Goal: Task Accomplishment & Management: Manage account settings

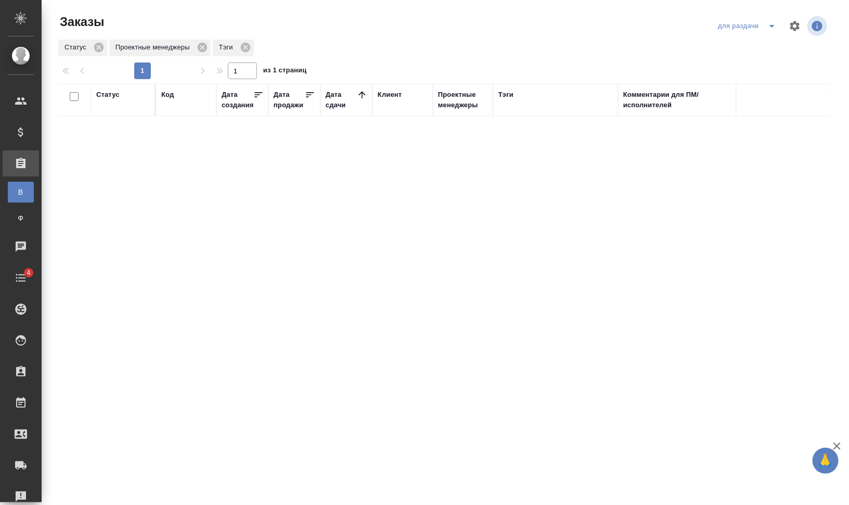
click at [778, 29] on icon "split button" at bounding box center [772, 26] width 12 height 12
click at [770, 46] on li "заказы команды" at bounding box center [748, 46] width 73 height 17
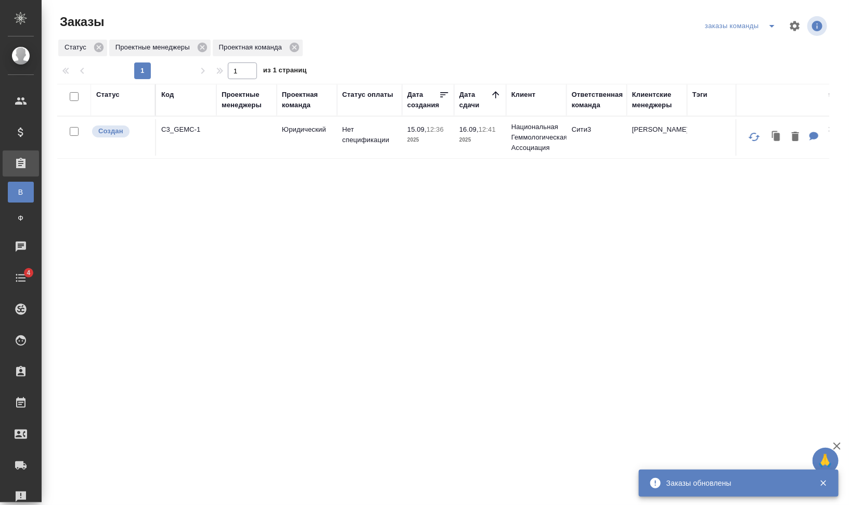
click at [776, 24] on icon "split button" at bounding box center [772, 26] width 12 height 12
click at [749, 45] on li "мои заказы" at bounding box center [743, 46] width 80 height 17
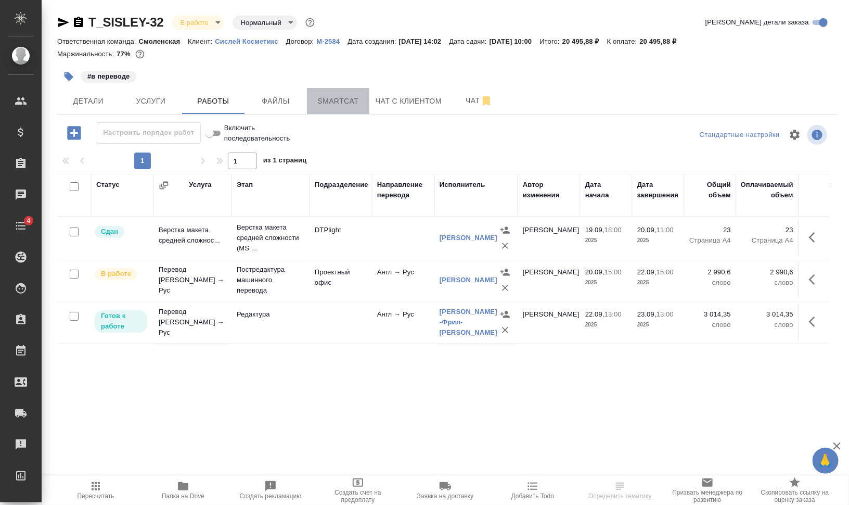
click at [357, 98] on span "Smartcat" at bounding box center [338, 101] width 50 height 13
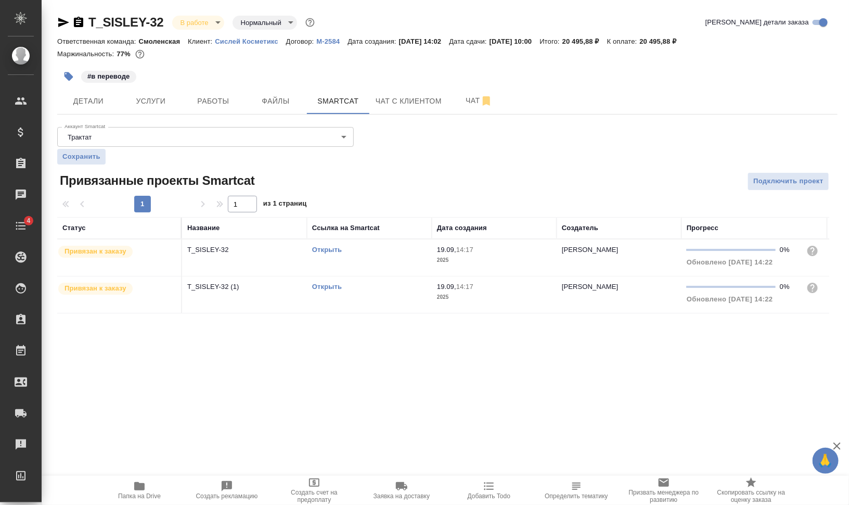
click at [320, 249] on link "Открыть" at bounding box center [327, 249] width 30 height 8
click at [331, 296] on td "Открыть" at bounding box center [369, 294] width 125 height 36
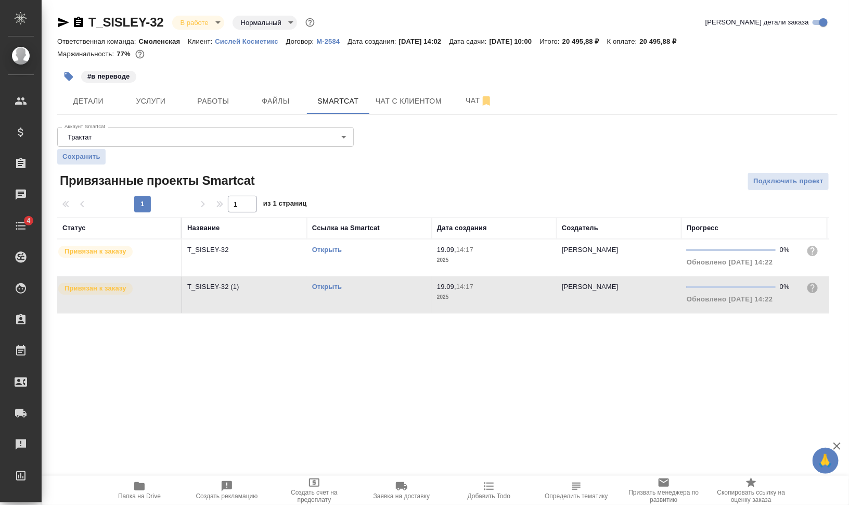
click at [331, 296] on td "Открыть" at bounding box center [369, 294] width 125 height 36
click at [333, 263] on td "Открыть" at bounding box center [369, 257] width 125 height 36
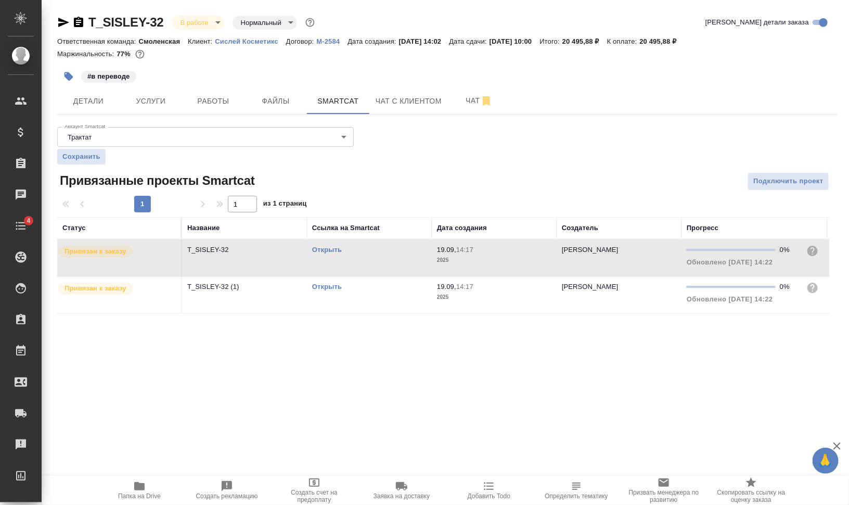
click at [325, 248] on link "Открыть" at bounding box center [327, 249] width 30 height 8
click at [79, 23] on icon "button" at bounding box center [78, 22] width 9 height 10
click at [216, 100] on span "Работы" at bounding box center [213, 101] width 50 height 13
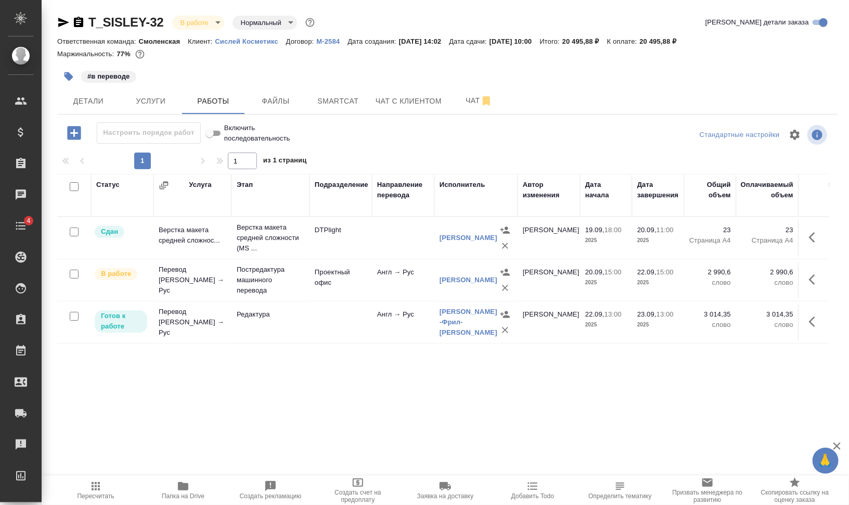
click at [79, 24] on icon "button" at bounding box center [78, 22] width 12 height 12
click at [452, 331] on link "Аржанова -Фрил- Екатерина" at bounding box center [469, 321] width 58 height 29
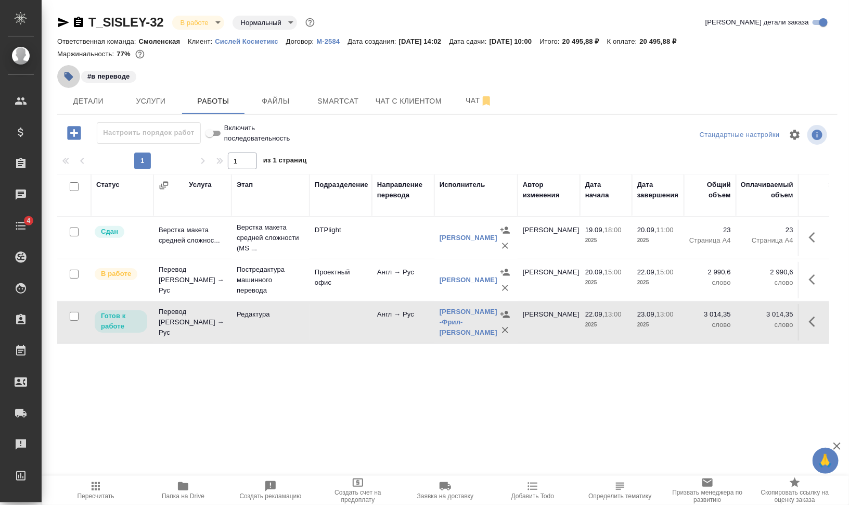
click at [69, 75] on icon "button" at bounding box center [68, 76] width 9 height 9
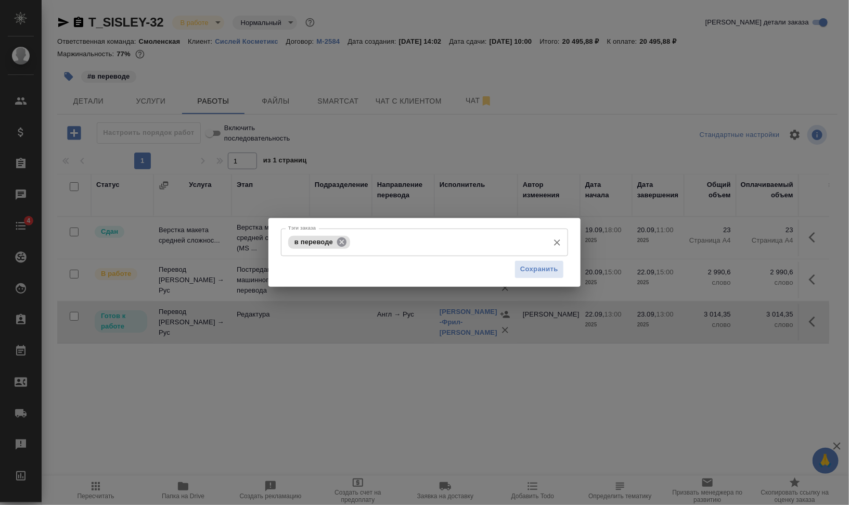
click at [341, 237] on icon at bounding box center [341, 241] width 11 height 11
click at [341, 240] on input "Тэги заказа" at bounding box center [415, 242] width 258 height 18
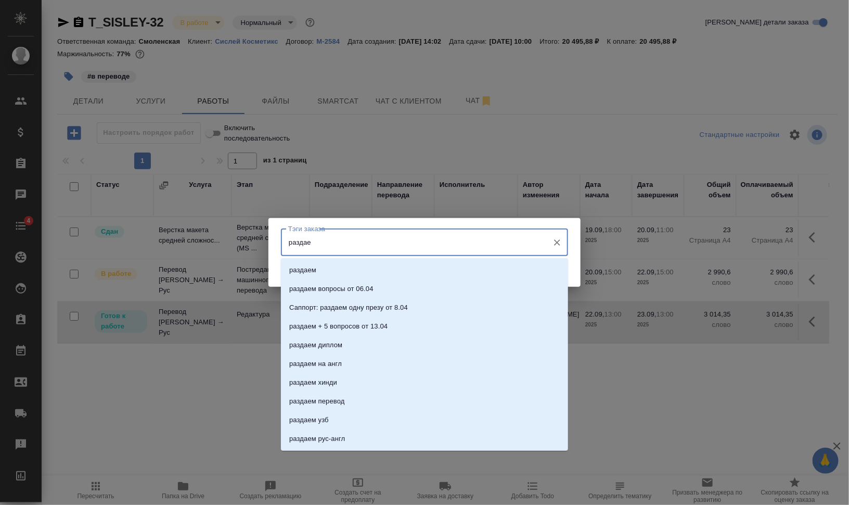
type input "раздаем"
click at [335, 268] on li "раздаем" at bounding box center [424, 270] width 287 height 19
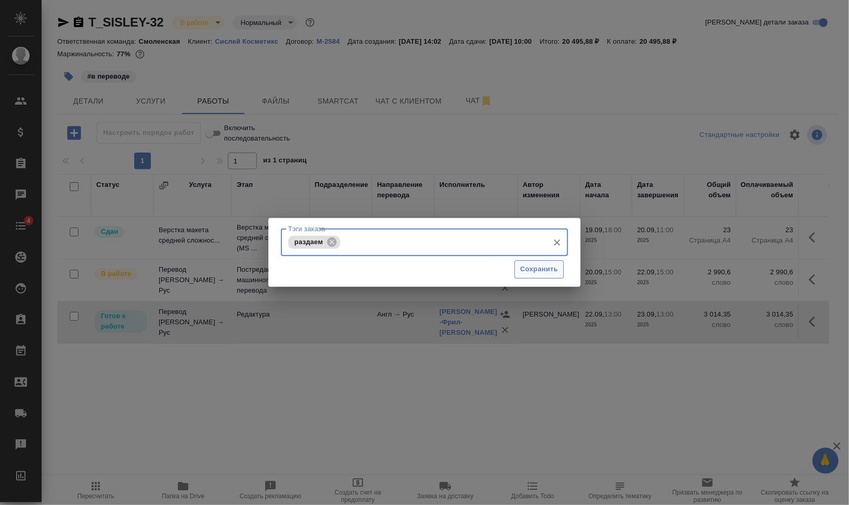
click at [531, 272] on span "Сохранить" at bounding box center [539, 269] width 38 height 12
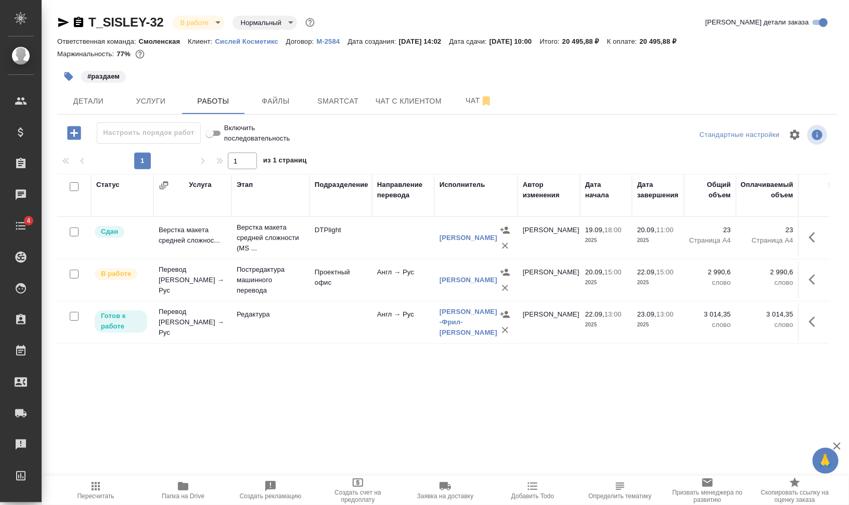
click at [508, 328] on icon "button" at bounding box center [505, 330] width 10 height 10
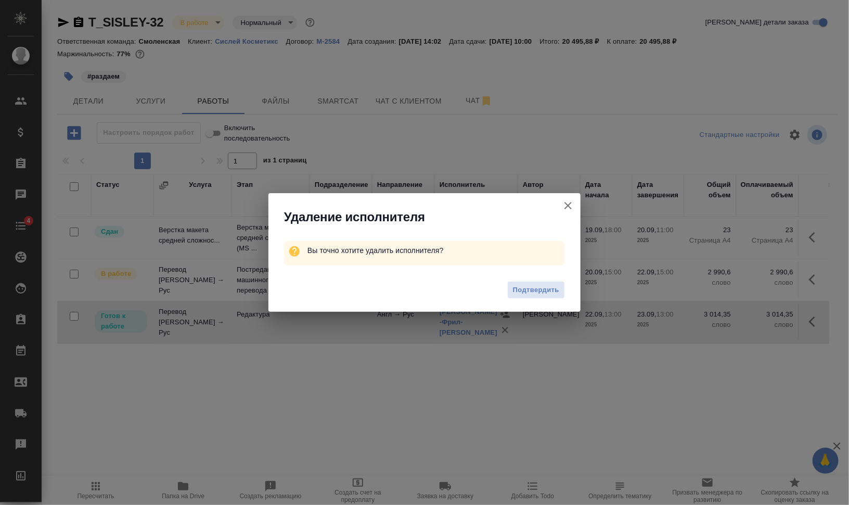
click at [531, 292] on span "Подтвердить" at bounding box center [536, 290] width 46 height 12
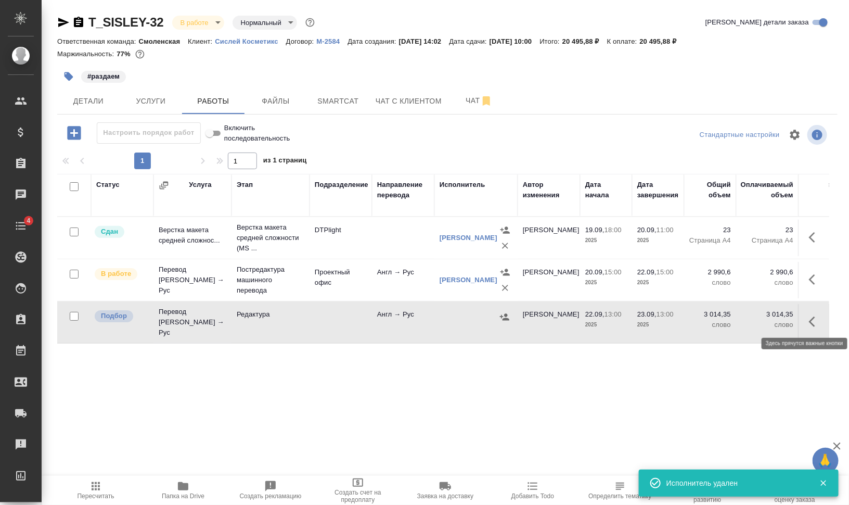
click at [823, 319] on button "button" at bounding box center [815, 321] width 25 height 25
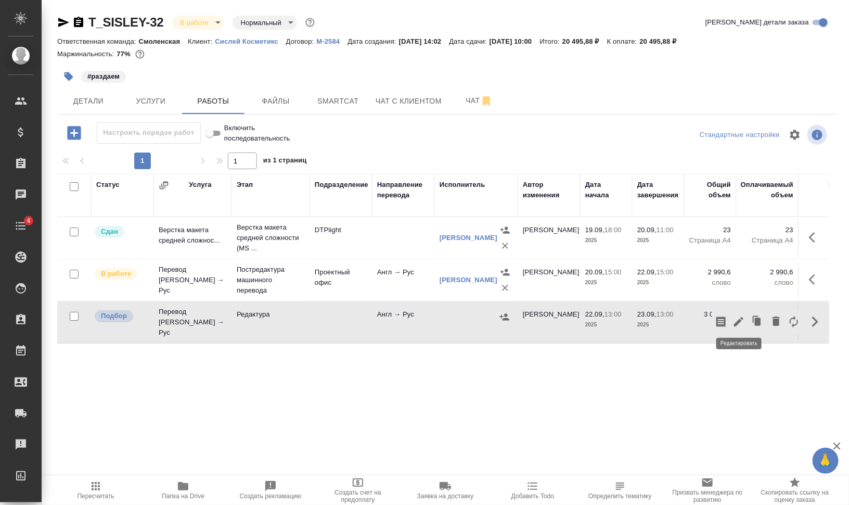
click at [735, 316] on icon "button" at bounding box center [738, 321] width 12 height 12
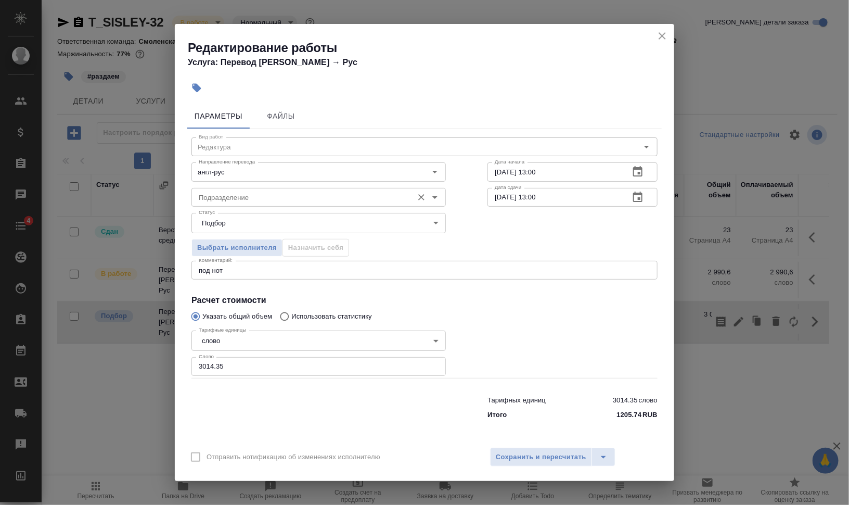
click at [230, 191] on input "Подразделение" at bounding box center [301, 197] width 213 height 12
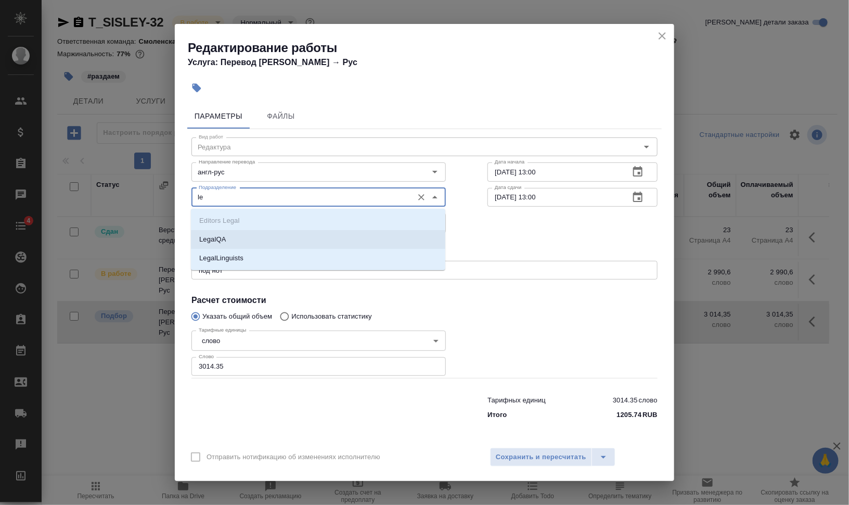
type input "le"
click at [661, 38] on icon "close" at bounding box center [662, 36] width 12 height 12
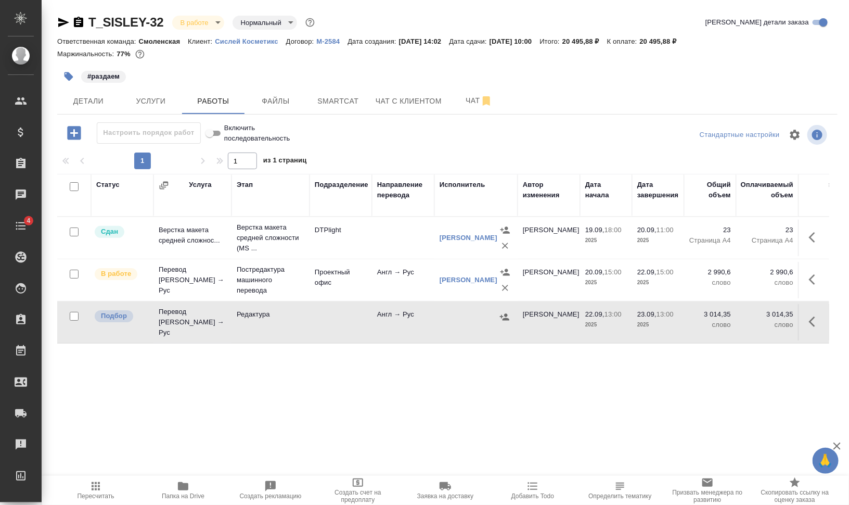
click at [509, 289] on icon "button" at bounding box center [505, 287] width 10 height 10
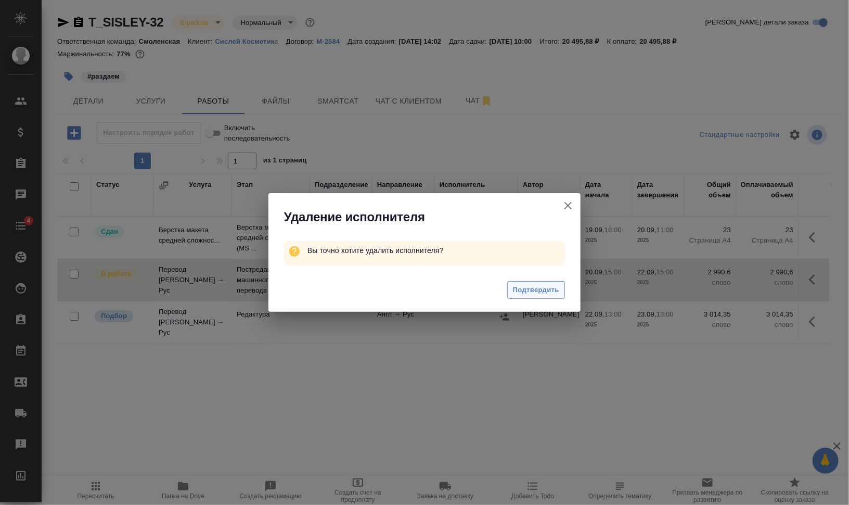
click at [564, 287] on button "Подтвердить" at bounding box center [536, 290] width 58 height 18
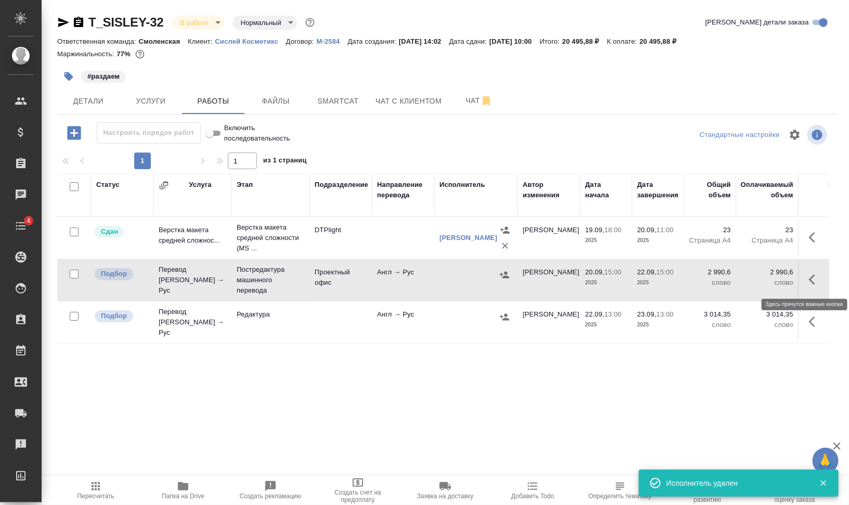
click at [815, 277] on icon "button" at bounding box center [815, 279] width 12 height 12
click at [133, 95] on span "Услуги" at bounding box center [151, 101] width 50 height 13
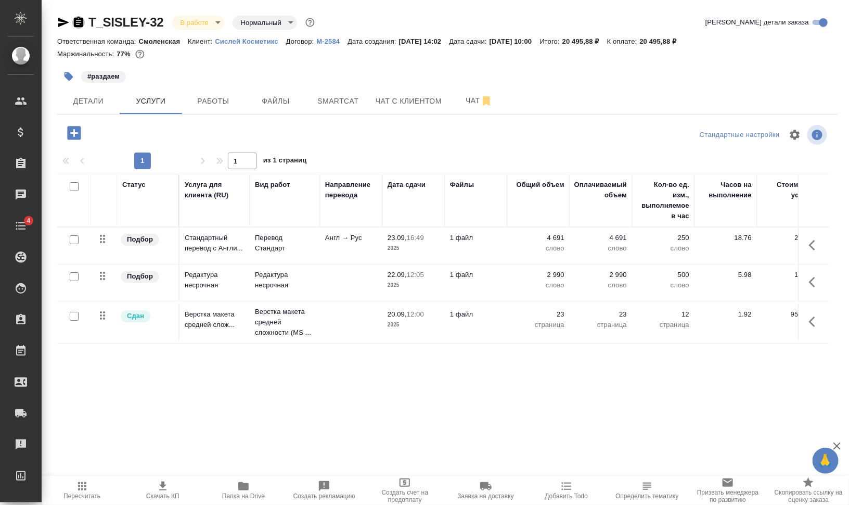
click at [79, 21] on icon "button" at bounding box center [78, 22] width 9 height 10
click at [81, 99] on span "Детали" at bounding box center [88, 101] width 50 height 13
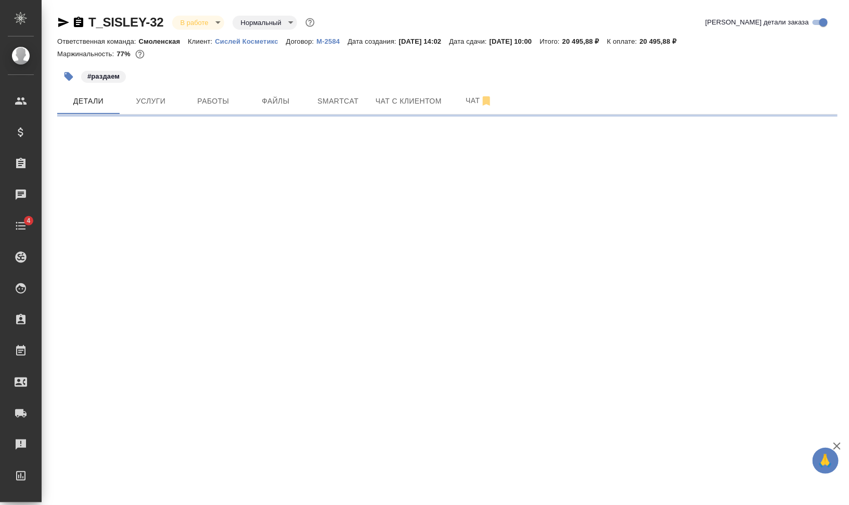
select select "RU"
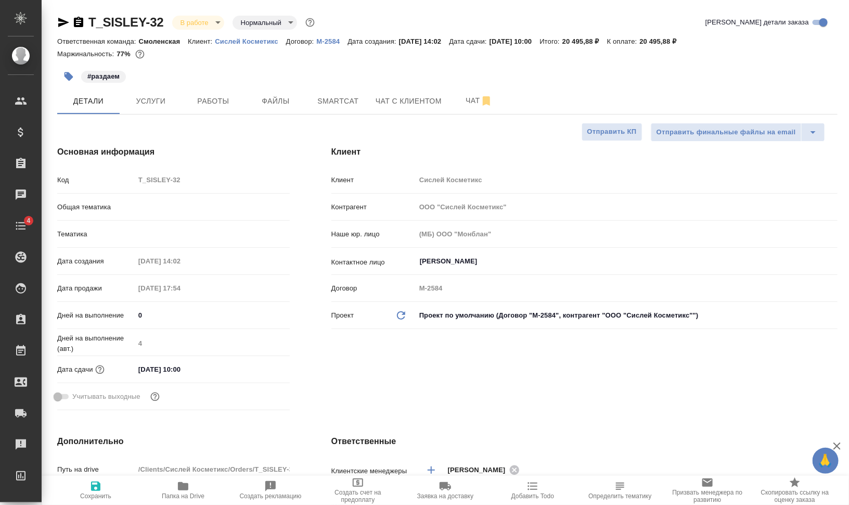
type textarea "x"
type input "[PERSON_NAME]"
type input "Chernova Anna"
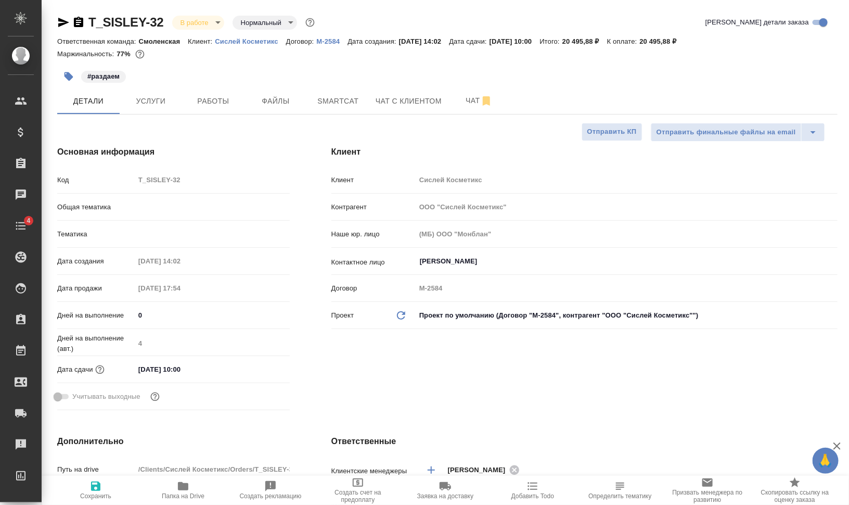
type textarea "x"
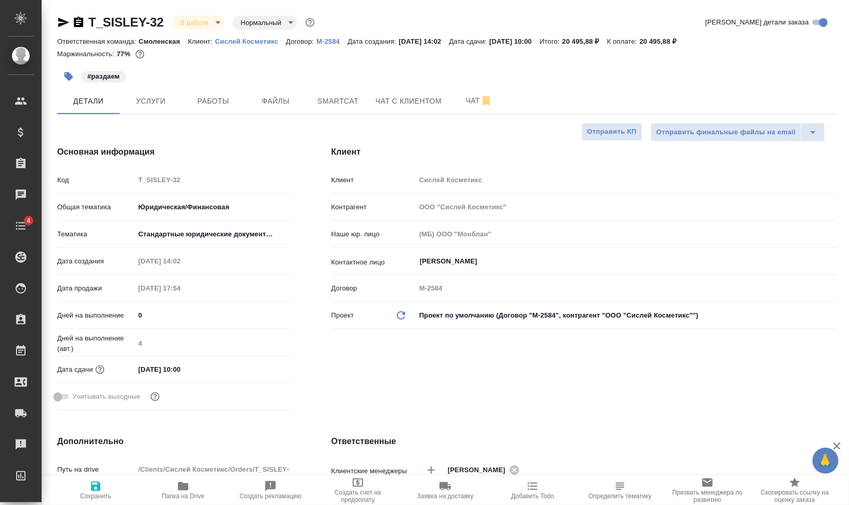
type textarea "x"
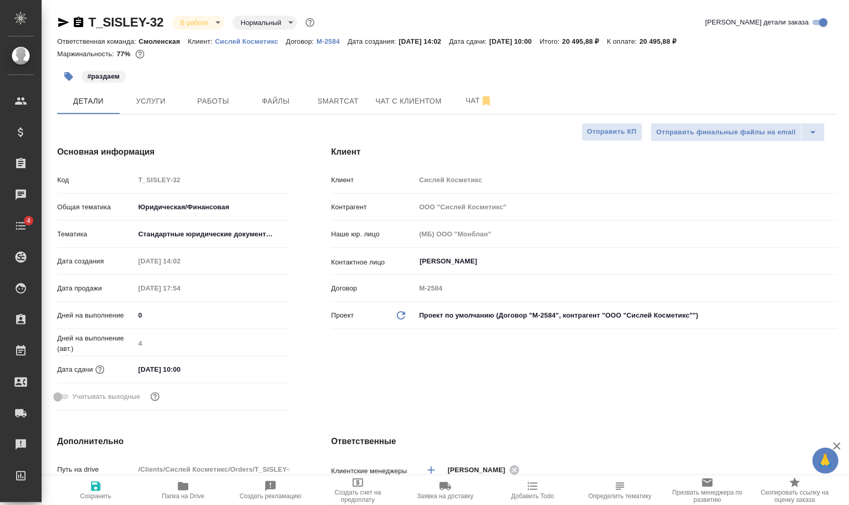
type textarea "x"
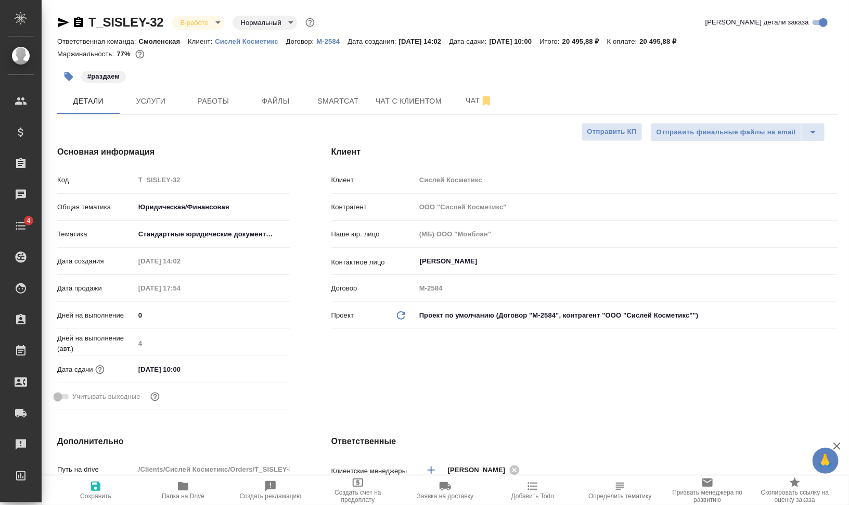
type textarea "x"
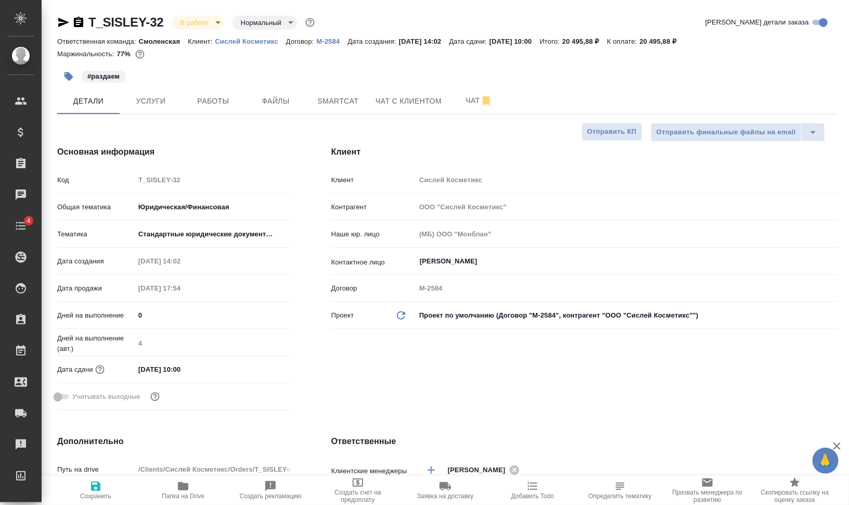
type textarea "x"
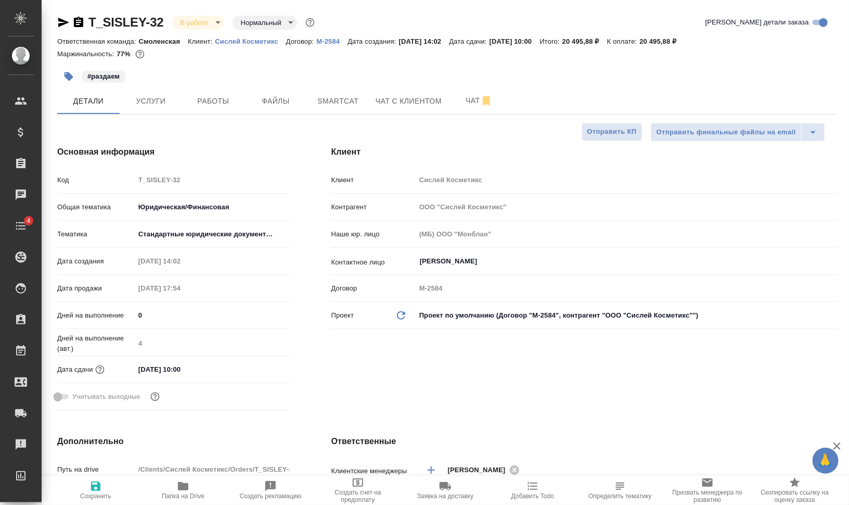
type textarea "x"
click at [158, 99] on span "Услуги" at bounding box center [151, 101] width 50 height 13
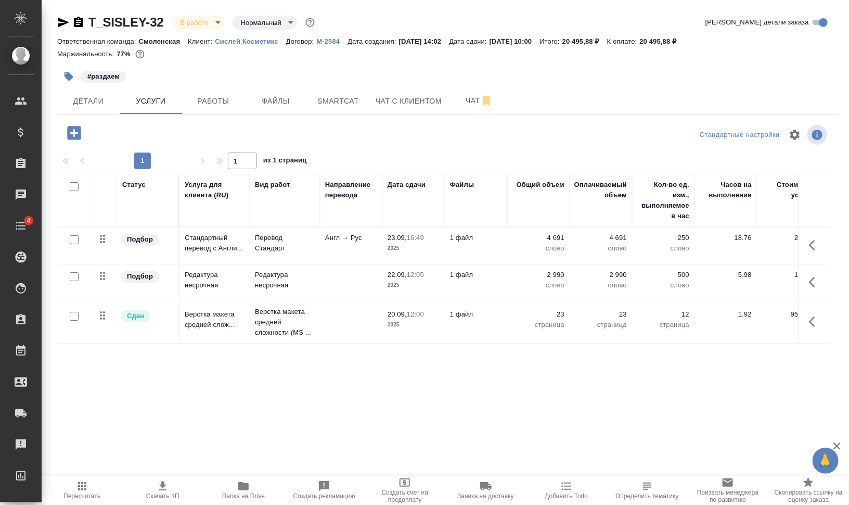
click at [78, 22] on icon "button" at bounding box center [78, 22] width 12 height 12
click at [62, 22] on icon "button" at bounding box center [63, 22] width 12 height 12
click at [83, 23] on icon "button" at bounding box center [78, 22] width 12 height 12
click at [224, 105] on span "Работы" at bounding box center [213, 101] width 50 height 13
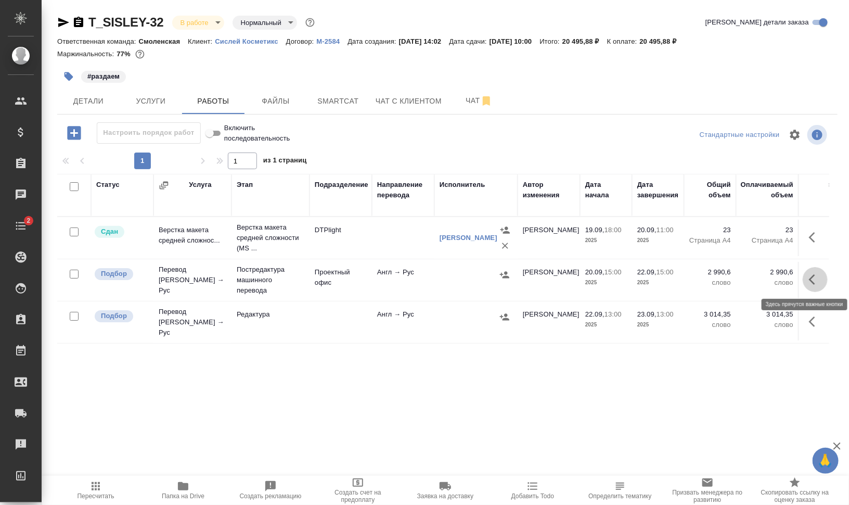
click at [820, 276] on icon "button" at bounding box center [815, 279] width 12 height 12
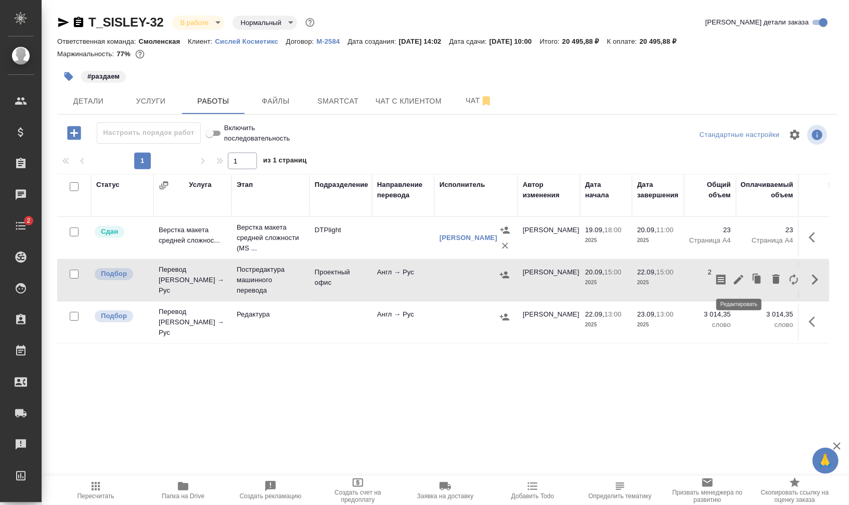
click at [740, 279] on icon "button" at bounding box center [738, 279] width 9 height 9
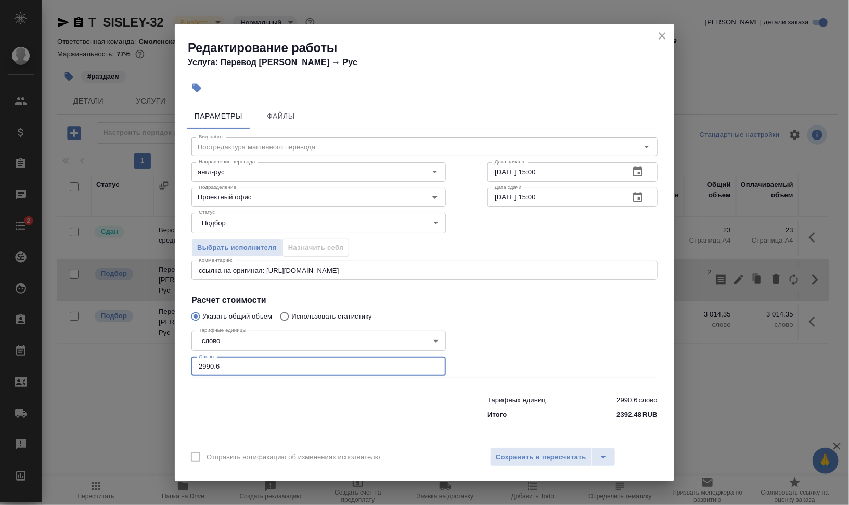
click at [235, 363] on input "2990.6" at bounding box center [318, 366] width 254 height 19
type input "2990"
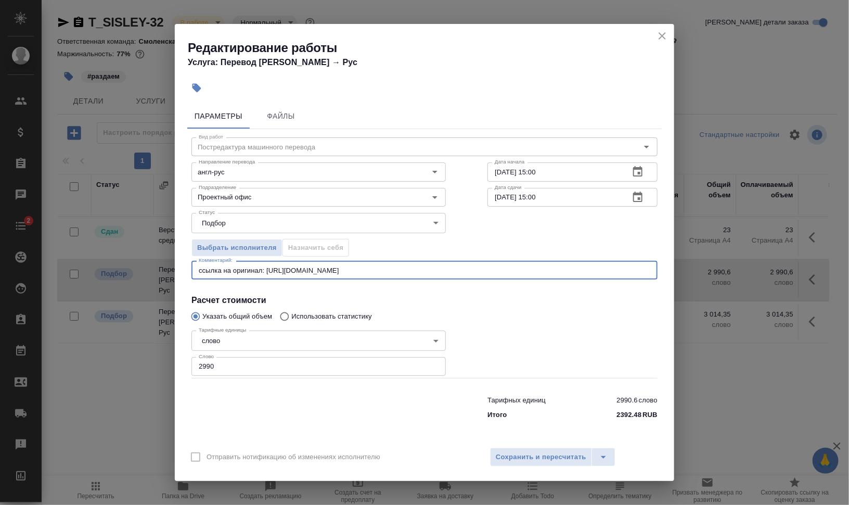
drag, startPoint x: 199, startPoint y: 266, endPoint x: 484, endPoint y: 260, distance: 285.6
click at [484, 261] on div "ссылка на оригинал: https://drive.awatera.com/s/RH9yWPJ6iEkAykR x Комментарий:" at bounding box center [424, 270] width 466 height 19
type textarea "делаем"
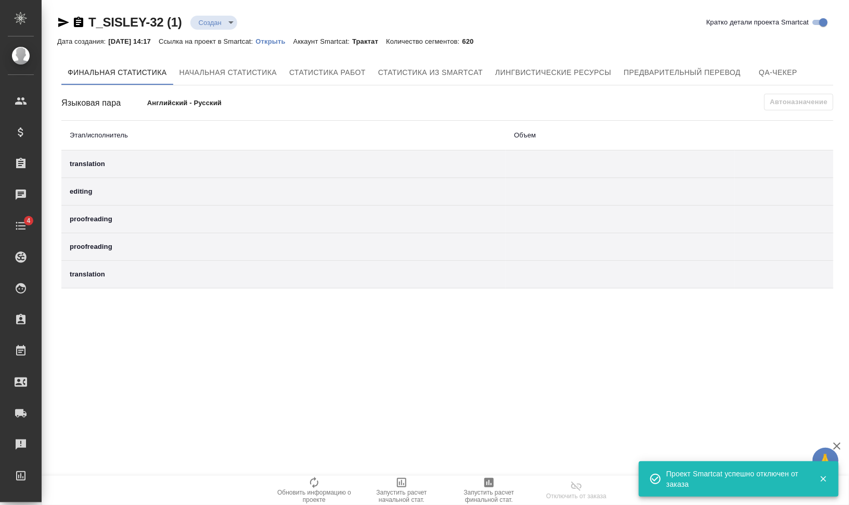
click at [285, 42] on p "Открыть" at bounding box center [273, 41] width 37 height 8
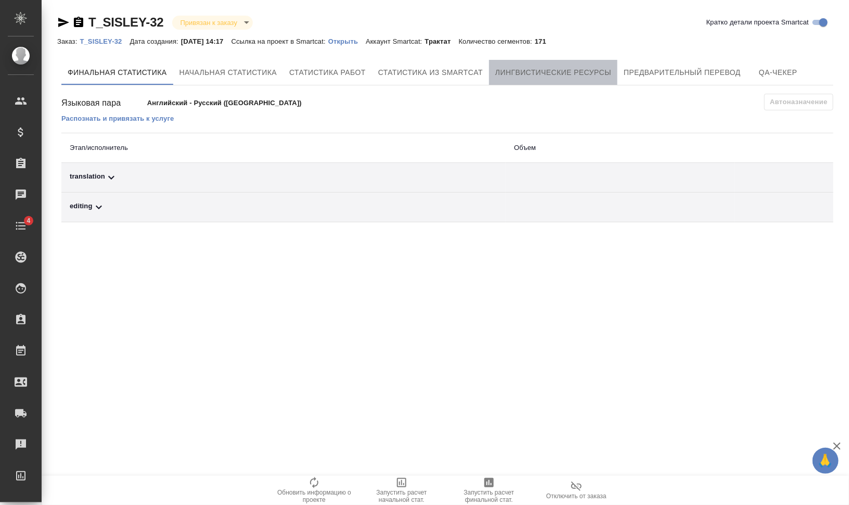
click at [572, 60] on button "Лингвистические ресурсы" at bounding box center [553, 72] width 128 height 25
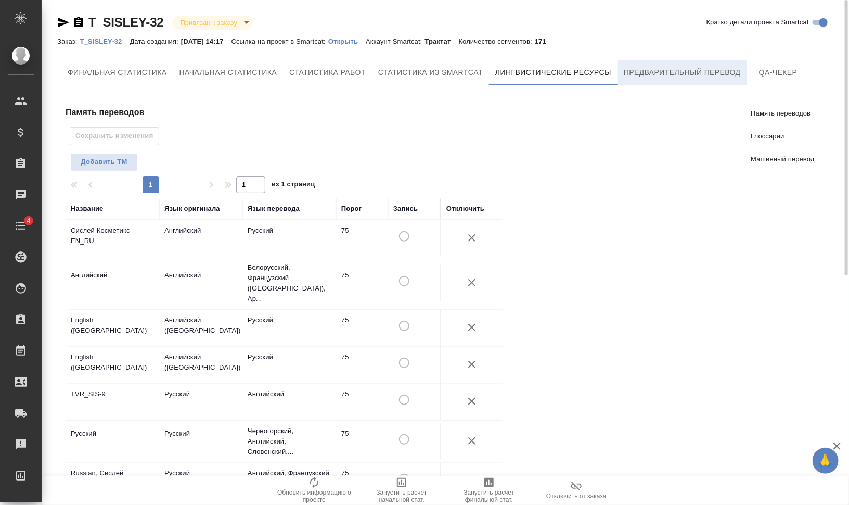
click at [634, 76] on span "Предварительный перевод" at bounding box center [682, 72] width 117 height 13
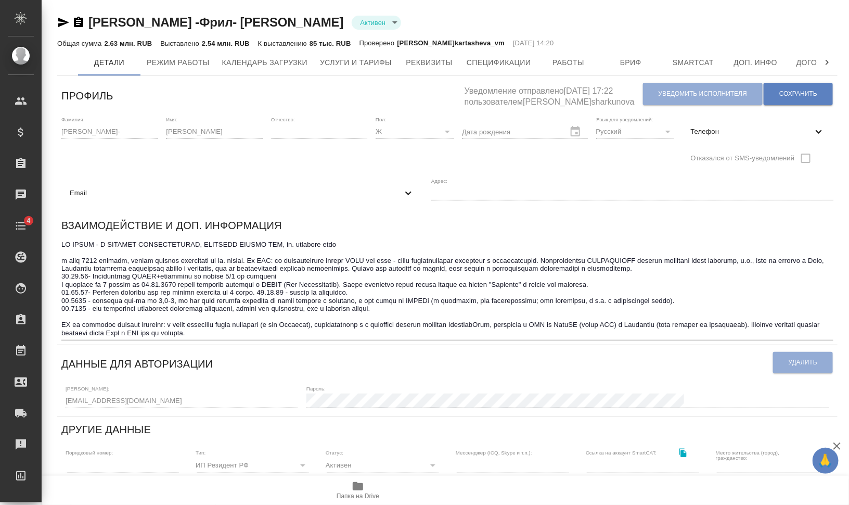
click at [181, 194] on span "Email" at bounding box center [236, 193] width 332 height 10
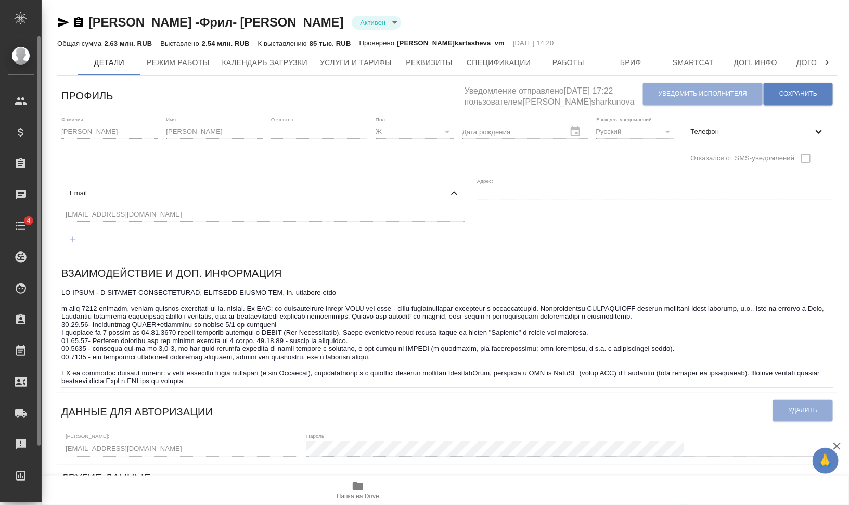
click at [35, 210] on div ".cls-1 fill:#fff; AWATERA Валеев Динар Клиенты Спецификации Заказы 0 Чаты 4 Tod…" at bounding box center [424, 252] width 849 height 505
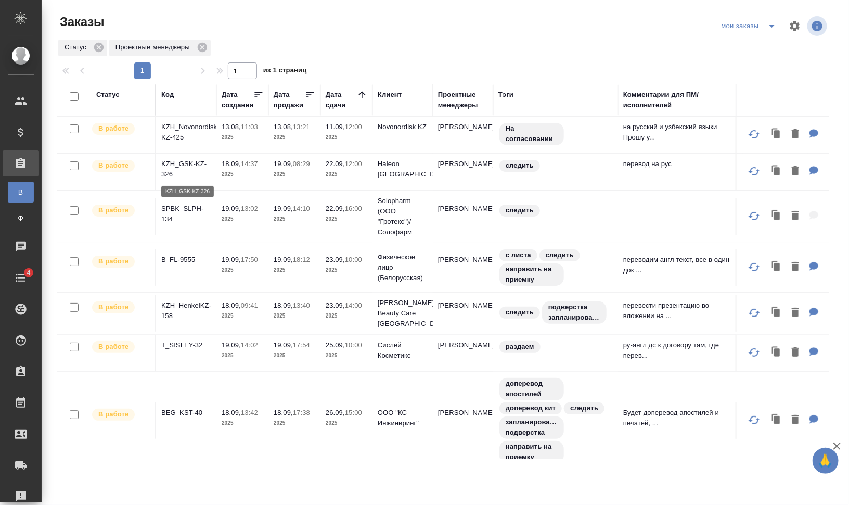
click at [186, 161] on p "KZH_GSK-KZ-326" at bounding box center [186, 169] width 50 height 21
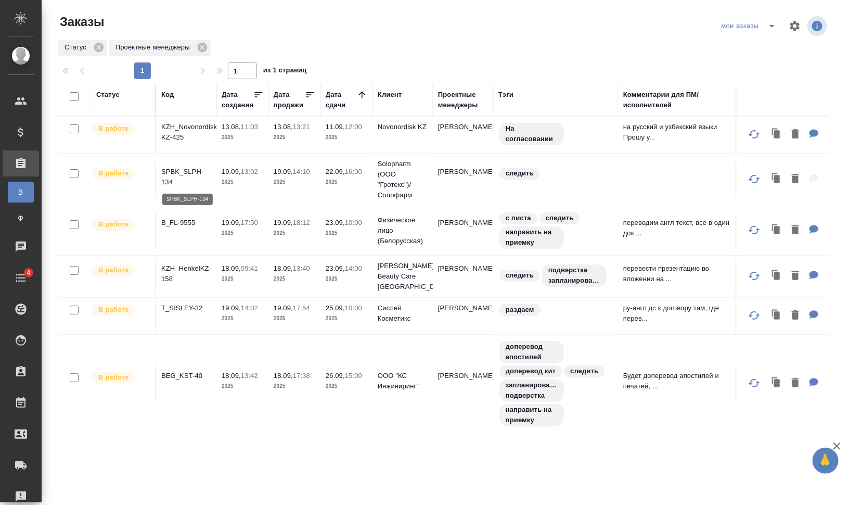
click at [193, 169] on p "SPBK_SLPH-134" at bounding box center [186, 176] width 50 height 21
click at [185, 222] on p "B_FL-9555" at bounding box center [186, 222] width 50 height 10
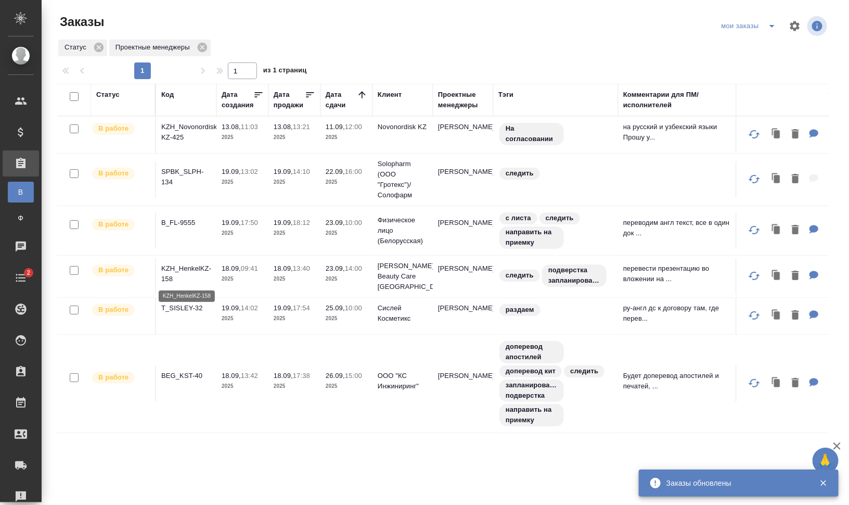
click at [190, 264] on p "KZH_HenkelKZ-158" at bounding box center [186, 273] width 50 height 21
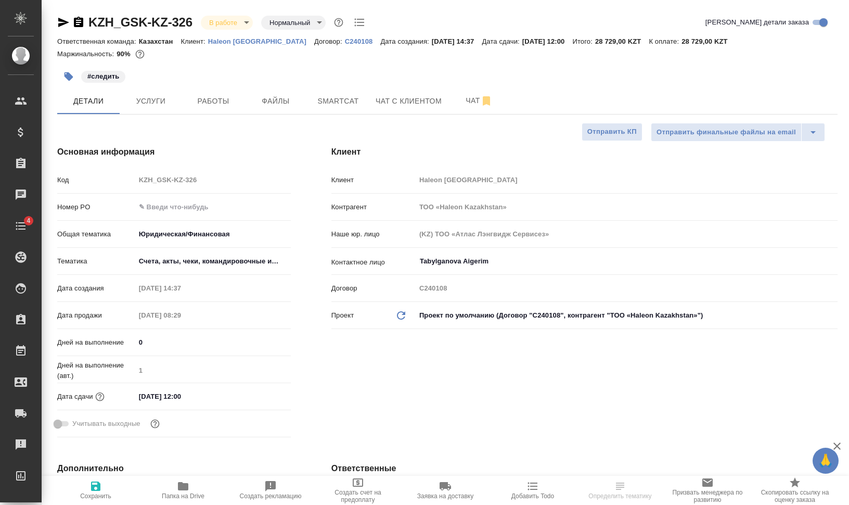
select select "RU"
click at [324, 95] on span "Smartcat" at bounding box center [338, 101] width 50 height 13
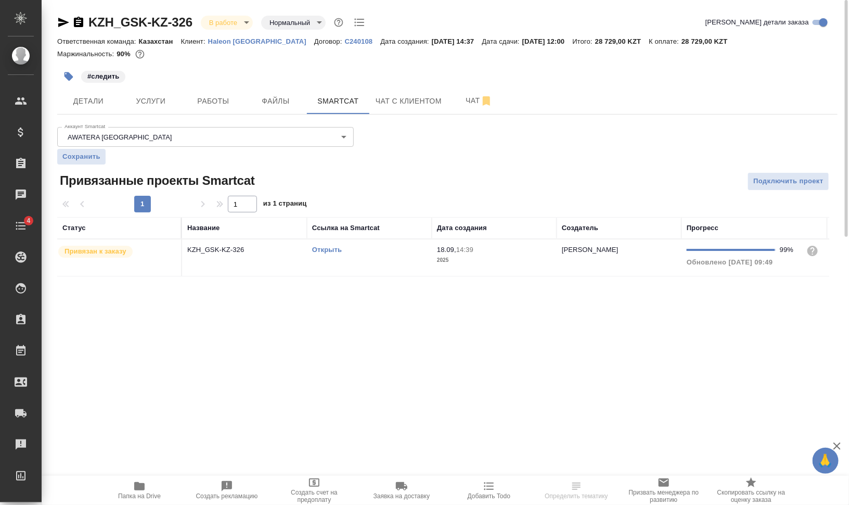
click at [331, 262] on td "Открыть" at bounding box center [369, 257] width 125 height 36
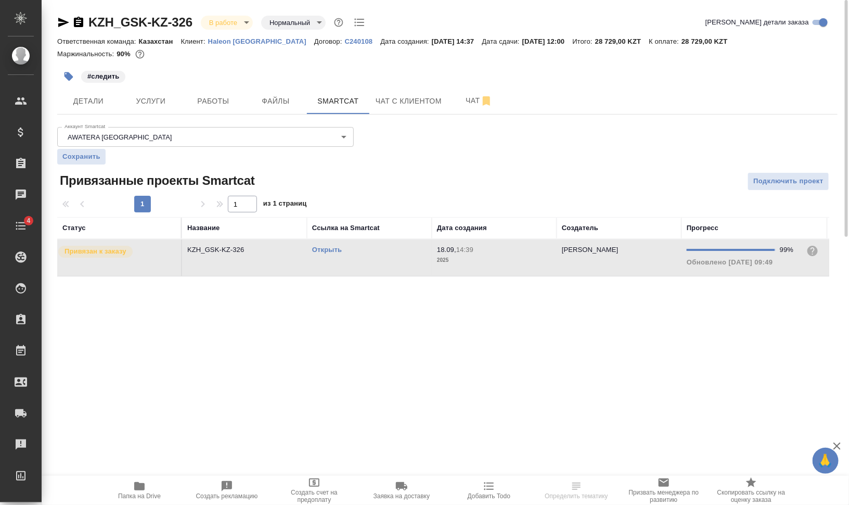
click at [331, 262] on td "Открыть" at bounding box center [369, 257] width 125 height 36
click at [148, 504] on html "🙏 .cls-1 fill:#fff; AWATERA Валеев Динар Клиенты Спецификации Заказы 0 Чаты 4 T…" at bounding box center [424, 294] width 849 height 588
click at [201, 107] on span "Работы" at bounding box center [213, 101] width 50 height 13
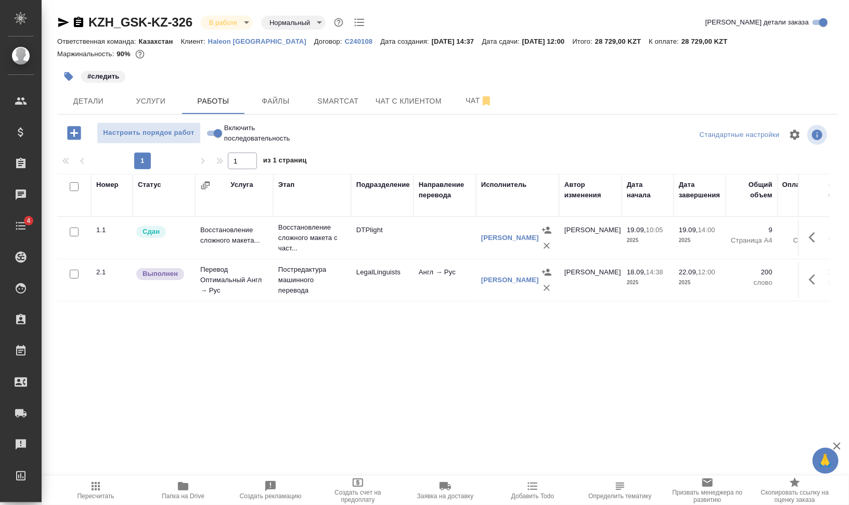
click at [188, 482] on icon "button" at bounding box center [183, 486] width 12 height 12
click at [242, 23] on body "🙏 .cls-1 fill:#fff; AWATERA Валеев Динар Клиенты Спецификации Заказы 0 Чаты 4 T…" at bounding box center [424, 294] width 849 height 588
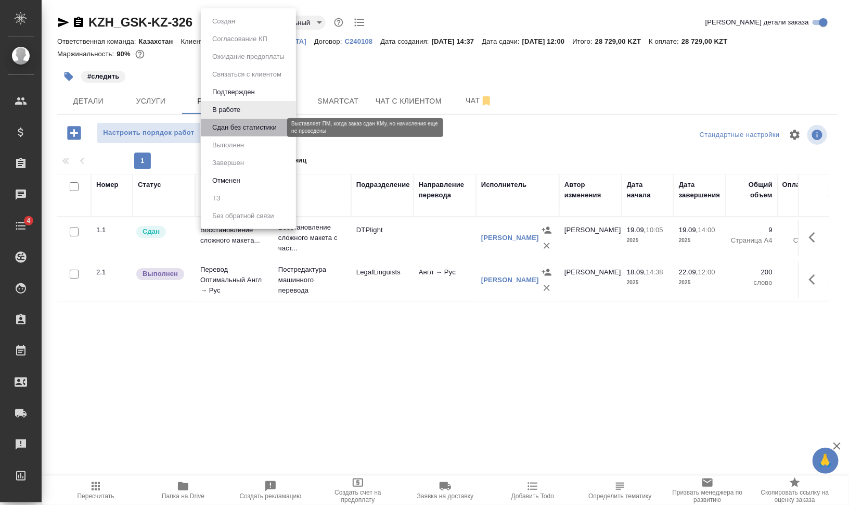
click at [258, 128] on button "Сдан без статистики" at bounding box center [244, 127] width 71 height 11
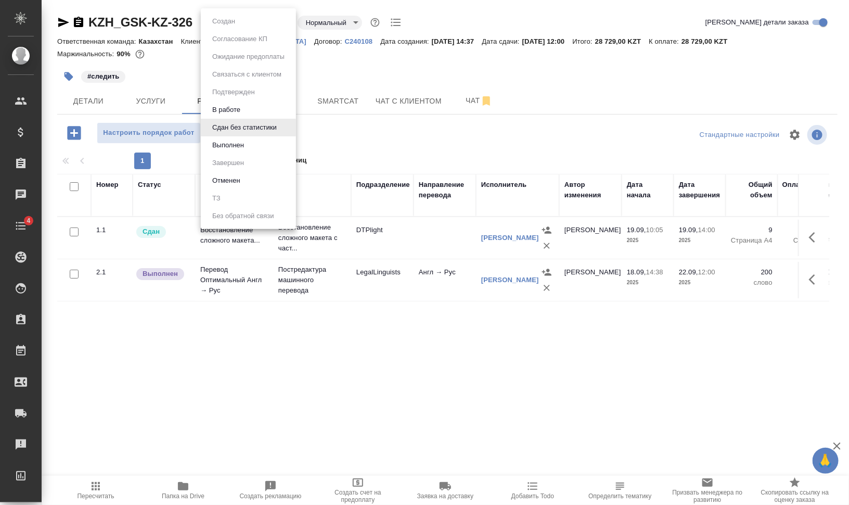
click at [268, 20] on body "🙏 .cls-1 fill:#fff; AWATERA Валеев Динар Клиенты Спецификации Заказы 0 Чаты 4 T…" at bounding box center [424, 294] width 849 height 588
click at [369, 59] on div at bounding box center [424, 252] width 849 height 505
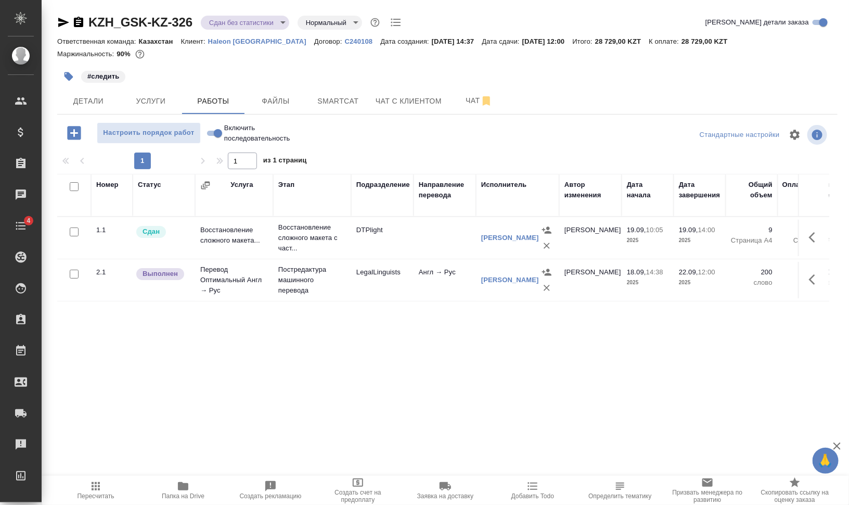
click at [75, 21] on icon "button" at bounding box center [78, 22] width 9 height 10
click at [69, 75] on icon "button" at bounding box center [68, 76] width 9 height 9
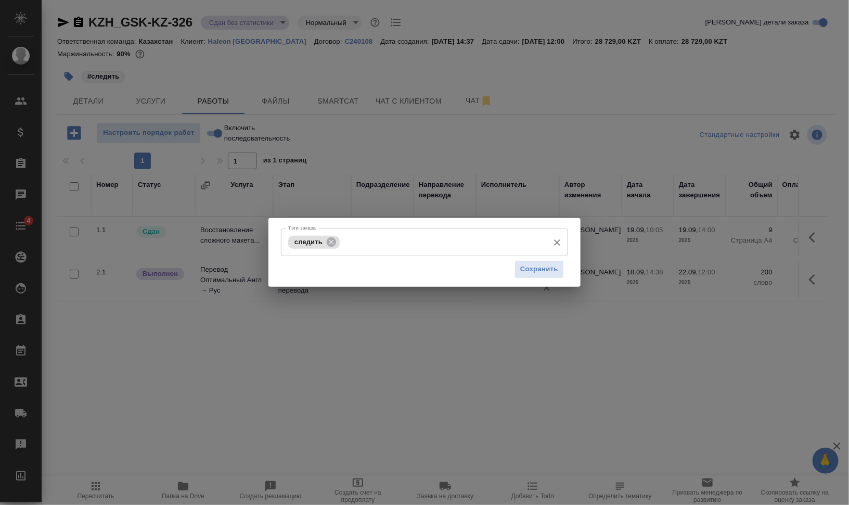
click at [333, 240] on icon at bounding box center [331, 241] width 11 height 11
click at [542, 271] on span "Сохранить" at bounding box center [539, 269] width 38 height 12
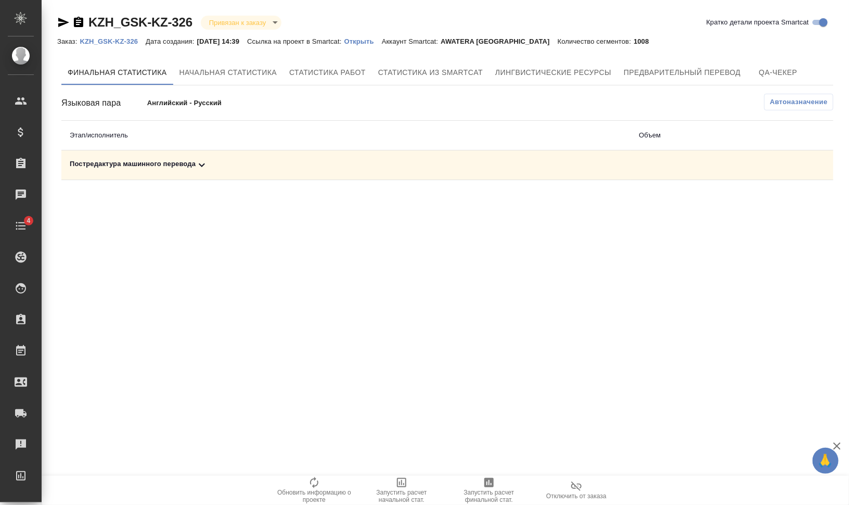
click at [135, 164] on div "Постредактура машинного перевода" at bounding box center [346, 165] width 552 height 12
click at [483, 479] on icon "button" at bounding box center [489, 482] width 12 height 12
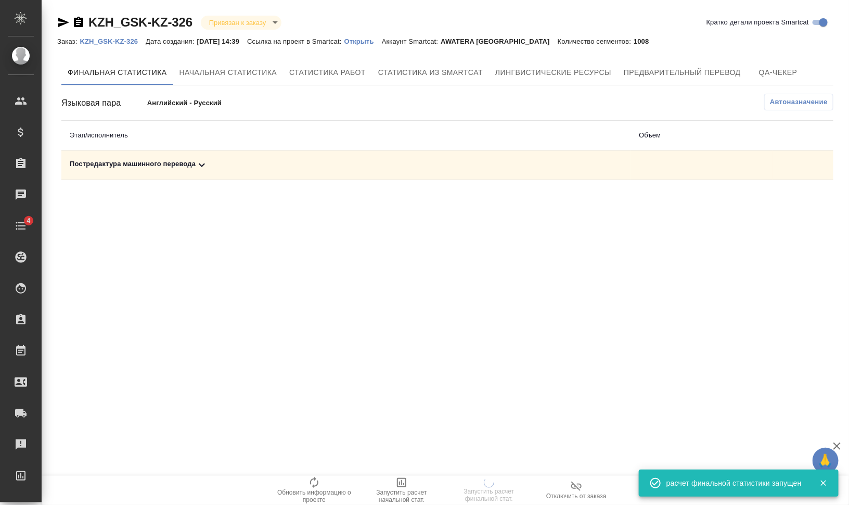
click at [170, 160] on div "Постредактура машинного перевода" at bounding box center [346, 165] width 552 height 12
click at [175, 163] on div "Постредактура машинного перевода" at bounding box center [260, 165] width 381 height 12
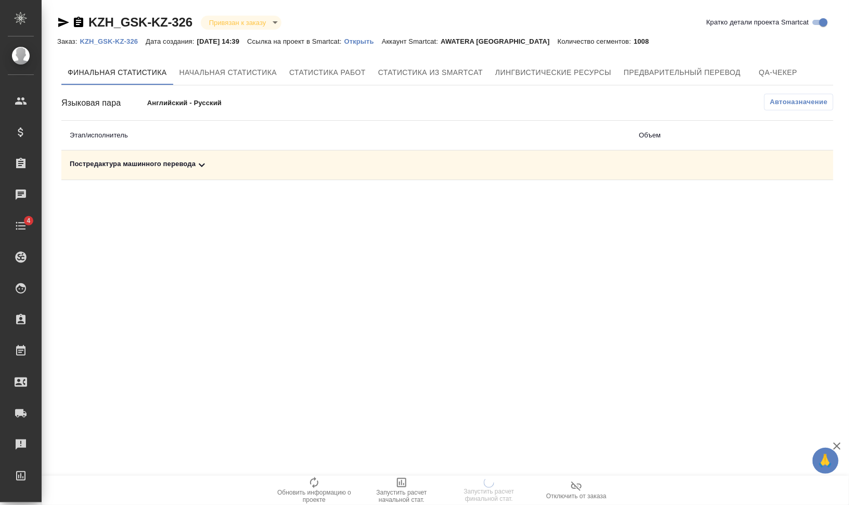
click at [198, 163] on icon at bounding box center [202, 165] width 12 height 12
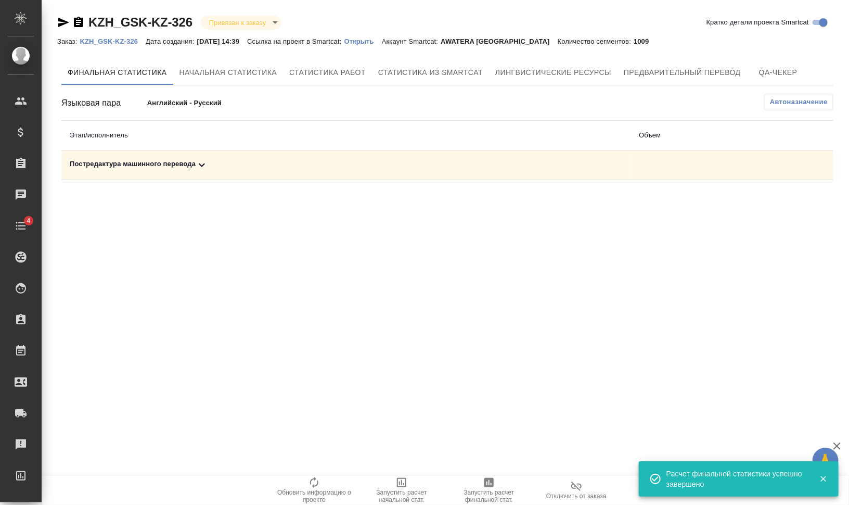
click at [129, 164] on div "Постредактура машинного перевода" at bounding box center [346, 165] width 552 height 12
click at [763, 204] on icon "button" at bounding box center [762, 201] width 9 height 8
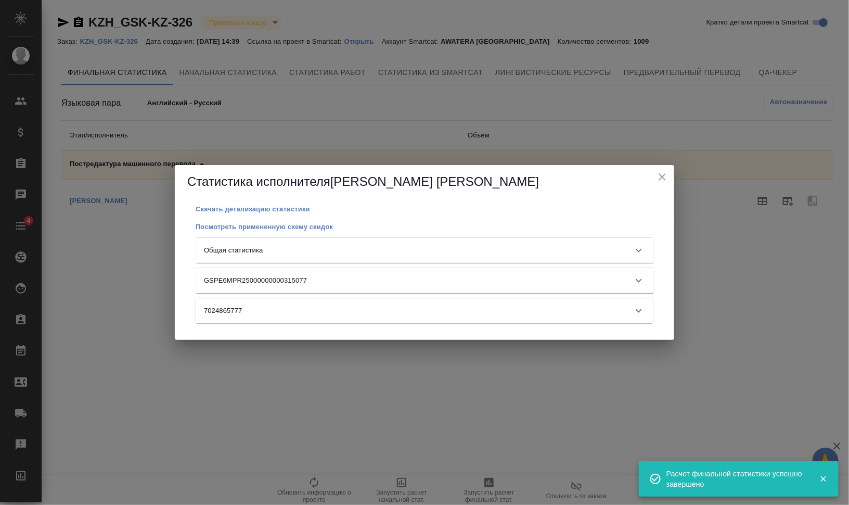
click at [418, 247] on div "Общая статистика" at bounding box center [415, 250] width 422 height 10
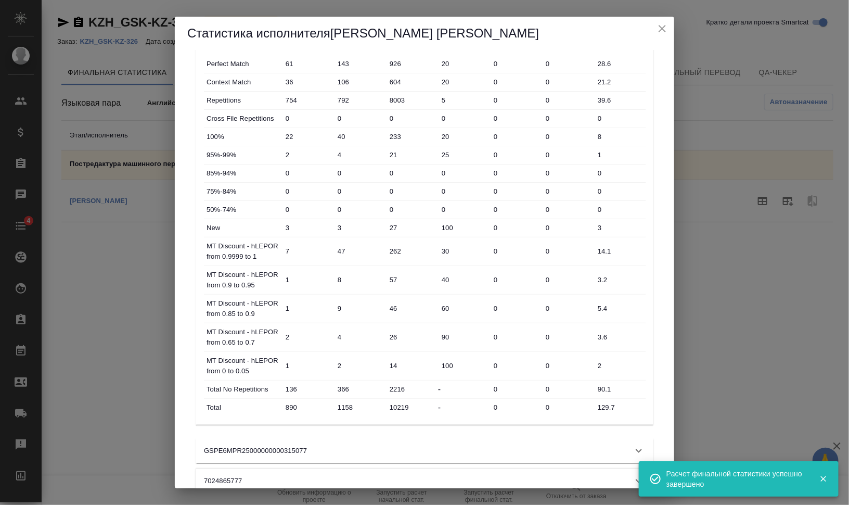
scroll to position [124, 0]
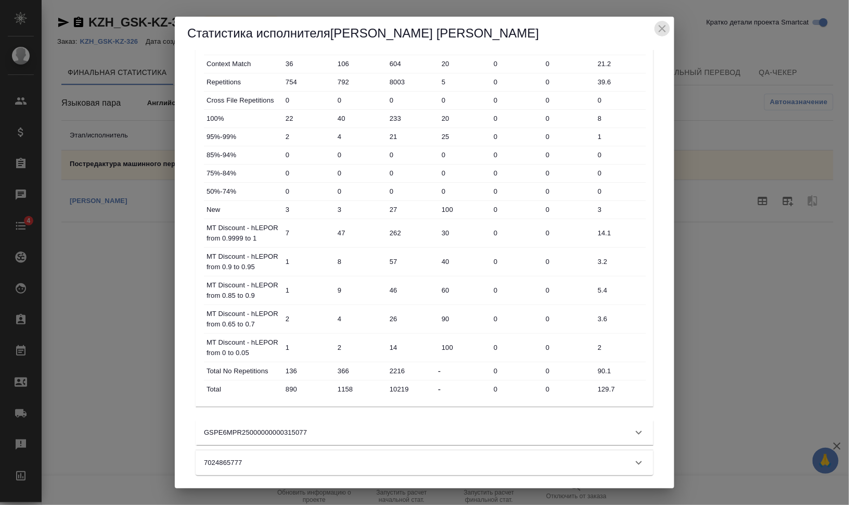
click at [663, 24] on icon "close" at bounding box center [662, 28] width 12 height 12
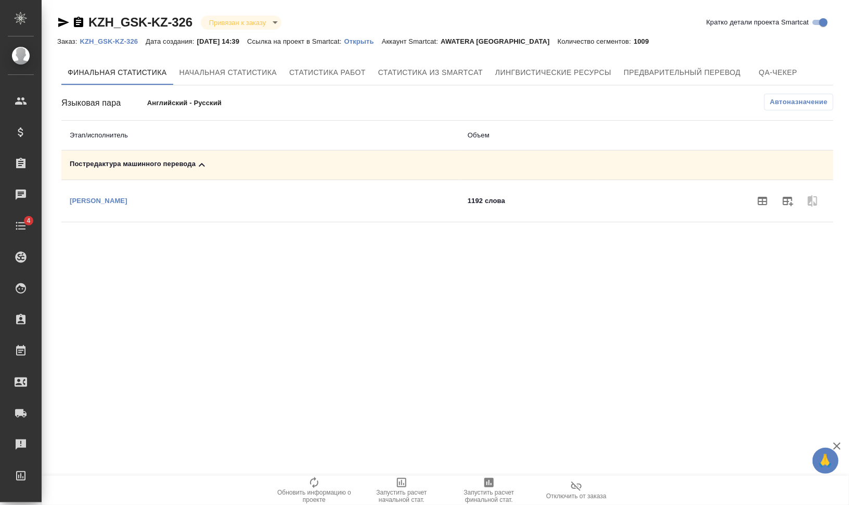
click at [139, 42] on p "KZH_GSK-KZ-326" at bounding box center [113, 41] width 66 height 8
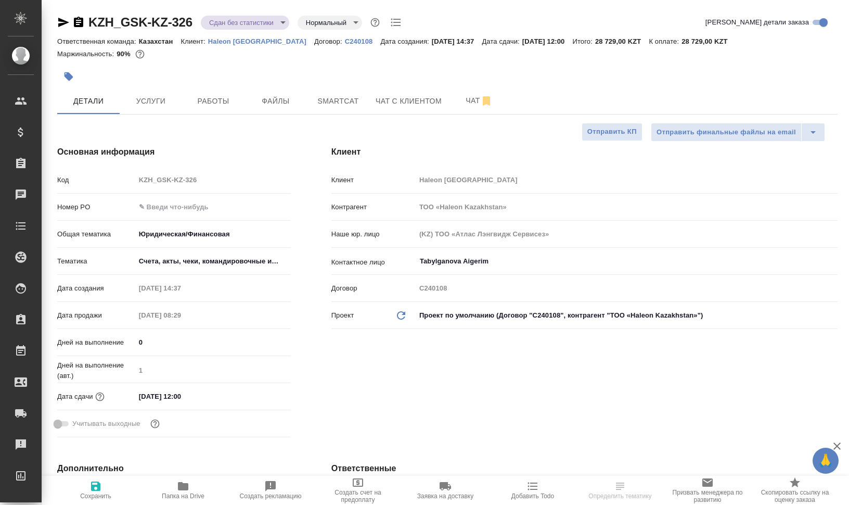
select select "RU"
click at [198, 93] on button "Работы" at bounding box center [213, 101] width 62 height 26
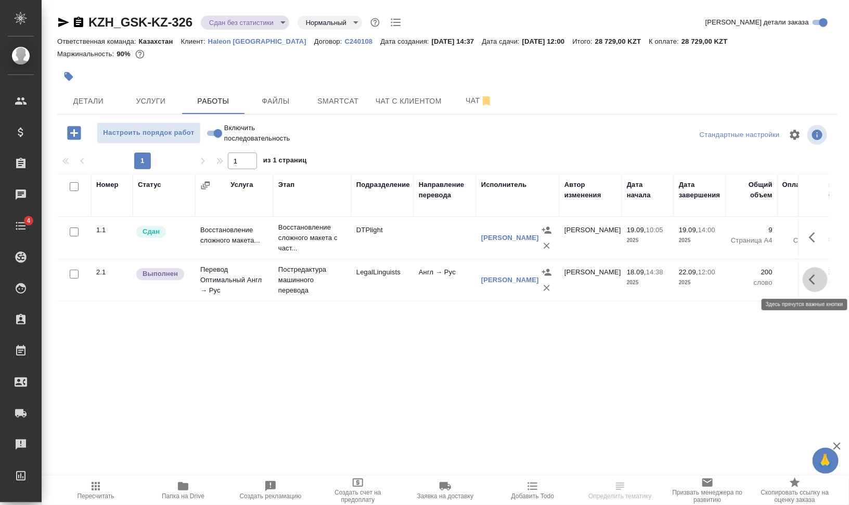
click at [814, 277] on icon "button" at bounding box center [815, 279] width 12 height 12
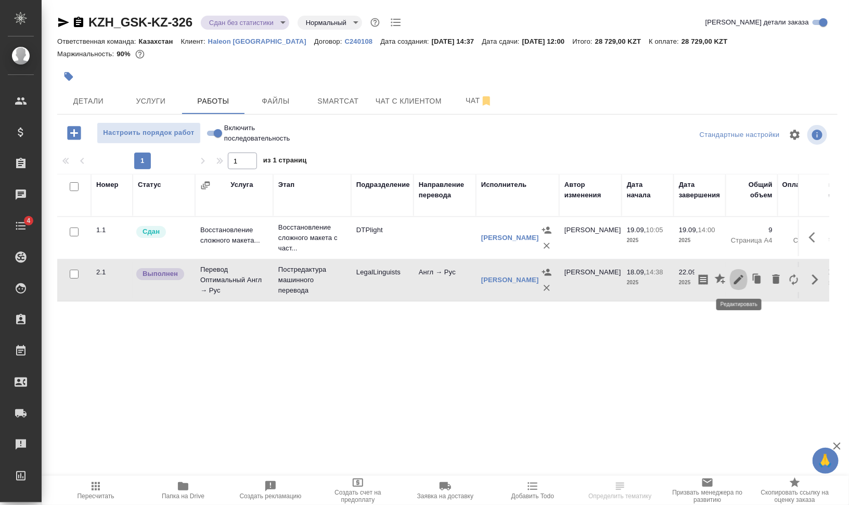
click at [738, 276] on icon "button" at bounding box center [738, 279] width 12 height 12
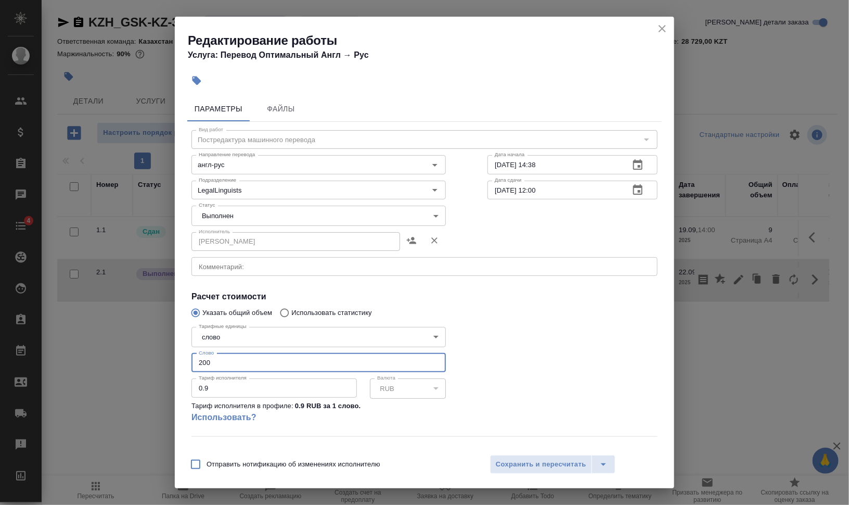
drag, startPoint x: 212, startPoint y: 360, endPoint x: 170, endPoint y: 356, distance: 41.8
click at [184, 357] on div "Параметры Файлы Вид работ Постредактура машинного перевода Вид работ Направлени…" at bounding box center [424, 270] width 499 height 356
type input "300"
click at [287, 216] on body "🙏 .cls-1 fill:#fff; AWATERA Валеев Динар Клиенты Спецификации Заказы 0 Чаты 4 T…" at bounding box center [424, 294] width 849 height 588
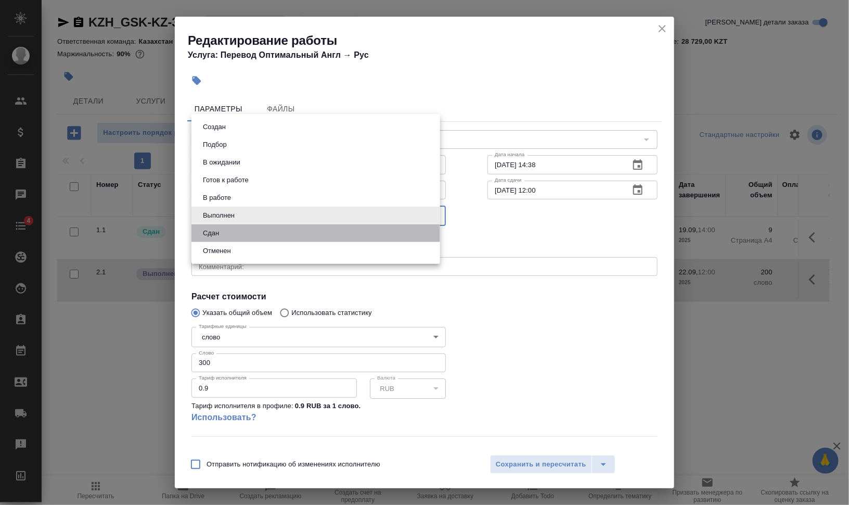
click at [284, 232] on li "Сдан" at bounding box center [315, 233] width 249 height 18
type input "closed"
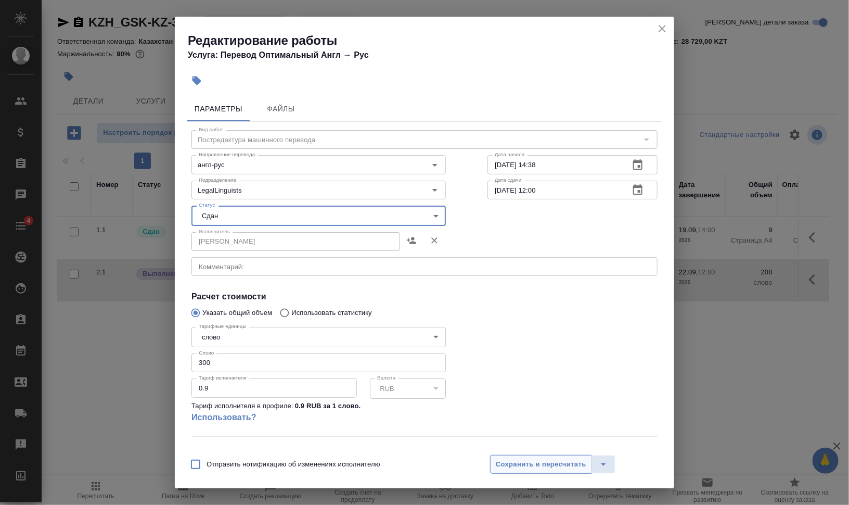
click at [518, 457] on button "Сохранить и пересчитать" at bounding box center [541, 464] width 102 height 19
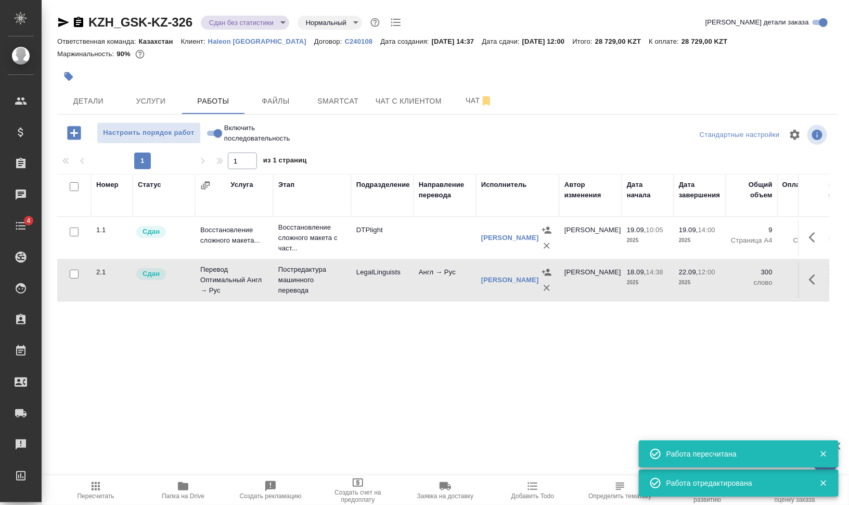
click at [261, 24] on body "🙏 .cls-1 fill:#fff; AWATERA Валеев Динар Клиенты Спецификации Заказы 0 Чаты 4 T…" at bounding box center [424, 294] width 849 height 588
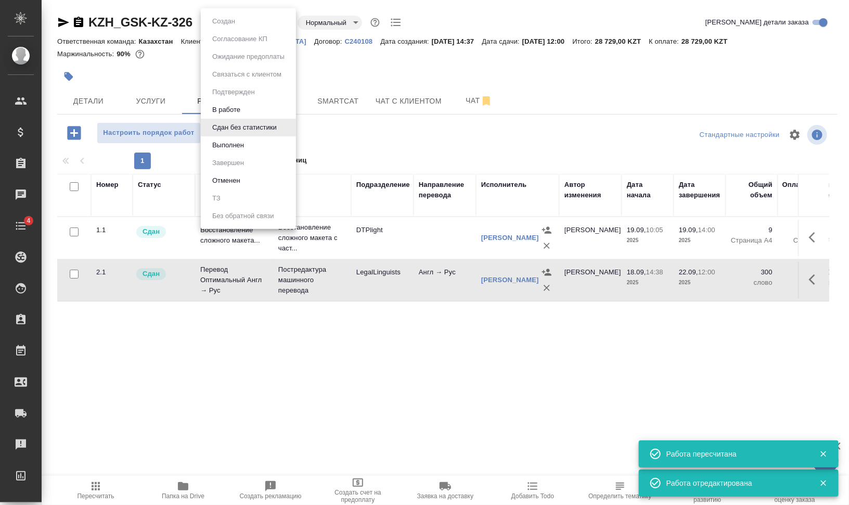
click at [272, 146] on li "Выполнен" at bounding box center [248, 145] width 95 height 18
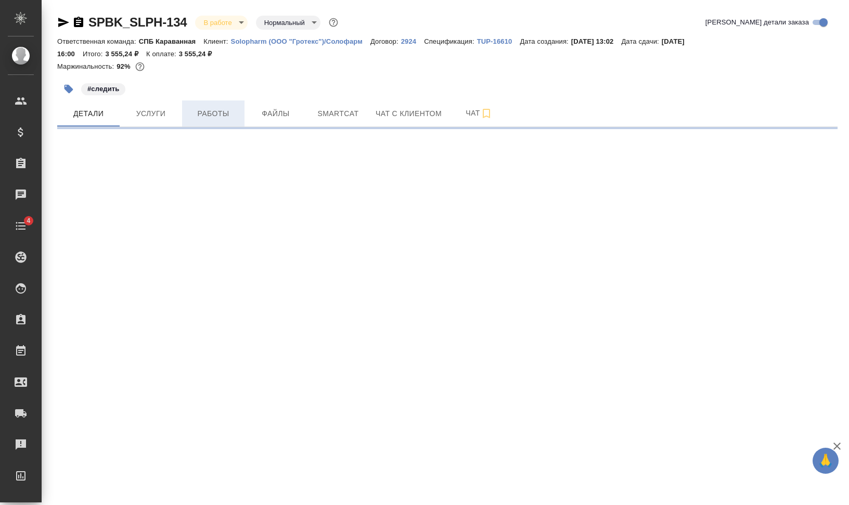
click at [206, 109] on span "Работы" at bounding box center [213, 113] width 50 height 13
select select "RU"
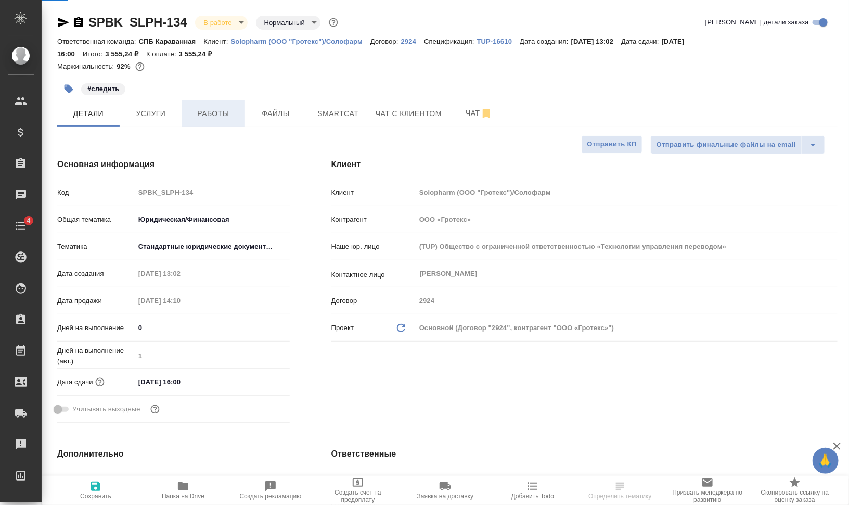
type textarea "x"
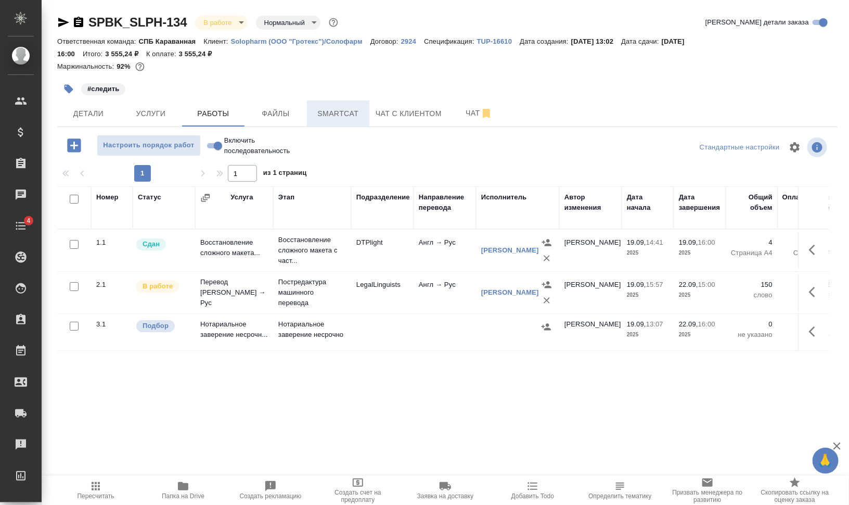
click at [339, 112] on span "Smartcat" at bounding box center [338, 113] width 50 height 13
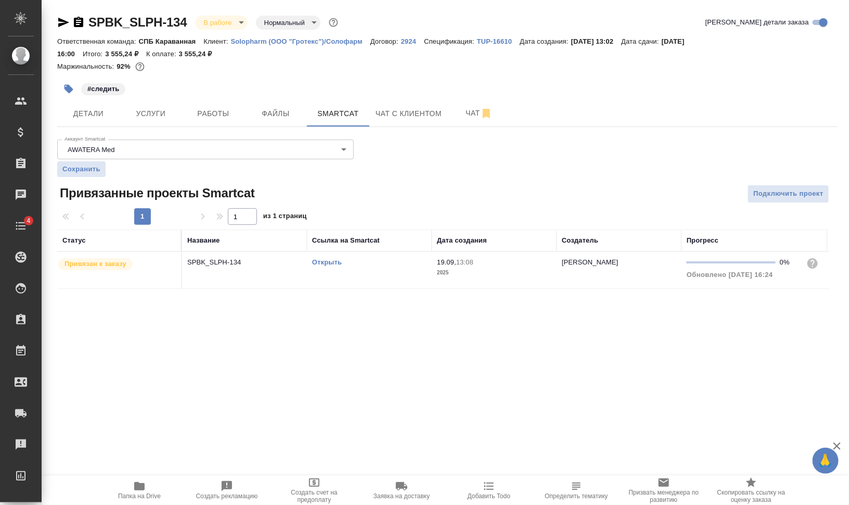
click at [326, 262] on link "Открыть" at bounding box center [327, 262] width 30 height 8
click at [335, 261] on link "Открыть" at bounding box center [327, 262] width 30 height 8
click at [198, 109] on span "Работы" at bounding box center [213, 113] width 50 height 13
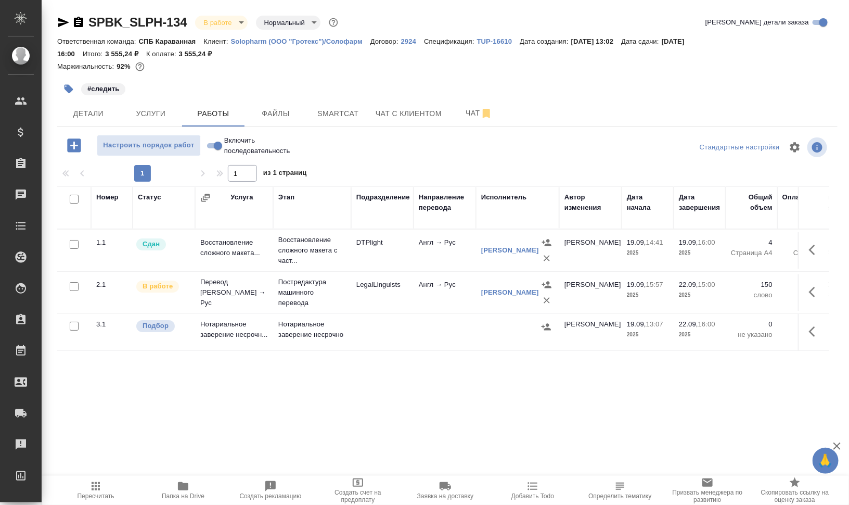
click at [543, 489] on span "Добавить Todo" at bounding box center [532, 490] width 75 height 20
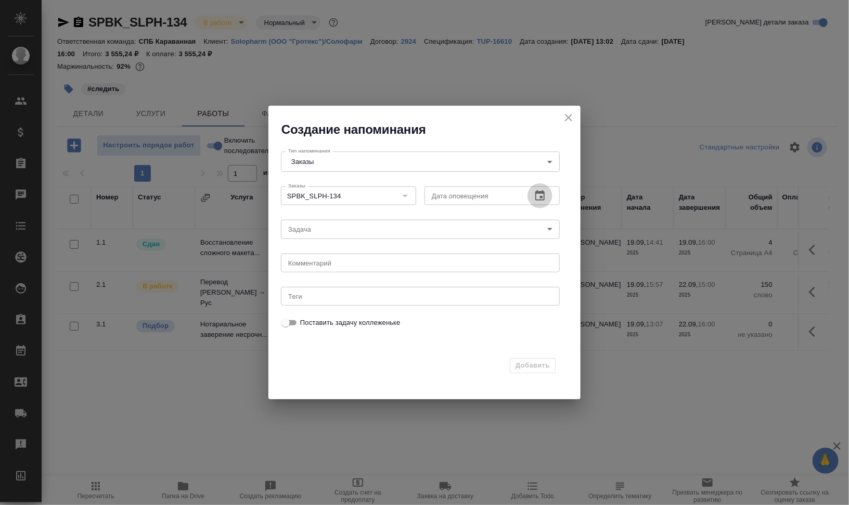
click at [539, 193] on icon "button" at bounding box center [540, 195] width 12 height 12
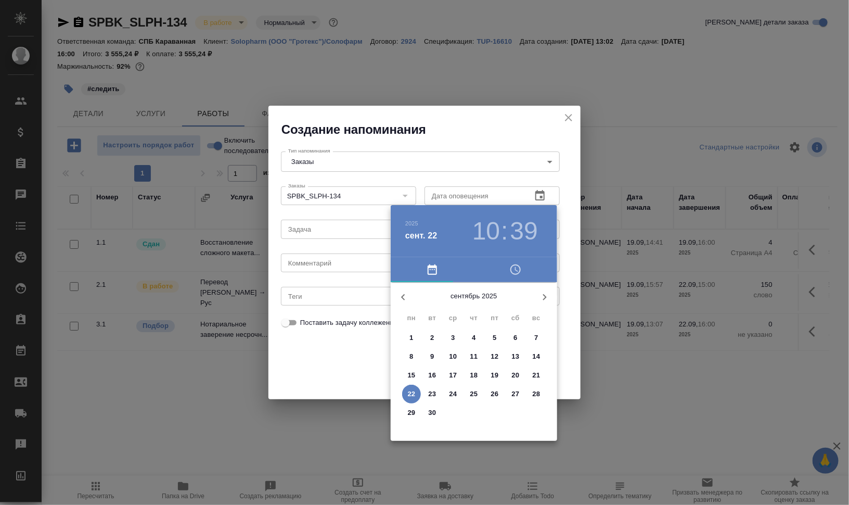
click at [482, 229] on h3 "10" at bounding box center [486, 230] width 28 height 29
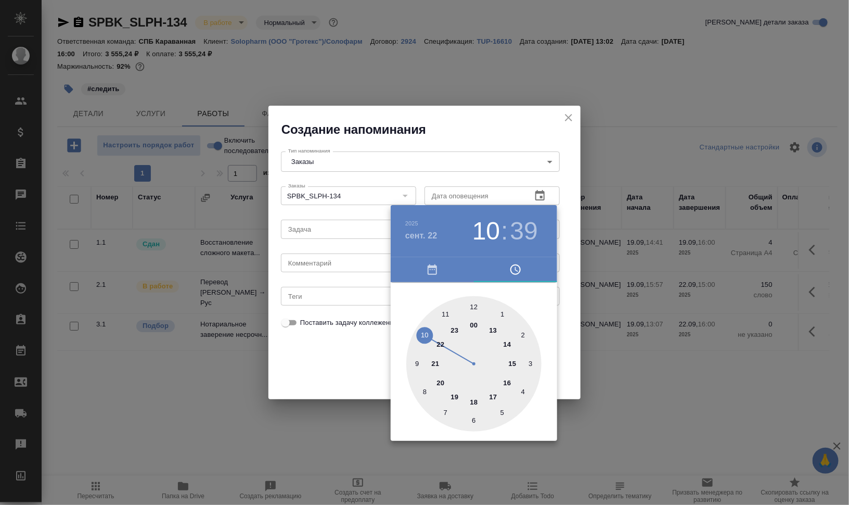
click at [471, 304] on div at bounding box center [473, 363] width 135 height 135
type input "22.09.2025 12:00"
click at [474, 305] on div at bounding box center [473, 363] width 135 height 135
click at [688, 308] on div at bounding box center [424, 252] width 849 height 505
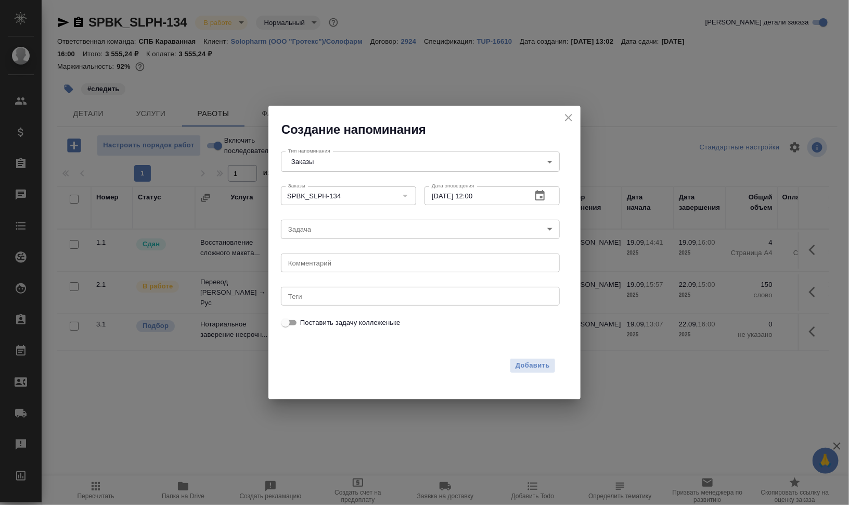
click at [360, 221] on body "🙏 .cls-1 fill:#fff; AWATERA Валеев Динар Клиенты Спецификации Заказы 0 Чаты Tod…" at bounding box center [424, 294] width 849 height 588
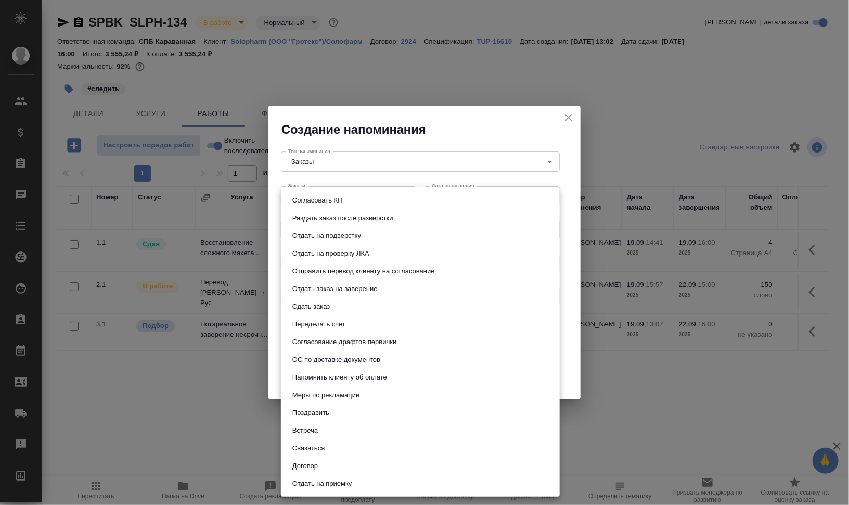
click at [660, 254] on div at bounding box center [424, 252] width 849 height 505
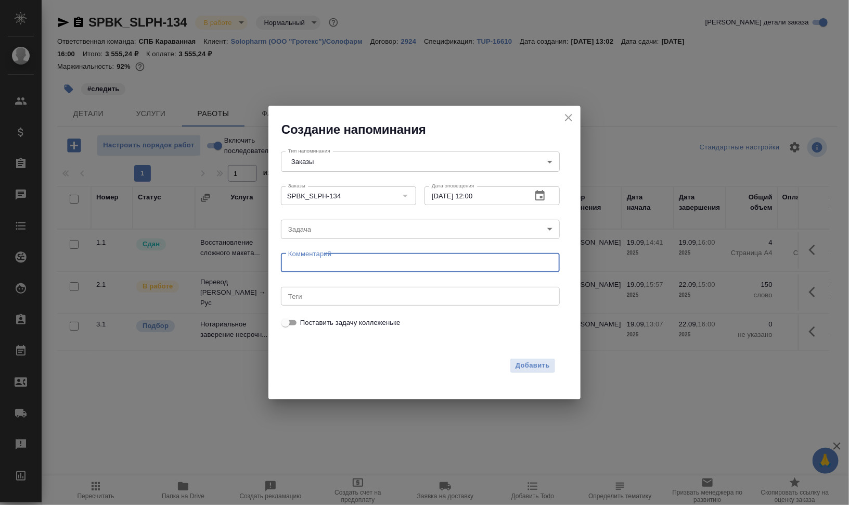
click at [381, 264] on textarea at bounding box center [420, 263] width 264 height 8
type textarea "прогресс"
click at [548, 363] on span "Добавить" at bounding box center [532, 365] width 34 height 12
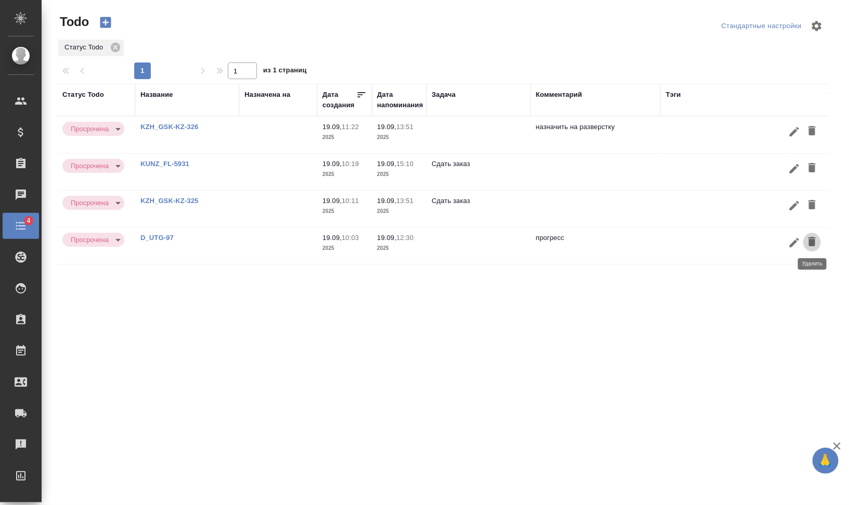
click at [812, 243] on icon "button" at bounding box center [811, 241] width 7 height 9
click at [813, 202] on icon "button" at bounding box center [811, 204] width 7 height 9
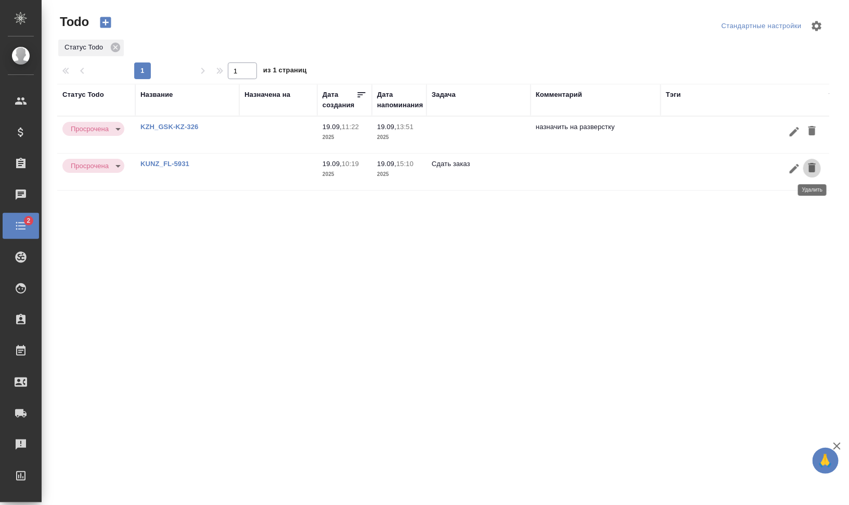
click at [814, 165] on icon "button" at bounding box center [811, 167] width 7 height 9
click at [815, 126] on icon "button" at bounding box center [811, 130] width 7 height 9
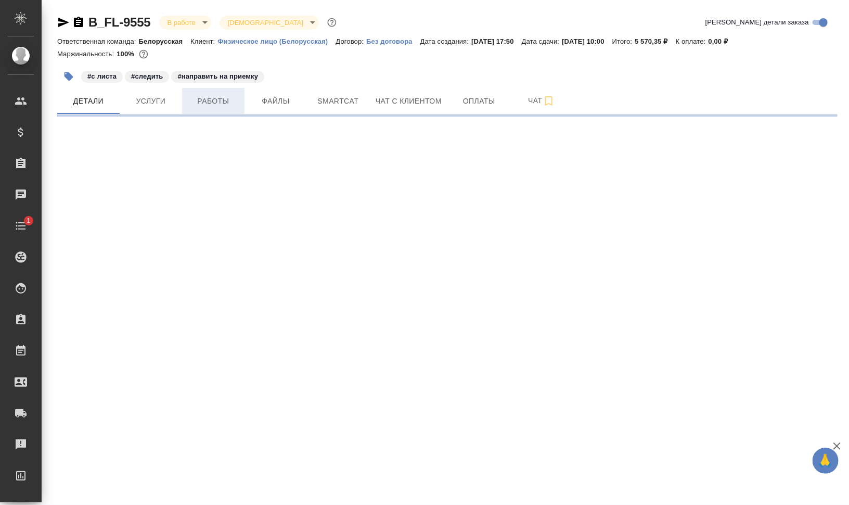
click at [209, 88] on button "Работы" at bounding box center [213, 101] width 62 height 26
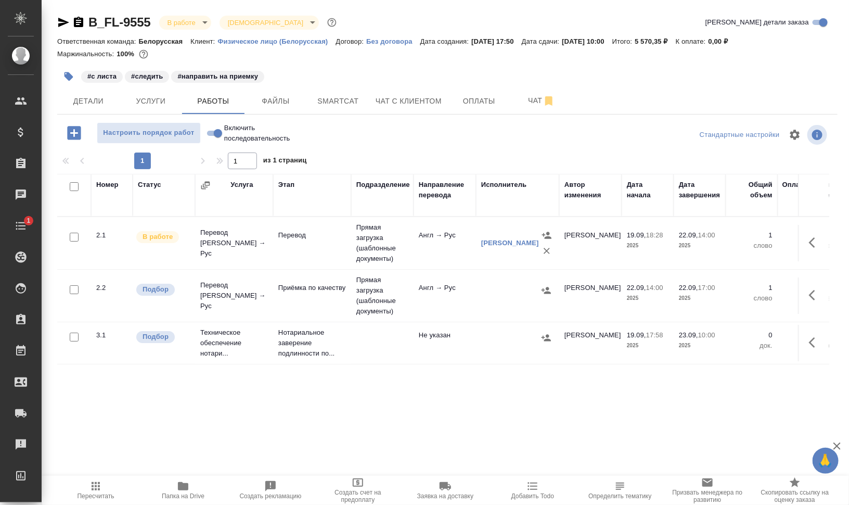
click at [313, 307] on td "Приёмка по качеству" at bounding box center [312, 295] width 78 height 36
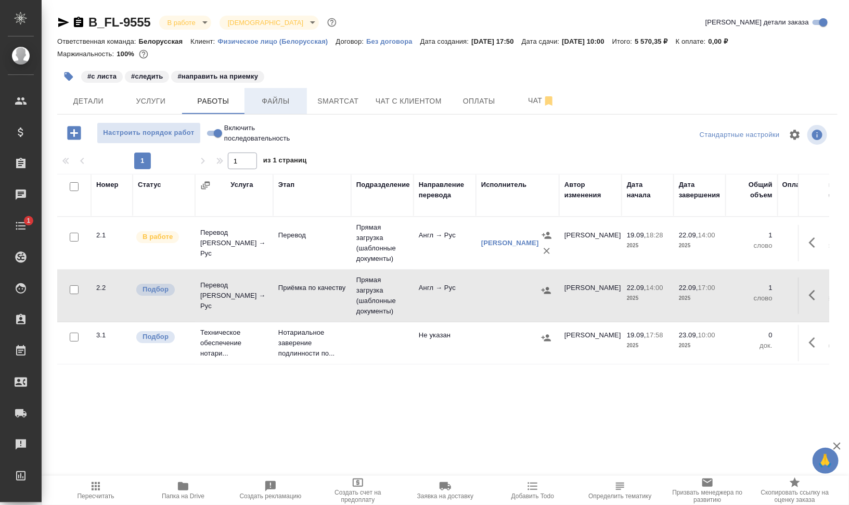
click at [293, 91] on button "Файлы" at bounding box center [275, 101] width 62 height 26
click at [201, 99] on span "Работы" at bounding box center [213, 101] width 50 height 13
click at [201, 98] on span "Работы" at bounding box center [213, 101] width 50 height 13
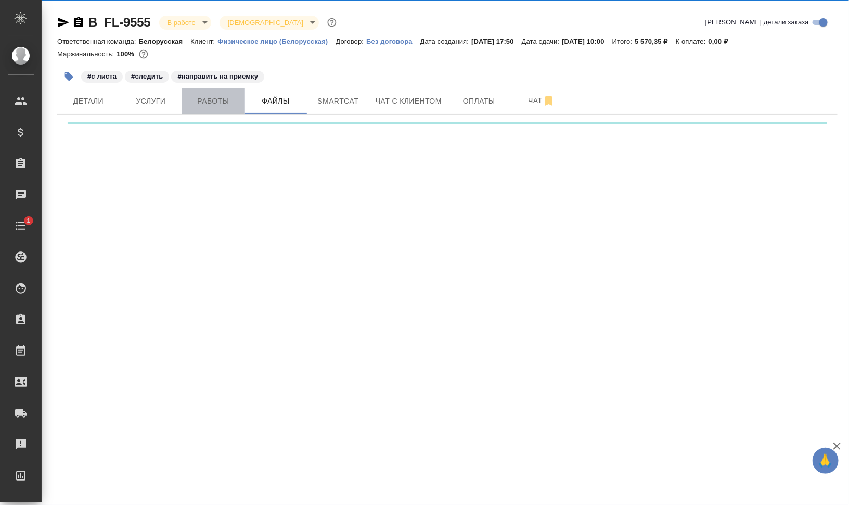
click at [201, 98] on span "Работы" at bounding box center [213, 101] width 50 height 13
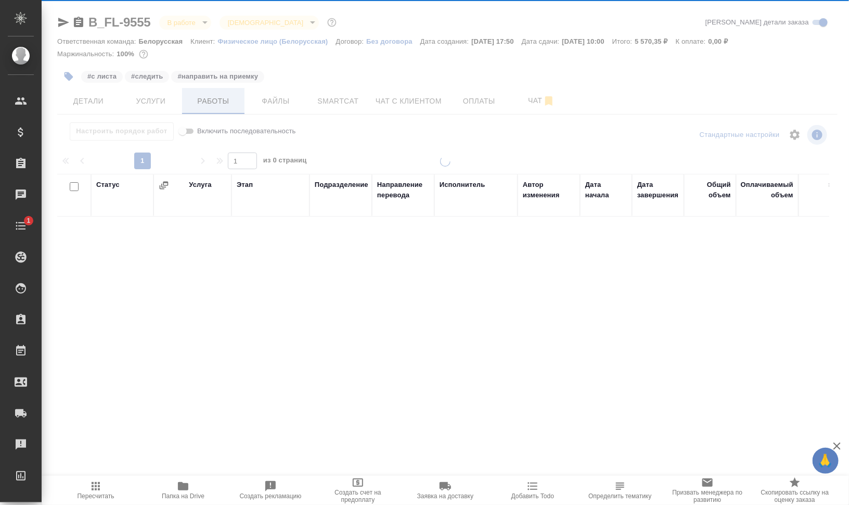
click at [227, 97] on div at bounding box center [445, 217] width 807 height 434
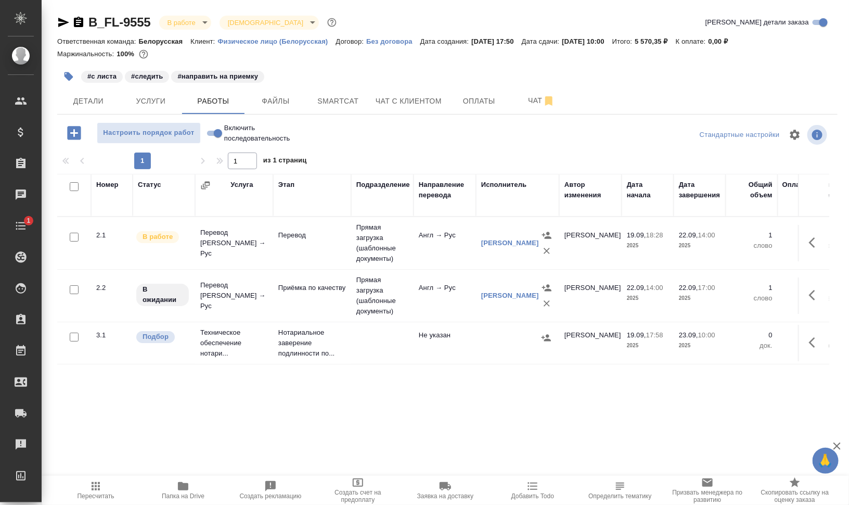
click at [551, 494] on span "Добавить Todo" at bounding box center [532, 495] width 43 height 7
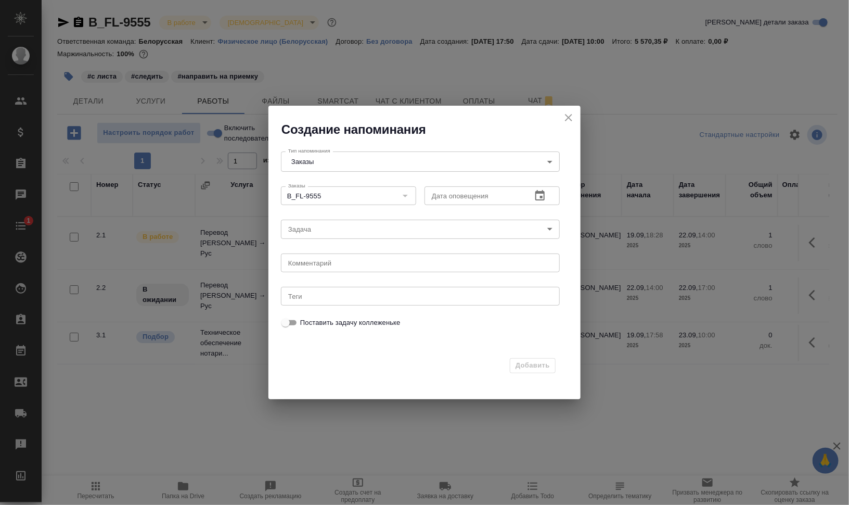
click at [537, 199] on icon "button" at bounding box center [540, 195] width 12 height 12
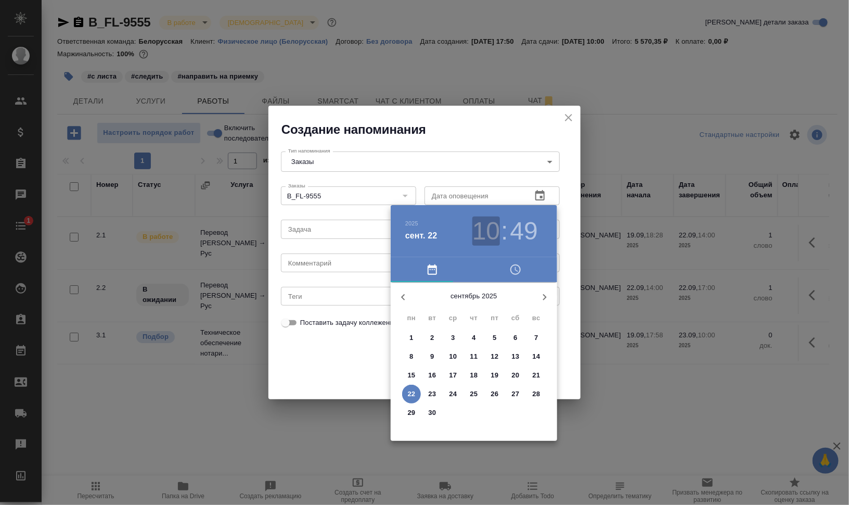
click at [482, 238] on h3 "10" at bounding box center [486, 230] width 28 height 29
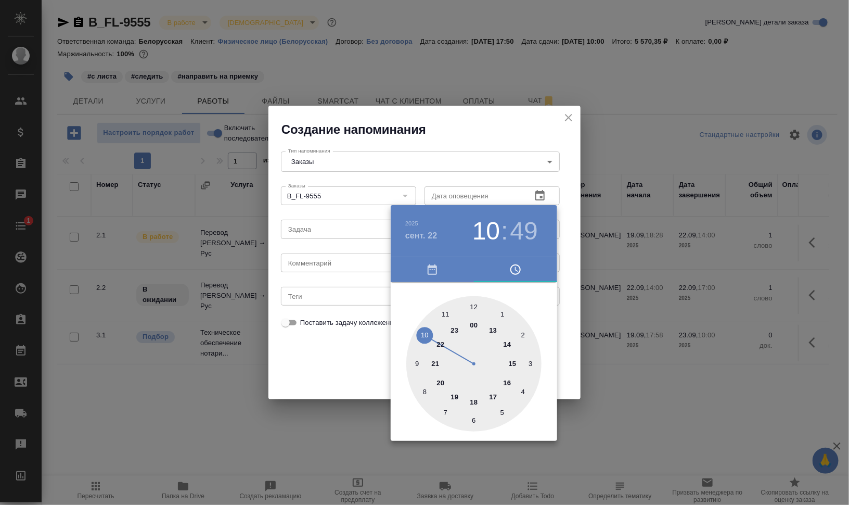
click at [505, 340] on div at bounding box center [473, 363] width 135 height 135
click at [474, 306] on div at bounding box center [473, 363] width 135 height 135
click at [492, 231] on h3 "14" at bounding box center [486, 230] width 28 height 29
click at [494, 330] on div at bounding box center [473, 363] width 135 height 135
click at [443, 313] on div at bounding box center [473, 363] width 135 height 135
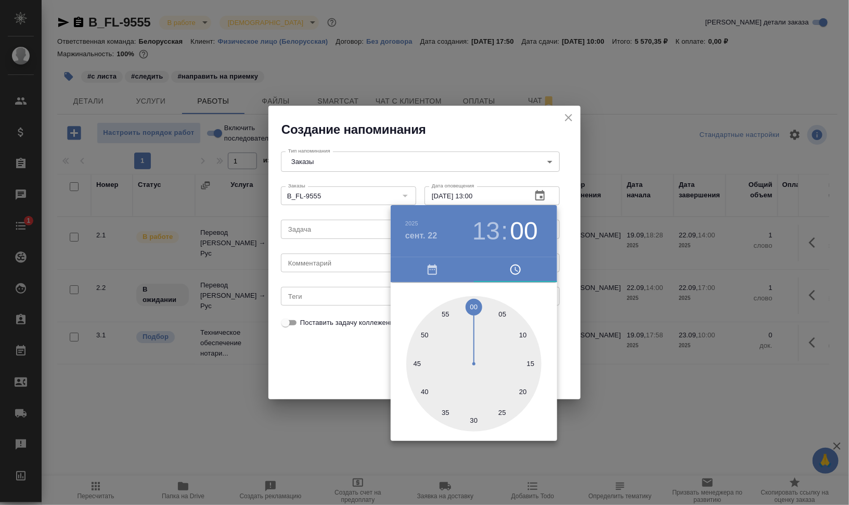
type input "22.09.2025 13:55"
click at [668, 359] on div at bounding box center [424, 252] width 849 height 505
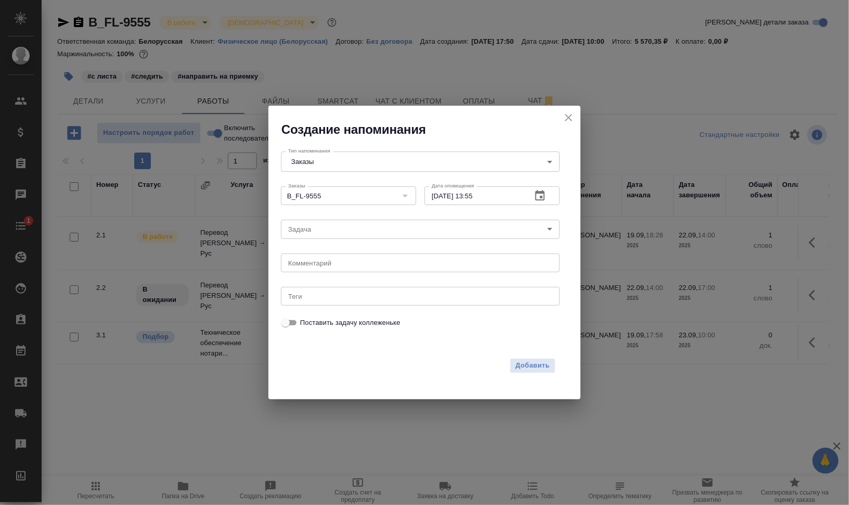
click at [410, 261] on textarea at bounding box center [420, 263] width 264 height 8
type textarea "передать на приемку"
click at [542, 365] on span "Добавить" at bounding box center [532, 365] width 34 height 12
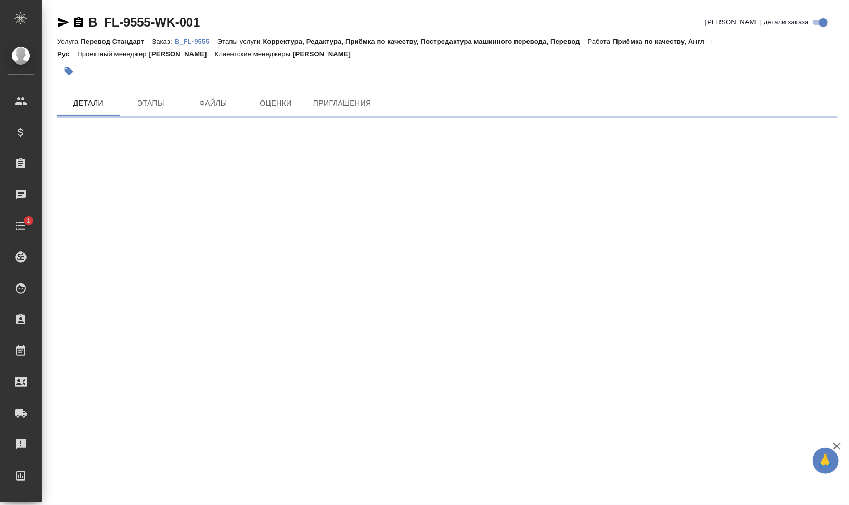
click at [60, 22] on icon "button" at bounding box center [63, 22] width 12 height 12
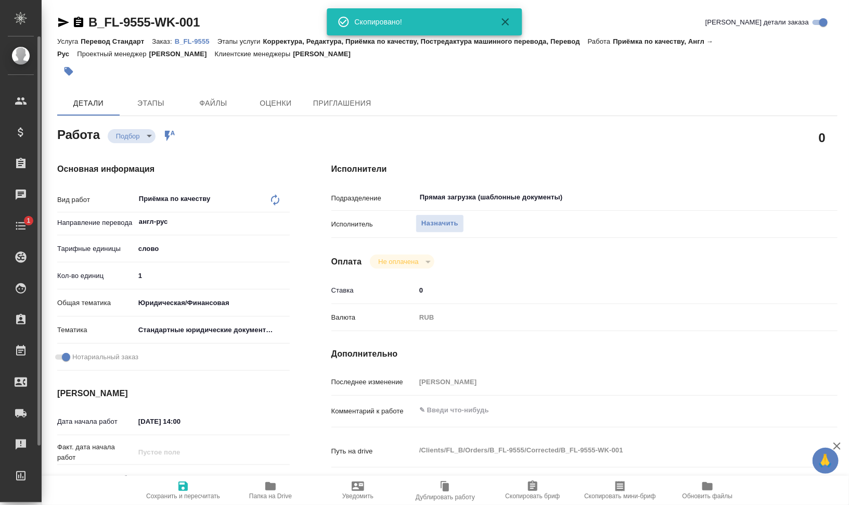
type textarea "x"
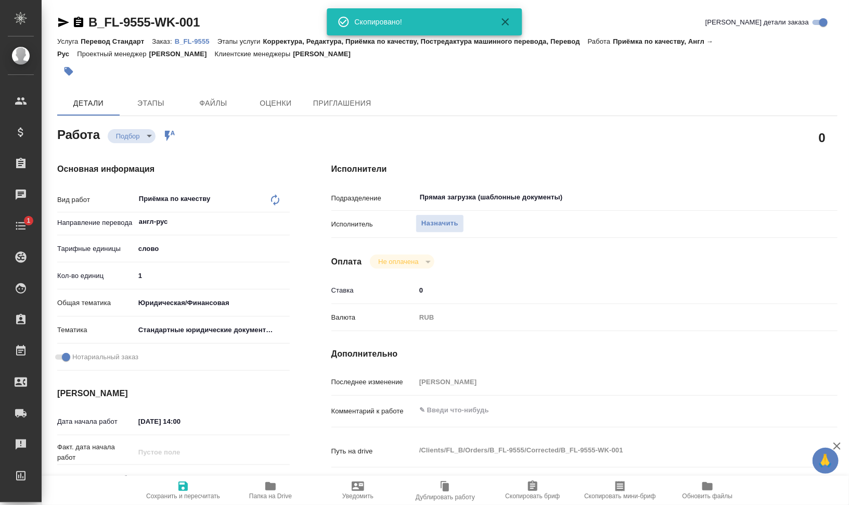
type textarea "x"
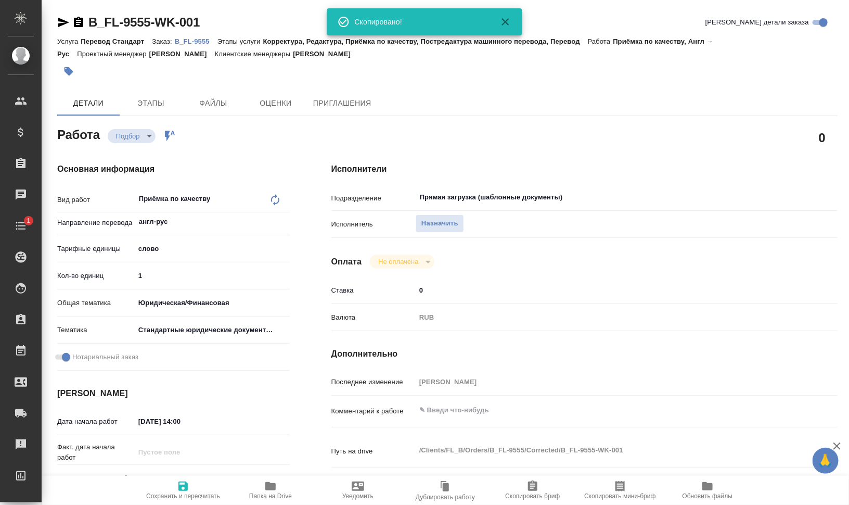
type textarea "x"
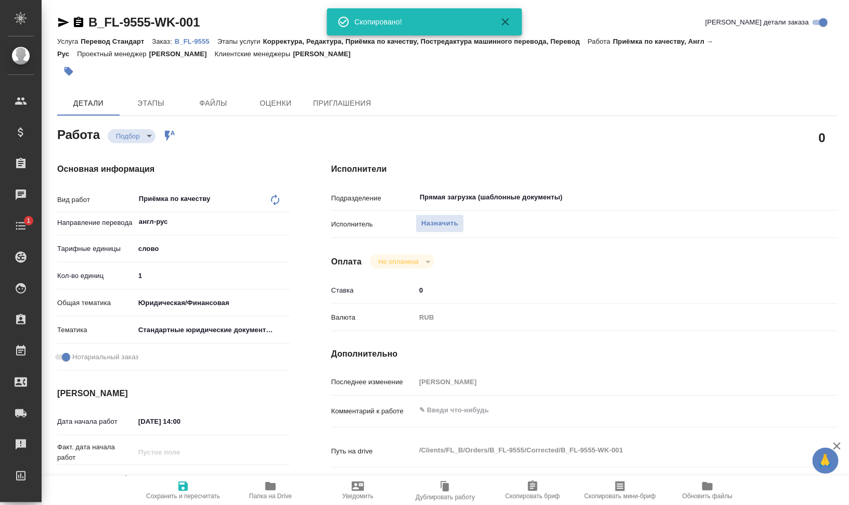
type textarea "x"
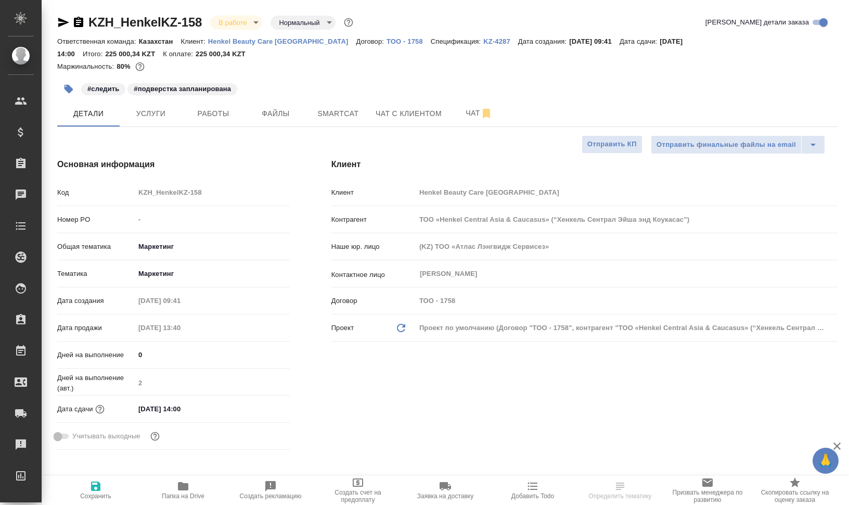
select select "RU"
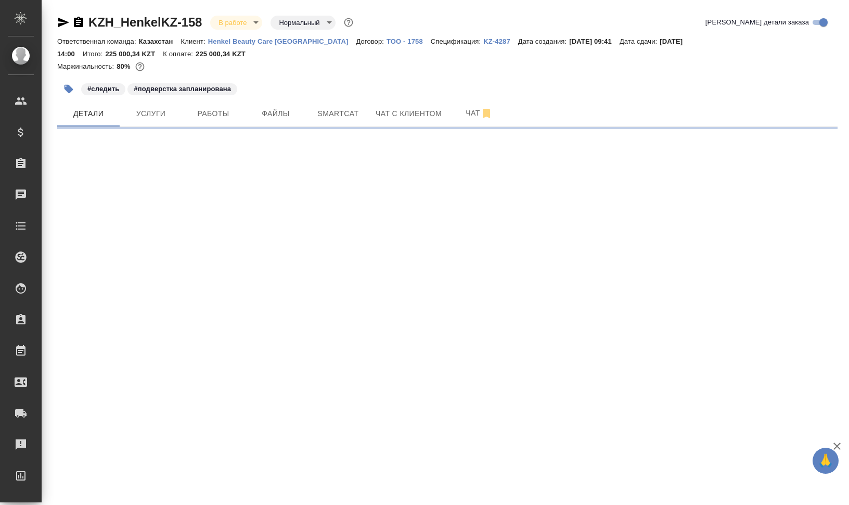
select select "RU"
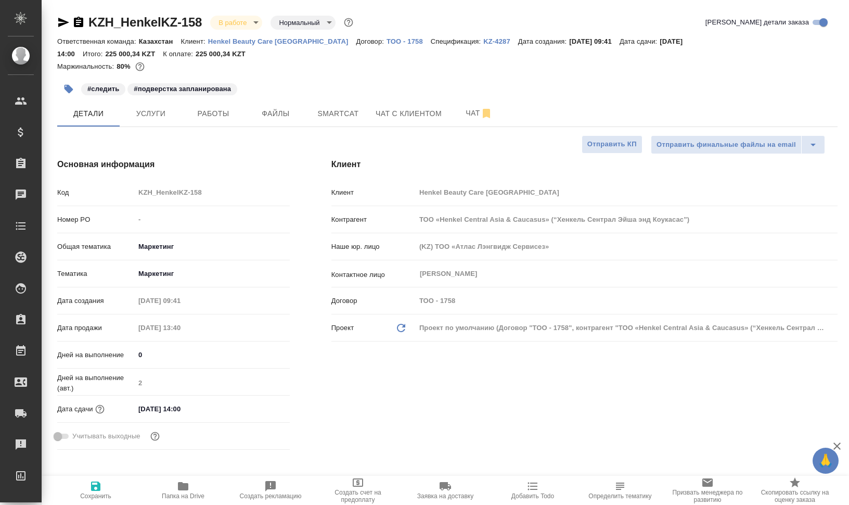
type textarea "x"
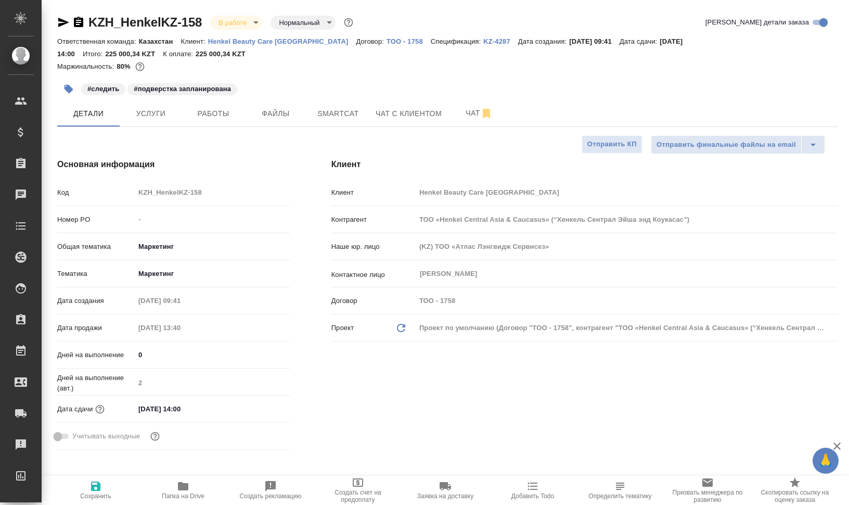
type textarea "x"
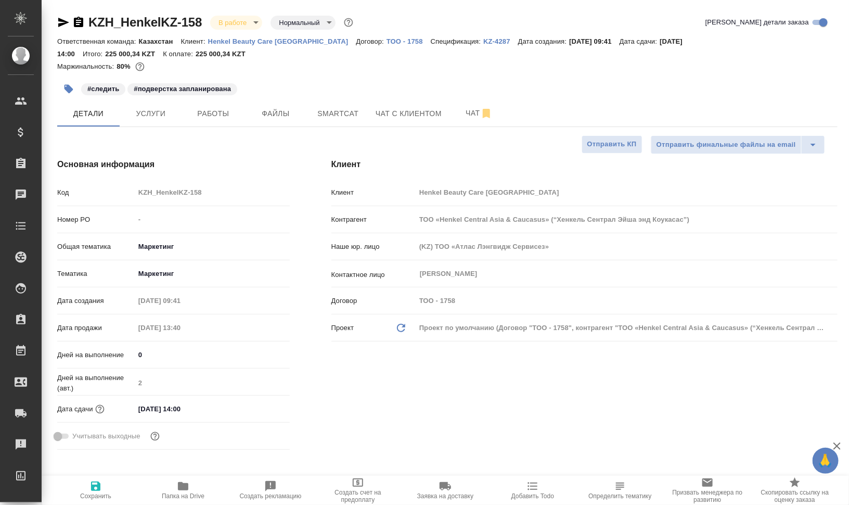
type textarea "x"
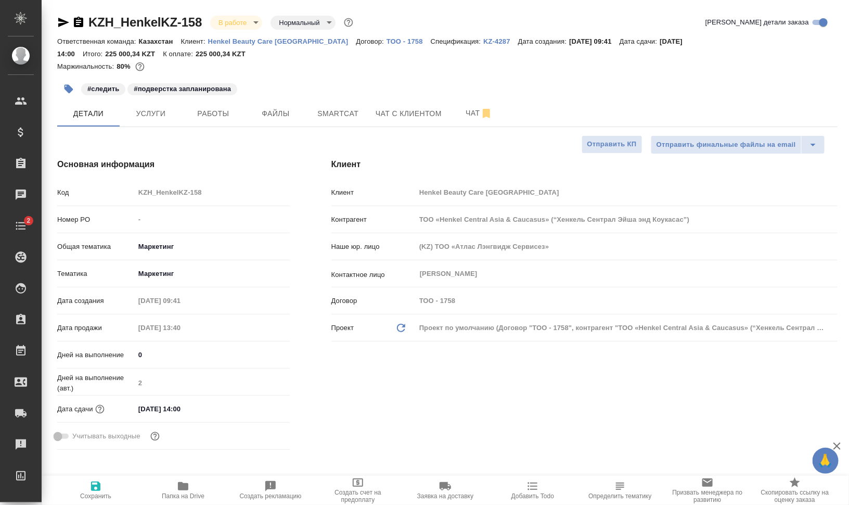
type textarea "x"
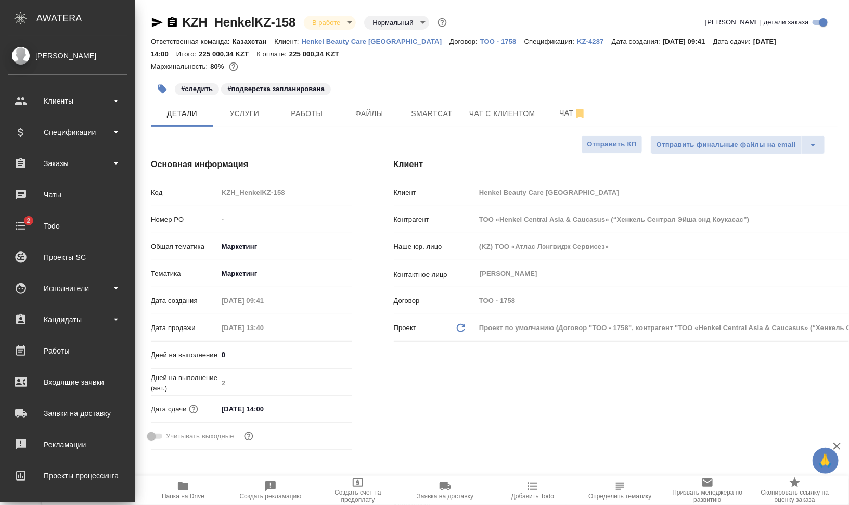
type textarea "x"
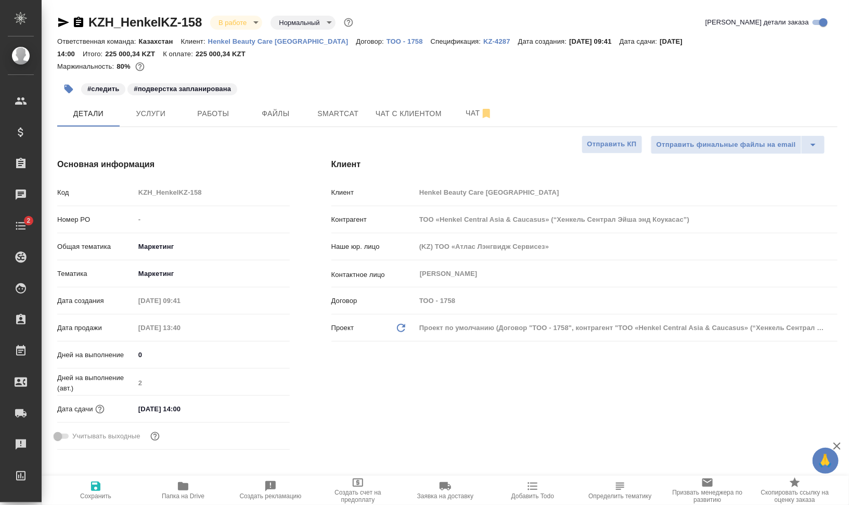
type textarea "x"
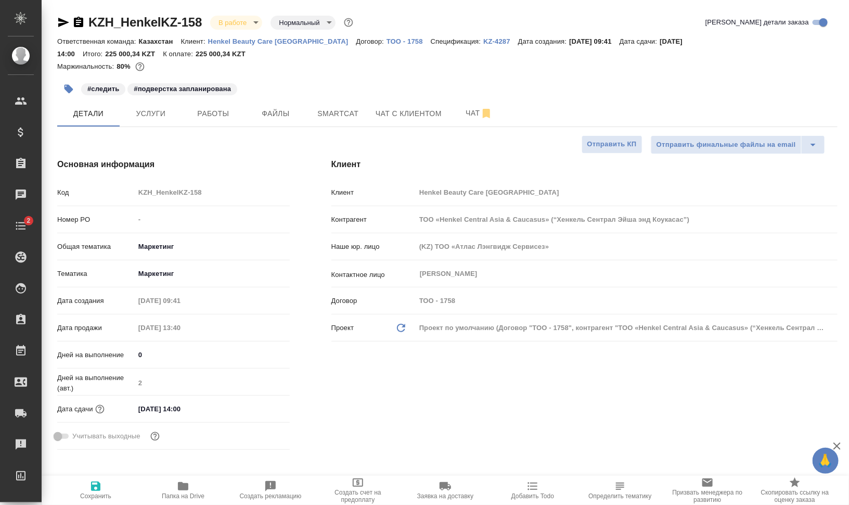
type textarea "x"
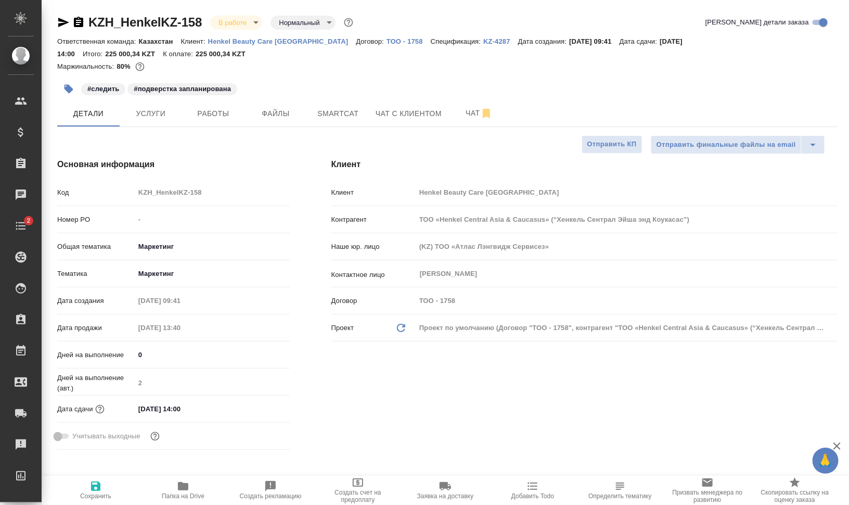
type textarea "x"
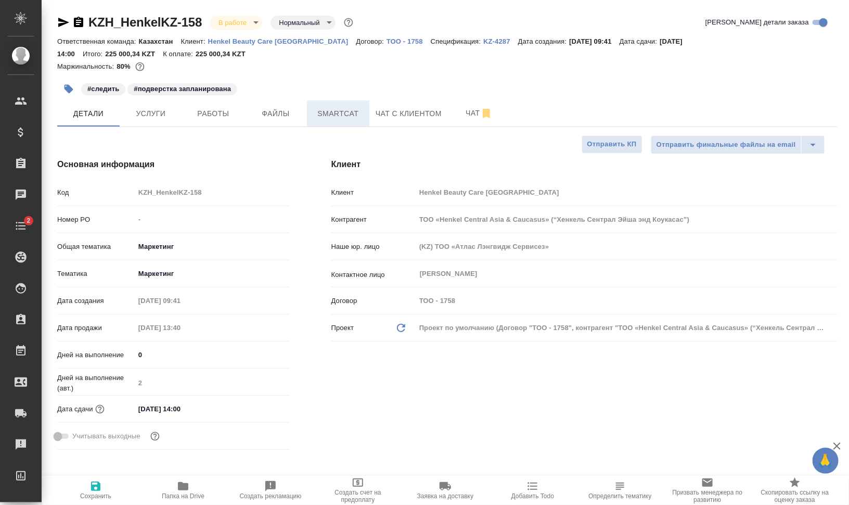
click at [339, 110] on span "Smartcat" at bounding box center [338, 113] width 50 height 13
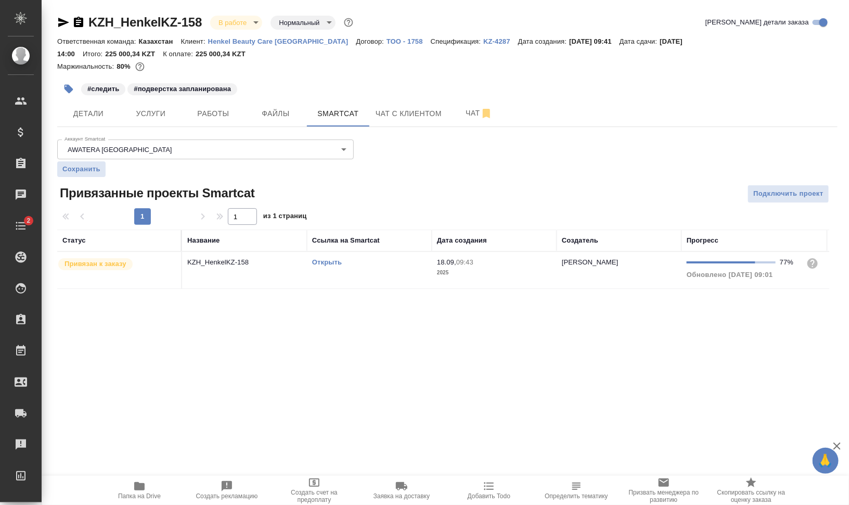
click at [333, 257] on div "Открыть" at bounding box center [369, 262] width 114 height 10
click at [334, 261] on link "Открыть" at bounding box center [327, 262] width 30 height 8
click at [333, 262] on link "Открыть" at bounding box center [327, 262] width 30 height 8
click at [79, 21] on icon "button" at bounding box center [78, 22] width 9 height 10
click at [227, 115] on span "Работы" at bounding box center [213, 113] width 50 height 13
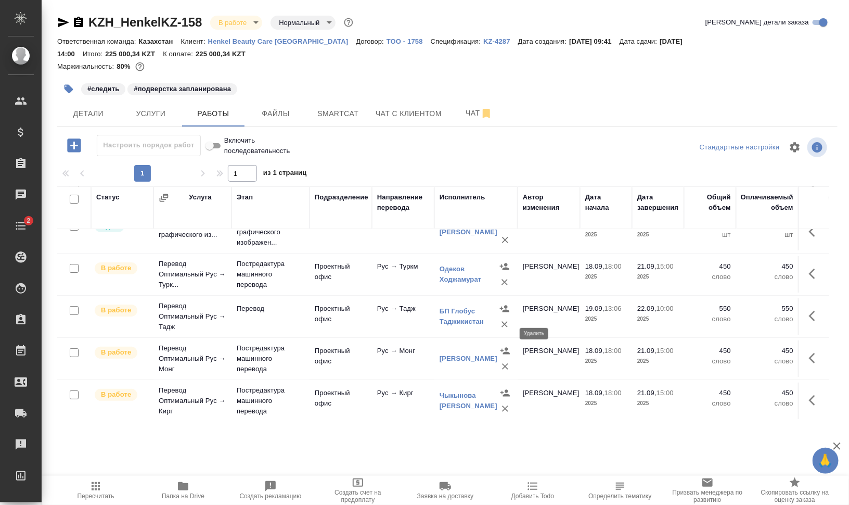
scroll to position [130, 0]
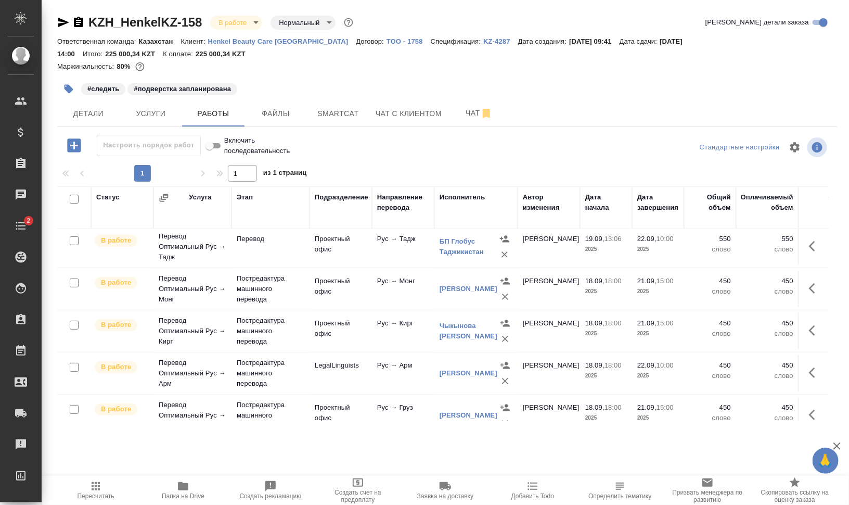
click at [78, 22] on icon "button" at bounding box center [78, 22] width 12 height 12
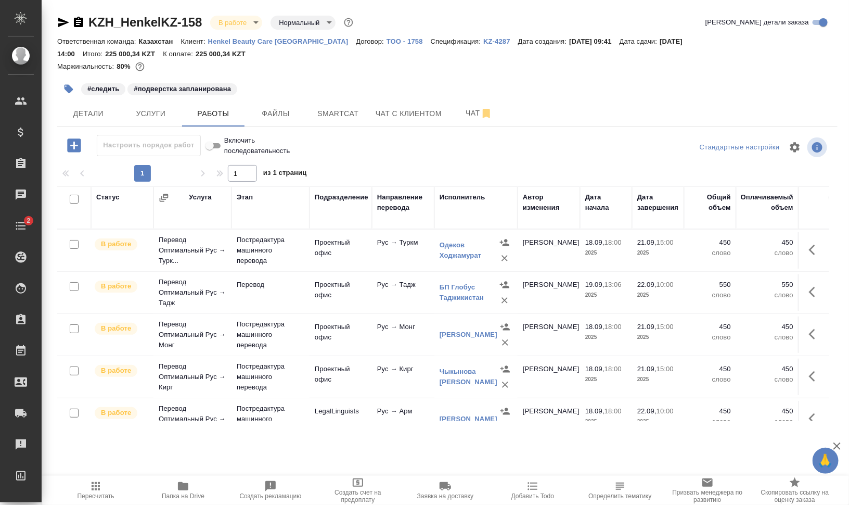
scroll to position [19, 0]
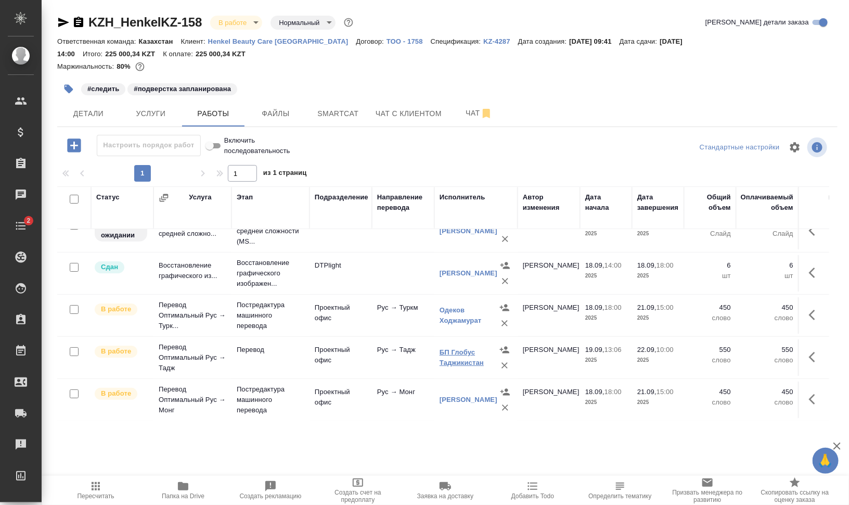
click at [466, 363] on link "БП Глобус Таджикистан" at bounding box center [462, 357] width 44 height 18
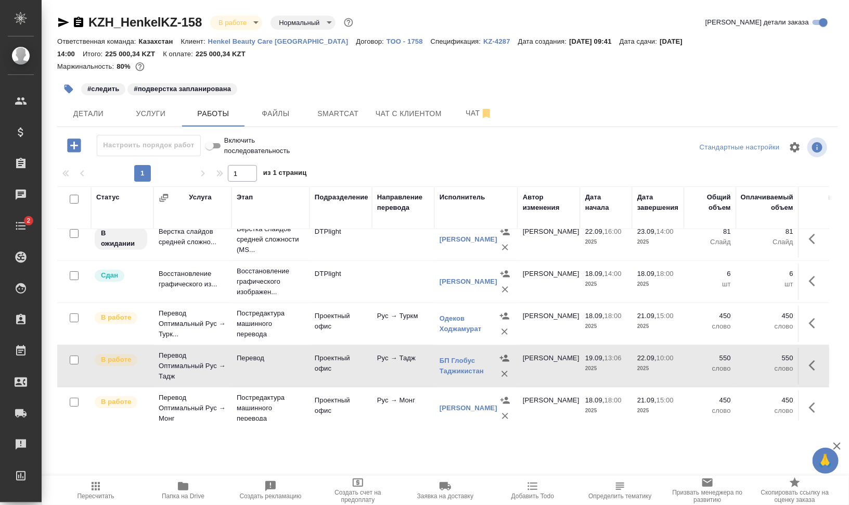
scroll to position [0, 0]
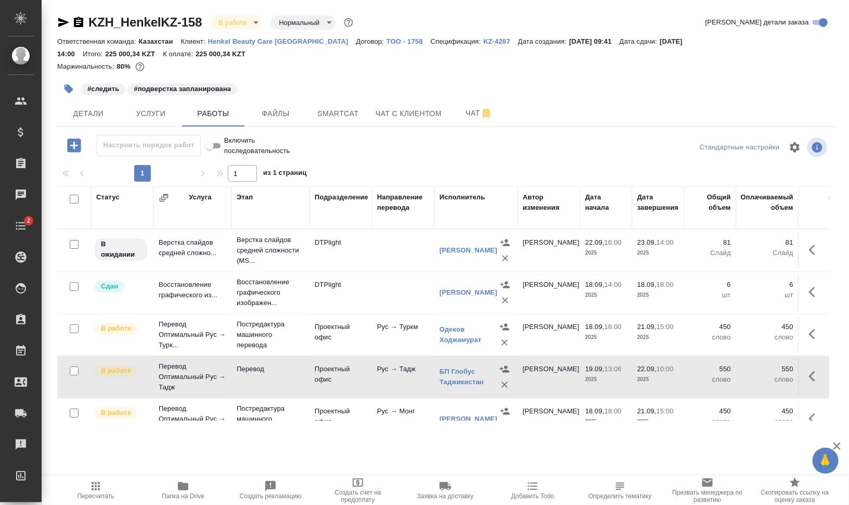
click at [195, 490] on span "Папка на Drive" at bounding box center [183, 490] width 75 height 20
click at [809, 249] on icon "button" at bounding box center [812, 249] width 6 height 10
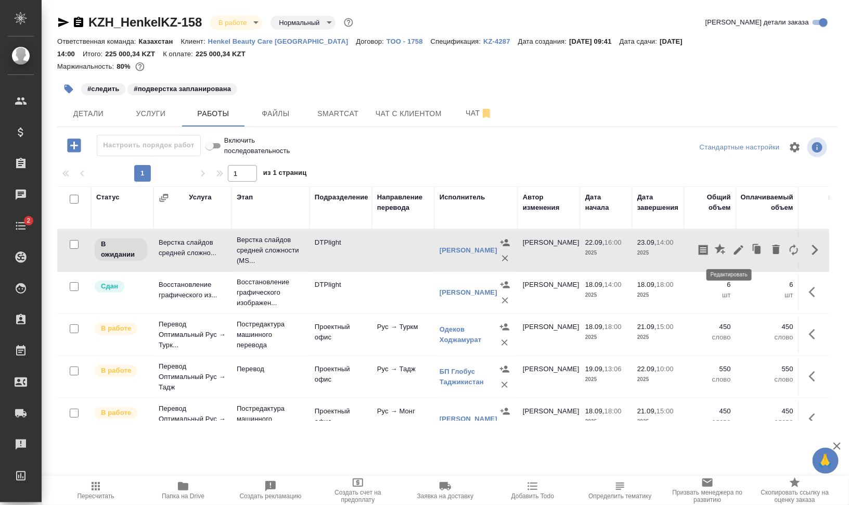
click at [734, 249] on icon "button" at bounding box center [738, 249] width 9 height 9
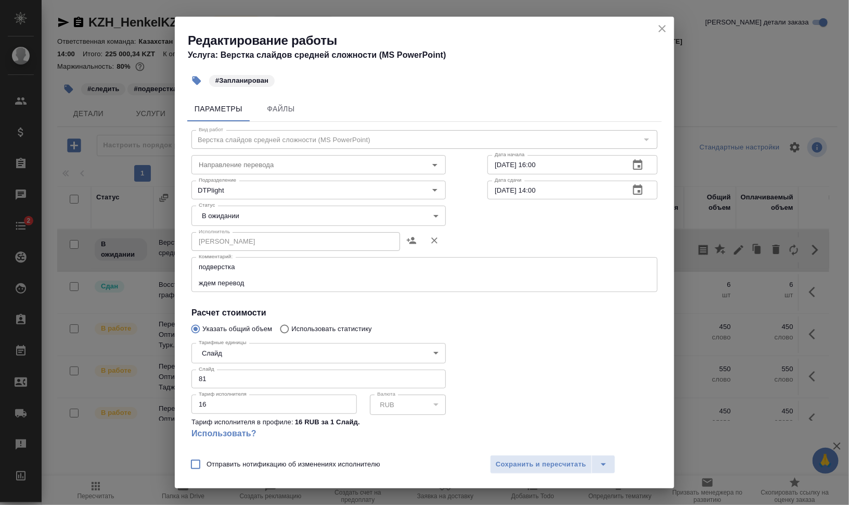
click at [261, 276] on textarea "подверстка ждем перевод" at bounding box center [424, 275] width 451 height 24
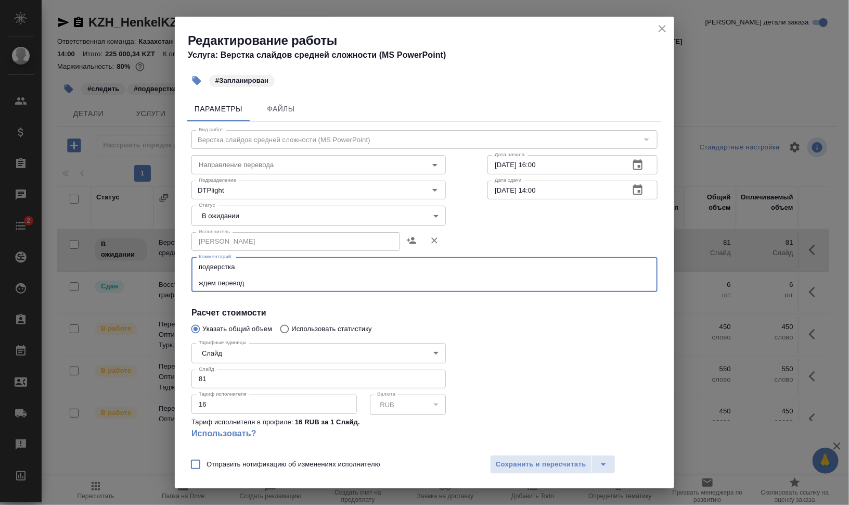
click at [289, 283] on textarea "подверстка ждем перевод" at bounding box center [424, 275] width 451 height 24
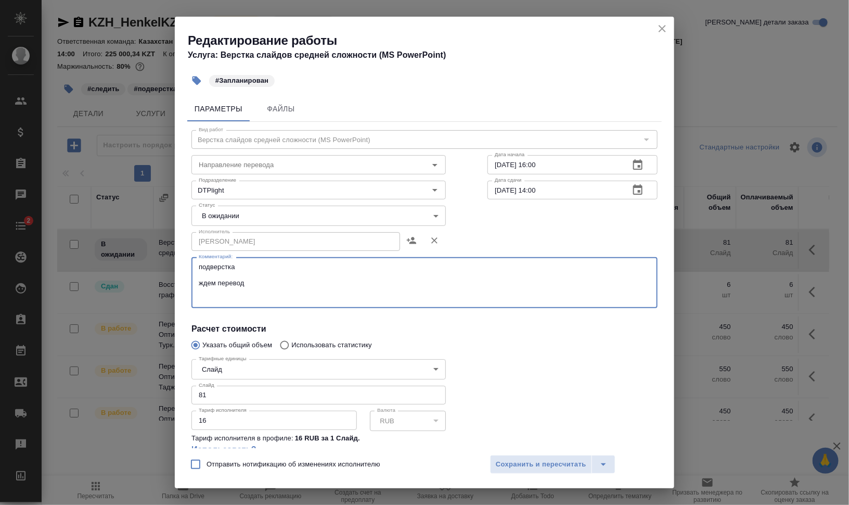
drag, startPoint x: 257, startPoint y: 282, endPoint x: 221, endPoint y: 293, distance: 38.0
click at [189, 283] on div "Вид работ Верстка слайдов средней сложности (MS PowerPoint) Вид работ Направлен…" at bounding box center [424, 318] width 474 height 393
click at [353, 282] on textarea "подверстка перевод азерб, арм, груз, каз, кирг, монг, турк," at bounding box center [424, 283] width 451 height 40
click at [343, 284] on textarea "подверстка перевод азерб, арм, груз, каз, кирг, монг, турк," at bounding box center [424, 283] width 451 height 40
paste textarea "https://drive.awatera.com/s/rEwRN4iew29G5Gq"
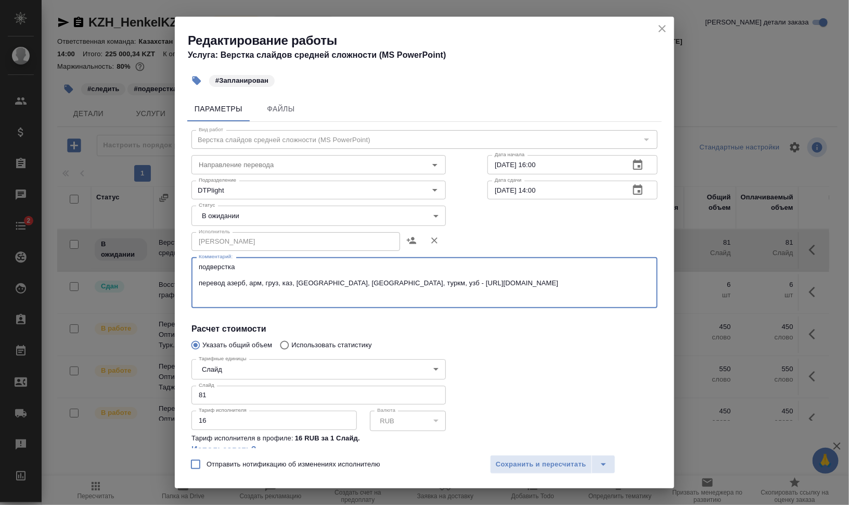
drag, startPoint x: 226, startPoint y: 281, endPoint x: 263, endPoint y: 282, distance: 36.4
click at [551, 280] on textarea "подверстка перевод азерб, арм, груз, каз, кирг, монг, туркм, узб готовы - https…" at bounding box center [424, 283] width 451 height 40
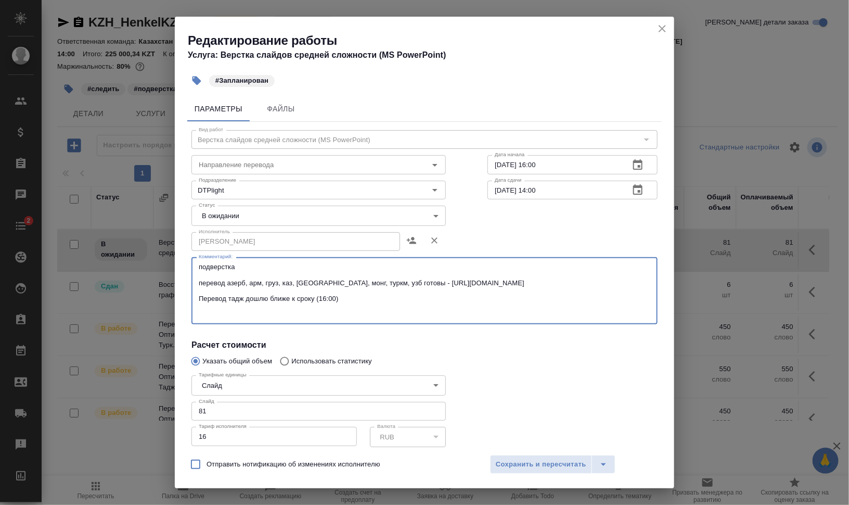
click at [368, 284] on textarea "подверстка перевод азерб, арм, груз, каз, кирг, монг, туркм, узб готовы - https…" at bounding box center [424, 291] width 451 height 56
click at [425, 293] on textarea "подверстка перевод азерб, арм, груз, каз, кирг, монг, туркм, узб. готовы - http…" at bounding box center [424, 291] width 451 height 56
click at [406, 300] on textarea "подверстка перевод азерб, арм, груз, каз, кирг, монг, туркм, узб. готовы - http…" at bounding box center [424, 291] width 451 height 56
click at [400, 315] on textarea "подверстка перевод азерб, арм, груз, каз, кирг, монг, туркм, узб. готовы - http…" at bounding box center [424, 291] width 451 height 56
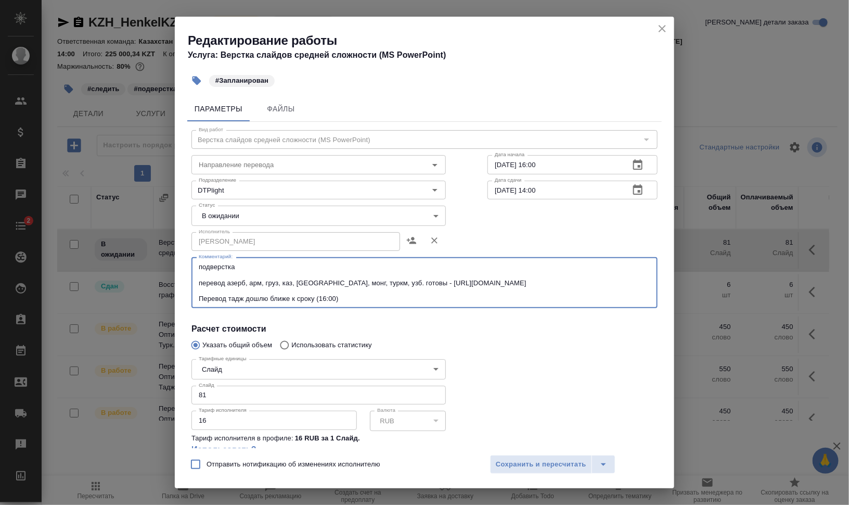
type textarea "подверстка перевод азерб, арм, груз, каз, кирг, монг, туркм, узб. готовы - http…"
click at [255, 211] on body "🙏 .cls-1 fill:#fff; AWATERA Валеев Динар Клиенты Спецификации Заказы 0 Чаты 2 T…" at bounding box center [424, 294] width 849 height 588
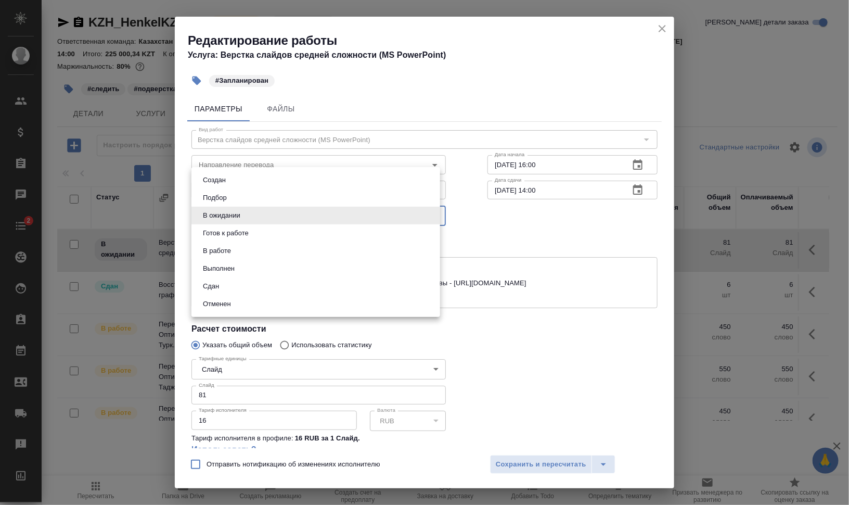
click at [255, 229] on li "Готов к работе" at bounding box center [315, 233] width 249 height 18
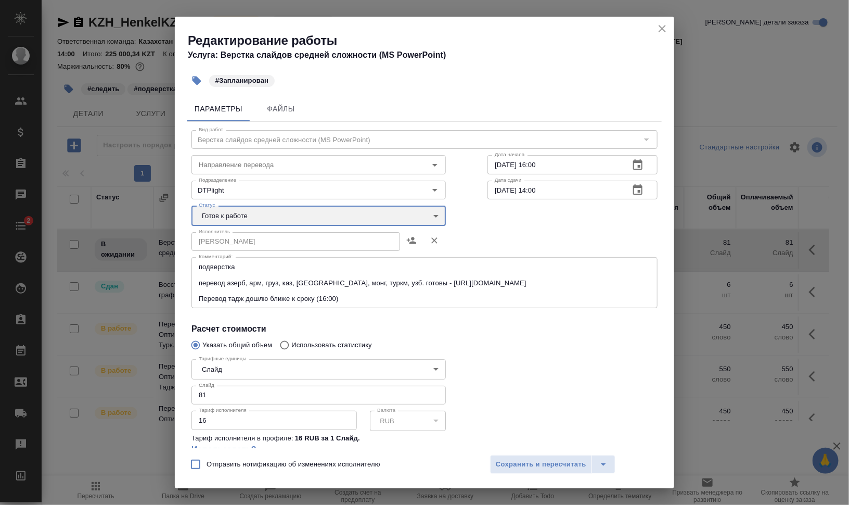
type input "readyForWork"
click at [548, 463] on span "Сохранить и пересчитать" at bounding box center [541, 464] width 91 height 12
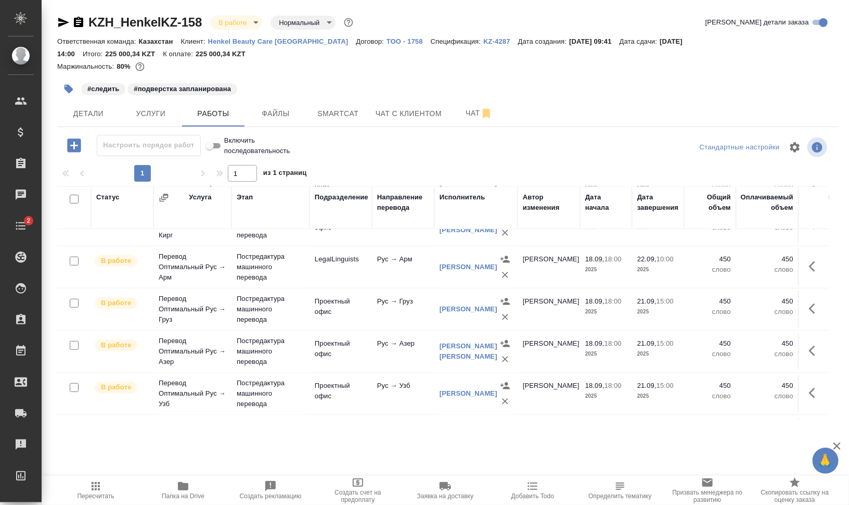
scroll to position [279, 0]
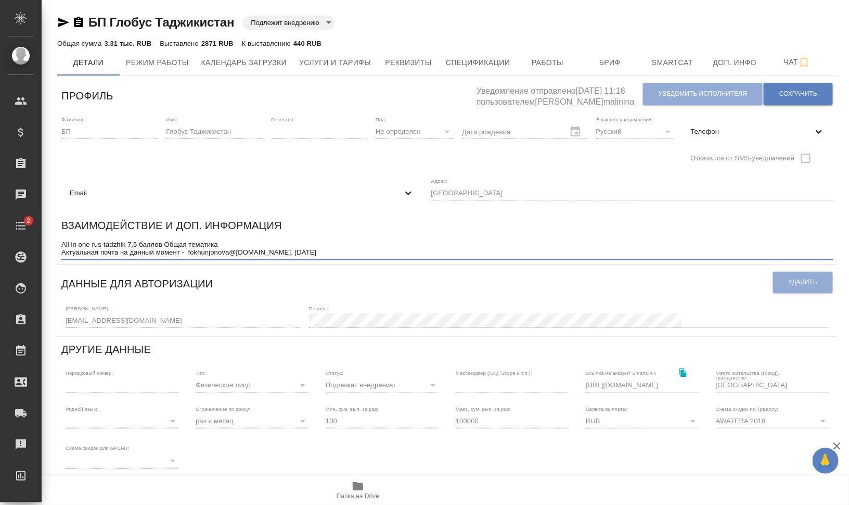
drag, startPoint x: 186, startPoint y: 252, endPoint x: 232, endPoint y: 250, distance: 46.3
click at [232, 250] on textarea "All in one rus-tadzhik 7,5 баллов Общая тематика Актуальная почта на данный мом…" at bounding box center [447, 248] width 772 height 16
click at [237, 251] on textarea "All in one rus-tadzhik 7,5 баллов Общая тематика Актуальная почта на данный мом…" at bounding box center [447, 248] width 772 height 16
drag, startPoint x: 266, startPoint y: 250, endPoint x: 187, endPoint y: 254, distance: 78.6
click at [187, 254] on textarea "All in one rus-tadzhik 7,5 баллов Общая тематика Актуальная почта на данный мом…" at bounding box center [447, 248] width 772 height 16
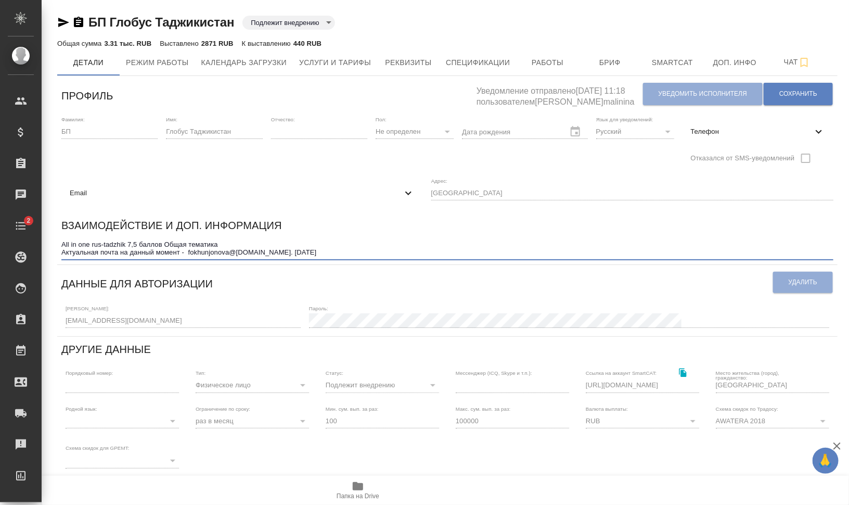
click at [134, 198] on div "Email" at bounding box center [241, 193] width 361 height 23
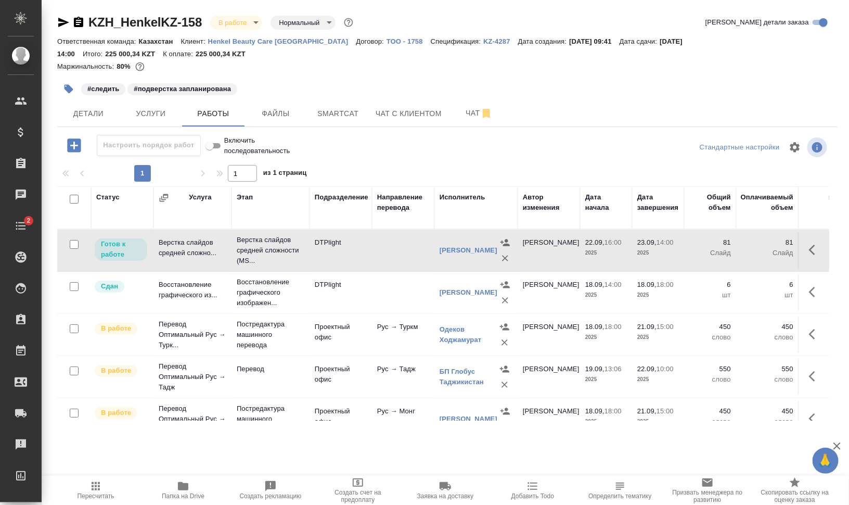
scroll to position [65, 0]
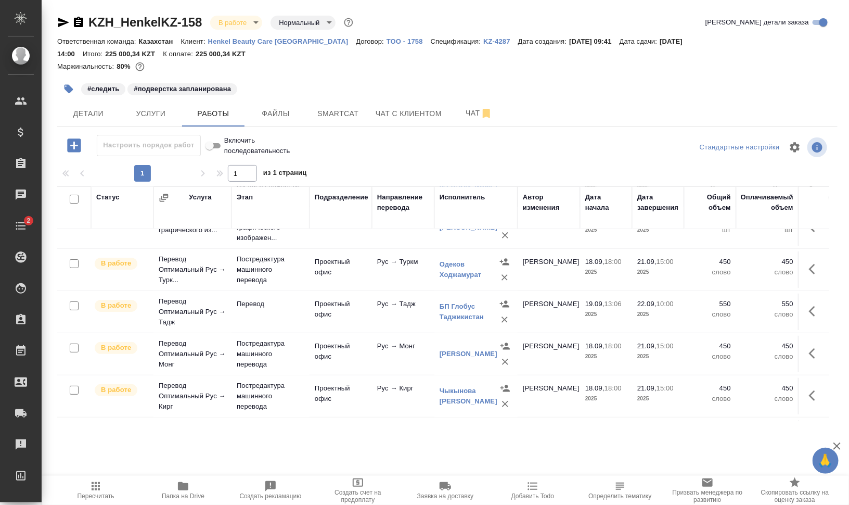
click at [176, 485] on span "Папка на Drive" at bounding box center [183, 490] width 75 height 20
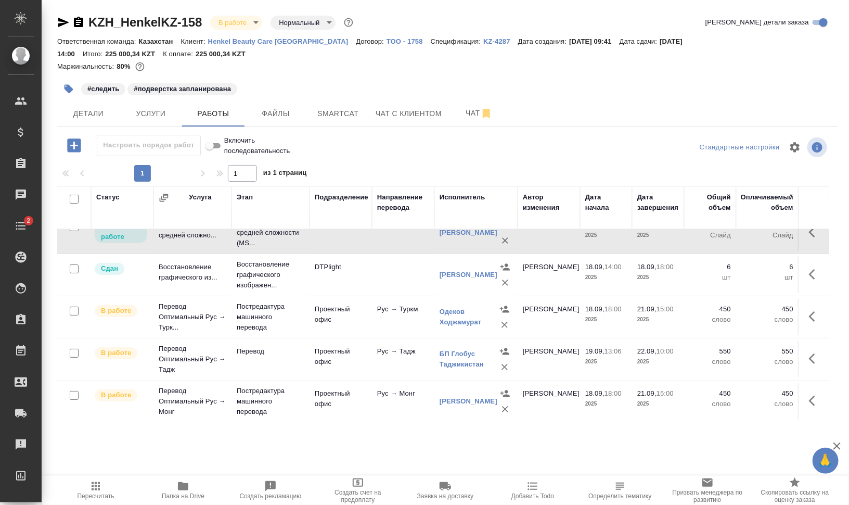
scroll to position [0, 0]
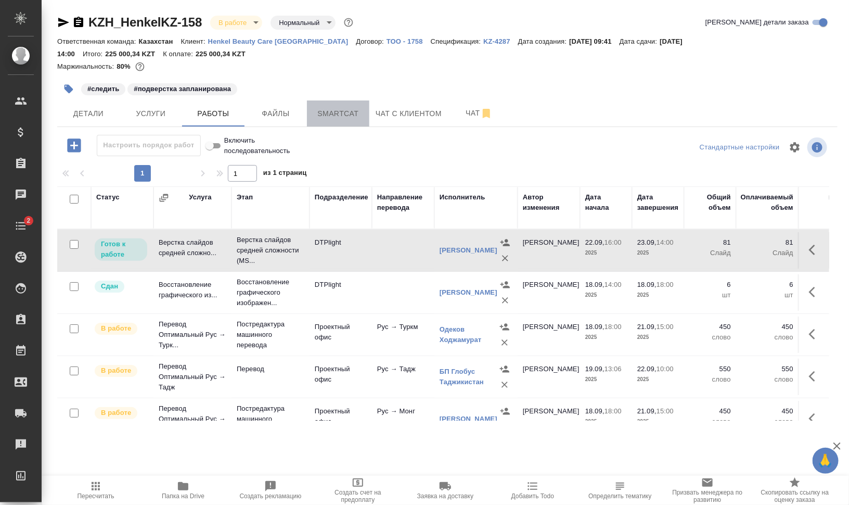
click at [335, 111] on span "Smartcat" at bounding box center [338, 113] width 50 height 13
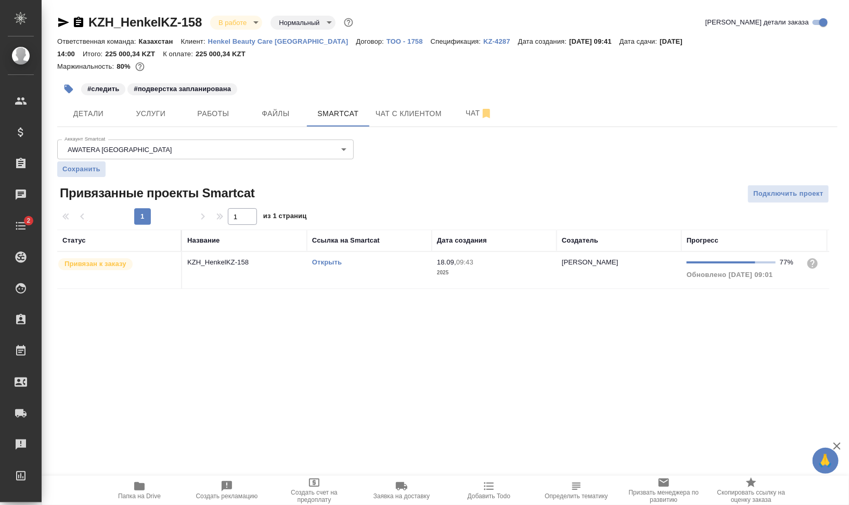
click at [329, 258] on link "Открыть" at bounding box center [327, 262] width 30 height 8
click at [335, 269] on td "Открыть" at bounding box center [369, 270] width 125 height 36
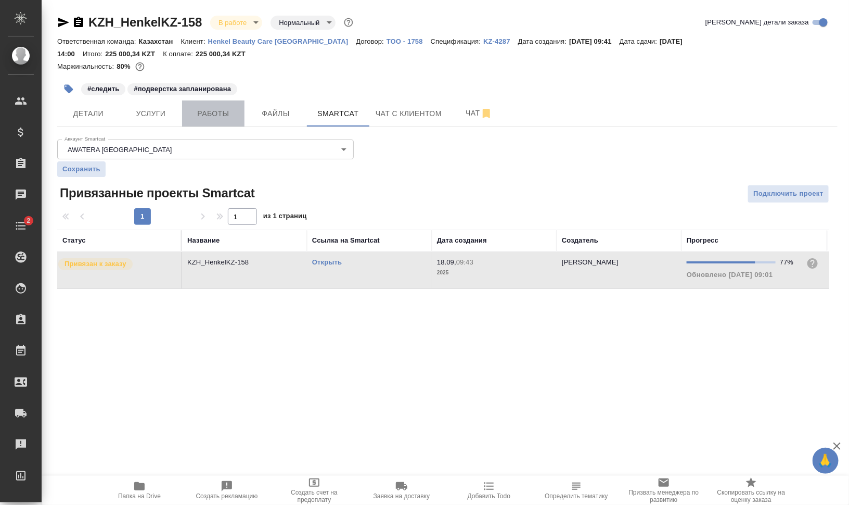
click at [223, 112] on span "Работы" at bounding box center [213, 113] width 50 height 13
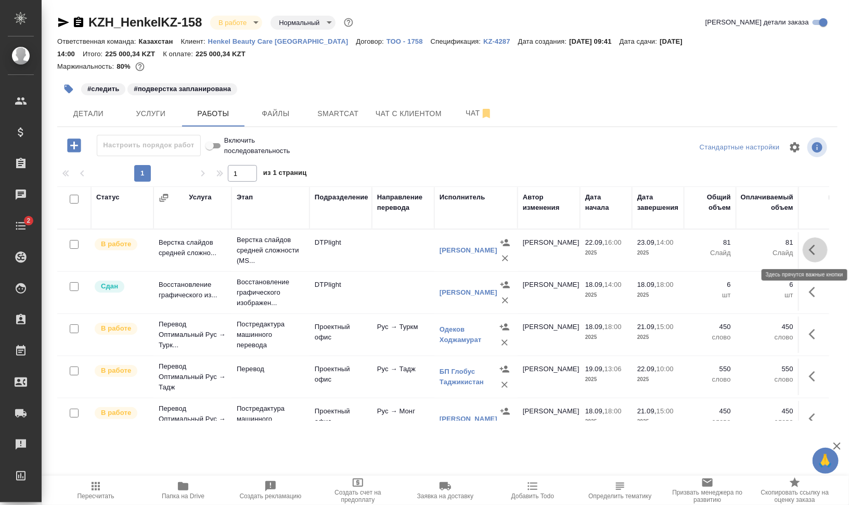
click at [809, 248] on icon "button" at bounding box center [815, 249] width 12 height 12
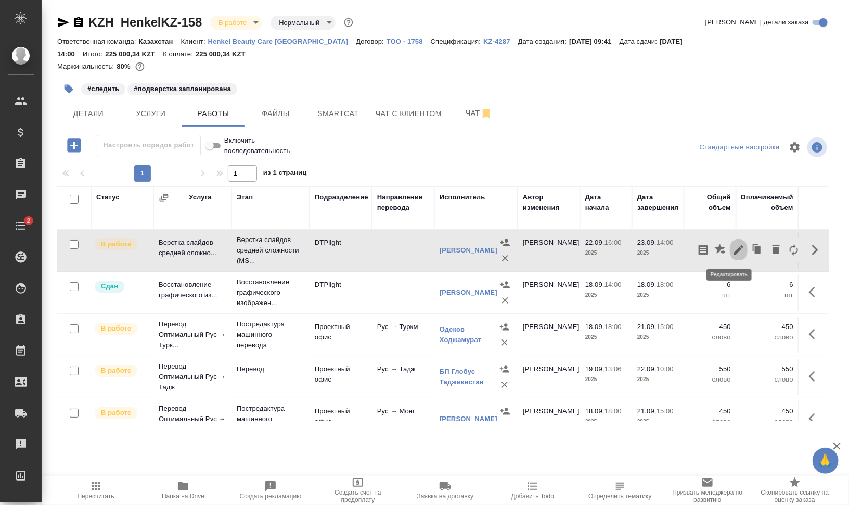
click at [732, 250] on icon "button" at bounding box center [738, 249] width 12 height 12
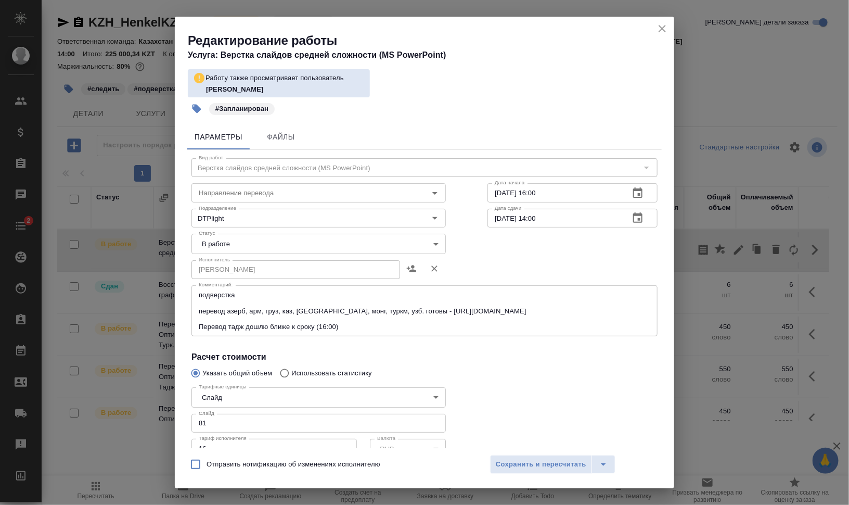
click at [340, 327] on textarea "подверстка перевод азерб, арм, груз, каз, [GEOGRAPHIC_DATA], монг, туркм, узб. …" at bounding box center [424, 311] width 451 height 40
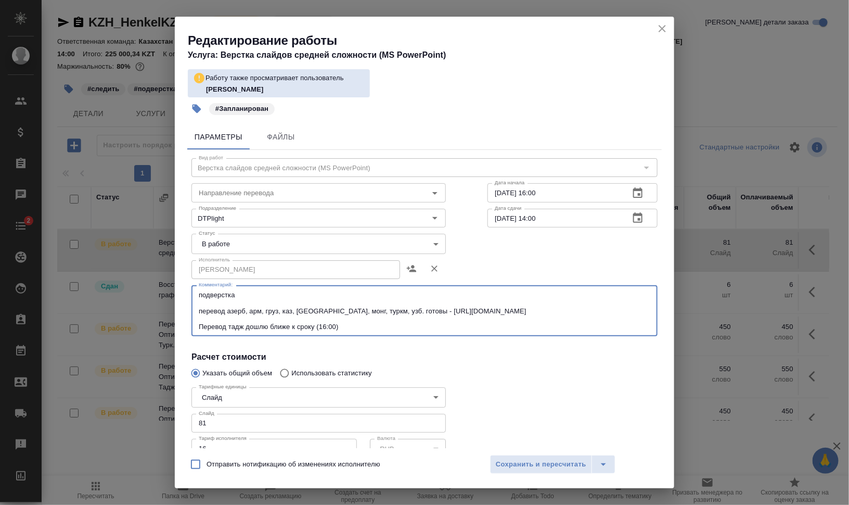
drag, startPoint x: 245, startPoint y: 327, endPoint x: 360, endPoint y: 330, distance: 115.0
click at [360, 330] on textarea "подверстка перевод азерб, арм, груз, каз, [GEOGRAPHIC_DATA], монг, туркм, узб. …" at bounding box center [424, 311] width 451 height 40
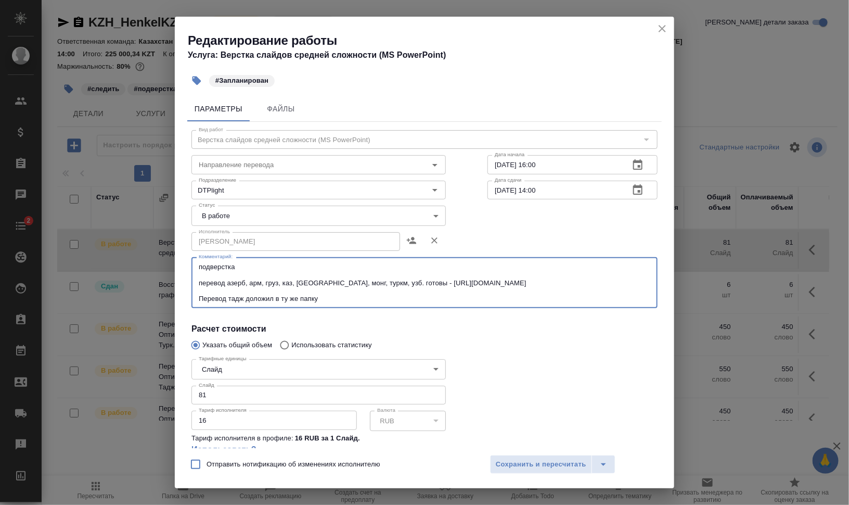
type textarea "подверстка перевод азерб, арм, груз, каз, [GEOGRAPHIC_DATA], монг, туркм, узб. …"
click at [263, 215] on body "🙏 .cls-1 fill:#fff; AWATERA [PERSON_NAME] Спецификации Заказы 0 Чаты 2 Todo Про…" at bounding box center [424, 294] width 849 height 588
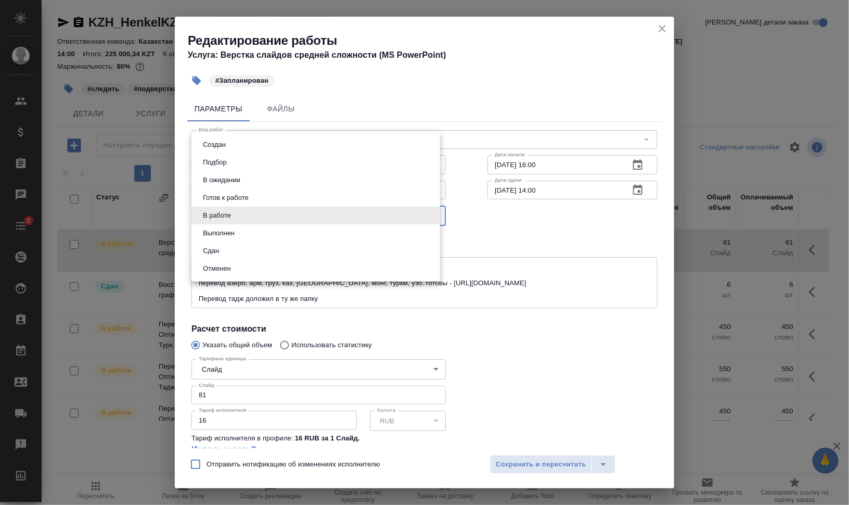
click at [531, 224] on div at bounding box center [424, 252] width 849 height 505
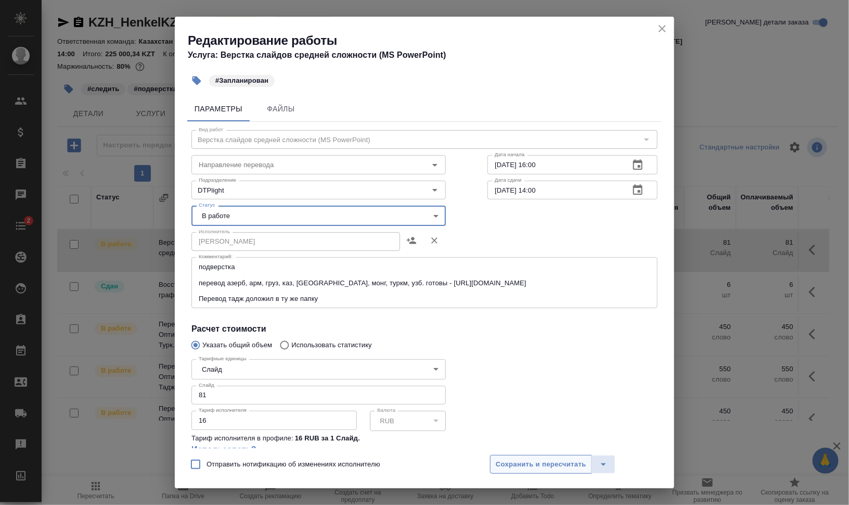
click at [554, 456] on button "Сохранить и пересчитать" at bounding box center [541, 464] width 102 height 19
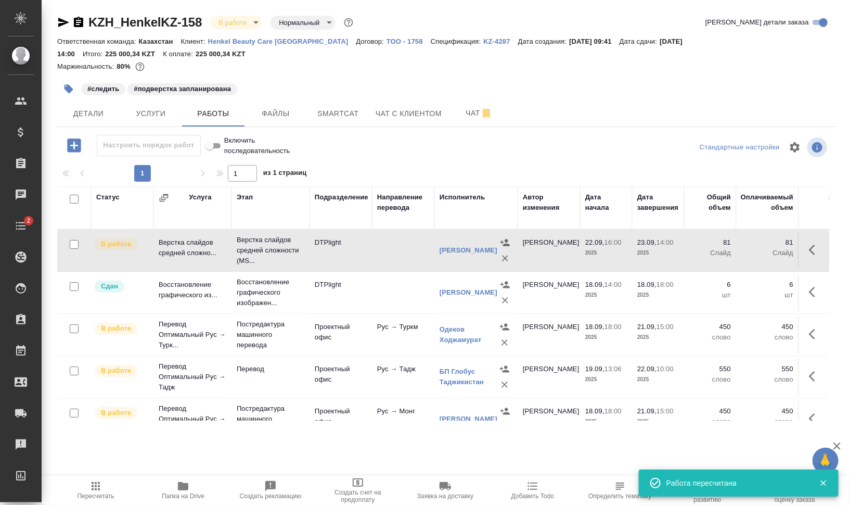
click at [177, 486] on icon "button" at bounding box center [183, 486] width 12 height 12
drag, startPoint x: 811, startPoint y: 251, endPoint x: 796, endPoint y: 254, distance: 15.4
click at [810, 250] on icon "button" at bounding box center [815, 249] width 12 height 12
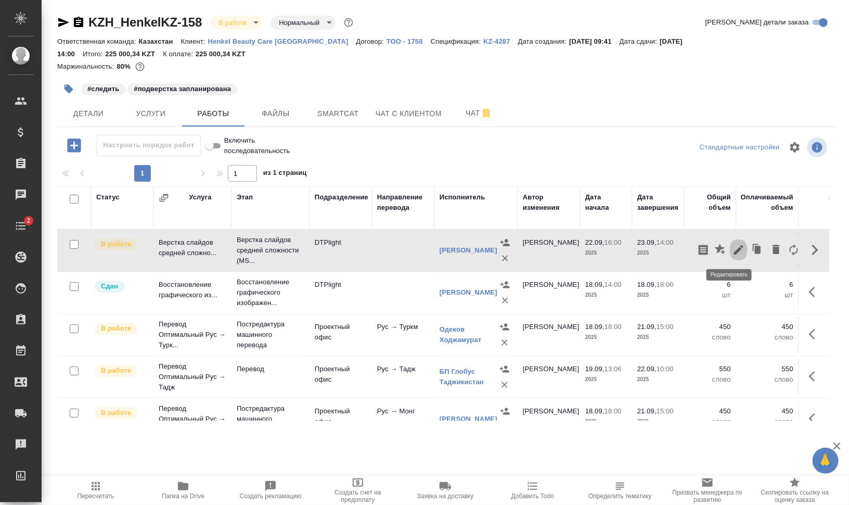
click at [732, 251] on icon "button" at bounding box center [738, 249] width 12 height 12
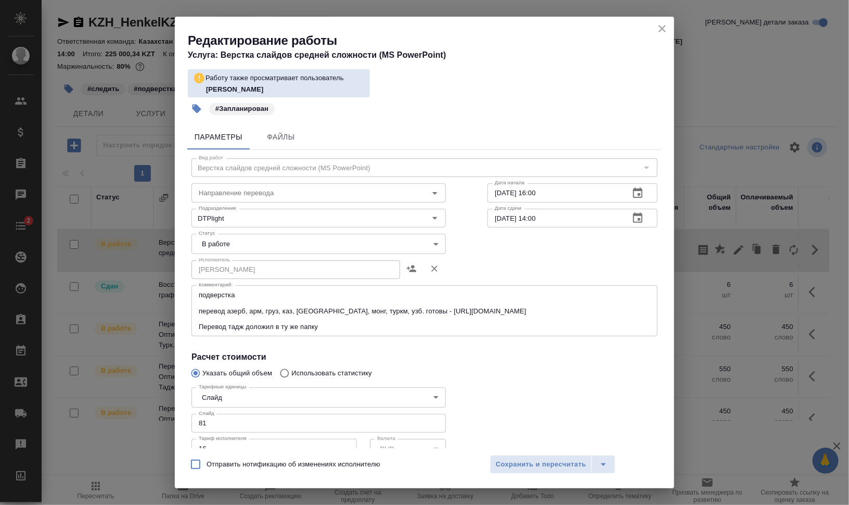
click at [248, 326] on textarea "подверстка перевод азерб, арм, груз, каз, [GEOGRAPHIC_DATA], монг, туркм, узб. …" at bounding box center [424, 311] width 451 height 40
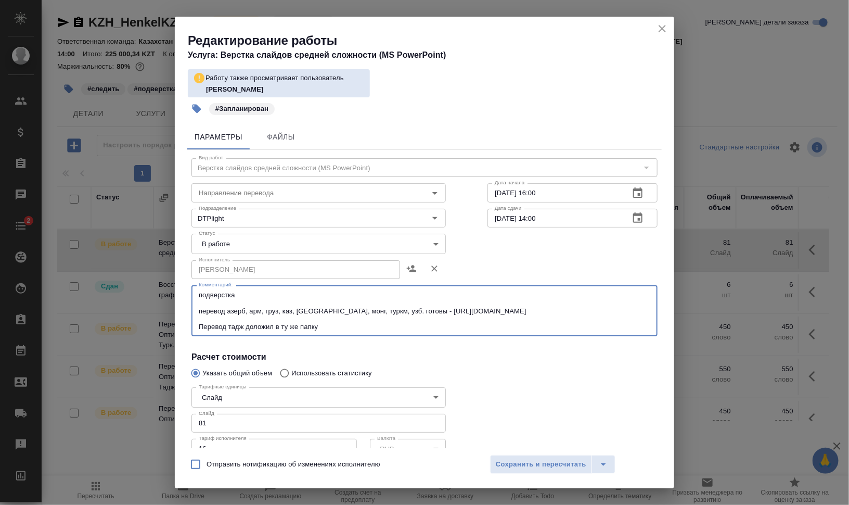
drag, startPoint x: 245, startPoint y: 326, endPoint x: 326, endPoint y: 329, distance: 80.7
click at [326, 329] on textarea "подверстка перевод азерб, арм, груз, каз, [GEOGRAPHIC_DATA], монг, туркм, узб. …" at bounding box center [424, 311] width 451 height 40
type textarea "подверстка перевод азерб, арм, груз, каз, [GEOGRAPHIC_DATA], монг, туркм, узб. …"
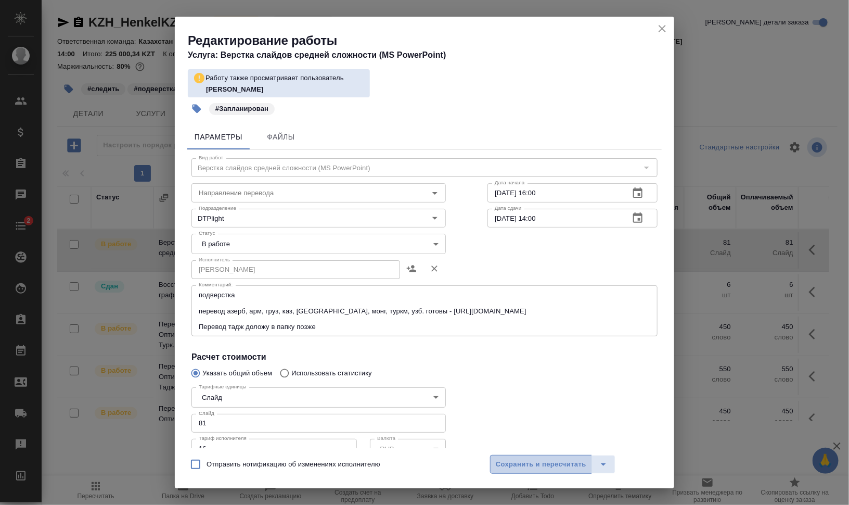
click at [528, 471] on button "Сохранить и пересчитать" at bounding box center [541, 464] width 102 height 19
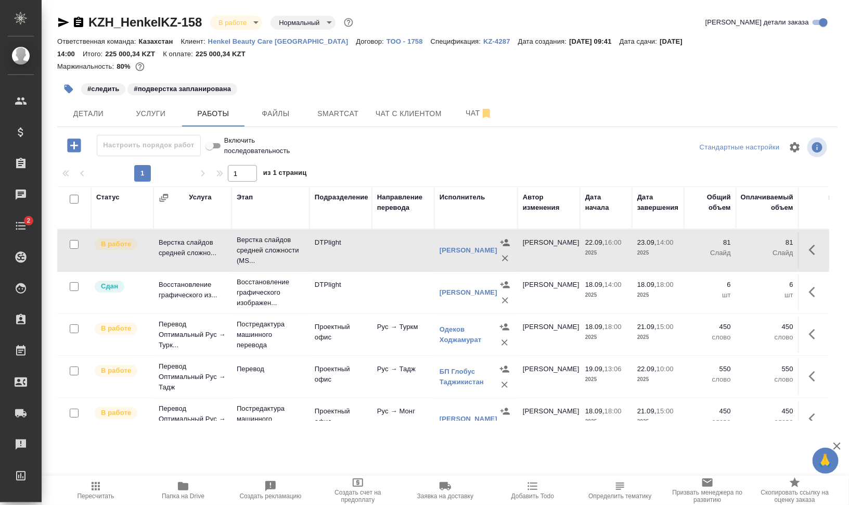
click at [384, 250] on td at bounding box center [403, 250] width 62 height 36
click at [385, 250] on td at bounding box center [403, 250] width 62 height 36
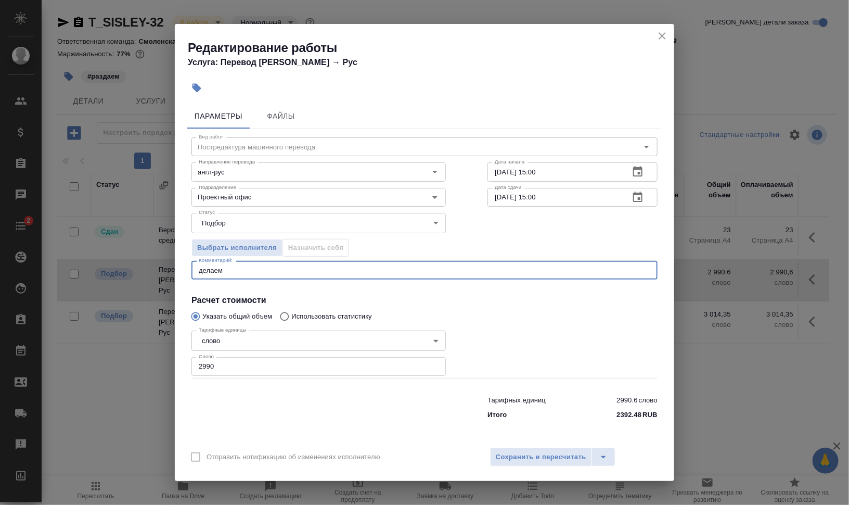
click at [200, 269] on textarea "делаем" at bounding box center [424, 270] width 451 height 8
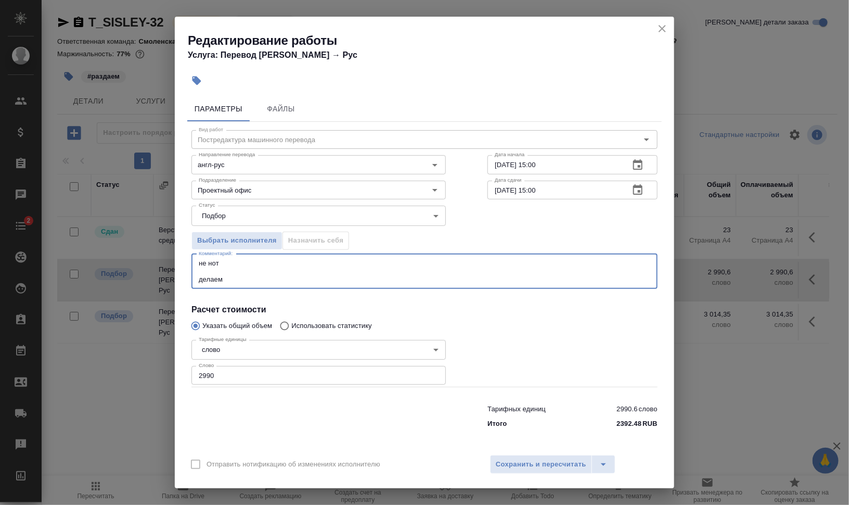
click at [200, 275] on textarea "не нот делаем" at bounding box center [424, 271] width 451 height 24
click at [231, 278] on textarea "не нот делаем" at bounding box center [424, 271] width 451 height 24
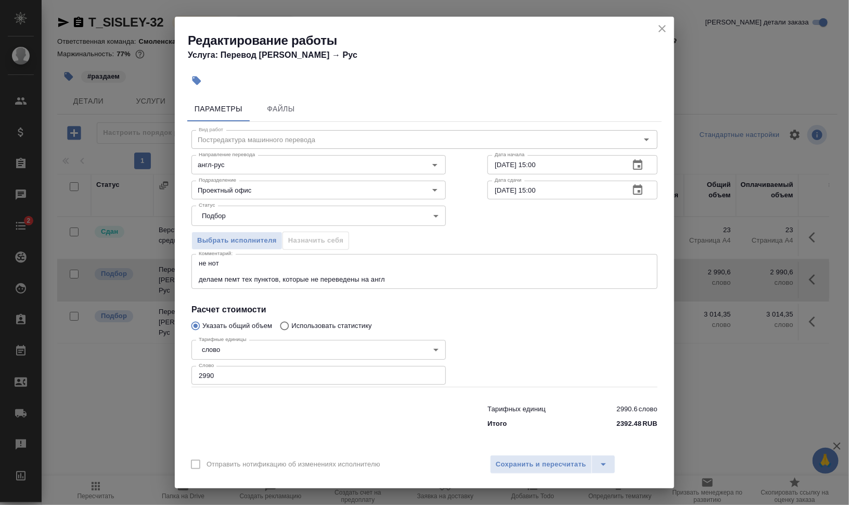
click at [198, 278] on div "не нот делаем пемт тех пунктов, которые не переведены на англ x Комментарий:" at bounding box center [424, 271] width 466 height 35
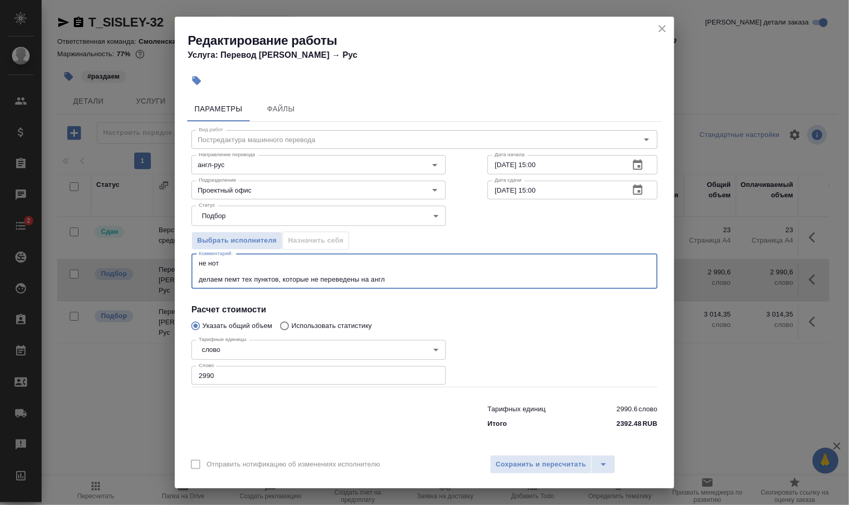
click at [198, 279] on div "не нот делаем пемт тех пунктов, которые не переведены на англ x Комментарий:" at bounding box center [424, 271] width 466 height 35
click at [199, 281] on textarea "не нот делаем пемт тех пунктов, которые не переведены на англ" at bounding box center [424, 271] width 451 height 24
click at [258, 274] on textarea "не нот в СК делаем пемт тех пунктов, которые не переведены на англ" at bounding box center [424, 271] width 451 height 24
click at [258, 276] on textarea "не нот в СК делаем пемт тех пунктов, которые не переведены на англ" at bounding box center [424, 271] width 451 height 24
click at [321, 278] on textarea "не нот в СК делаем пемт тех пунктов, которые не переведены на англ" at bounding box center [424, 271] width 451 height 24
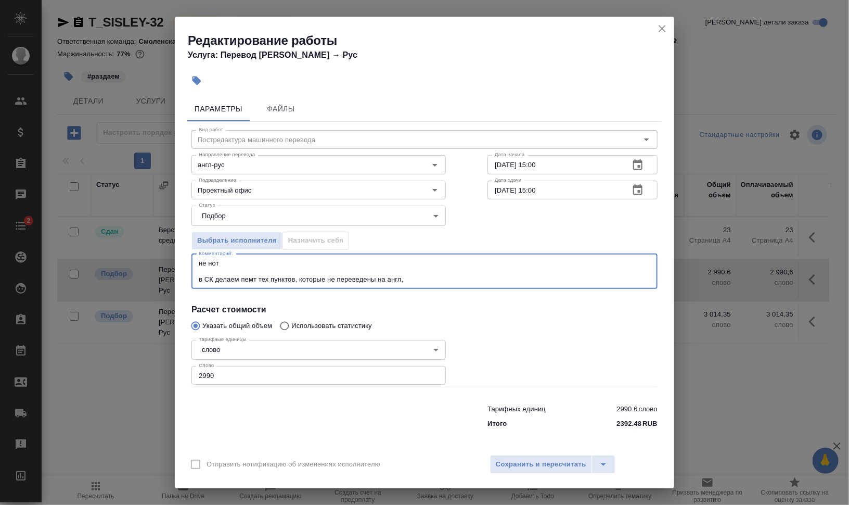
click at [294, 271] on textarea "не нот в СК делаем пемт тех пунктов, которые не переведены на англ," at bounding box center [424, 271] width 451 height 24
click at [294, 275] on textarea "не нот в СК делаем пемт тех пунктов, которые не переведены на англ," at bounding box center [424, 271] width 451 height 24
click at [460, 273] on textarea "не нот в СК делаем пемт тех пунктов (фрагментов), которые не переведены на англ," at bounding box center [424, 271] width 451 height 24
click at [463, 280] on textarea "не нот в СК делаем пемт тех пунктов (фрагментов), которые не переведены на англ," at bounding box center [424, 271] width 451 height 24
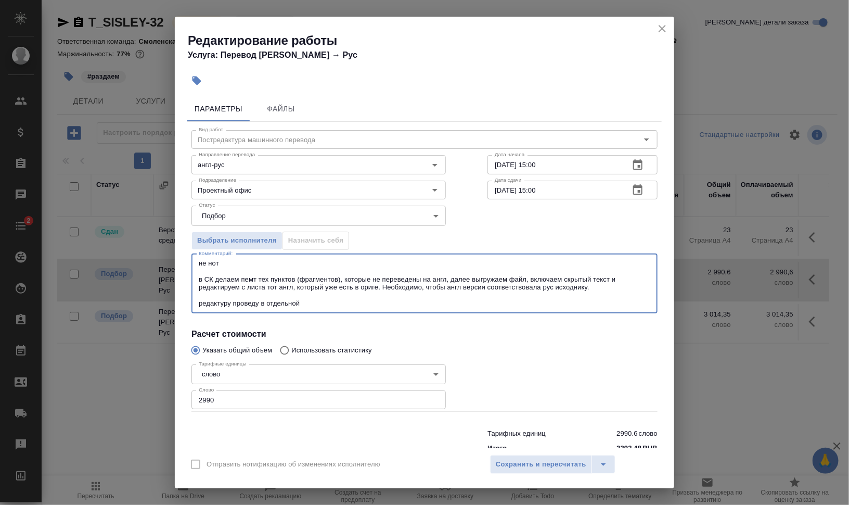
click at [259, 302] on textarea "не нот в СК делаем пемт тех пунктов (фрагментов), которые не переведены на англ…" at bounding box center [424, 283] width 451 height 48
click at [329, 299] on textarea "не нот в СК делаем пемт тех пунктов (фрагментов), которые не переведены на англ…" at bounding box center [424, 283] width 451 height 48
drag, startPoint x: 259, startPoint y: 302, endPoint x: 231, endPoint y: 302, distance: 27.6
click at [231, 302] on textarea "не нот в СК делаем пемт тех пунктов (фрагментов), которые не переведены на англ…" at bounding box center [424, 283] width 451 height 48
click at [242, 262] on textarea "не нот в СК делаем пемт тех пунктов (фрагментов), которые не переведены на англ…" at bounding box center [424, 283] width 451 height 48
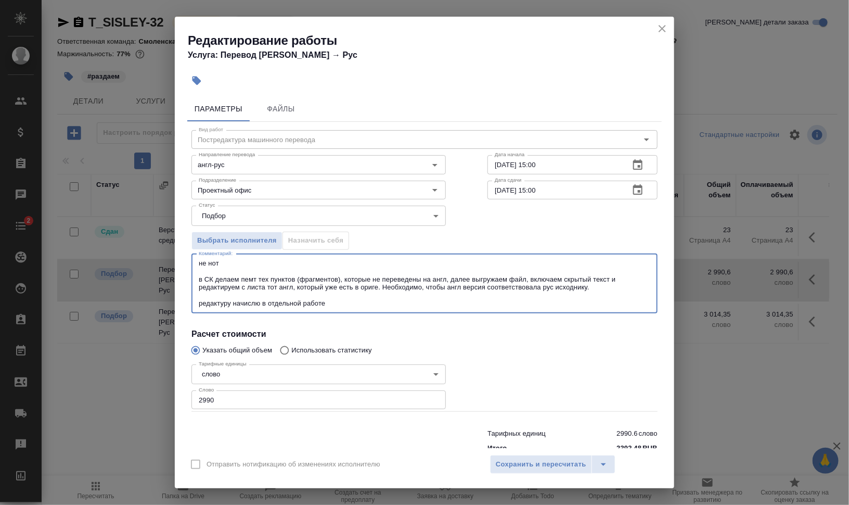
click at [258, 280] on textarea "не нот в СК делаем пемт тех пунктов (фрагментов), которые не переведены на англ…" at bounding box center [424, 283] width 451 height 48
drag, startPoint x: 255, startPoint y: 276, endPoint x: 248, endPoint y: 276, distance: 7.3
click at [248, 276] on textarea "не нот в СК делаем пемт тех пунктов (фрагментов), которые не переведены на англ…" at bounding box center [424, 283] width 451 height 48
drag, startPoint x: 256, startPoint y: 276, endPoint x: 243, endPoint y: 277, distance: 12.5
click at [243, 277] on textarea "не нот в СК делаем пемт тех пунктов (фрагментов), которые не переведены на англ…" at bounding box center [424, 283] width 451 height 48
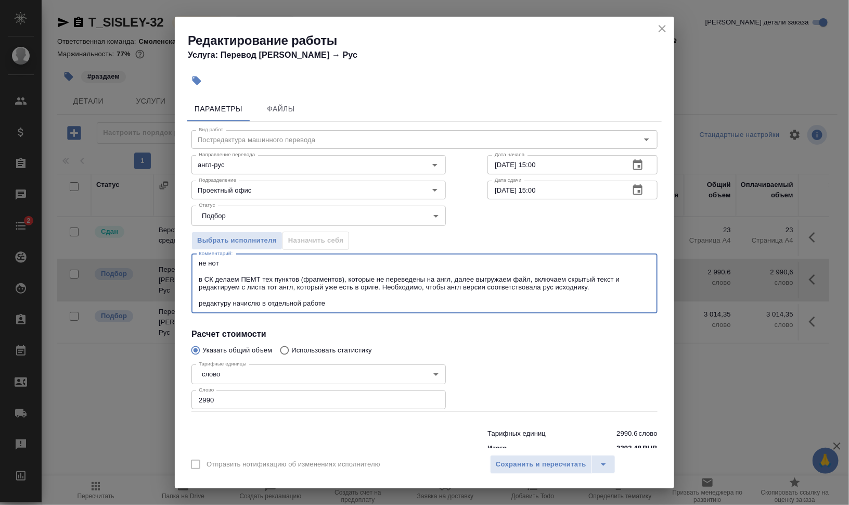
click at [199, 275] on textarea "не нот в СК делаем ПЕМТ тех пунктов (фрагментов), которые не переведены на англ…" at bounding box center [424, 283] width 451 height 48
click at [260, 276] on textarea "не нот Сначала в СК делаем ПЕМТ тех пунктов (фрагментов), которые не переведены…" at bounding box center [424, 283] width 451 height 48
click at [310, 274] on textarea "не нот Сначала в СК делаем ПЕМТ тех пунктов (фрагментов), которые не переведены…" at bounding box center [424, 283] width 451 height 48
click at [374, 275] on textarea "не нот Сначала в СК делаем ПЕМТ тех пунктов (фрагментов), которые не переведены…" at bounding box center [424, 283] width 451 height 48
click at [484, 276] on textarea "не нот Сначала в СК делаем ПЕМТ тех пунктов (фрагментов), которые не переведены…" at bounding box center [424, 283] width 451 height 48
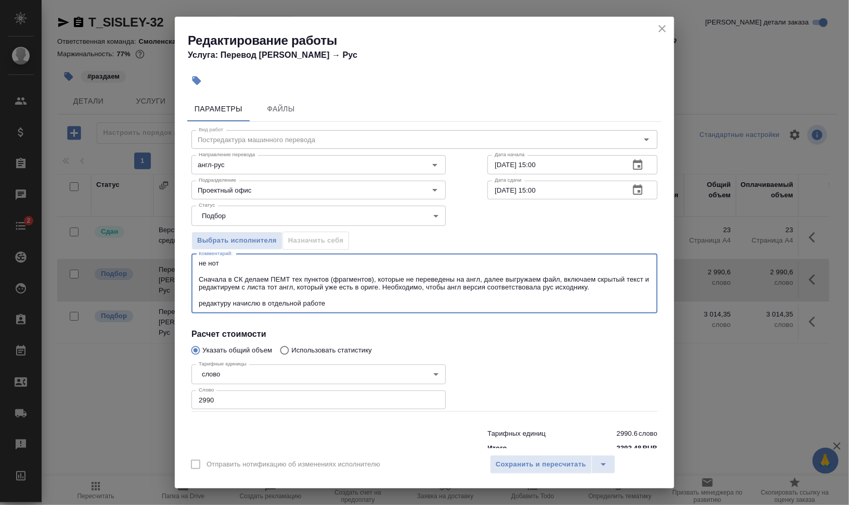
drag, startPoint x: 489, startPoint y: 275, endPoint x: 478, endPoint y: 280, distance: 11.9
click at [478, 280] on textarea "не нот Сначала в СК делаем ПЕМТ тех пунктов (фрагментов), которые не переведены…" at bounding box center [424, 283] width 451 height 48
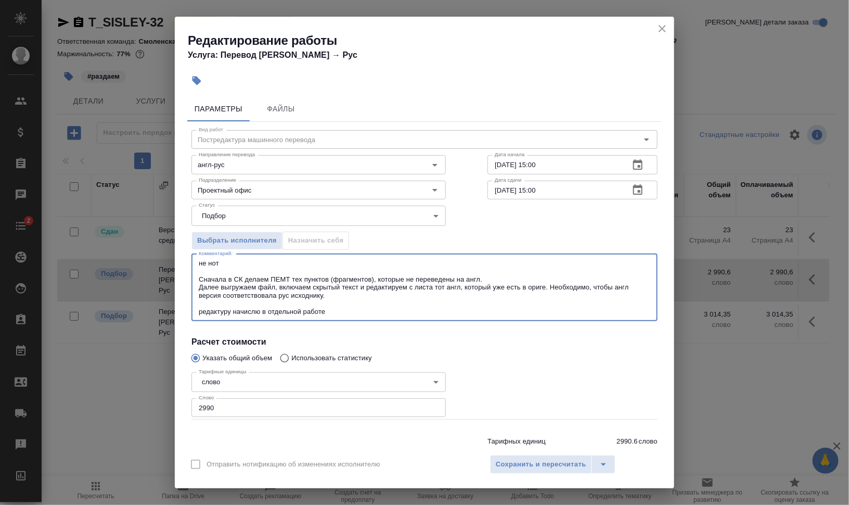
click at [549, 289] on textarea "не нот Сначала в СК делаем ПЕМТ тех пунктов (фрагментов), которые не переведены…" at bounding box center [424, 287] width 451 height 56
click at [336, 304] on textarea "не нот Сначала в СК делаем ПЕМТ тех пунктов (фрагментов), которые не переведены…" at bounding box center [424, 287] width 451 height 56
click at [298, 298] on textarea "не нот Сначала в СК делаем ПЕМТ тех пунктов (фрагментов), которые не переведены…" at bounding box center [424, 287] width 451 height 56
click at [315, 294] on textarea "не нот Сначала в СК делаем ПЕМТ тех пунктов (фрагментов), которые не переведены…" at bounding box center [424, 287] width 451 height 56
click at [302, 294] on textarea "не нот Сначала в СК делаем ПЕМТ тех пунктов (фрагментов), которые не переведены…" at bounding box center [424, 287] width 451 height 56
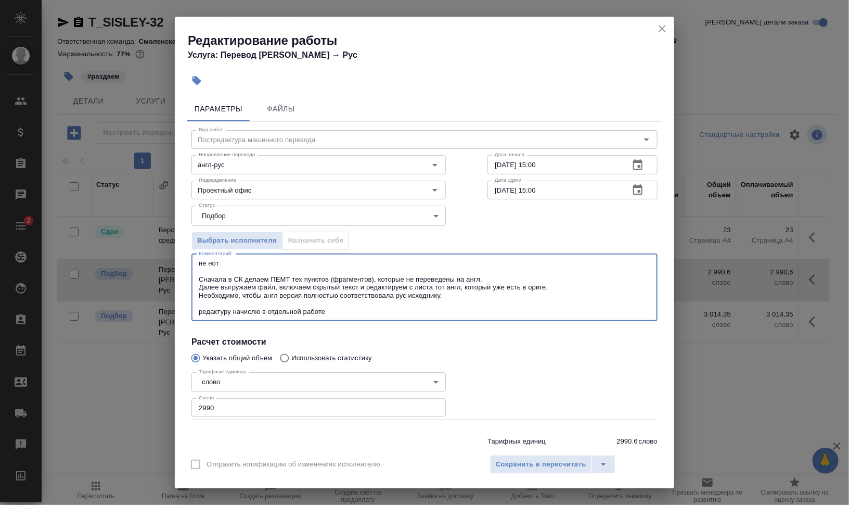
click at [348, 312] on textarea "не нот Сначала в СК делаем ПЕМТ тех пунктов (фрагментов), которые не переведены…" at bounding box center [424, 287] width 451 height 56
type textarea "не нот Сначала в СК делаем ПЕМТ тех пунктов (фрагментов), которые не переведены…"
click at [225, 404] on input "2990" at bounding box center [318, 407] width 254 height 19
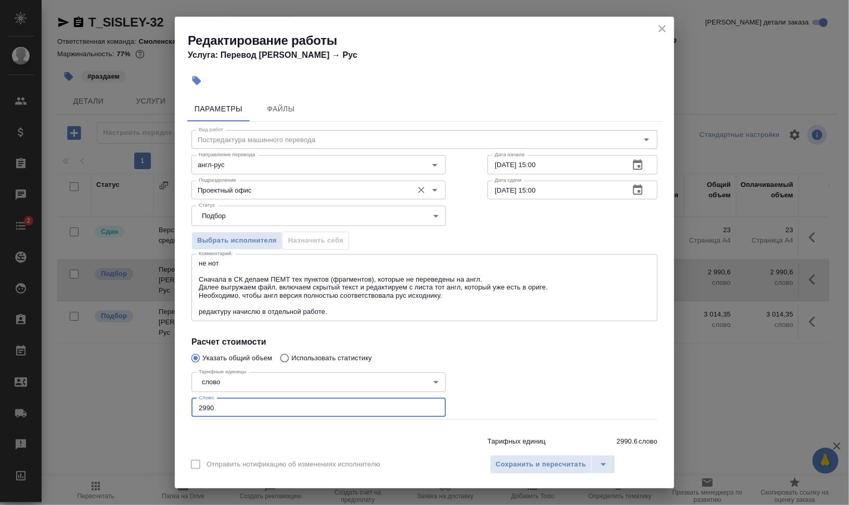
click at [264, 185] on input "Проектный офис" at bounding box center [301, 190] width 213 height 12
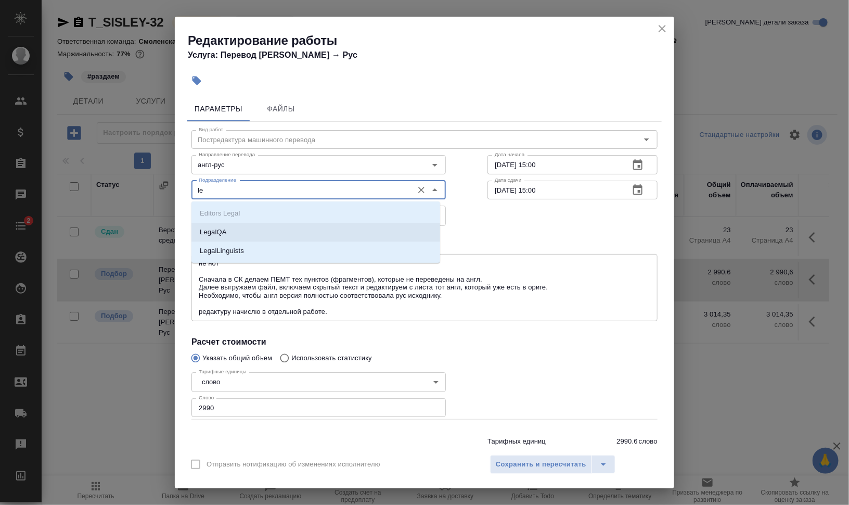
click at [273, 245] on li "LegalLinguists" at bounding box center [315, 250] width 249 height 19
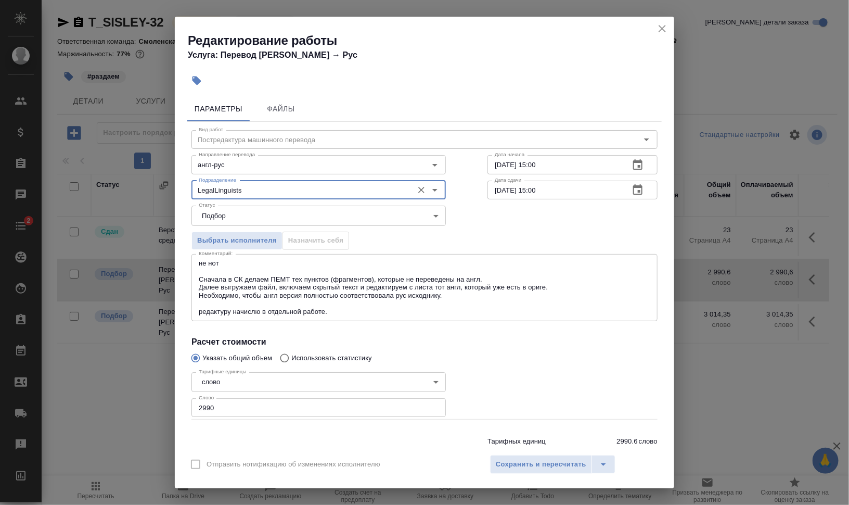
type input "LegalLinguists"
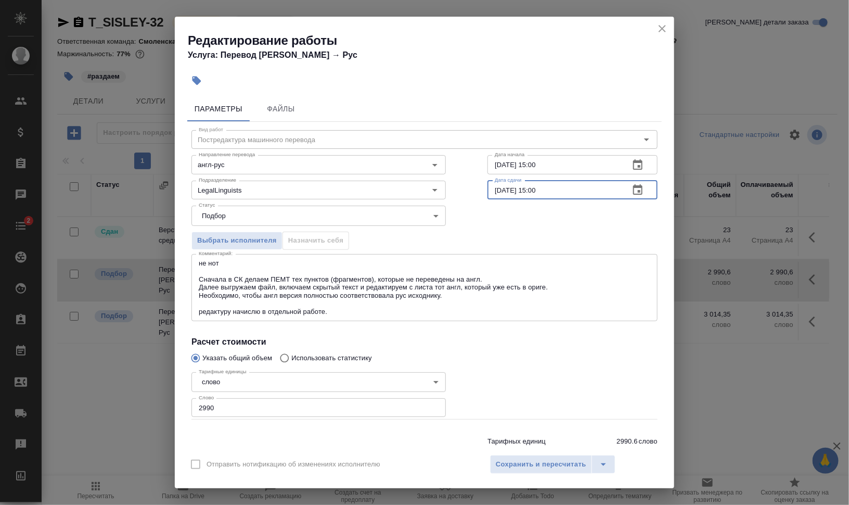
click at [494, 188] on input "22.09.2025 15:00" at bounding box center [554, 189] width 134 height 19
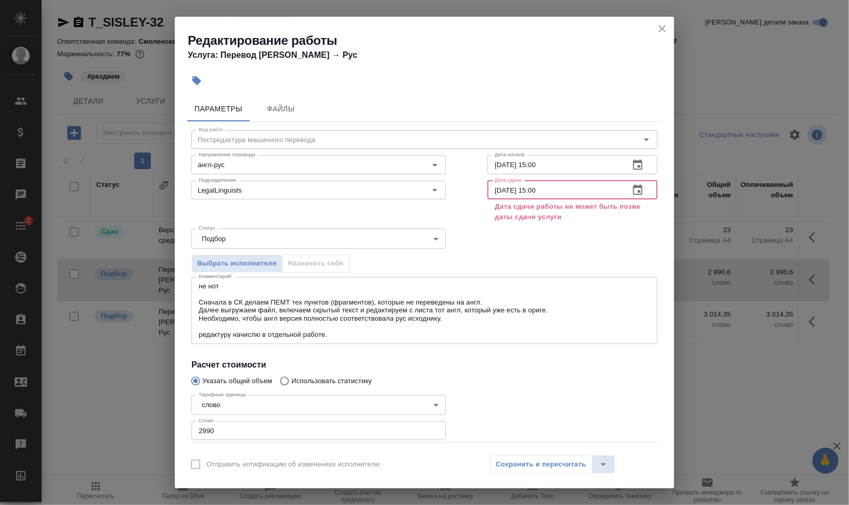
click at [529, 189] on input "24.09.2025 15:00" at bounding box center [554, 189] width 134 height 19
type input "24.09.2025 12:00"
click at [493, 163] on input "20.09.2025 15:00" at bounding box center [554, 164] width 134 height 19
click at [515, 166] on input "20.09.2025 15:00" at bounding box center [554, 164] width 134 height 19
click at [495, 159] on input "20.09.2025 15:00" at bounding box center [554, 164] width 134 height 19
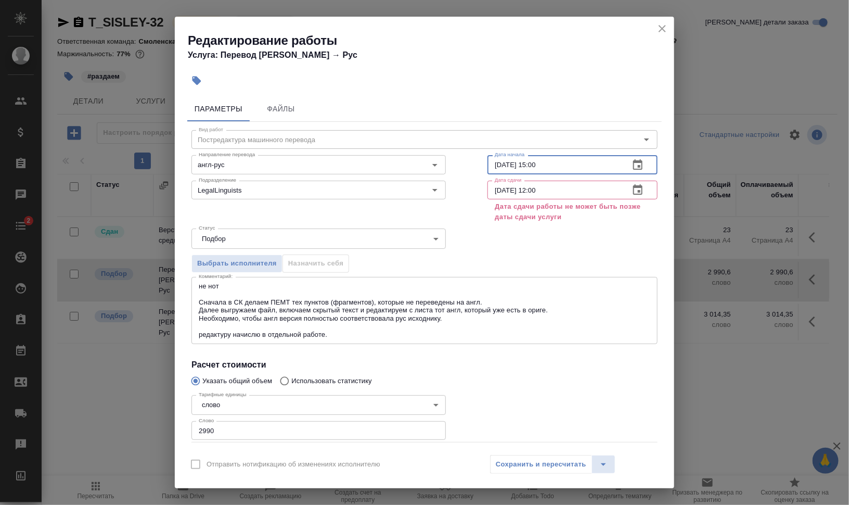
click at [532, 160] on input "22.09.2025 15:00" at bounding box center [554, 164] width 134 height 19
drag, startPoint x: 534, startPoint y: 162, endPoint x: 567, endPoint y: 163, distance: 33.3
click at [559, 162] on input "22.09.2025 11:00" at bounding box center [554, 164] width 134 height 19
type input "22.09.2025 11:11"
click at [505, 187] on input "24.09.2025 12:00" at bounding box center [554, 189] width 134 height 19
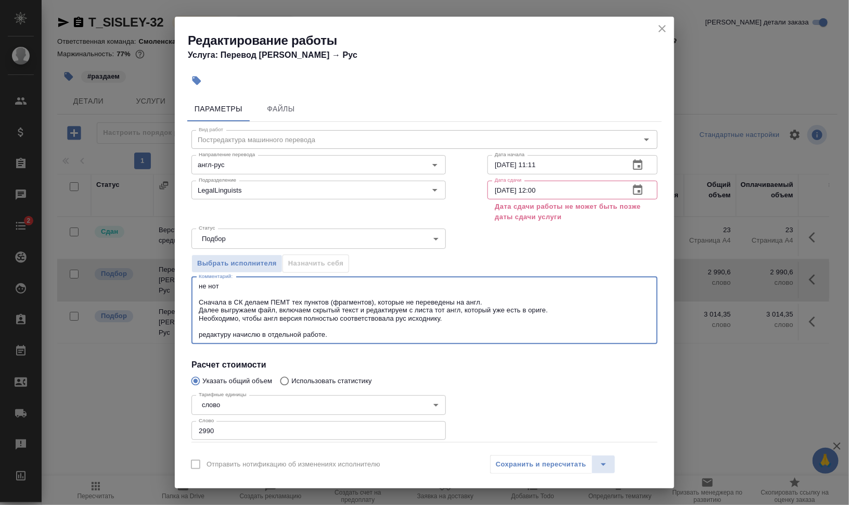
drag, startPoint x: 342, startPoint y: 331, endPoint x: 125, endPoint y: 271, distance: 225.1
click at [125, 271] on div "Редактирование работы Услуга: Перевод Стандарт Англ → Рус Параметры Файлы Вид р…" at bounding box center [424, 252] width 849 height 505
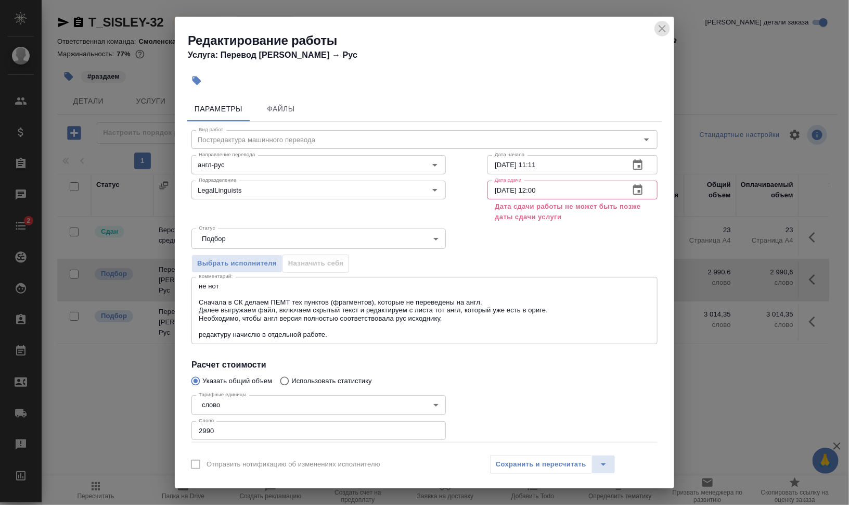
click at [665, 30] on icon "close" at bounding box center [662, 28] width 12 height 12
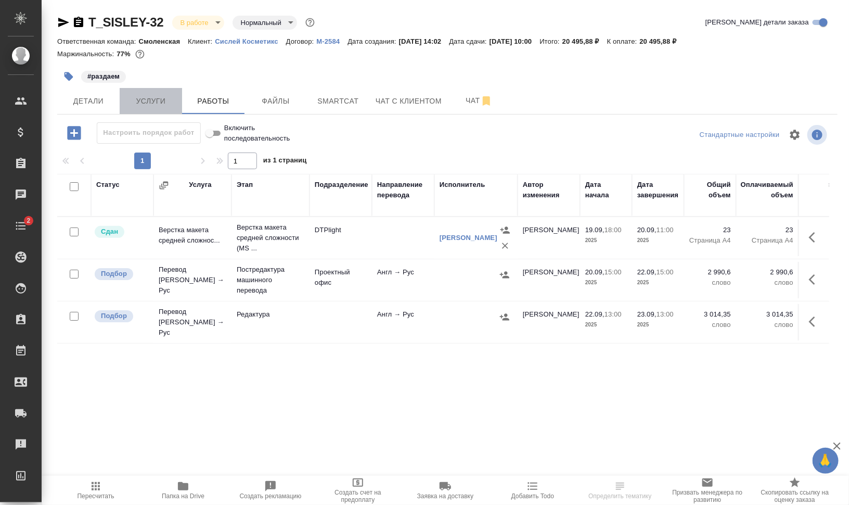
click at [146, 100] on span "Услуги" at bounding box center [151, 101] width 50 height 13
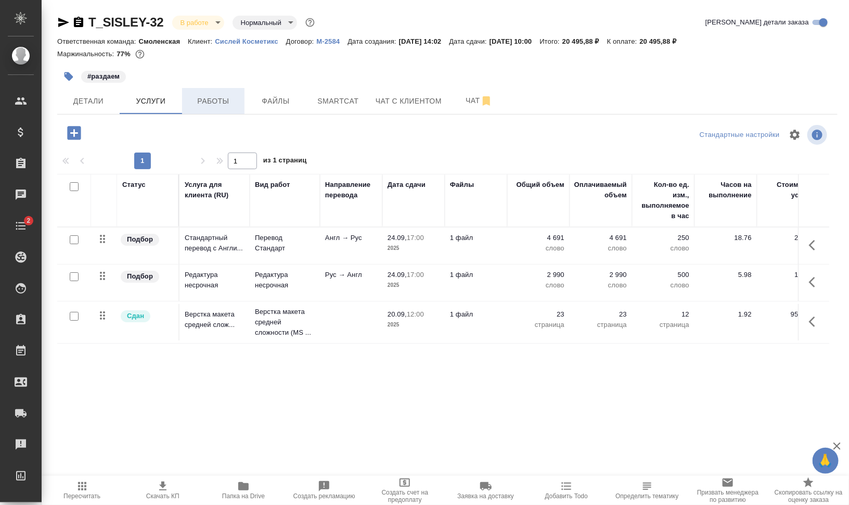
click at [214, 98] on span "Работы" at bounding box center [213, 101] width 50 height 13
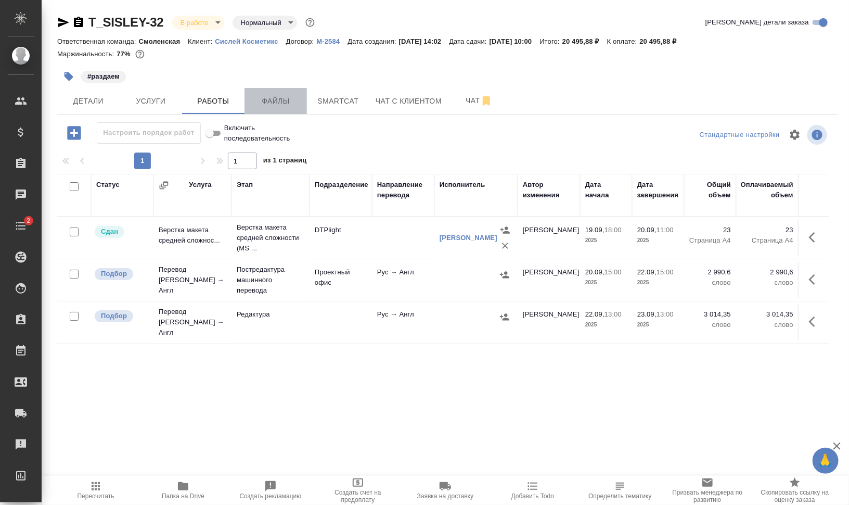
click at [272, 98] on span "Файлы" at bounding box center [276, 101] width 50 height 13
click at [189, 98] on span "Работы" at bounding box center [213, 101] width 50 height 13
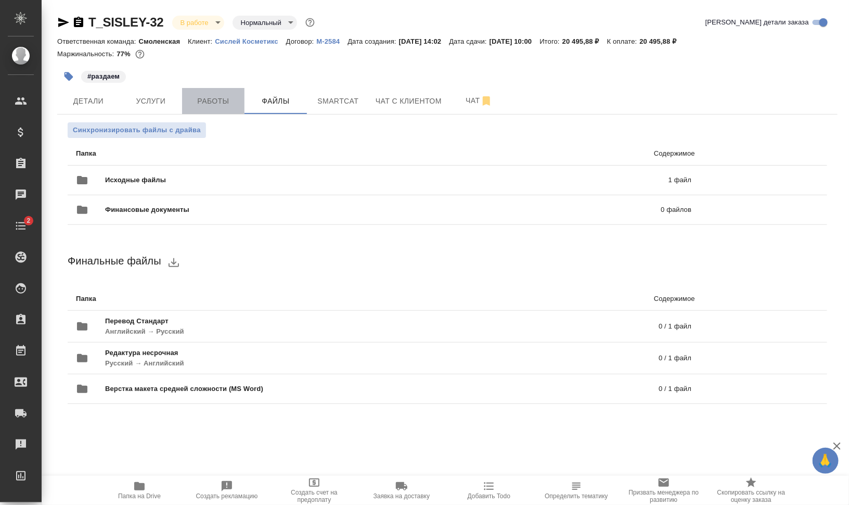
click at [210, 98] on span "Работы" at bounding box center [213, 101] width 50 height 13
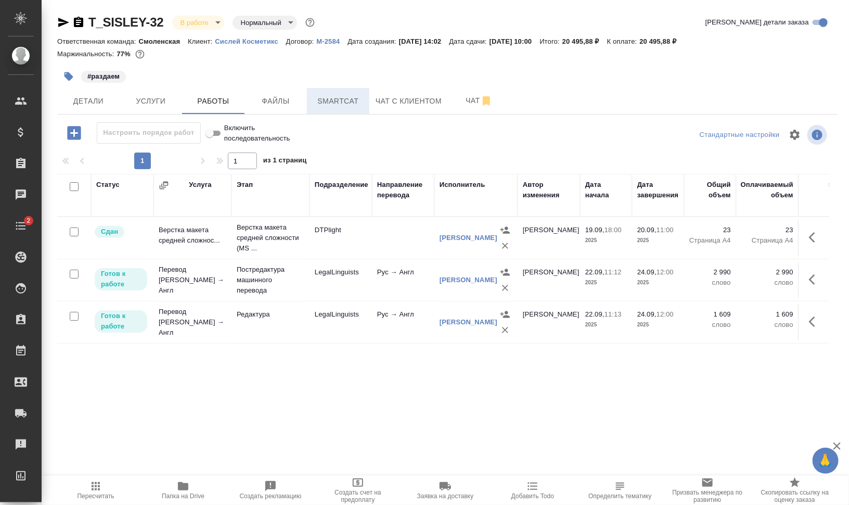
click at [340, 103] on span "Smartcat" at bounding box center [338, 101] width 50 height 13
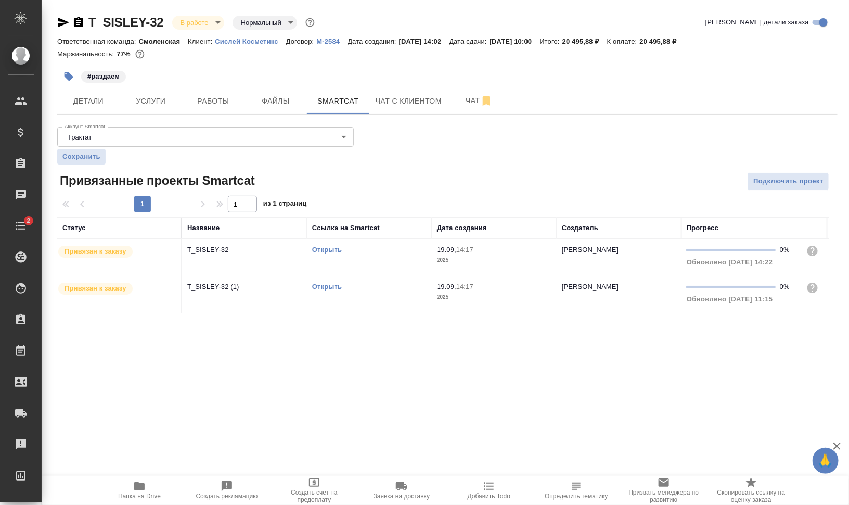
click at [330, 249] on link "Открыть" at bounding box center [327, 249] width 30 height 8
click at [327, 285] on link "Открыть" at bounding box center [327, 286] width 30 height 8
click at [222, 248] on p "T_SISLEY-32" at bounding box center [244, 249] width 114 height 10
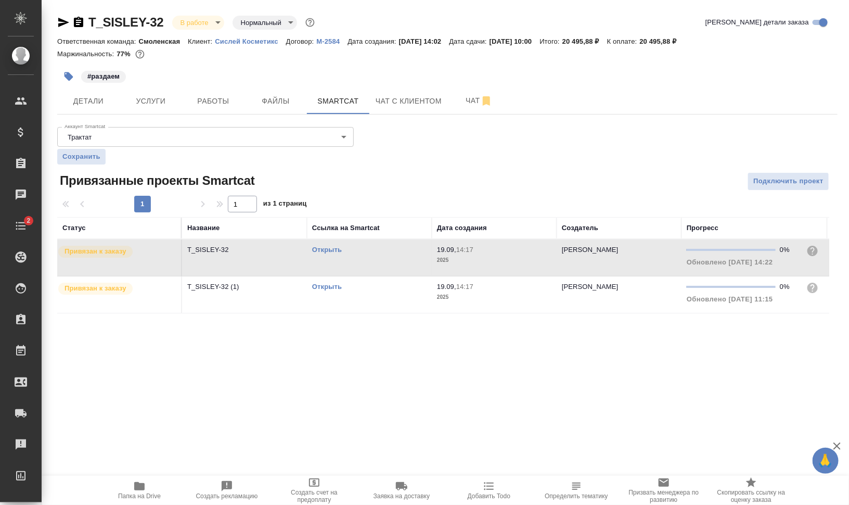
click at [351, 251] on div "Открыть" at bounding box center [369, 249] width 114 height 10
click at [327, 249] on link "Открыть" at bounding box center [327, 249] width 30 height 8
click at [341, 298] on td "Открыть" at bounding box center [369, 294] width 125 height 36
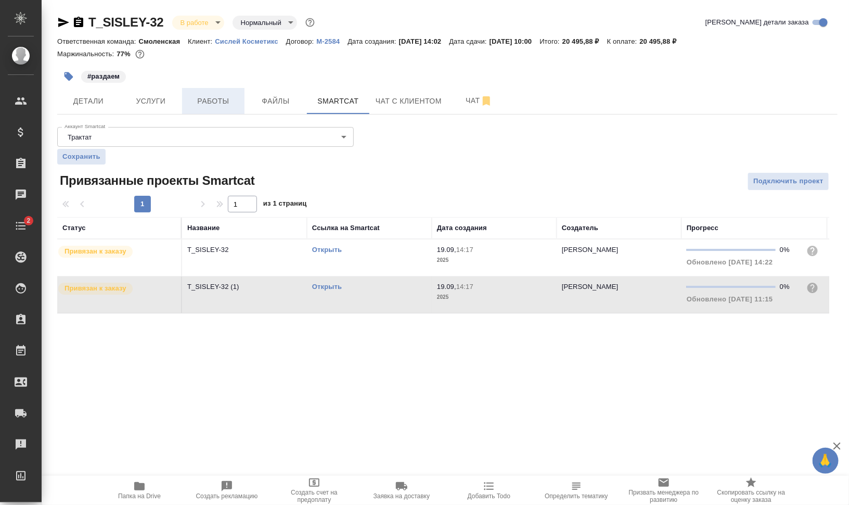
click at [206, 95] on span "Работы" at bounding box center [213, 101] width 50 height 13
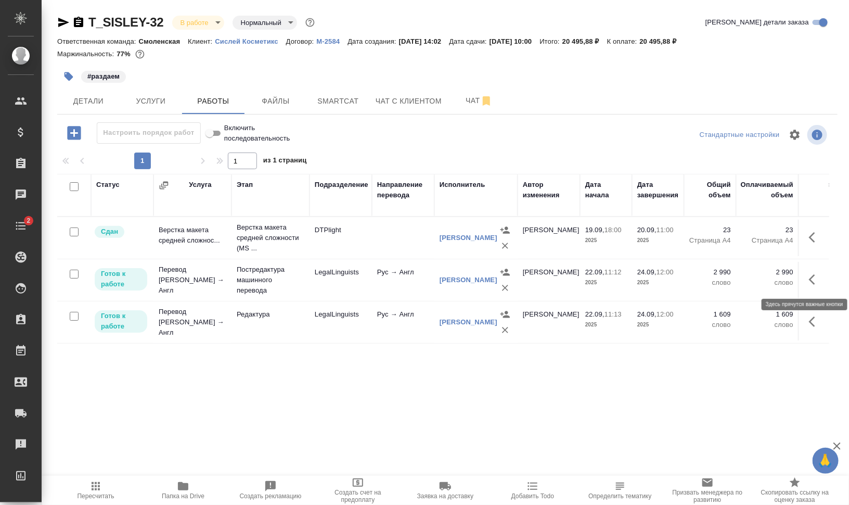
click at [810, 277] on icon "button" at bounding box center [812, 279] width 6 height 10
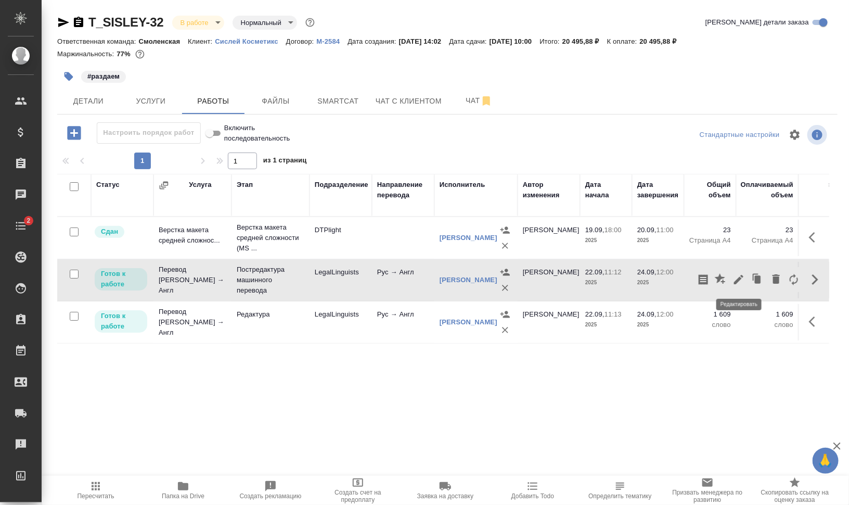
click at [740, 280] on icon "button" at bounding box center [738, 279] width 12 height 12
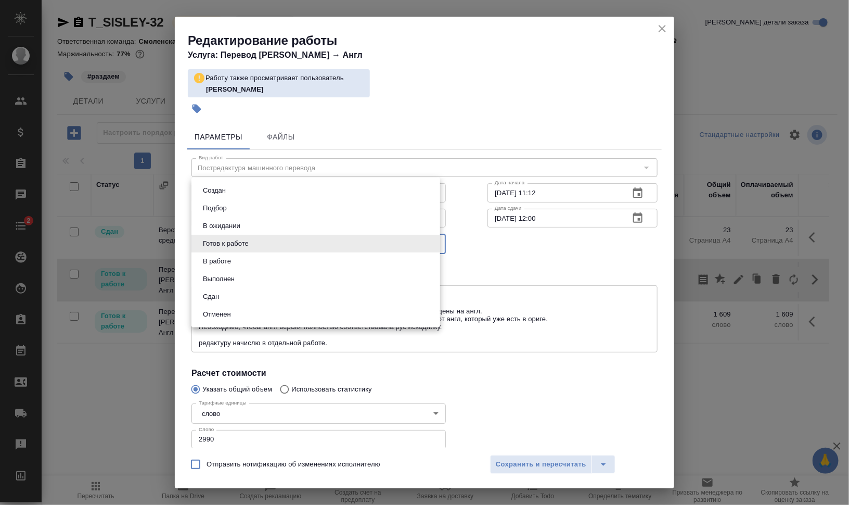
click at [252, 247] on body "🙏 .cls-1 fill:#fff; AWATERA [PERSON_NAME] Динар Клиенты Спецификации Заказы 0 Ч…" at bounding box center [424, 294] width 849 height 588
click at [252, 265] on li "В работе" at bounding box center [315, 261] width 249 height 18
type input "inProgress"
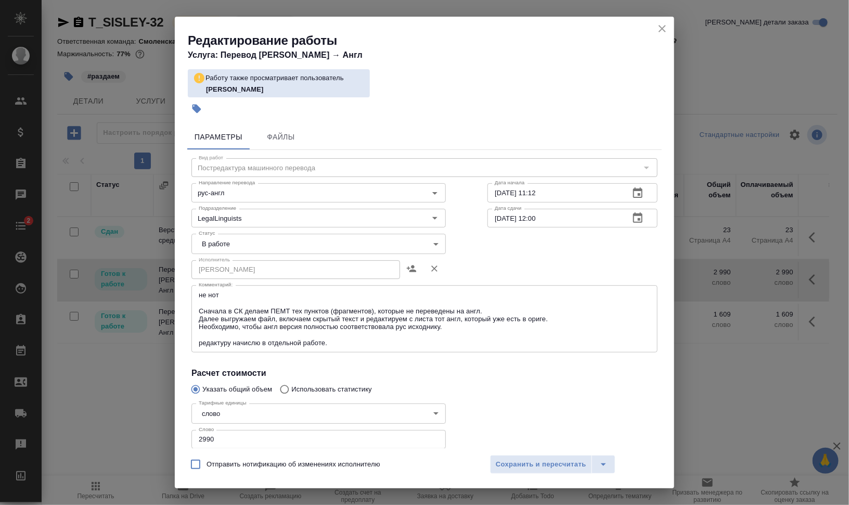
click at [560, 474] on div "Отправить нотификацию об изменениях исполнителю Сохранить и пересчитать" at bounding box center [424, 468] width 499 height 40
click at [563, 465] on span "Сохранить и пересчитать" at bounding box center [541, 464] width 91 height 12
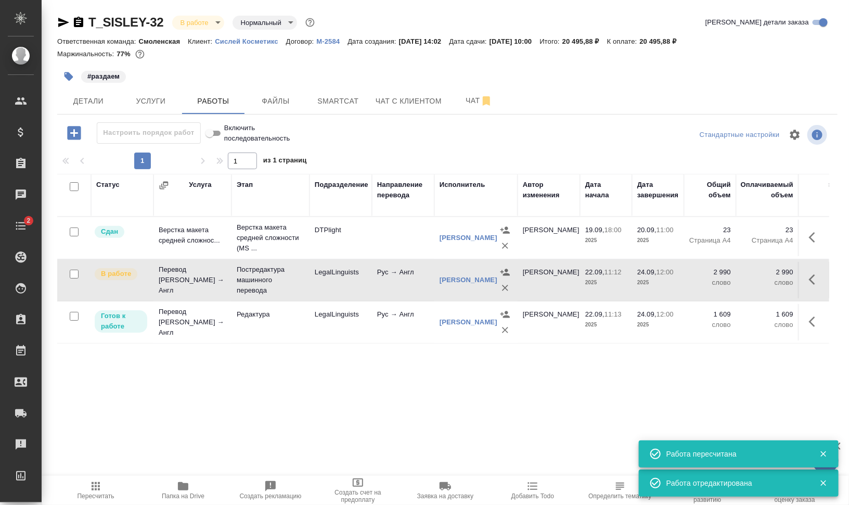
click at [815, 321] on icon "button" at bounding box center [815, 321] width 12 height 12
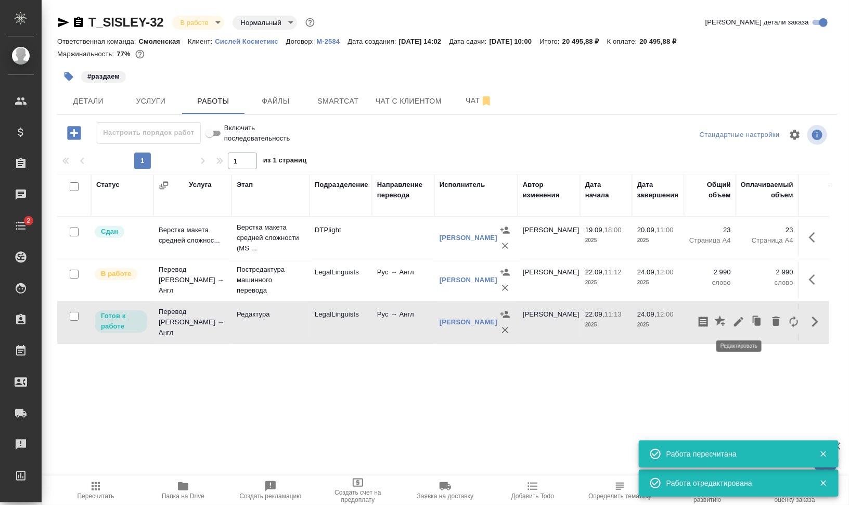
click at [740, 320] on icon "button" at bounding box center [738, 321] width 9 height 9
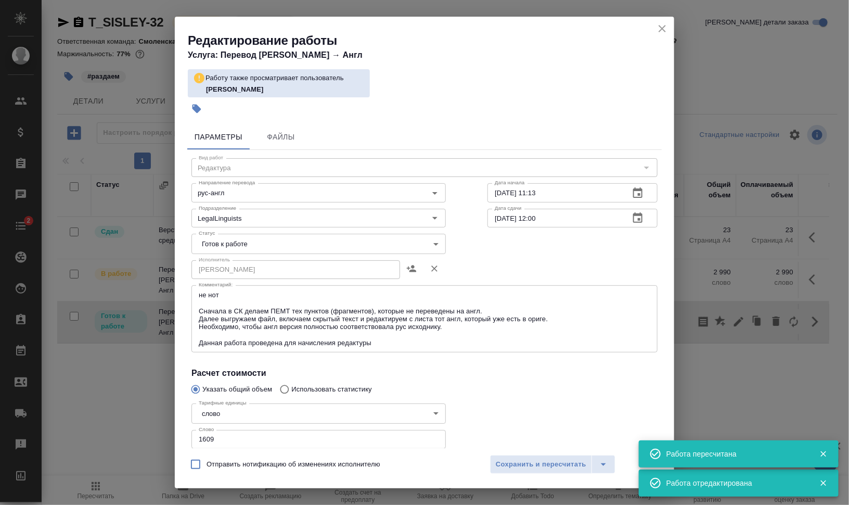
click at [327, 240] on body "🙏 .cls-1 fill:#fff; AWATERA [PERSON_NAME] Динар Клиенты Спецификации Заказы 0 Ч…" at bounding box center [424, 294] width 849 height 588
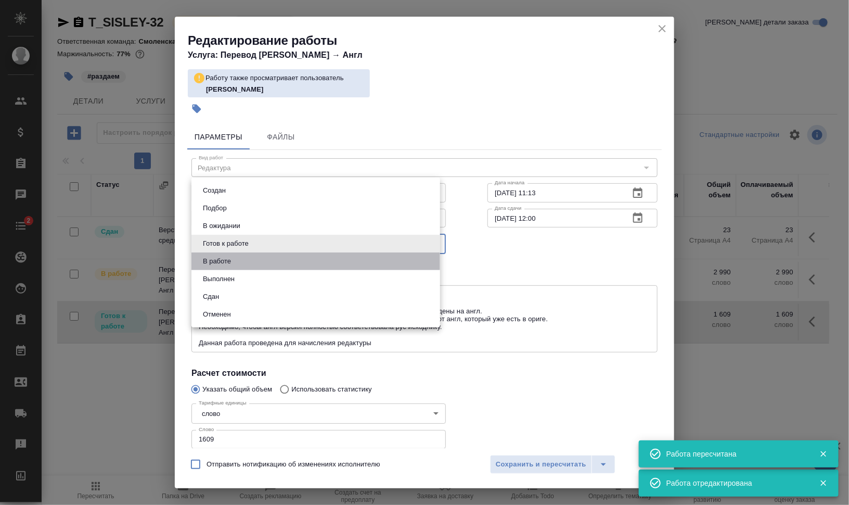
click at [313, 255] on li "В работе" at bounding box center [315, 261] width 249 height 18
type input "inProgress"
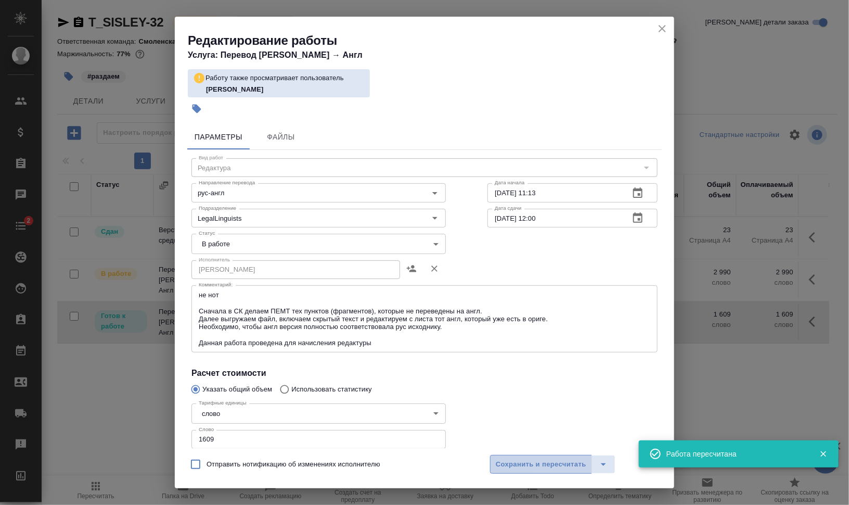
click at [534, 462] on span "Сохранить и пересчитать" at bounding box center [541, 464] width 91 height 12
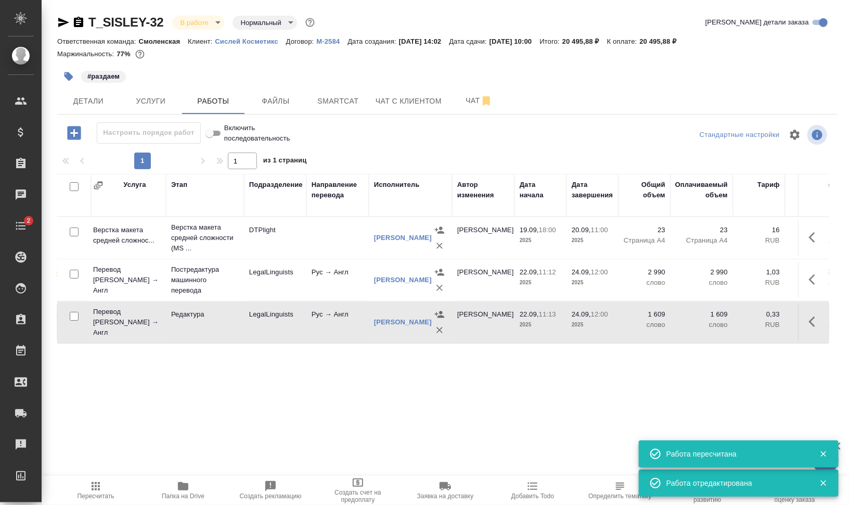
scroll to position [0, 66]
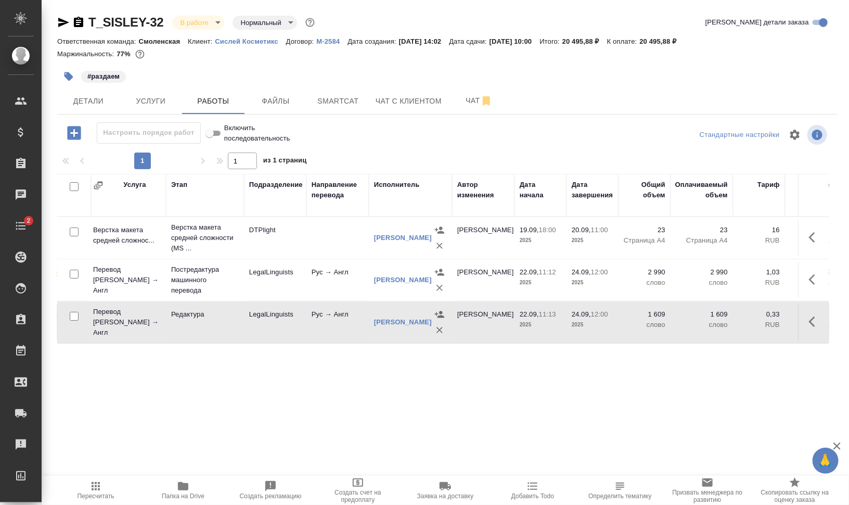
click at [98, 499] on span "Пересчитать" at bounding box center [95, 495] width 37 height 7
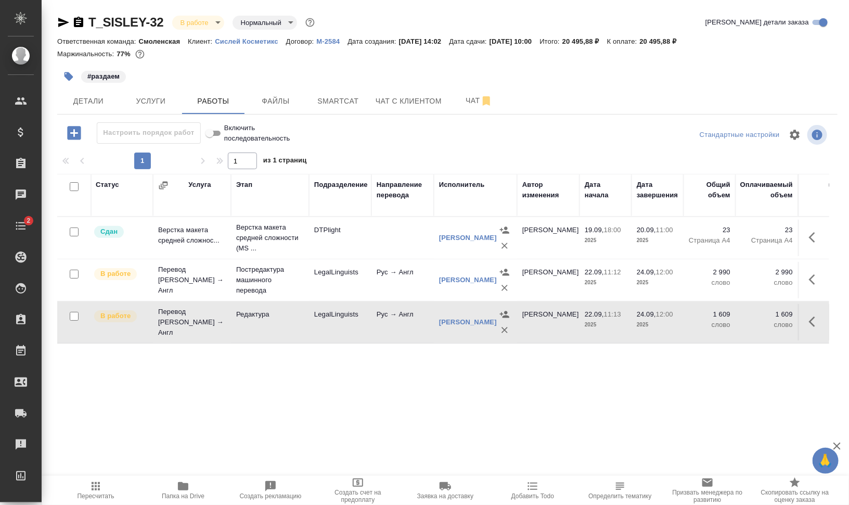
scroll to position [0, 0]
click at [445, 276] on link "[PERSON_NAME]" at bounding box center [469, 280] width 58 height 8
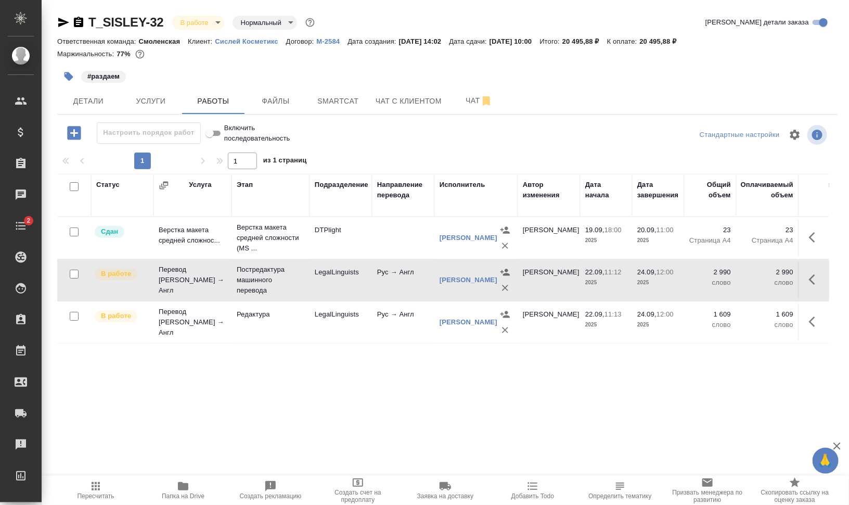
click at [65, 75] on icon "button" at bounding box center [68, 76] width 9 height 9
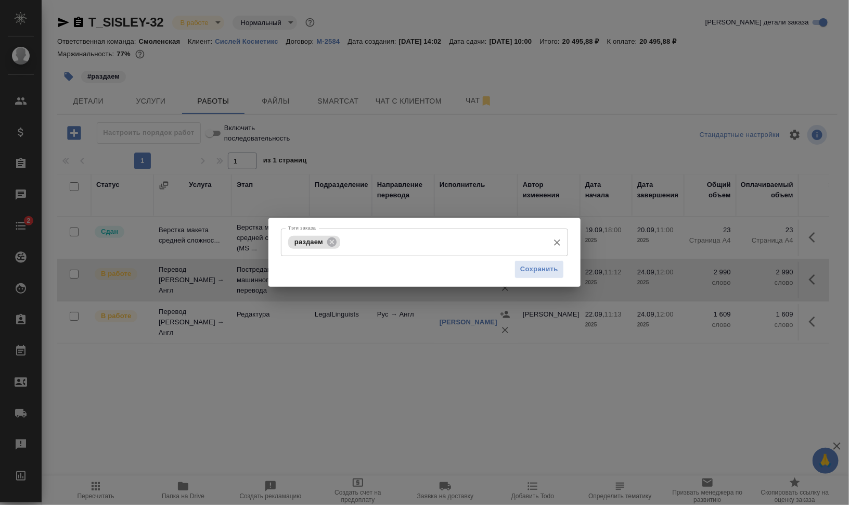
click at [332, 241] on icon at bounding box center [331, 241] width 11 height 11
click at [353, 243] on input "Тэги заказа" at bounding box center [443, 242] width 201 height 18
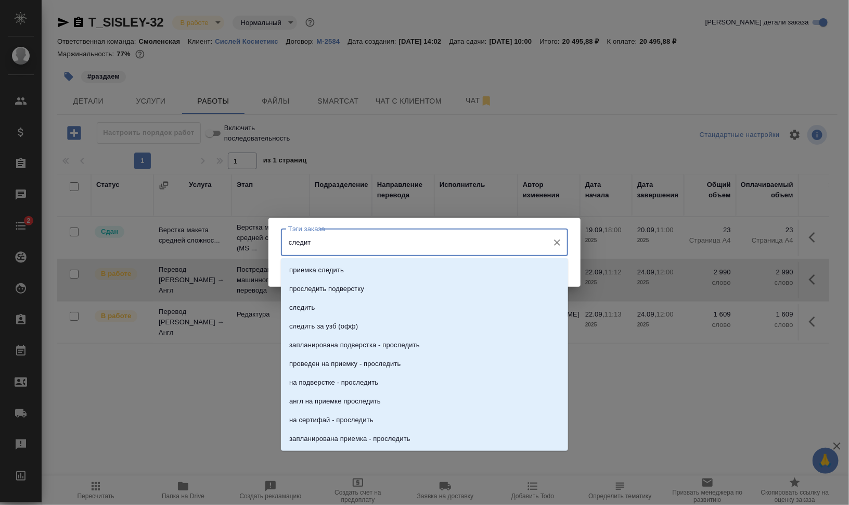
type input "следить"
click at [350, 302] on li "следить" at bounding box center [424, 307] width 287 height 19
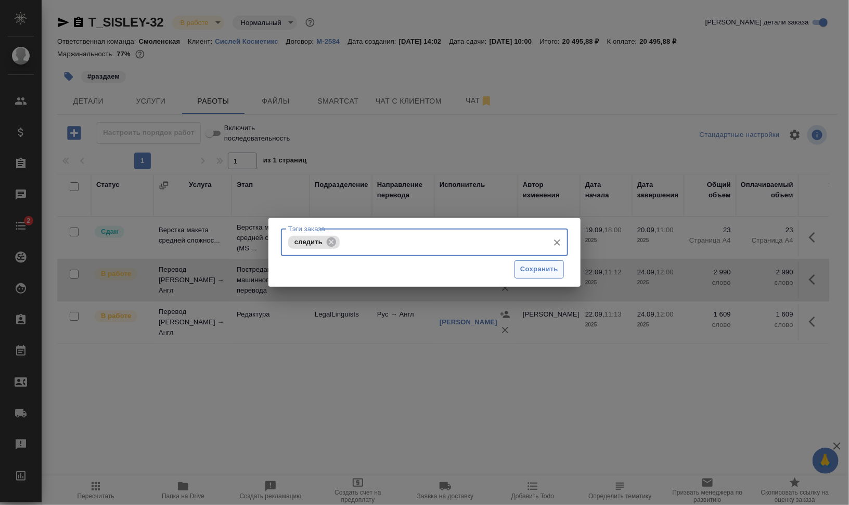
click at [535, 268] on span "Сохранить" at bounding box center [539, 269] width 38 height 12
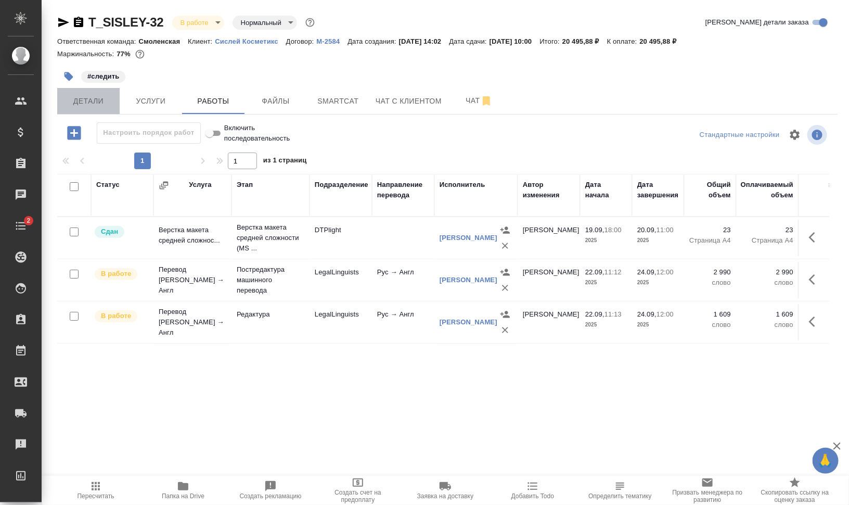
click at [97, 96] on span "Детали" at bounding box center [88, 101] width 50 height 13
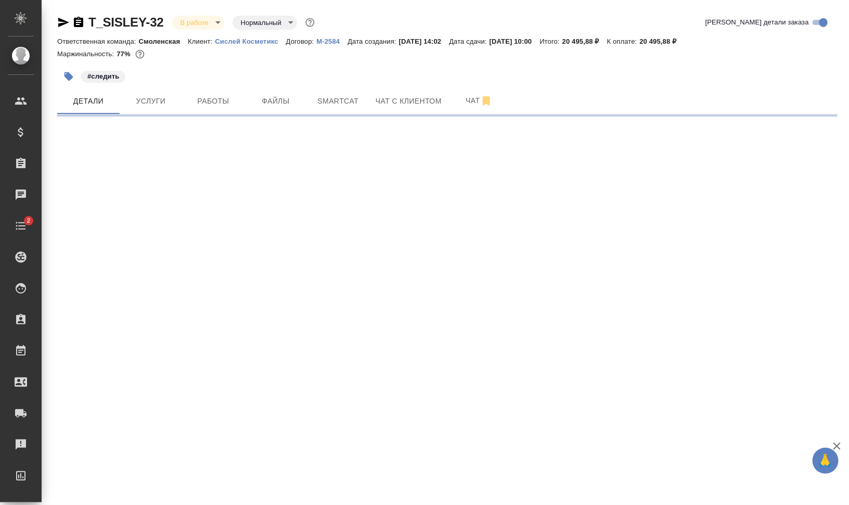
select select "RU"
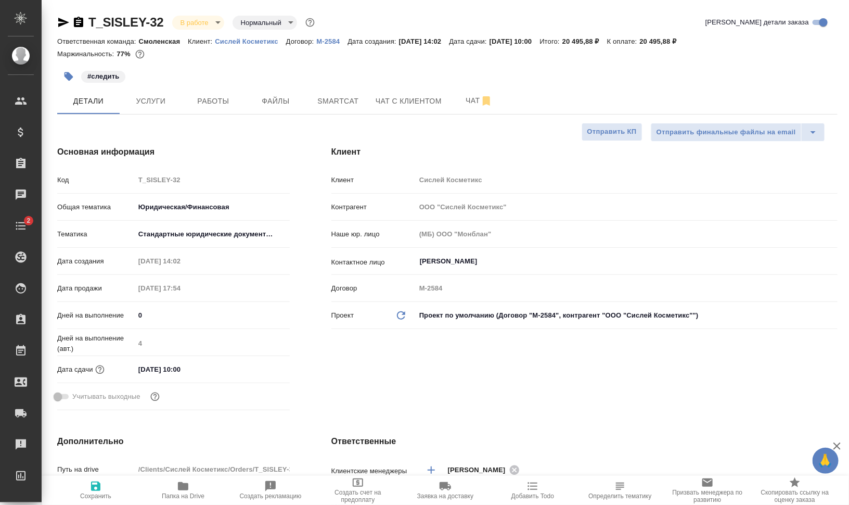
type textarea "x"
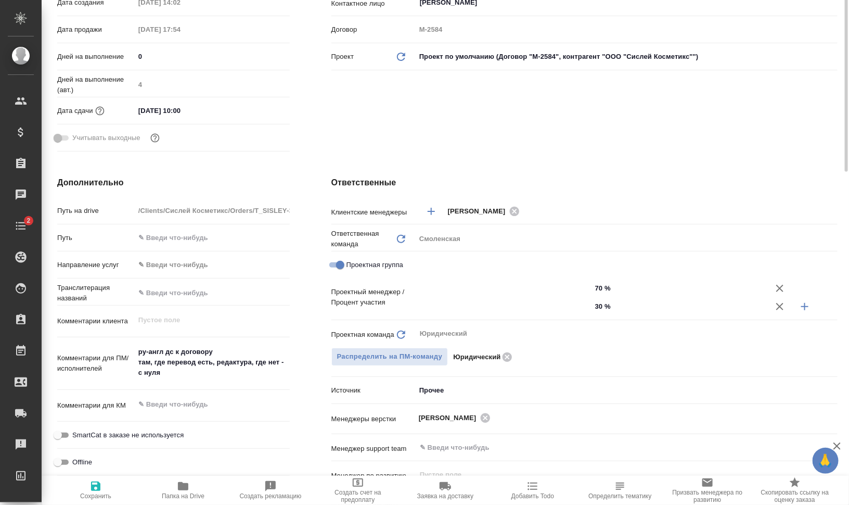
type input "[PERSON_NAME]"
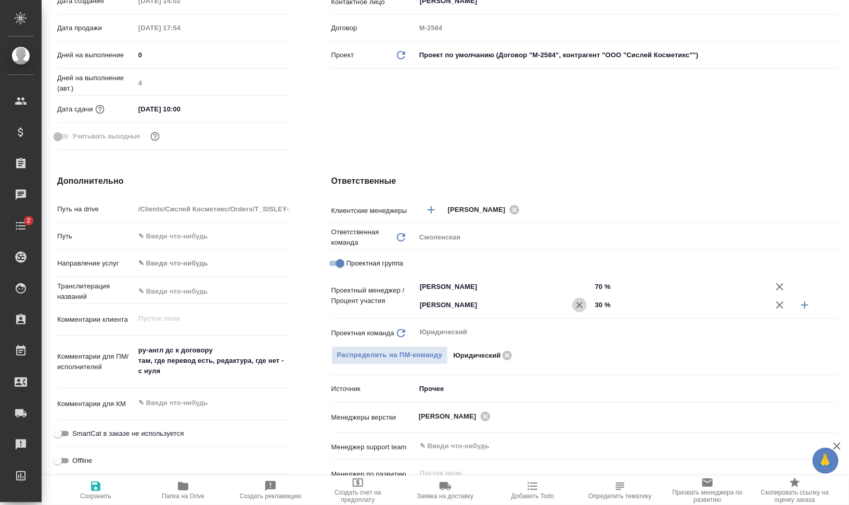
click at [574, 304] on icon "Очистить" at bounding box center [579, 305] width 10 height 10
click at [340, 259] on input "Проектная группа" at bounding box center [339, 263] width 37 height 12
checkbox input "false"
type textarea "x"
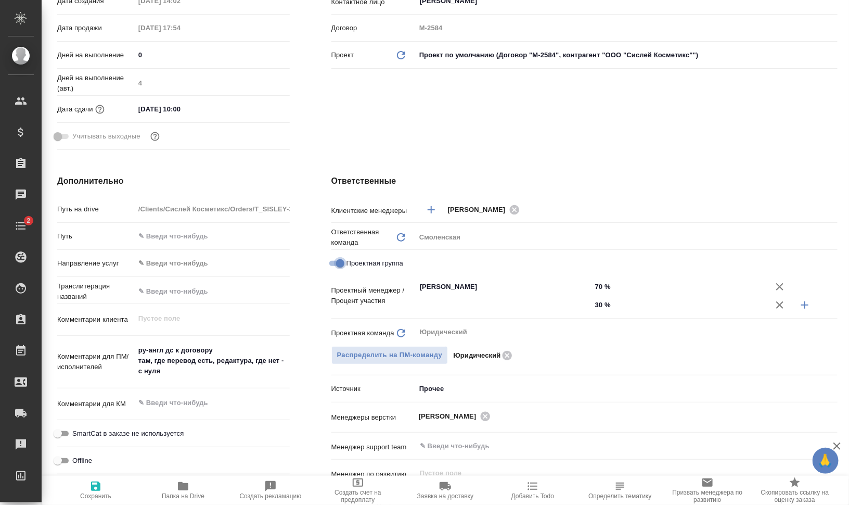
type textarea "x"
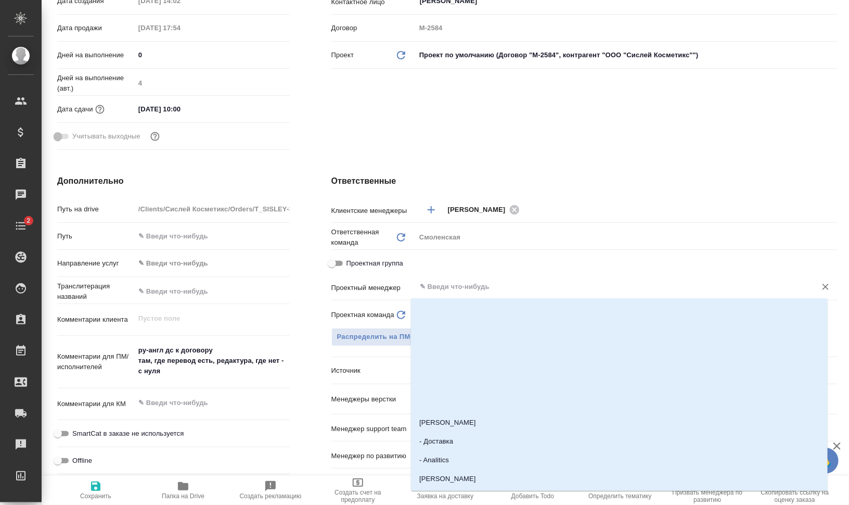
click at [482, 283] on input "text" at bounding box center [609, 286] width 381 height 12
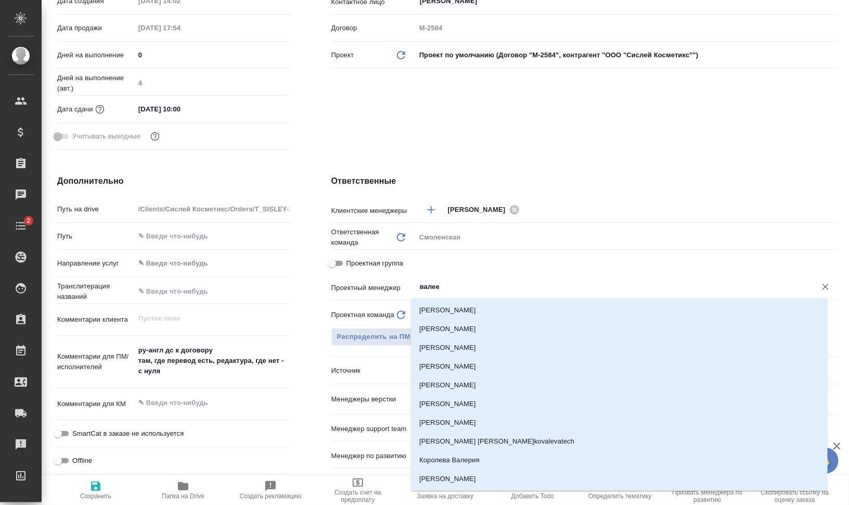
type input "[PERSON_NAME]"
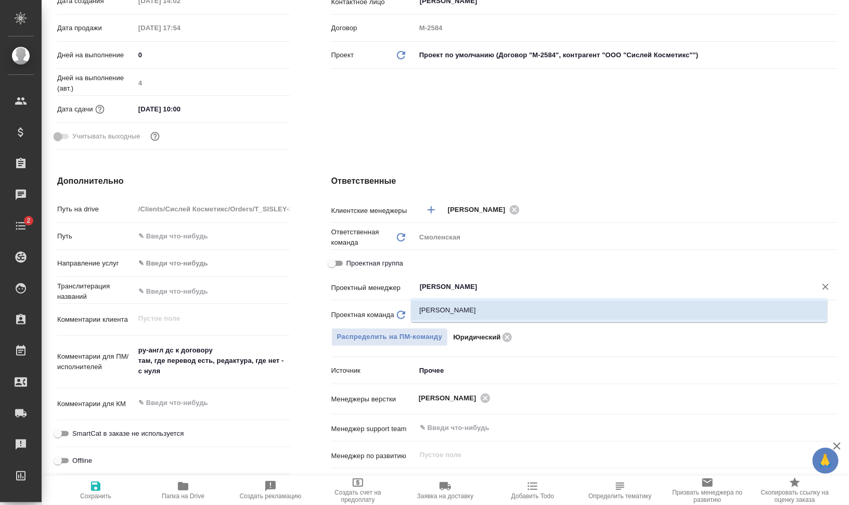
click at [463, 313] on li "[PERSON_NAME]" at bounding box center [619, 310] width 417 height 19
type textarea "x"
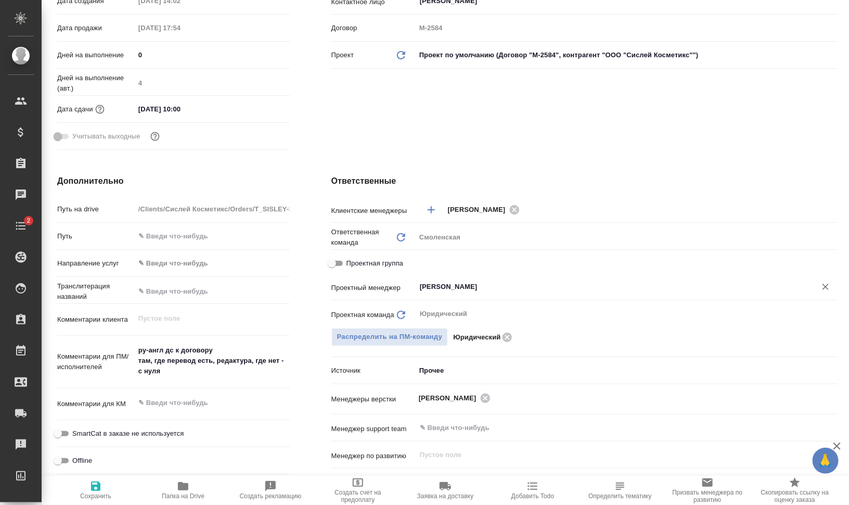
type input "[PERSON_NAME]"
click at [118, 482] on span "Сохранить" at bounding box center [95, 490] width 75 height 20
type textarea "x"
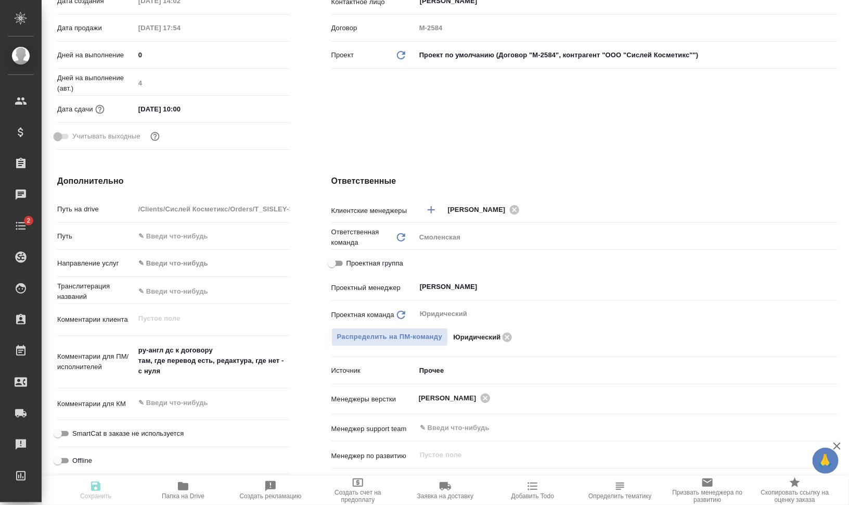
type textarea "x"
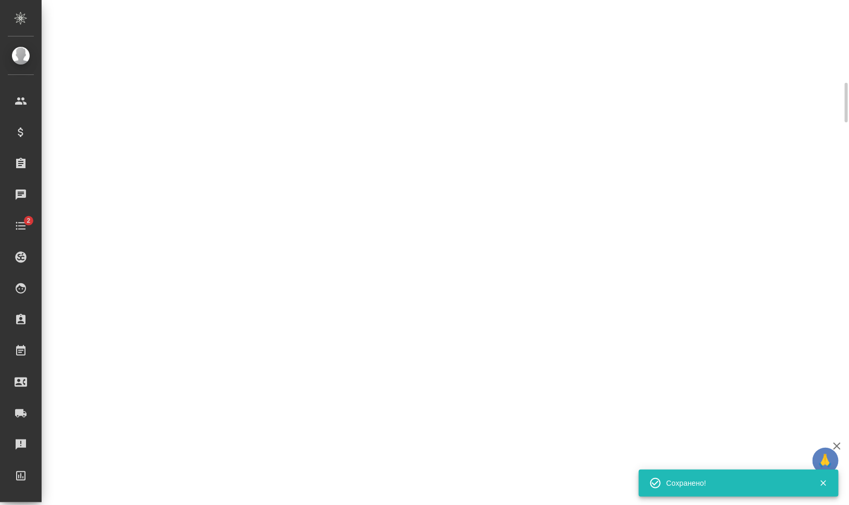
select select "RU"
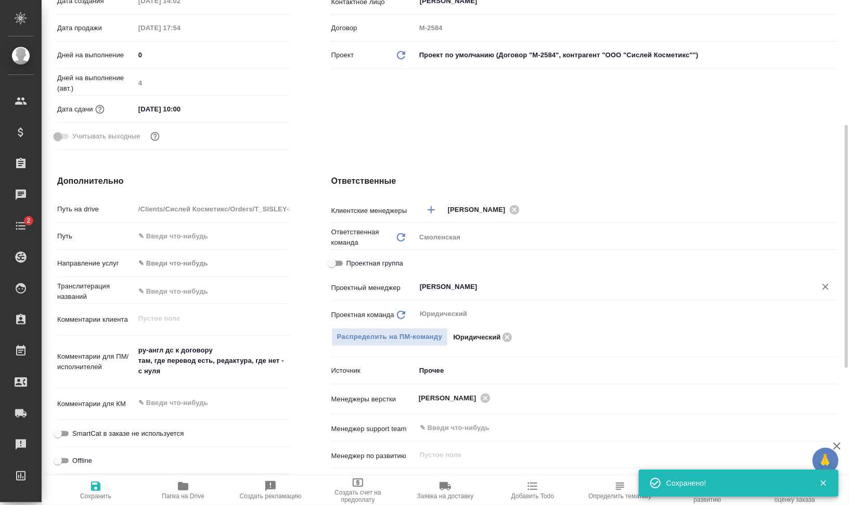
type textarea "x"
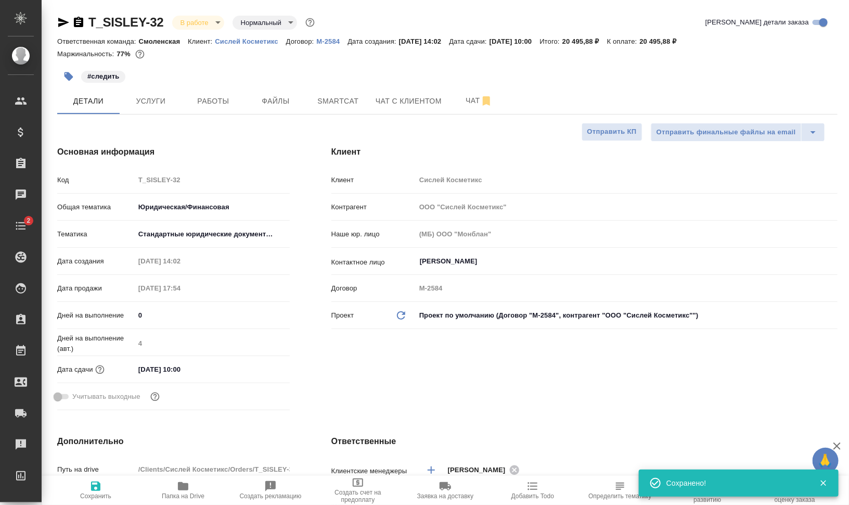
type textarea "x"
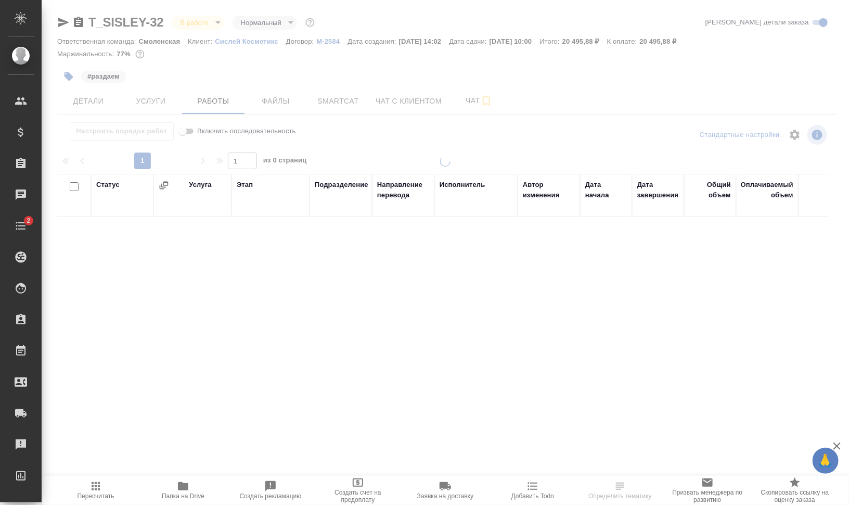
click at [157, 99] on div at bounding box center [445, 217] width 807 height 434
click at [157, 99] on span "Услуги" at bounding box center [151, 101] width 50 height 13
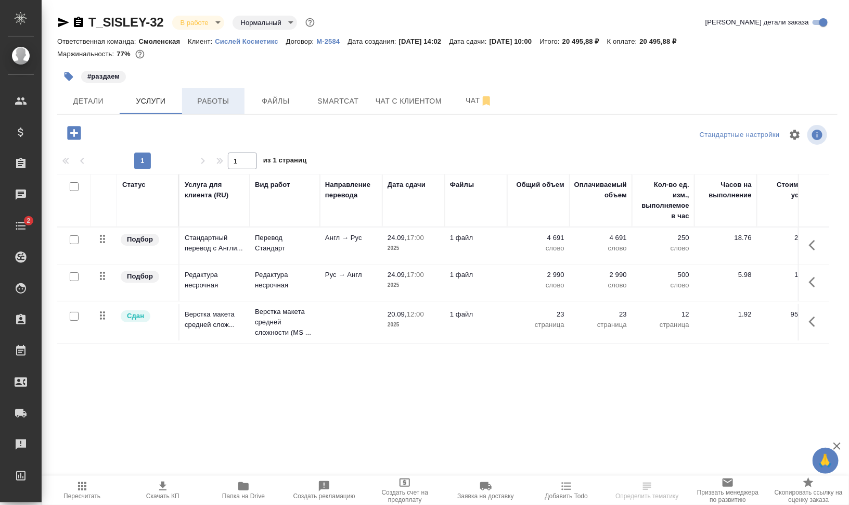
click at [212, 100] on span "Работы" at bounding box center [213, 101] width 50 height 13
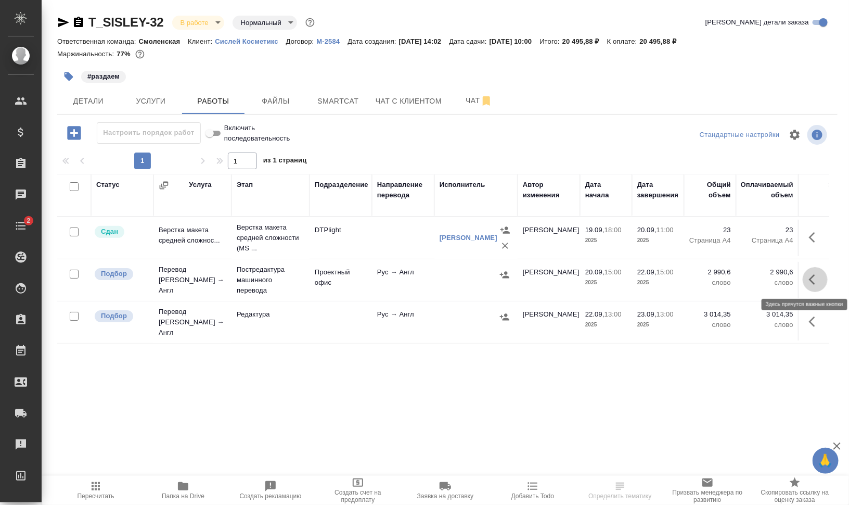
click at [823, 277] on button "button" at bounding box center [815, 279] width 25 height 25
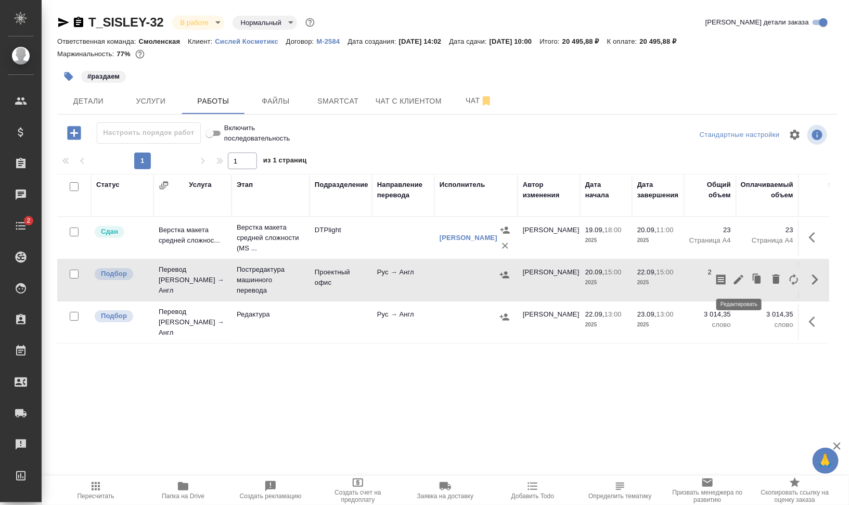
click at [742, 276] on icon "button" at bounding box center [738, 279] width 9 height 9
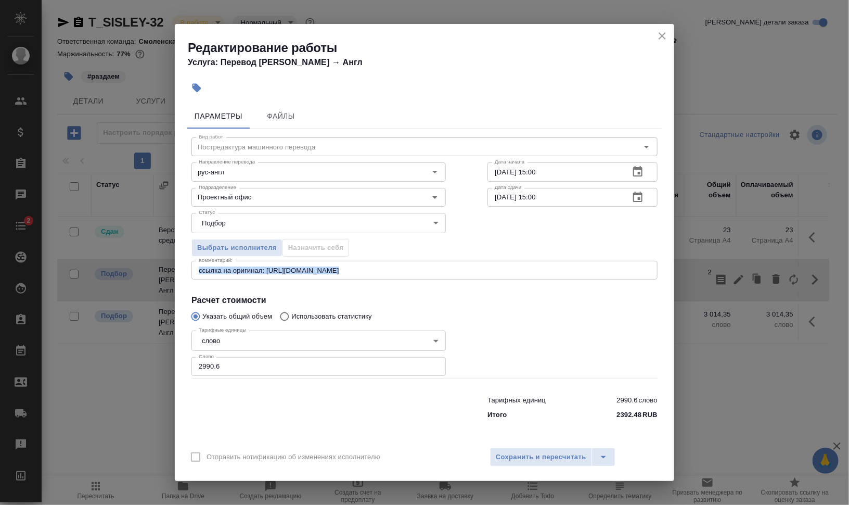
drag, startPoint x: 481, startPoint y: 275, endPoint x: 202, endPoint y: 262, distance: 279.1
click at [202, 262] on div "ссылка на оригинал: [URL][DOMAIN_NAME] x Комментарий:" at bounding box center [424, 270] width 466 height 19
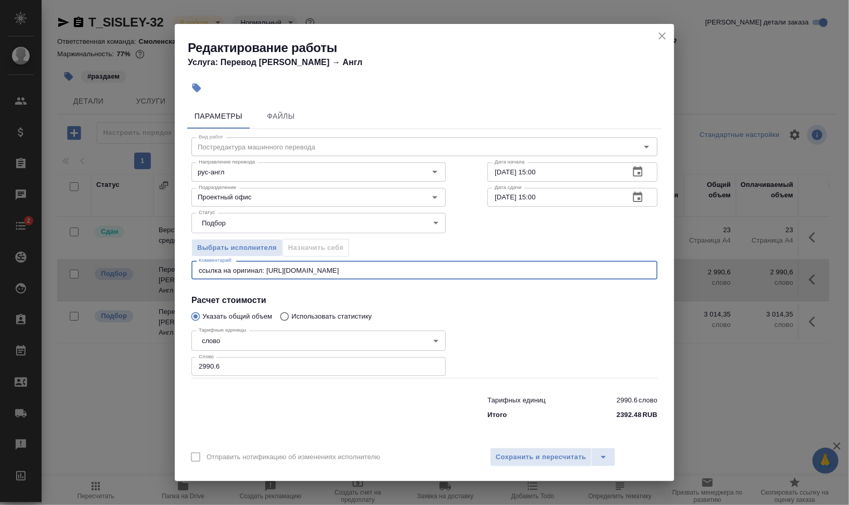
drag, startPoint x: 433, startPoint y: 268, endPoint x: 273, endPoint y: 281, distance: 160.7
click at [127, 260] on div "Редактирование работы Услуга: Перевод Стандарт Рус → Англ Параметры Файлы Вид р…" at bounding box center [424, 252] width 849 height 505
paste textarea "не нот Сначала в СК делаем ПЕМТ тех пунктов (фрагментов), которые не переведены…"
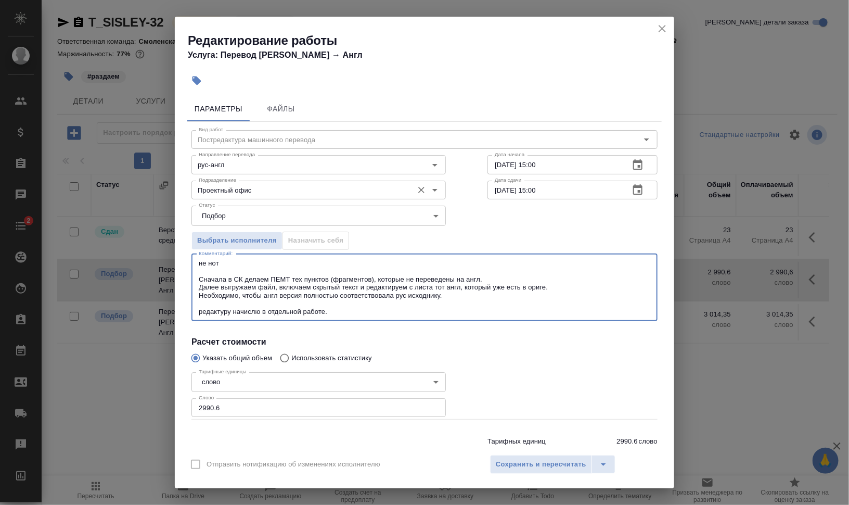
type textarea "не нот Сначала в СК делаем ПЕМТ тех пунктов (фрагментов), которые не переведены…"
click at [232, 188] on input "Проектный офис" at bounding box center [301, 190] width 213 height 12
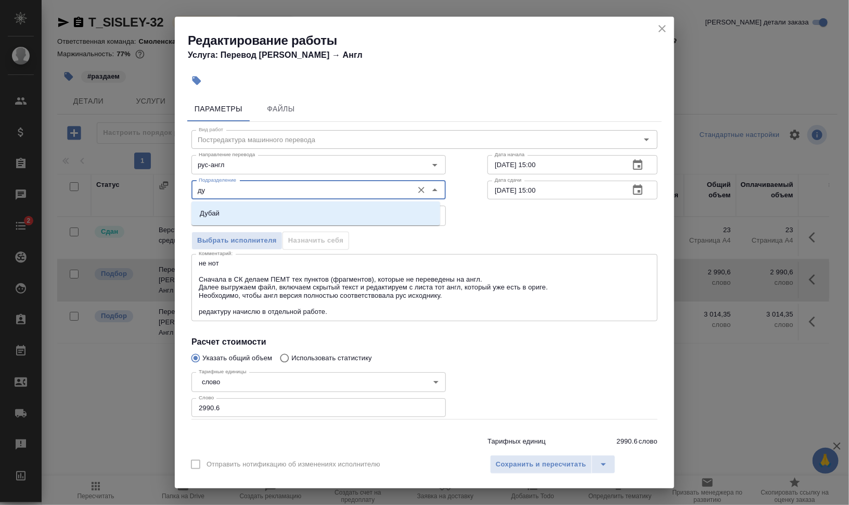
type input "д"
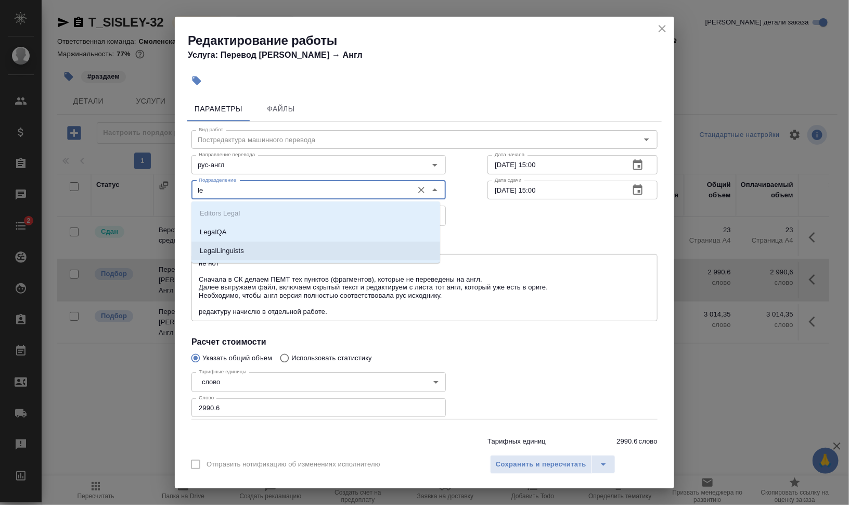
click at [241, 248] on p "LegalLinguists" at bounding box center [222, 250] width 44 height 10
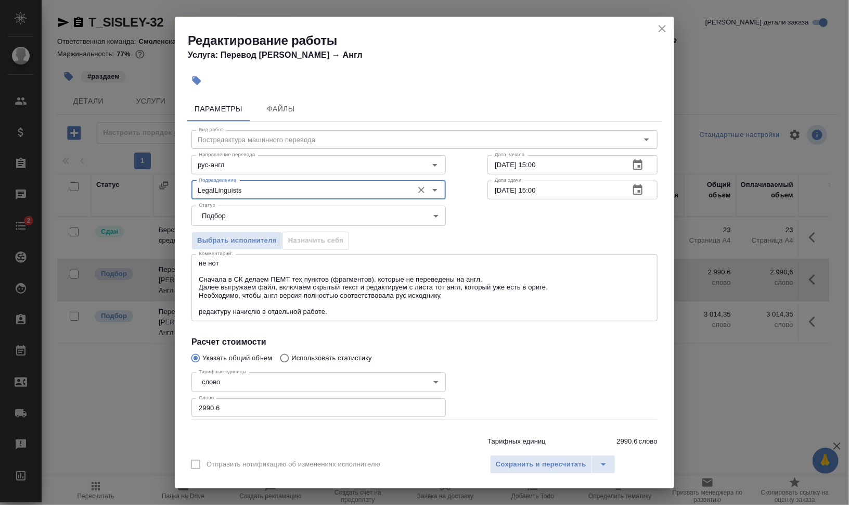
type input "LegalLinguists"
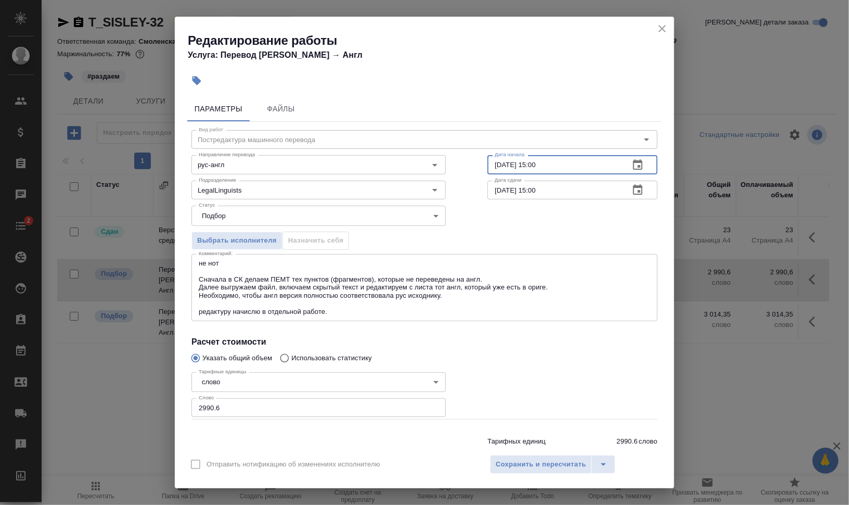
click at [492, 162] on input "20.09.2025 15:00" at bounding box center [554, 164] width 134 height 19
drag, startPoint x: 531, startPoint y: 164, endPoint x: 562, endPoint y: 164, distance: 31.7
click at [559, 164] on input "22.09.2025 15:00" at bounding box center [554, 164] width 134 height 19
type input "22.09.2025 11:12"
drag, startPoint x: 496, startPoint y: 187, endPoint x: 486, endPoint y: 187, distance: 9.9
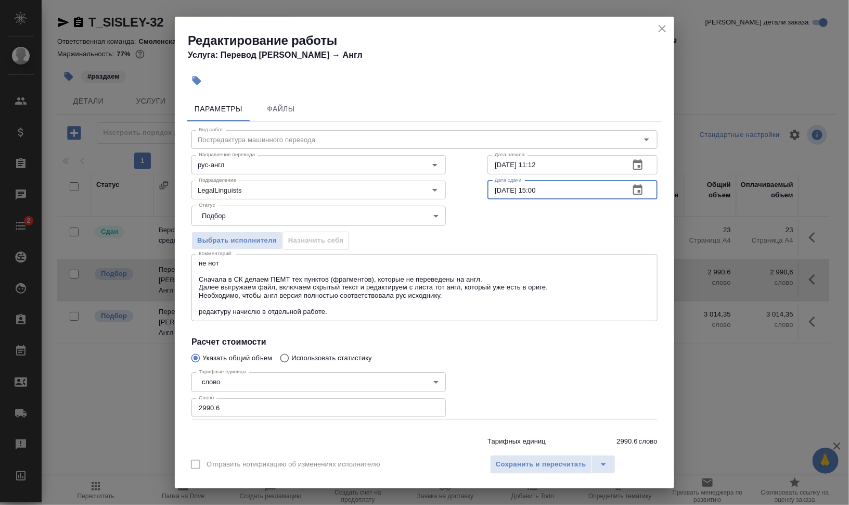
click at [487, 187] on input "22.09.2025 15:00" at bounding box center [554, 189] width 134 height 19
drag, startPoint x: 533, startPoint y: 190, endPoint x: 581, endPoint y: 208, distance: 51.5
click at [529, 189] on input "24.09.2025 15:00" at bounding box center [554, 189] width 134 height 19
type input "[DATE] 12:00"
click at [240, 401] on input "2990.6" at bounding box center [318, 407] width 254 height 19
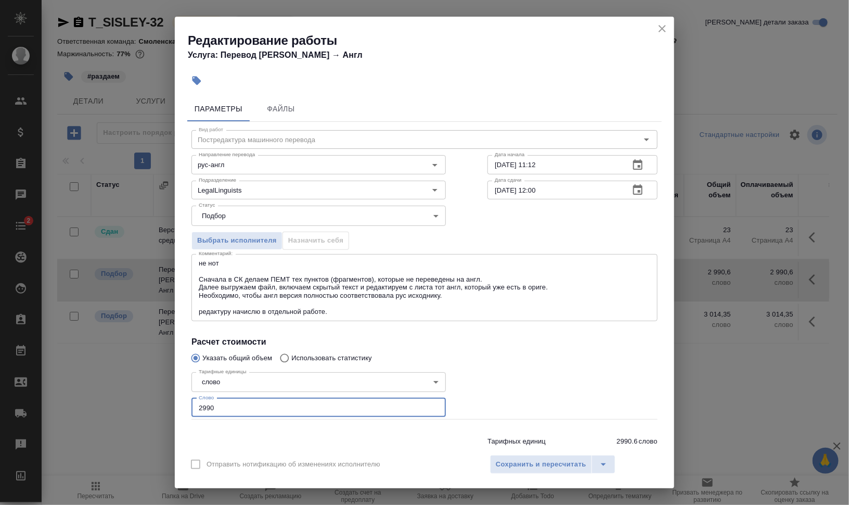
type input "2990"
click at [491, 399] on div at bounding box center [573, 393] width 212 height 93
click at [546, 464] on span "Сохранить и пересчитать" at bounding box center [541, 464] width 91 height 12
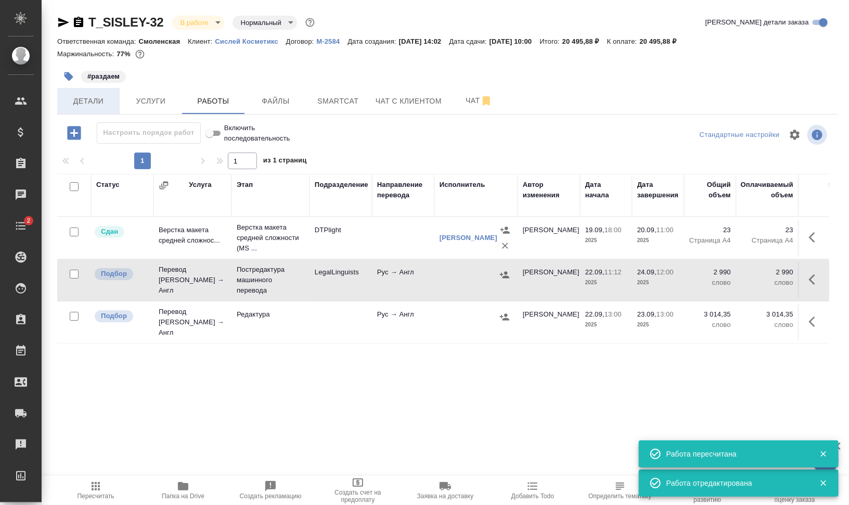
click at [85, 107] on span "Детали" at bounding box center [88, 101] width 50 height 13
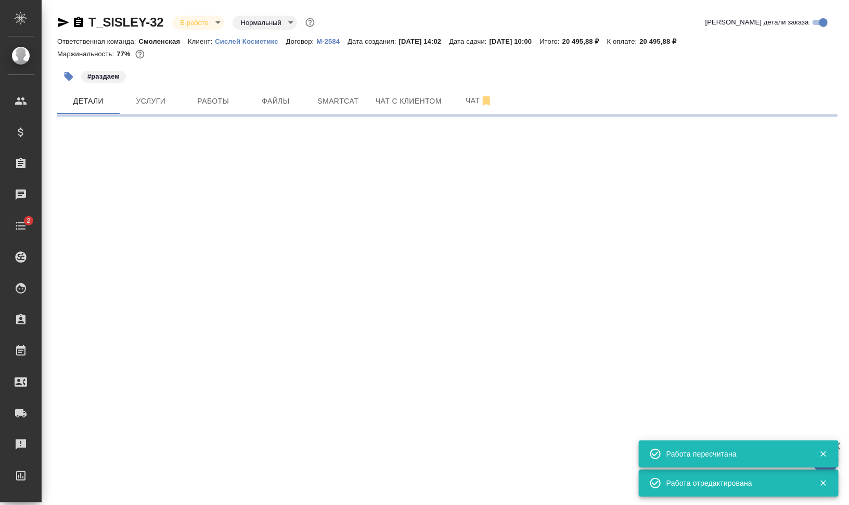
select select "RU"
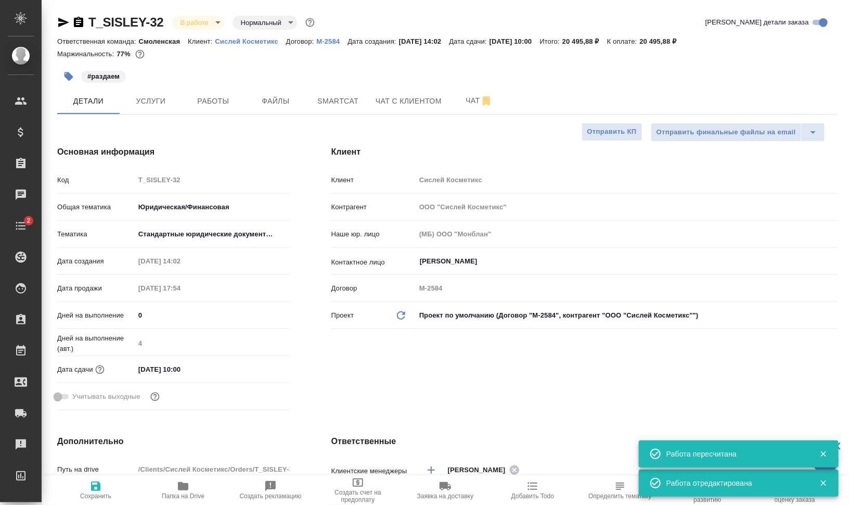
type textarea "x"
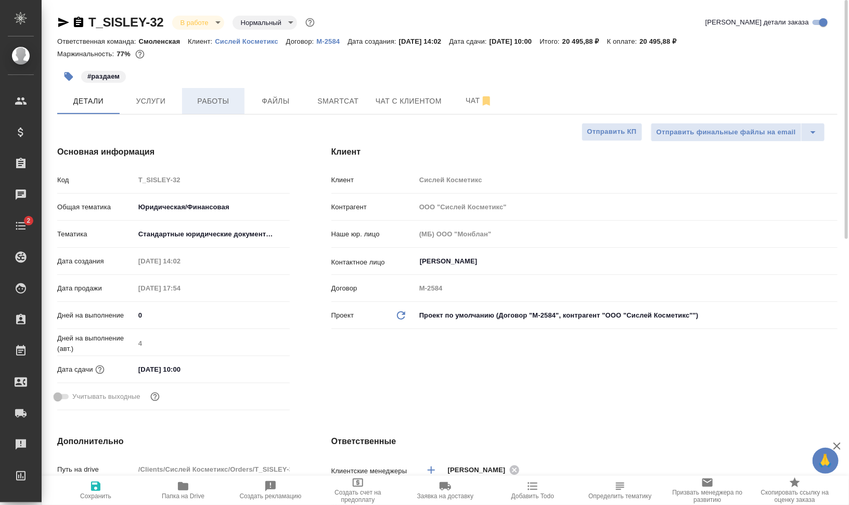
click at [200, 98] on span "Работы" at bounding box center [213, 101] width 50 height 13
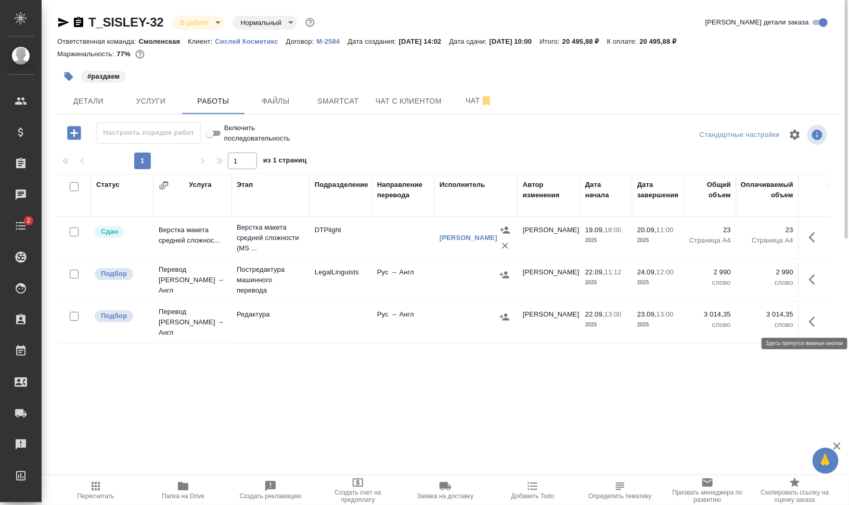
click at [817, 316] on icon "button" at bounding box center [815, 321] width 12 height 12
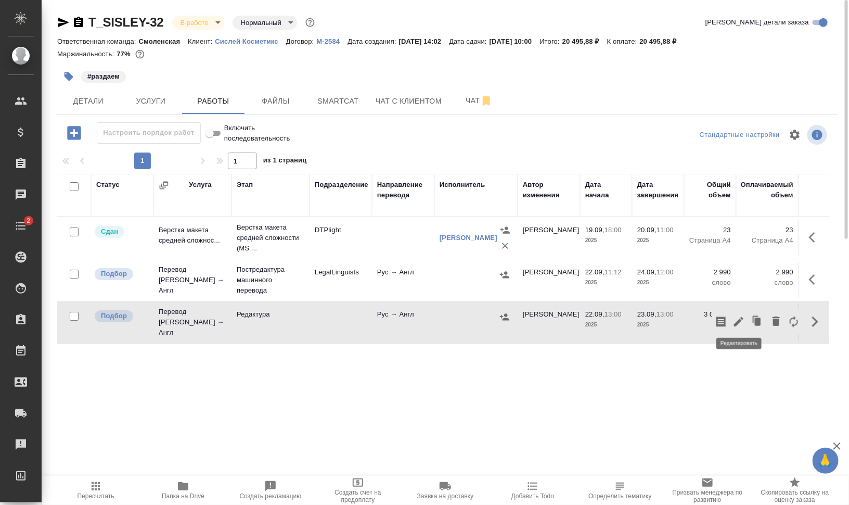
click at [741, 317] on icon "button" at bounding box center [738, 321] width 9 height 9
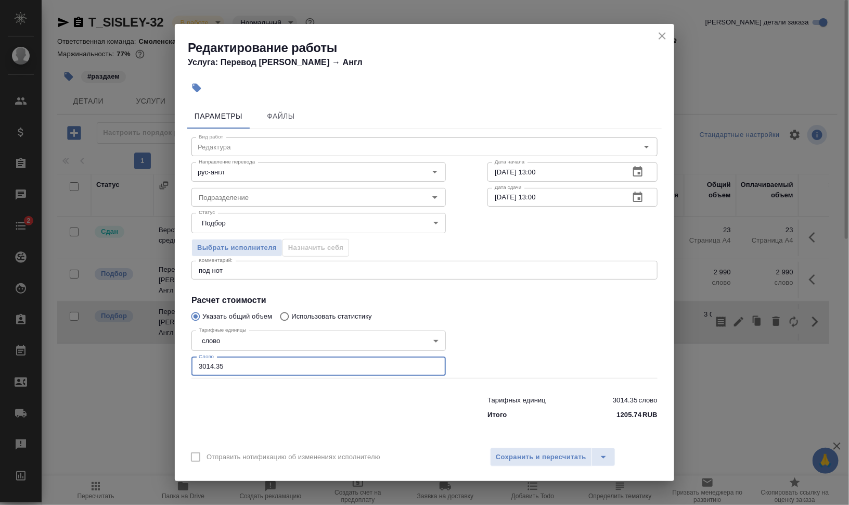
drag, startPoint x: 209, startPoint y: 361, endPoint x: 159, endPoint y: 358, distance: 50.1
click at [164, 358] on div "Редактирование работы Услуга: Перевод Стандарт Рус → Англ Параметры Файлы Вид р…" at bounding box center [424, 252] width 849 height 505
type input "1609"
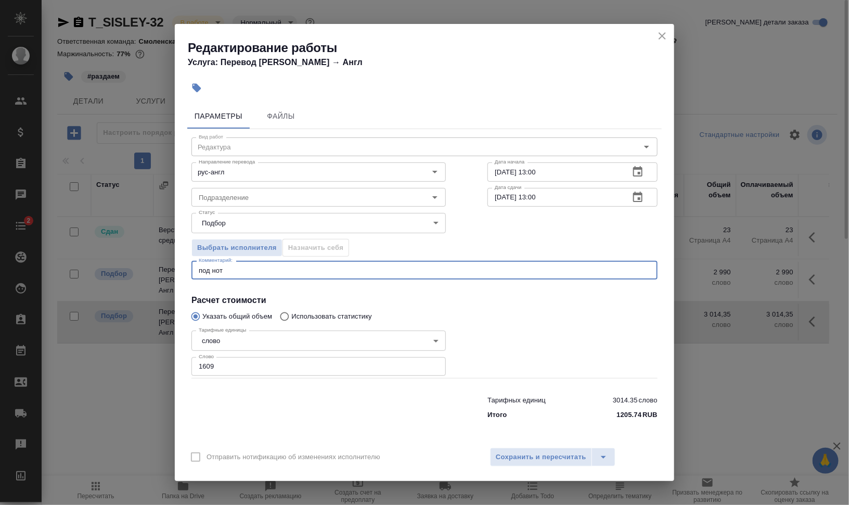
drag, startPoint x: 238, startPoint y: 272, endPoint x: 172, endPoint y: 270, distance: 66.6
click at [172, 270] on div "Редактирование работы Услуга: Перевод Стандарт Рус → Англ Параметры Файлы Вид р…" at bounding box center [424, 252] width 849 height 505
click at [250, 267] on textarea "под нот" at bounding box center [424, 270] width 451 height 8
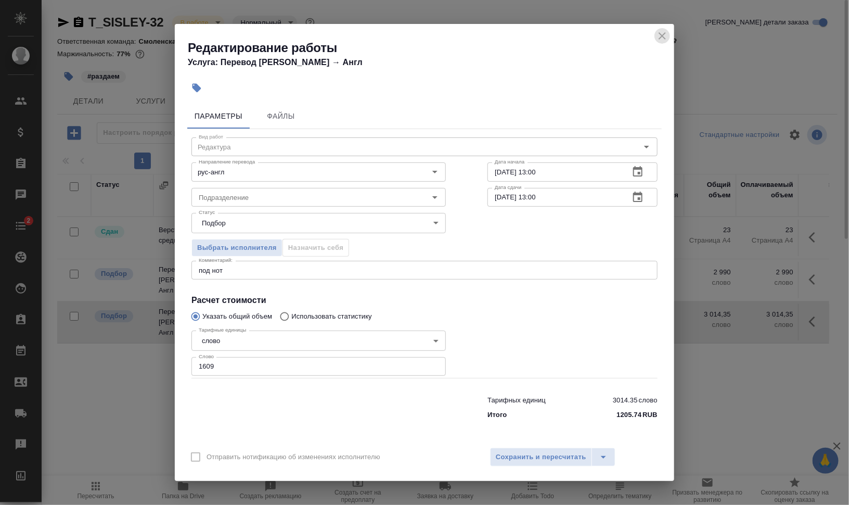
drag, startPoint x: 656, startPoint y: 37, endPoint x: 623, endPoint y: 51, distance: 36.3
click at [656, 37] on icon "close" at bounding box center [662, 36] width 12 height 12
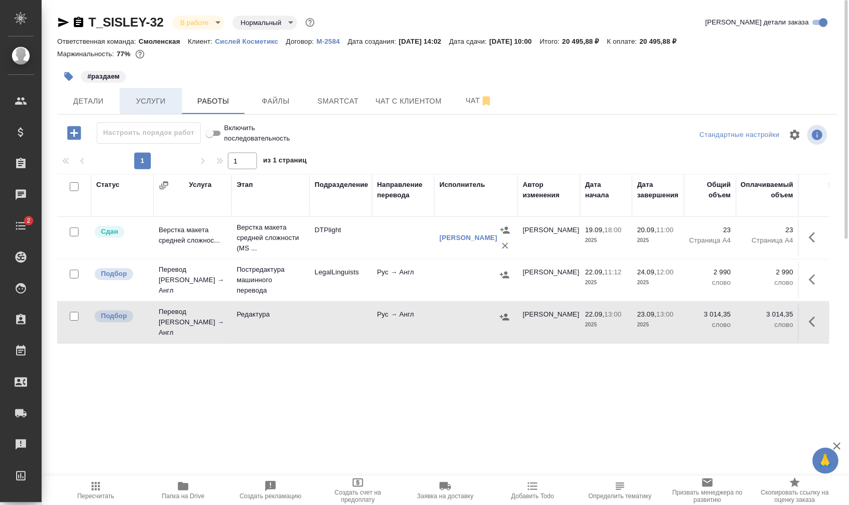
click at [152, 100] on span "Услуги" at bounding box center [151, 101] width 50 height 13
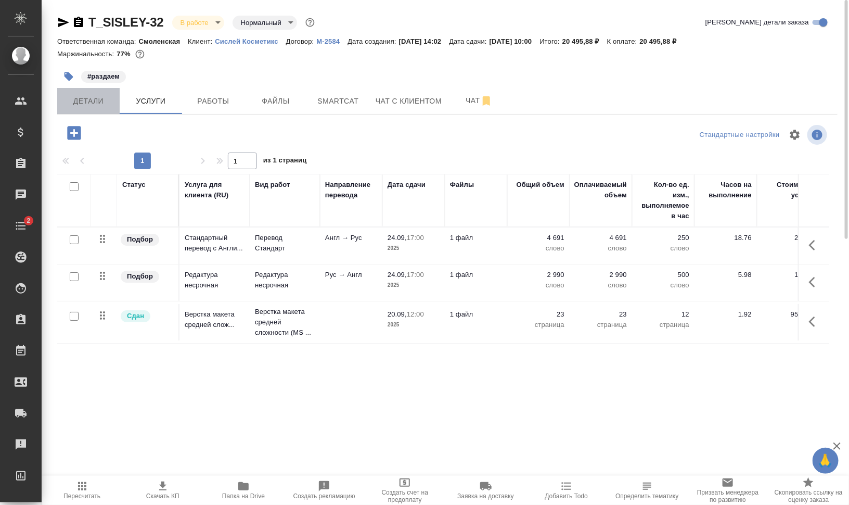
click at [84, 100] on span "Детали" at bounding box center [88, 101] width 50 height 13
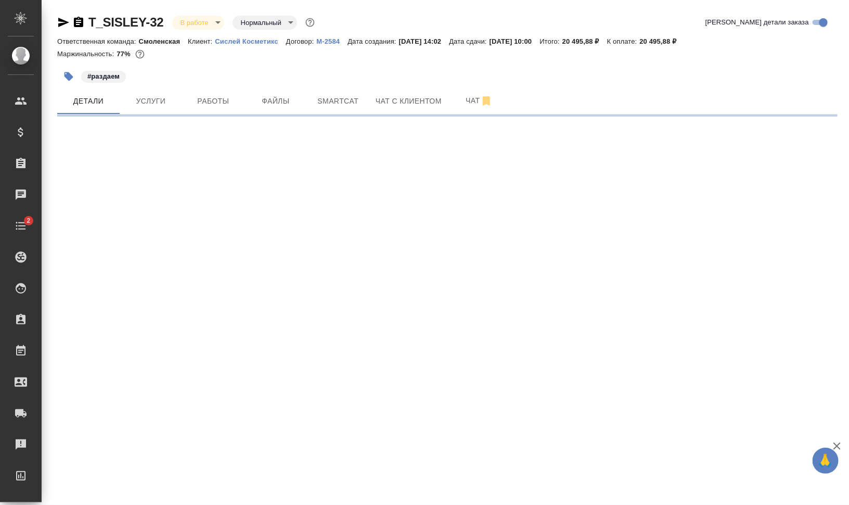
select select "RU"
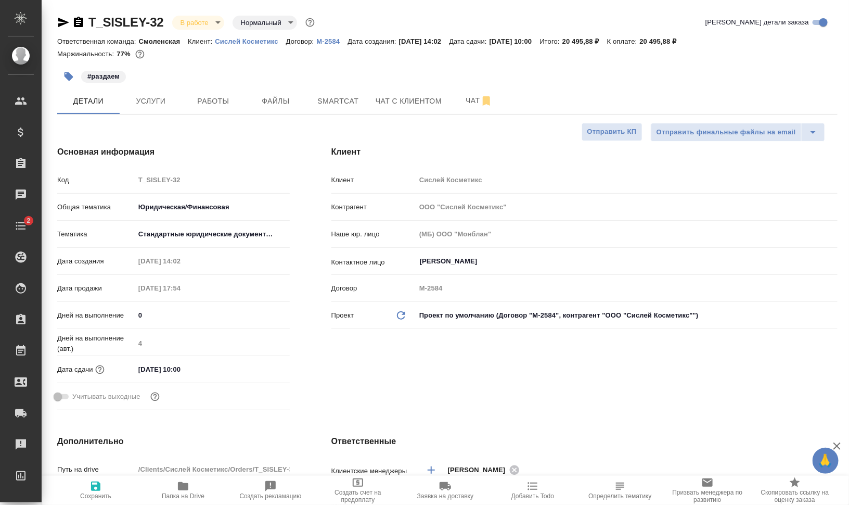
type textarea "x"
click at [212, 95] on button "Работы" at bounding box center [213, 101] width 62 height 26
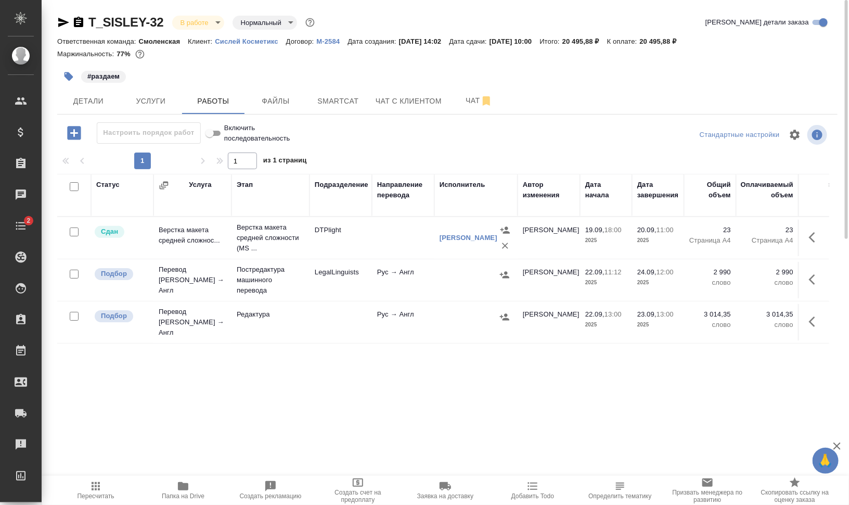
click at [821, 316] on button "button" at bounding box center [815, 321] width 25 height 25
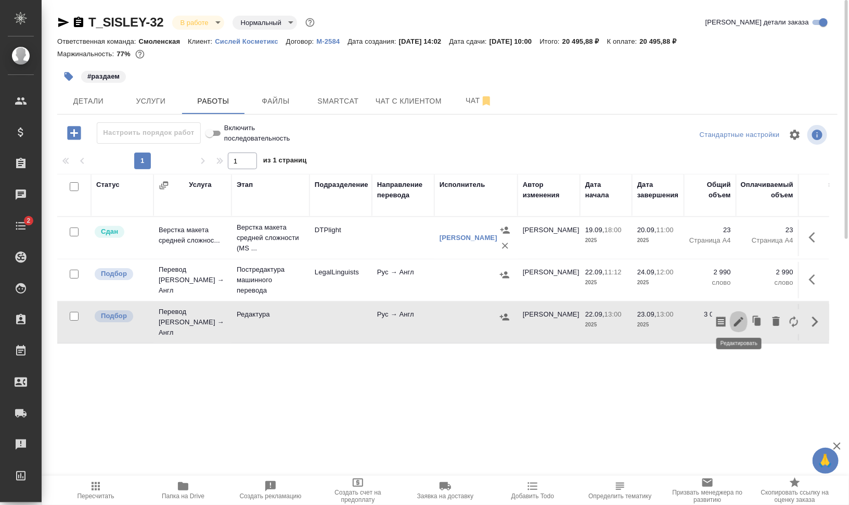
click at [738, 320] on icon "button" at bounding box center [738, 321] width 9 height 9
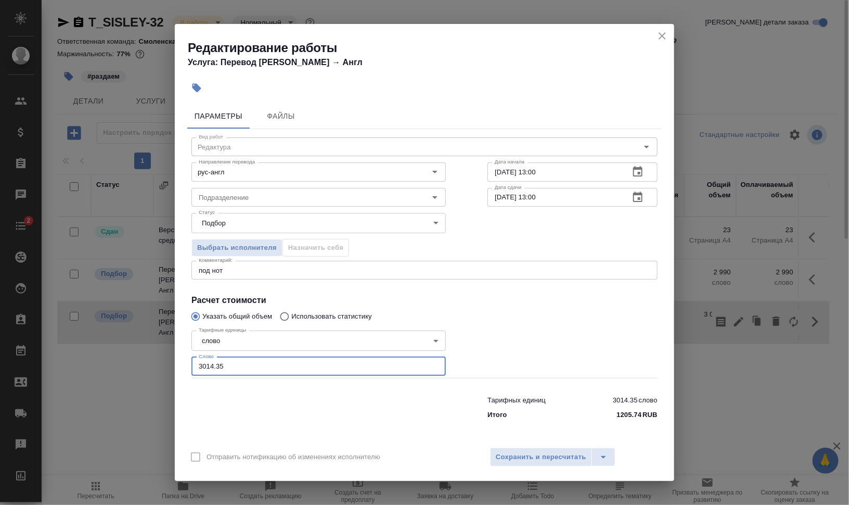
drag, startPoint x: 229, startPoint y: 365, endPoint x: 166, endPoint y: 361, distance: 62.5
click at [194, 362] on input "3014.35" at bounding box center [318, 366] width 254 height 19
type input "1609"
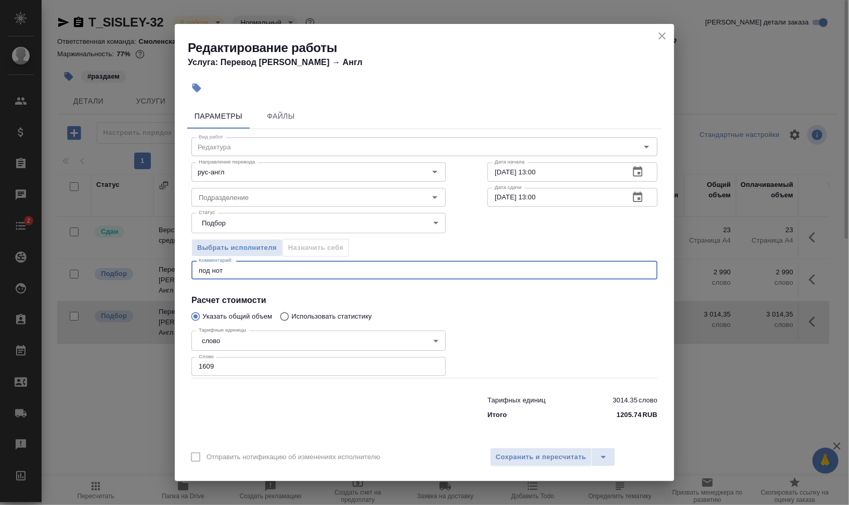
drag, startPoint x: 226, startPoint y: 273, endPoint x: 177, endPoint y: 268, distance: 49.7
click at [177, 268] on div "Параметры Файлы Вид работ Редактура Вид работ Направление перевода рус-англ Нап…" at bounding box center [424, 269] width 499 height 341
type textarea "y"
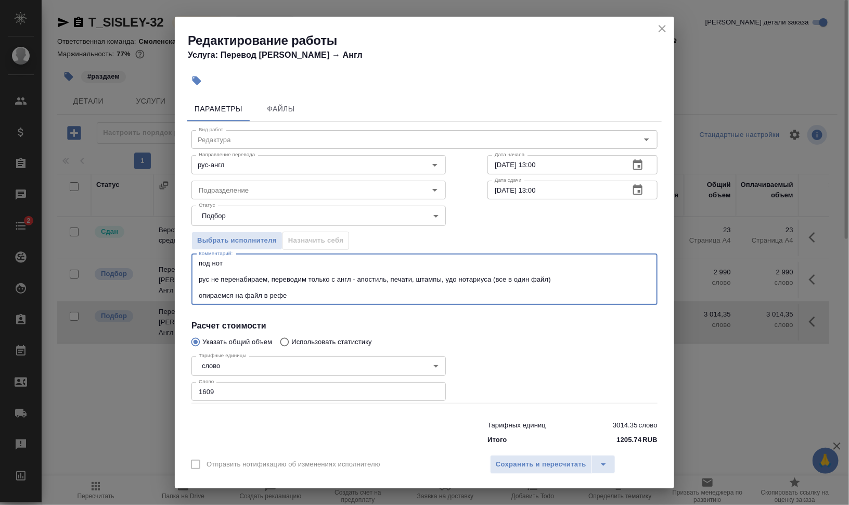
drag, startPoint x: 307, startPoint y: 291, endPoint x: 187, endPoint y: 276, distance: 120.5
click at [187, 276] on div "Вид работ Редактура Вид работ Направление перевода рус-англ Направление перевод…" at bounding box center [424, 285] width 474 height 327
paste textarea "не нот Сначала в СК делаем ПЕМТ тех пунктов (фрагментов), которые не переведены…"
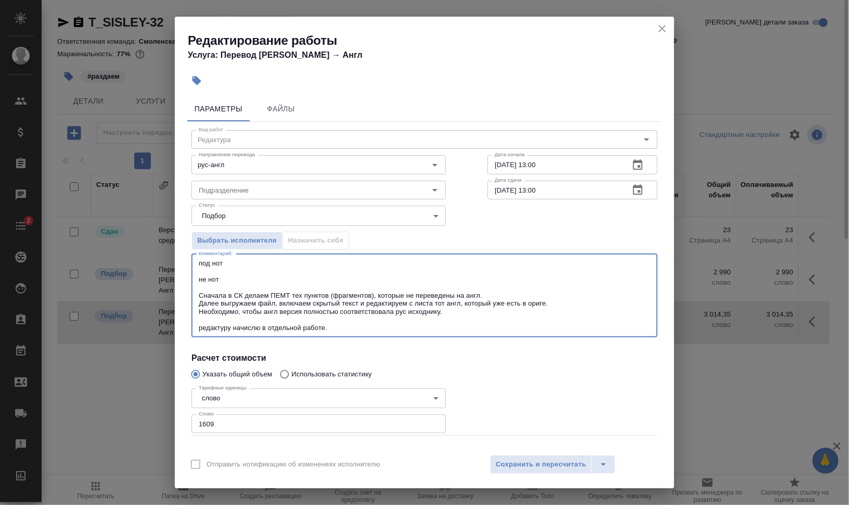
click at [245, 281] on textarea "под нот не нот Сначала в СК делаем ПЕМТ тех пунктов (фрагментов), которые не пе…" at bounding box center [424, 295] width 451 height 72
drag, startPoint x: 223, startPoint y: 284, endPoint x: 212, endPoint y: 281, distance: 11.2
click at [212, 281] on textarea "под нот не нот Сначала в СК делаем ПЕМТ тех пунктов (фрагментов), которые не пе…" at bounding box center [424, 295] width 451 height 72
drag, startPoint x: 236, startPoint y: 265, endPoint x: 179, endPoint y: 257, distance: 57.2
click at [179, 257] on div "Параметры Файлы Вид работ Редактура Вид работ Направление перевода рус-англ Нап…" at bounding box center [424, 270] width 499 height 356
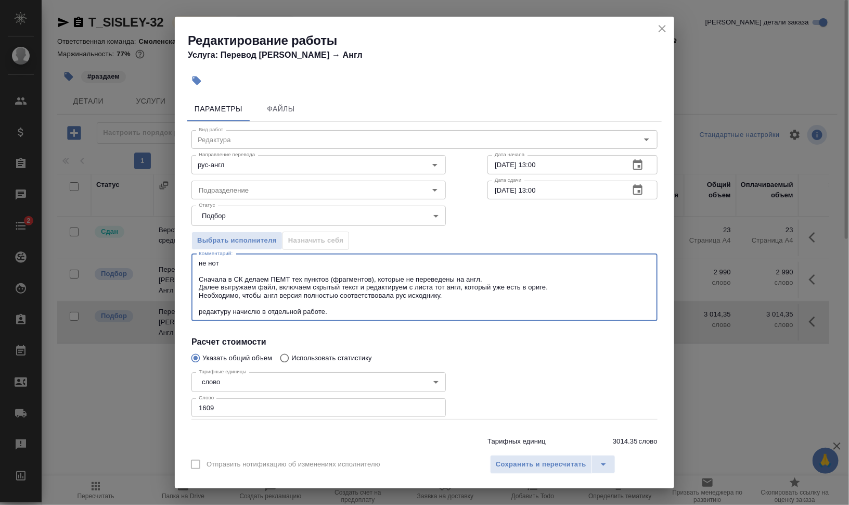
click at [199, 308] on textarea "не нот Сначала в СК делаем ПЕМТ тех пунктов (фрагментов), которые не переведены…" at bounding box center [424, 287] width 451 height 56
drag, startPoint x: 489, startPoint y: 306, endPoint x: 368, endPoint y: 309, distance: 121.2
click at [367, 306] on textarea "не нот Сначала в СК делаем ПЕМТ тех пунктов (фрагментов), которые не переведены…" at bounding box center [424, 287] width 451 height 56
drag, startPoint x: 366, startPoint y: 314, endPoint x: 534, endPoint y: 321, distance: 168.2
click at [534, 321] on div "Вид работ Редактура Вид работ Направление перевода рус-англ Направление перевод…" at bounding box center [424, 293] width 474 height 343
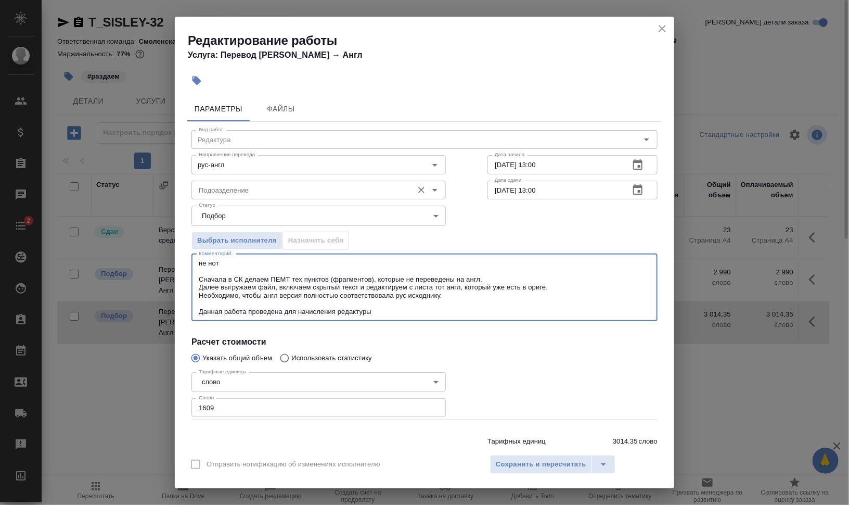
type textarea "не нот Сначала в СК делаем ПЕМТ тех пунктов (фрагментов), которые не переведены…"
click at [312, 191] on input "Подразделение" at bounding box center [301, 190] width 213 height 12
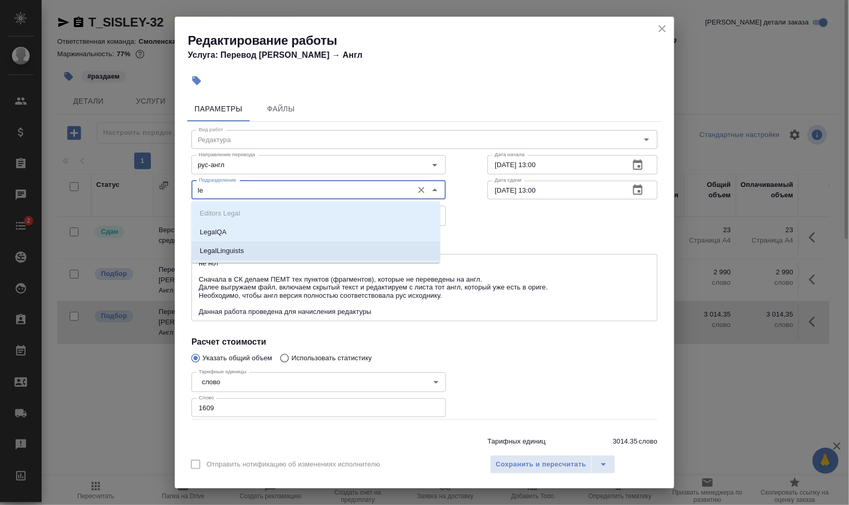
click at [224, 250] on p "LegalLinguists" at bounding box center [222, 250] width 44 height 10
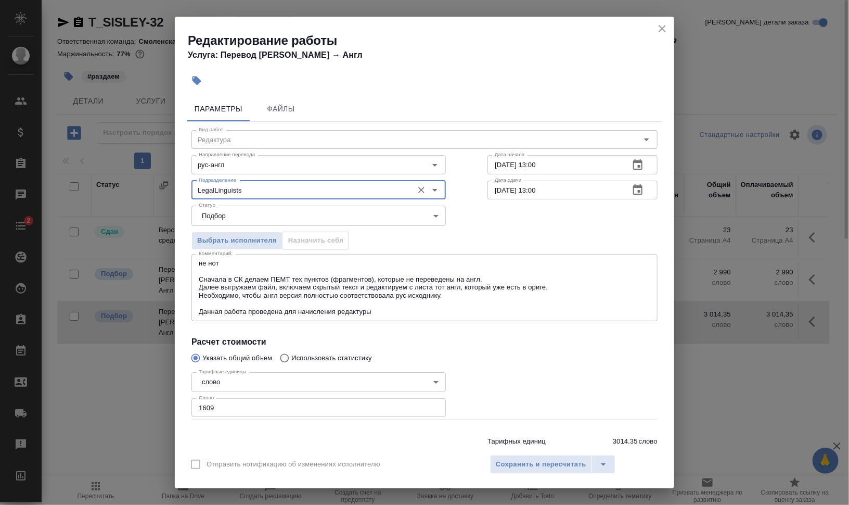
type input "LegalLinguists"
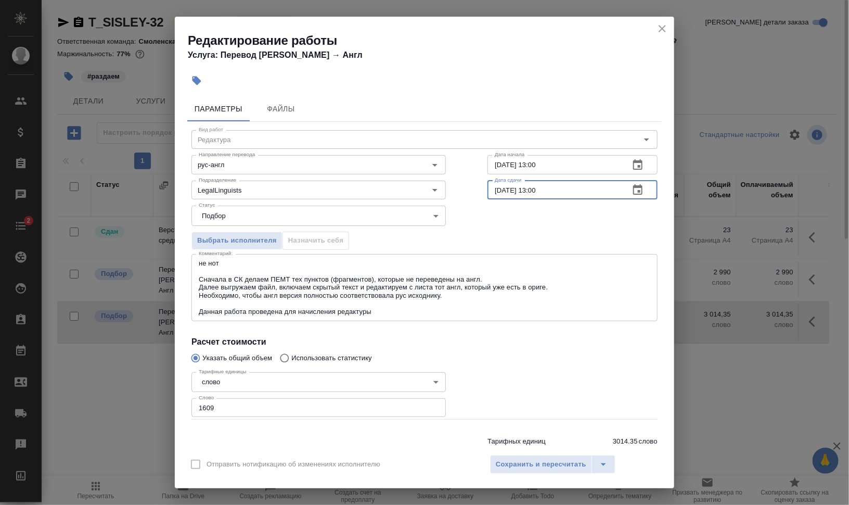
click at [494, 190] on input "23.09.2025 13:00" at bounding box center [554, 189] width 134 height 19
drag, startPoint x: 527, startPoint y: 186, endPoint x: 589, endPoint y: 190, distance: 62.0
click at [583, 189] on input "24.09.2025 13:00" at bounding box center [554, 189] width 134 height 19
type input "24.09.2025 12:00"
drag, startPoint x: 528, startPoint y: 160, endPoint x: 575, endPoint y: 163, distance: 46.9
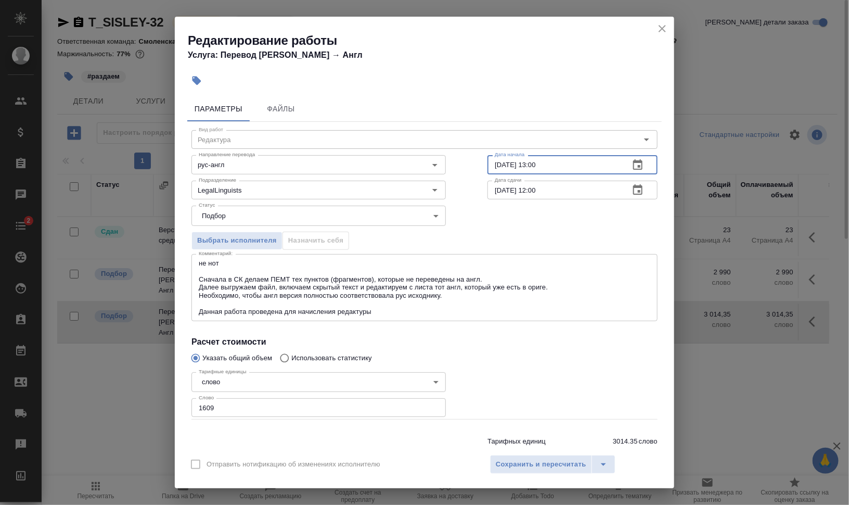
click at [568, 162] on input "22.09.2025 13:00" at bounding box center [554, 164] width 134 height 19
type input "22.09.2025 11:13"
click at [531, 460] on span "Сохранить и пересчитать" at bounding box center [541, 464] width 91 height 12
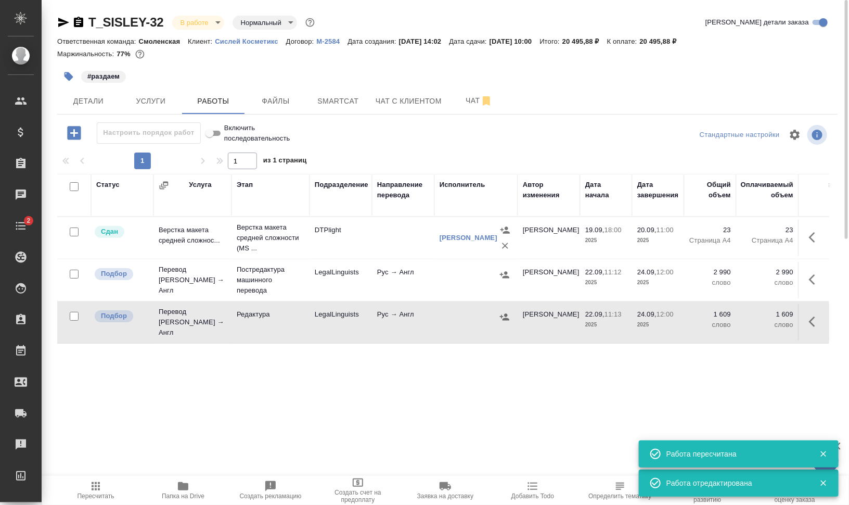
click at [813, 283] on icon "button" at bounding box center [815, 279] width 12 height 12
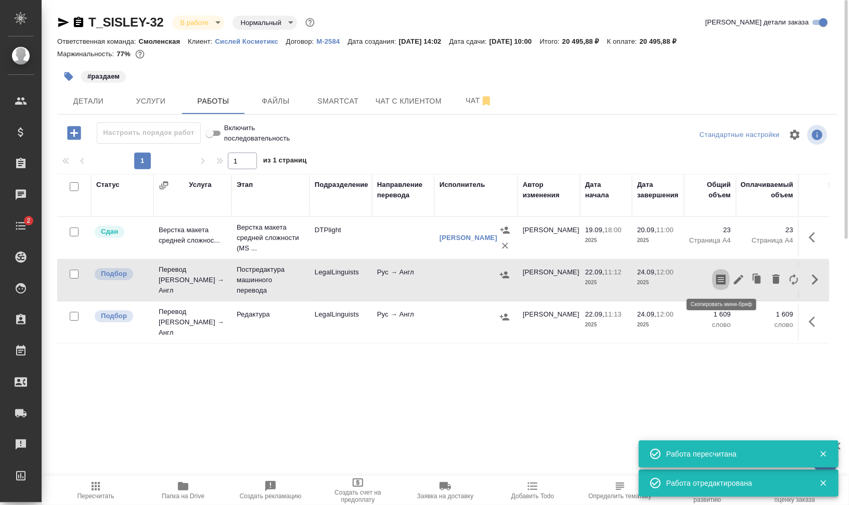
click at [718, 279] on icon "button" at bounding box center [720, 279] width 9 height 10
click at [464, 318] on div at bounding box center [476, 317] width 73 height 16
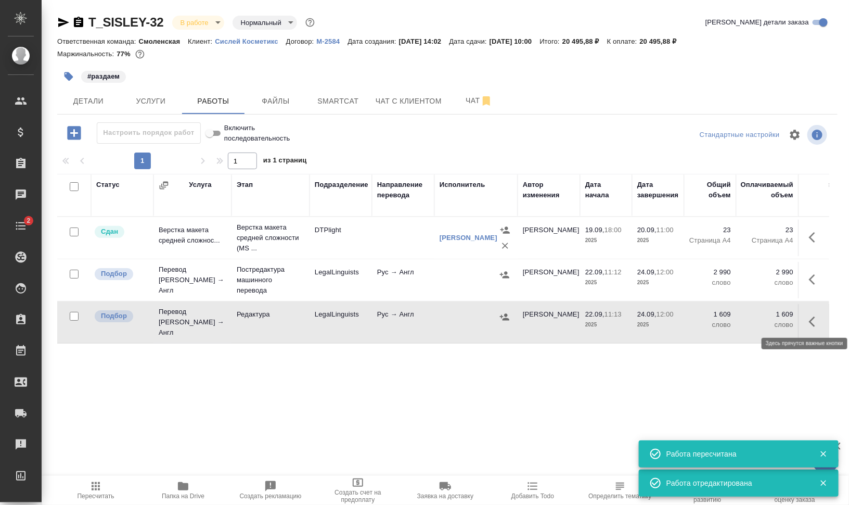
click at [813, 320] on icon "button" at bounding box center [812, 321] width 6 height 10
click at [719, 316] on icon "button" at bounding box center [720, 321] width 9 height 10
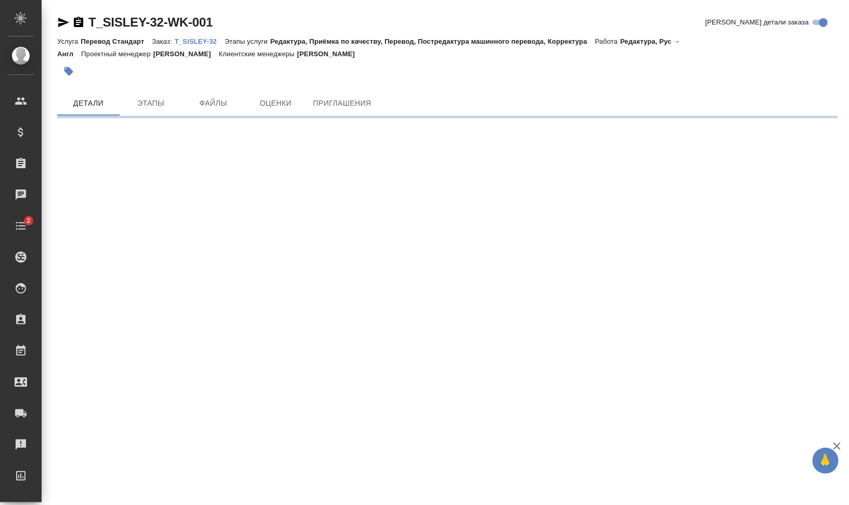
click at [62, 23] on icon "button" at bounding box center [63, 22] width 11 height 9
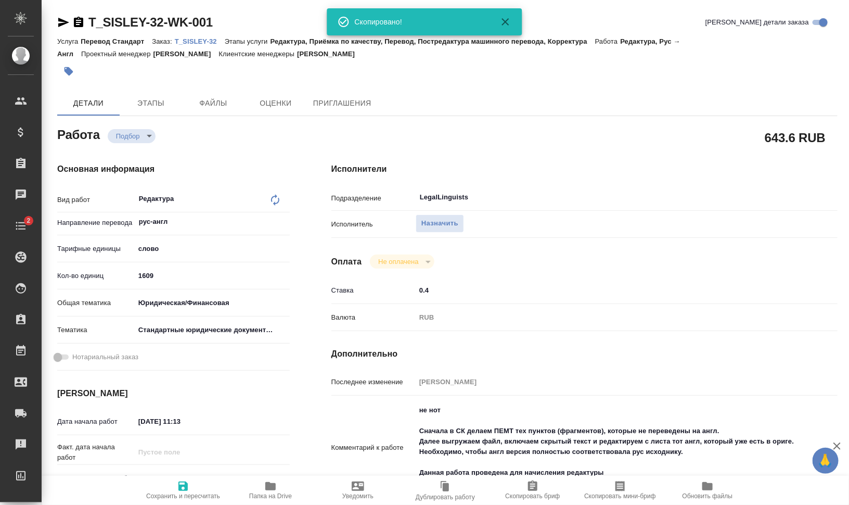
type textarea "x"
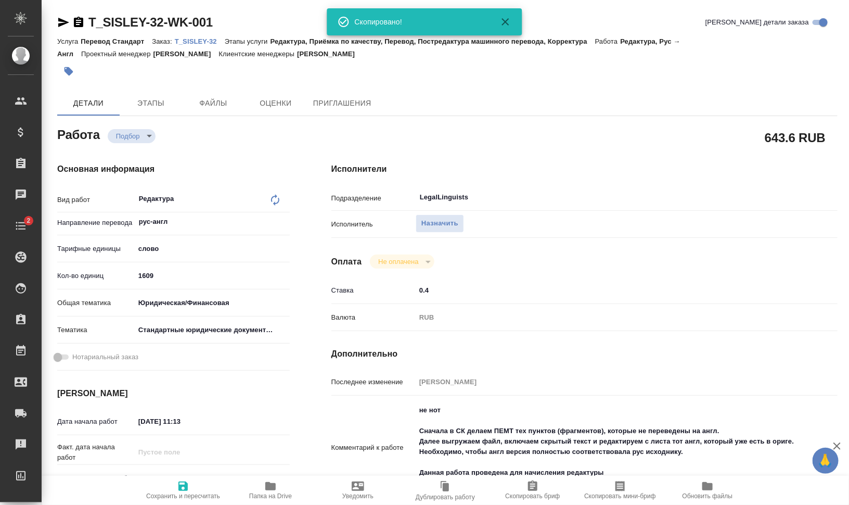
type textarea "x"
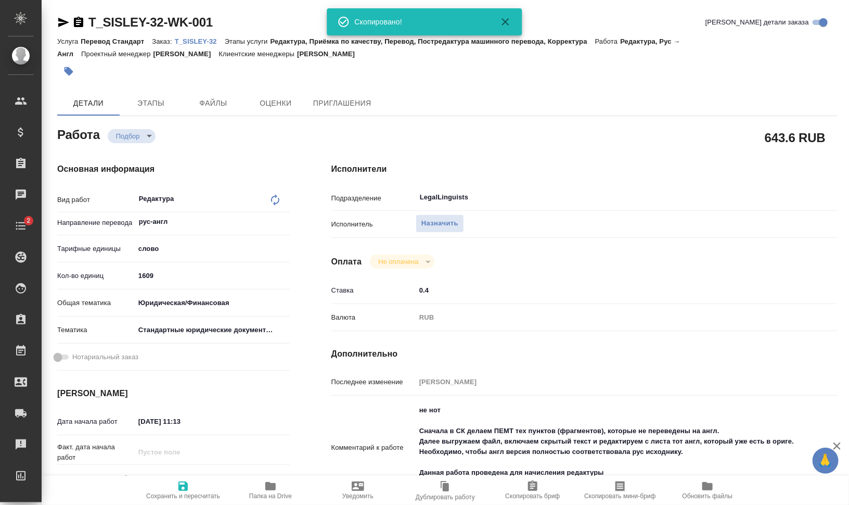
type textarea "x"
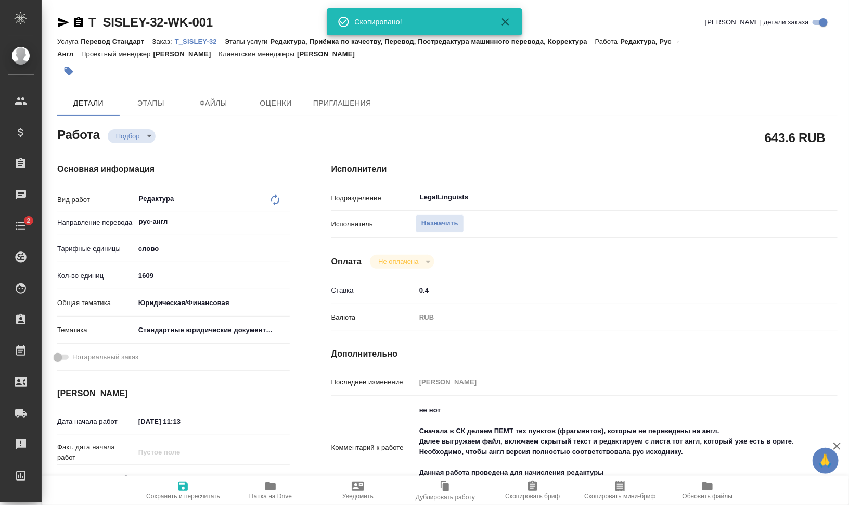
type textarea "x"
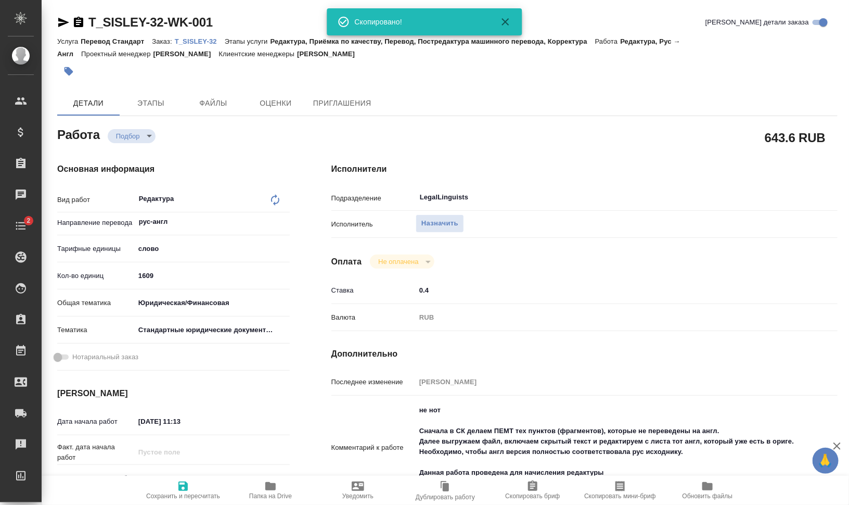
type textarea "x"
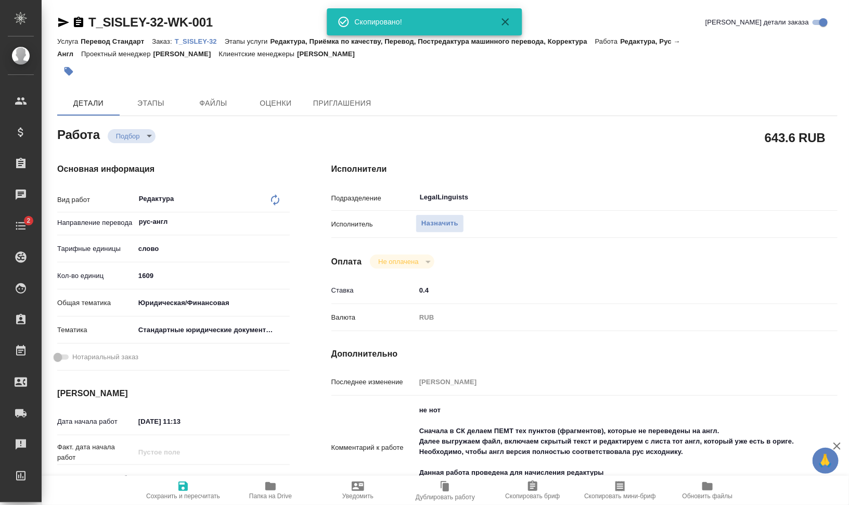
type textarea "x"
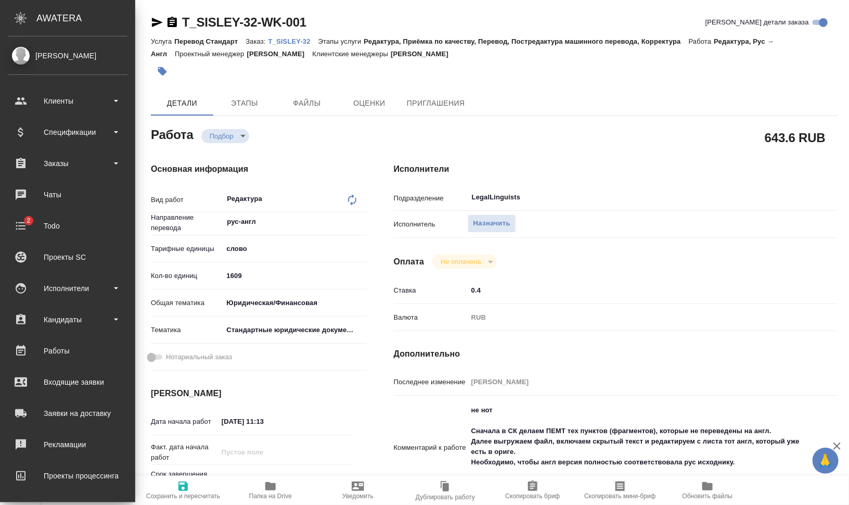
type textarea "x"
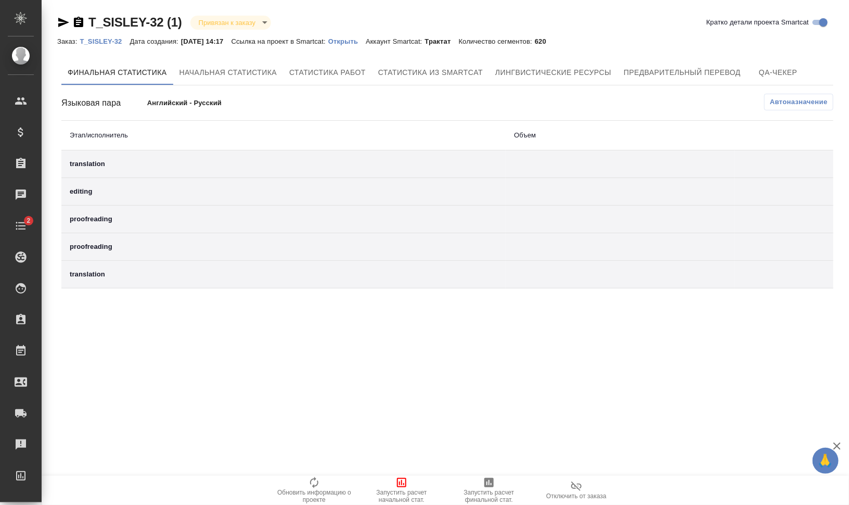
click at [363, 41] on p "Открыть" at bounding box center [346, 41] width 37 height 8
click at [562, 492] on span "Отключить от заказа" at bounding box center [576, 490] width 75 height 20
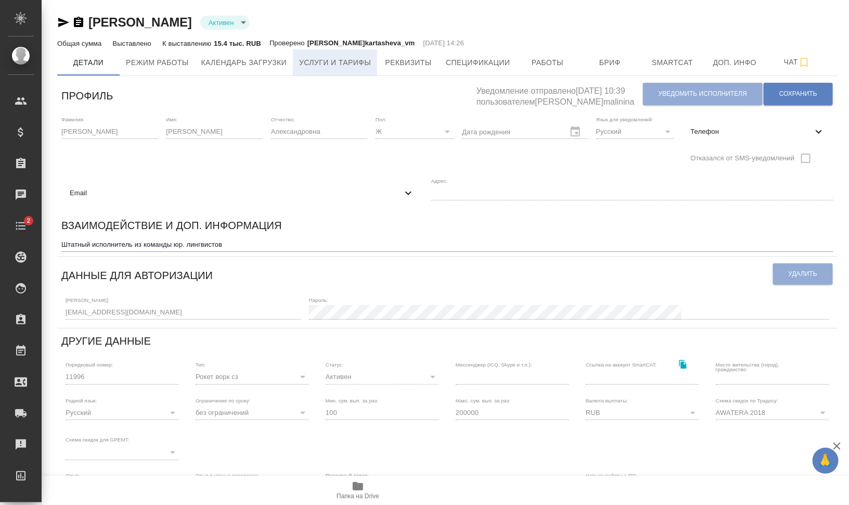
click at [341, 66] on span "Услуги и тарифы" at bounding box center [335, 62] width 72 height 13
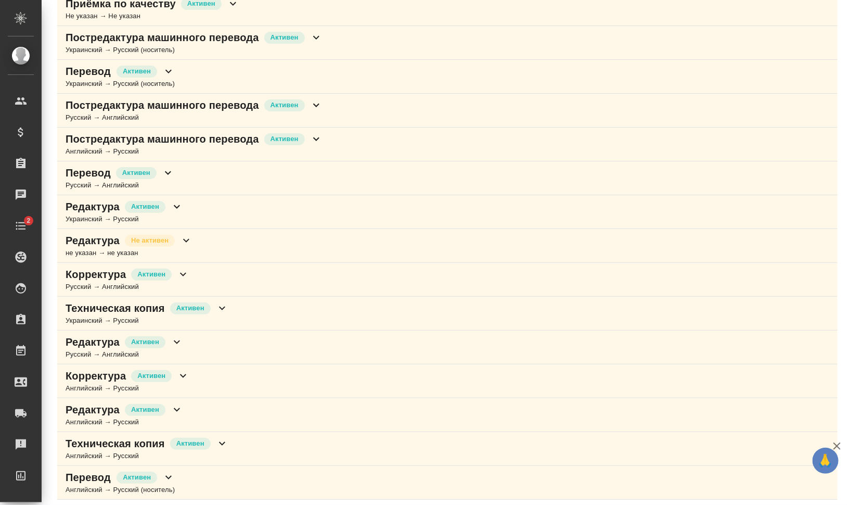
scroll to position [240, 0]
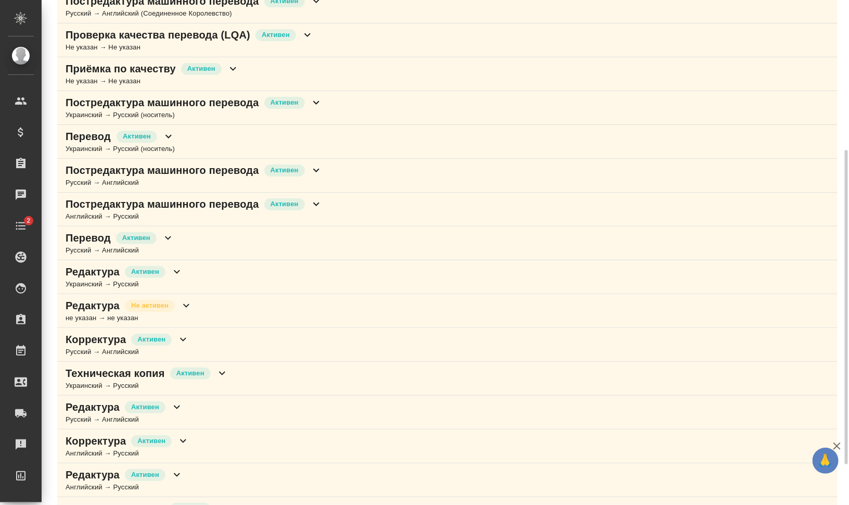
click at [227, 172] on p "Постредактура машинного перевода" at bounding box center [162, 170] width 193 height 15
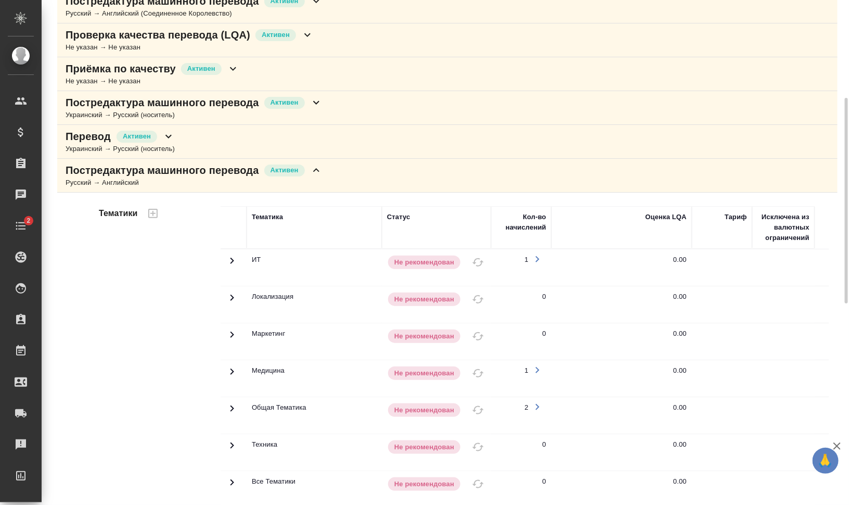
scroll to position [110, 0]
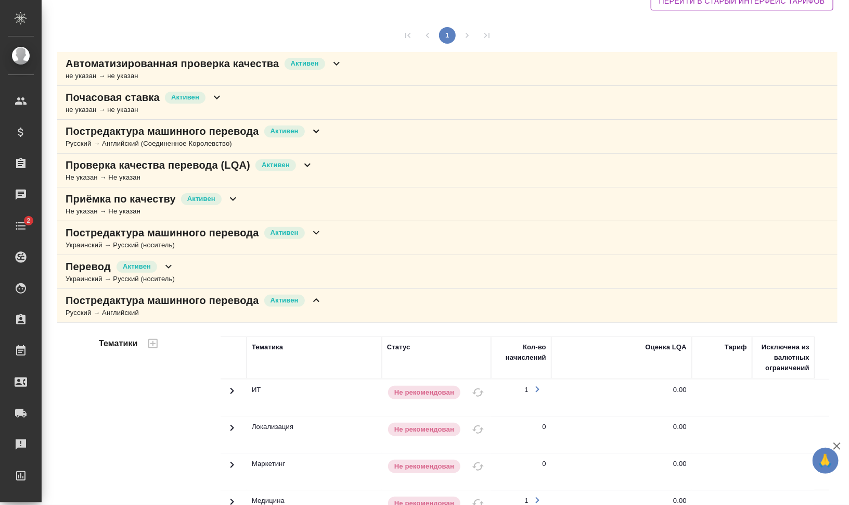
click at [217, 296] on p "Постредактура машинного перевода" at bounding box center [162, 300] width 193 height 15
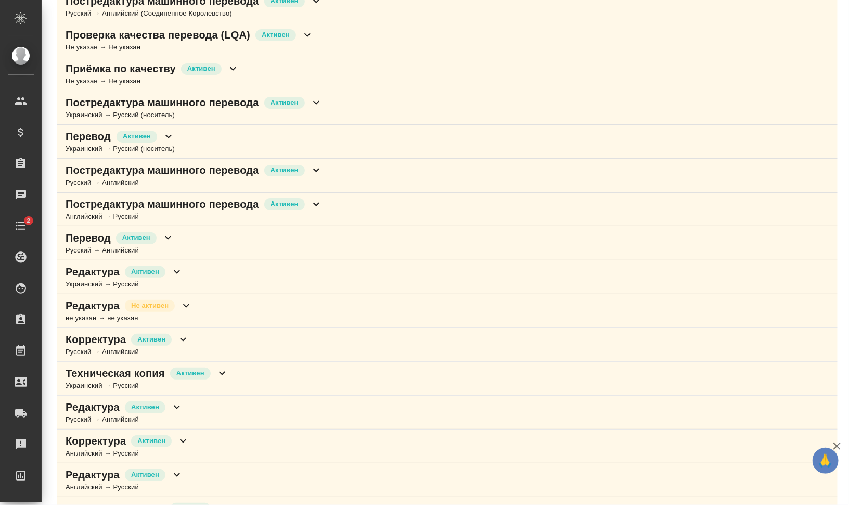
scroll to position [305, 0]
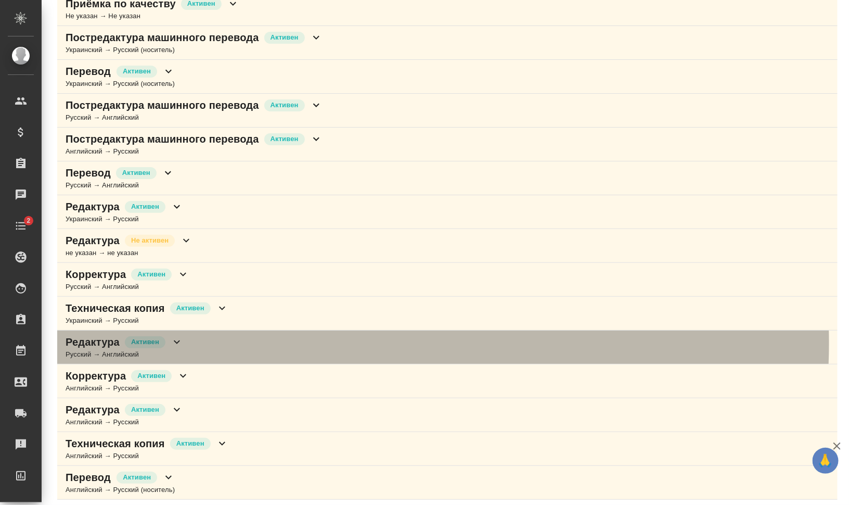
click at [306, 340] on div "Редактура Активен Русский → Английский" at bounding box center [447, 347] width 780 height 34
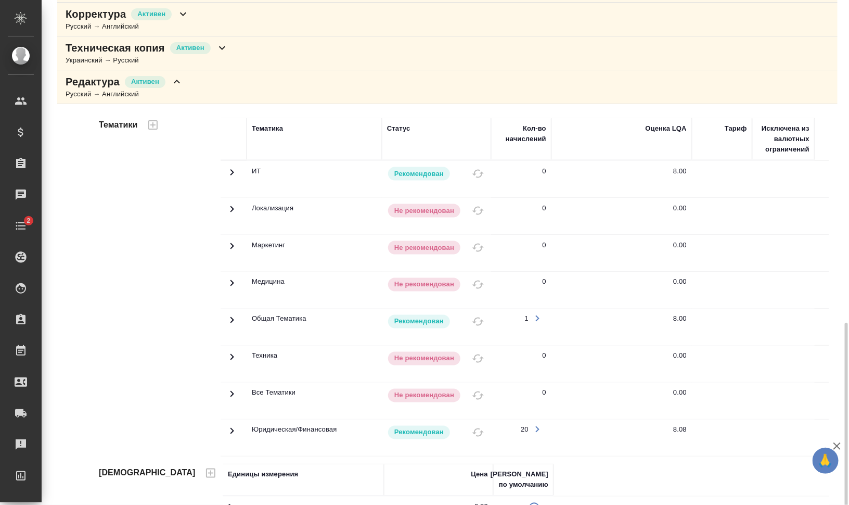
scroll to position [695, 0]
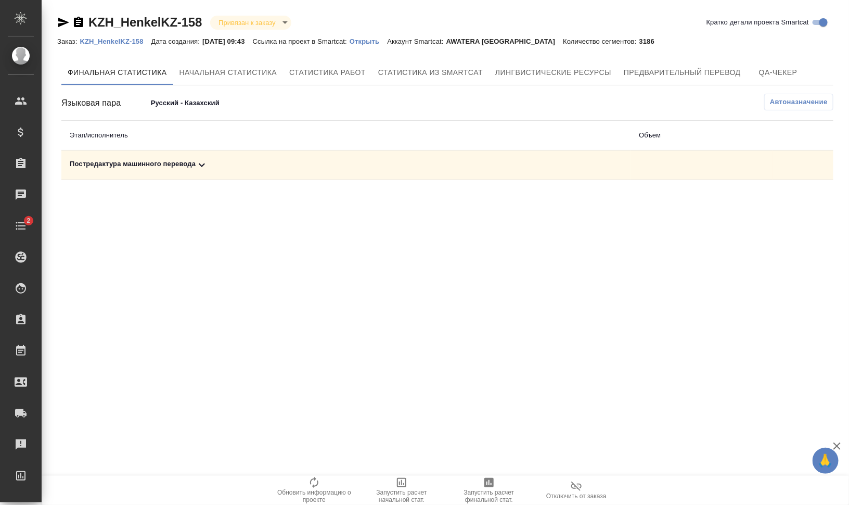
click at [134, 164] on div "Постредактура машинного перевода" at bounding box center [346, 165] width 552 height 12
click at [490, 481] on icon "button" at bounding box center [488, 481] width 9 height 9
click at [137, 157] on td "Постредактура машинного перевода" at bounding box center [345, 165] width 569 height 30
click at [136, 161] on div "Постредактура машинного перевода" at bounding box center [346, 165] width 552 height 12
click at [384, 40] on p "Открыть" at bounding box center [368, 41] width 37 height 8
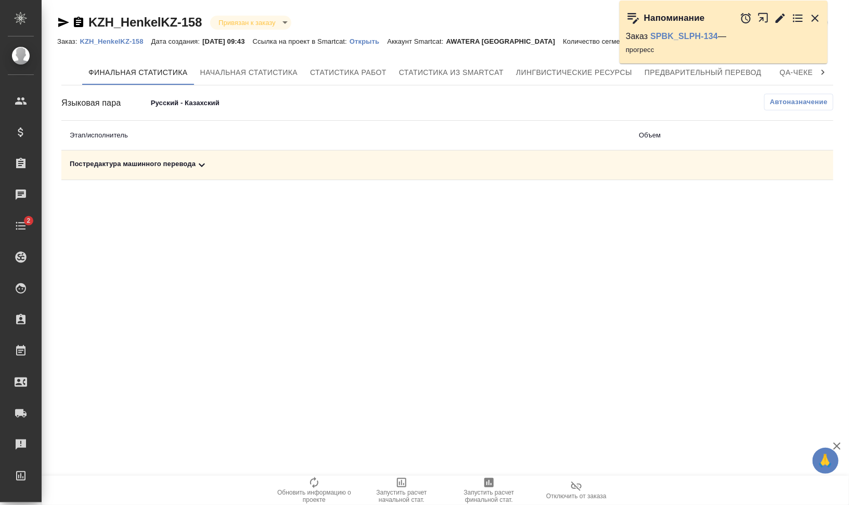
click at [221, 162] on div "Постредактура машинного перевода" at bounding box center [346, 165] width 552 height 12
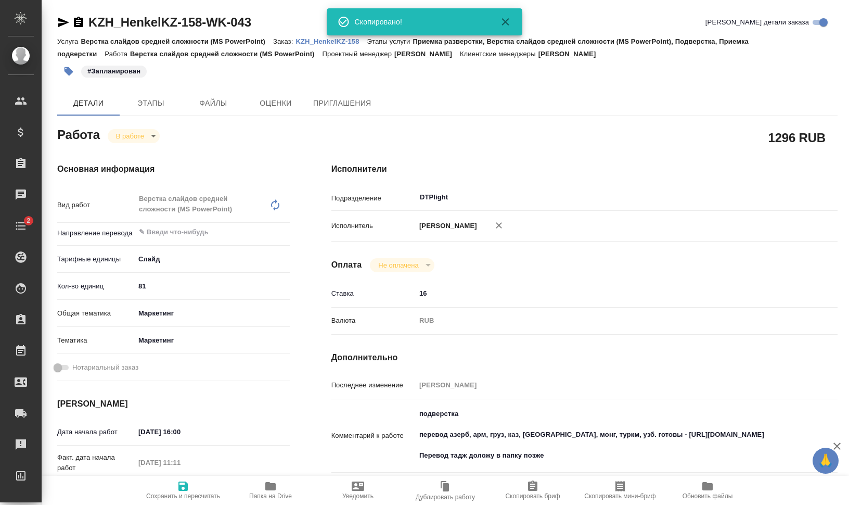
type textarea "x"
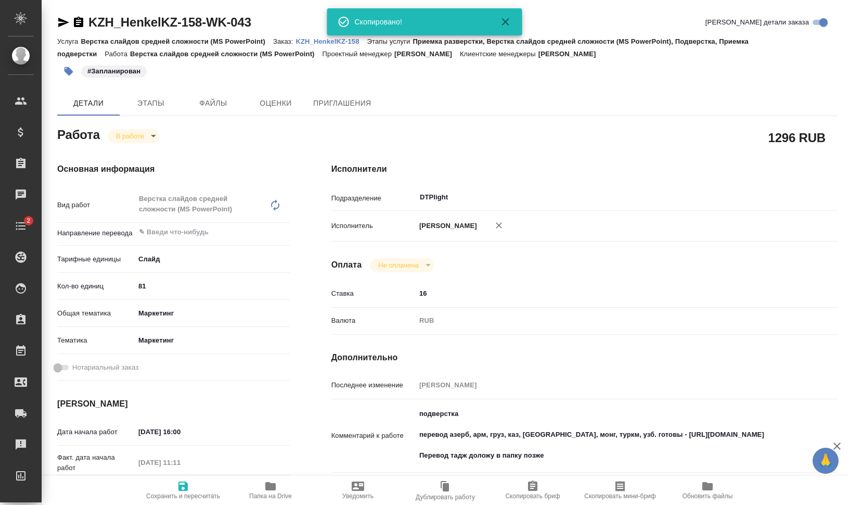
type textarea "x"
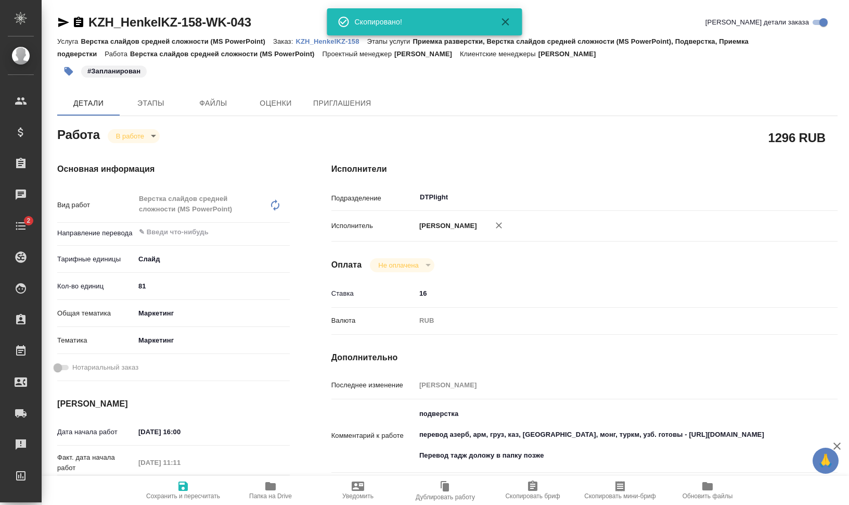
type textarea "x"
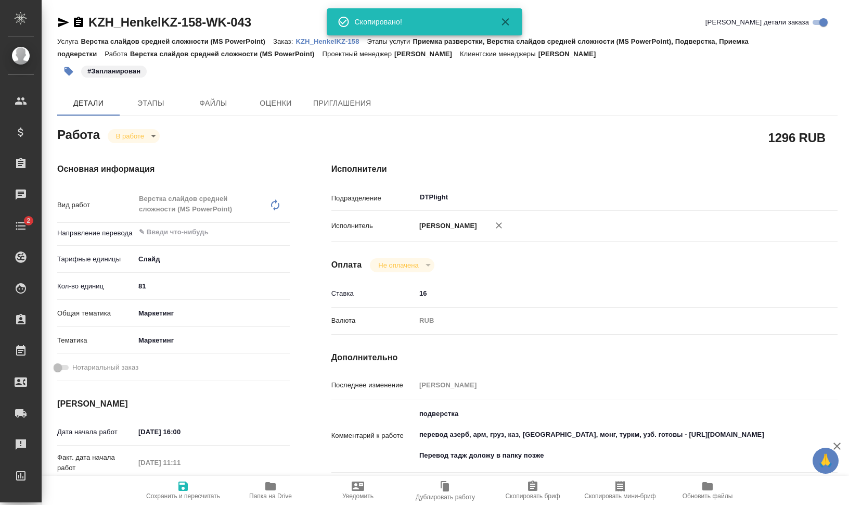
type textarea "x"
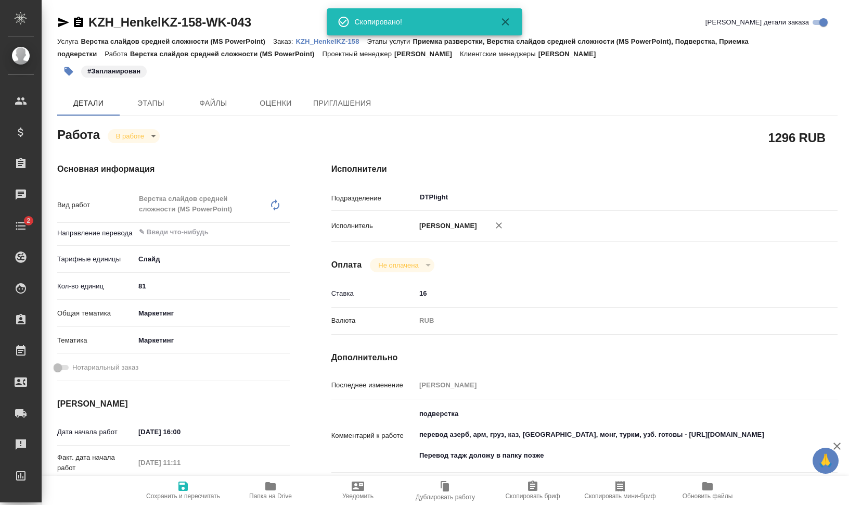
type textarea "x"
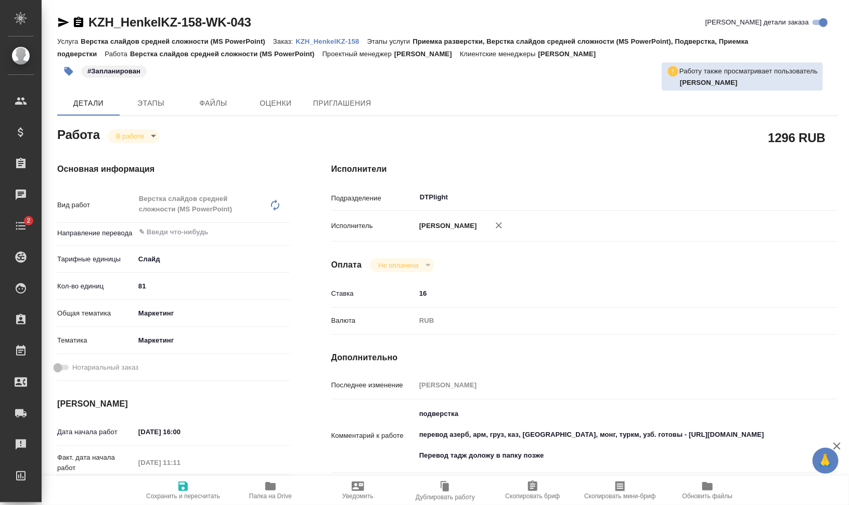
type textarea "x"
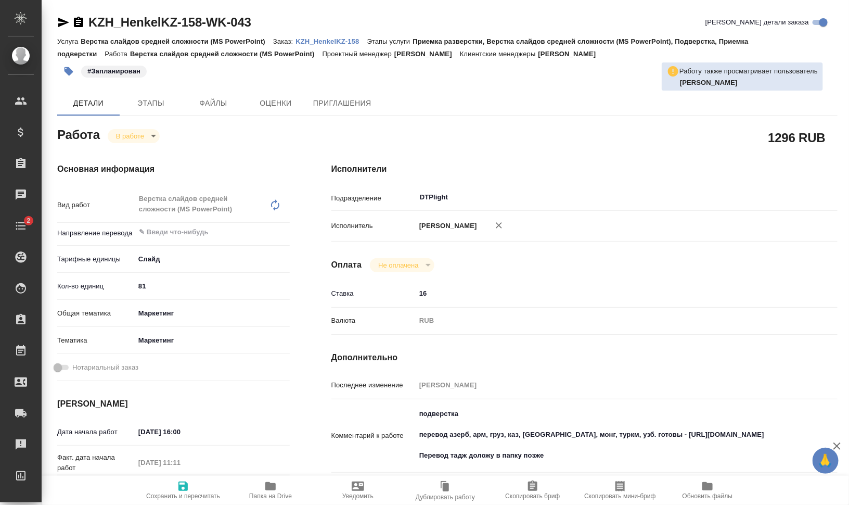
type textarea "x"
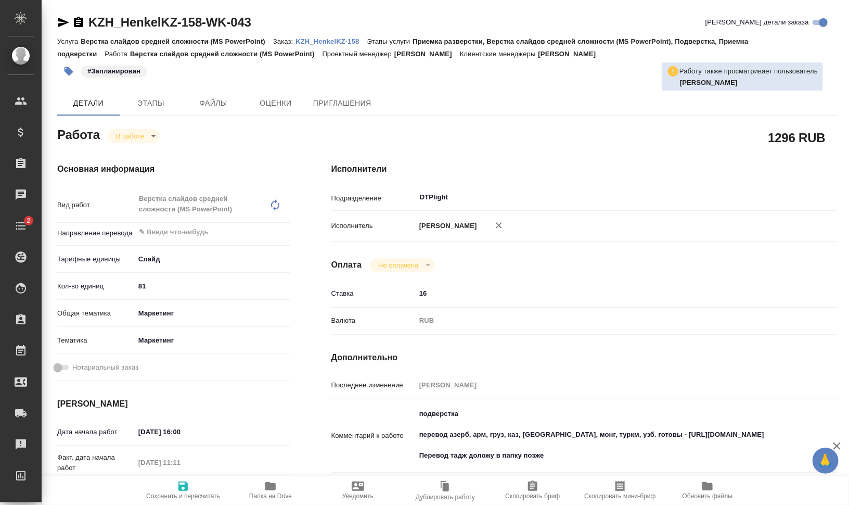
type textarea "x"
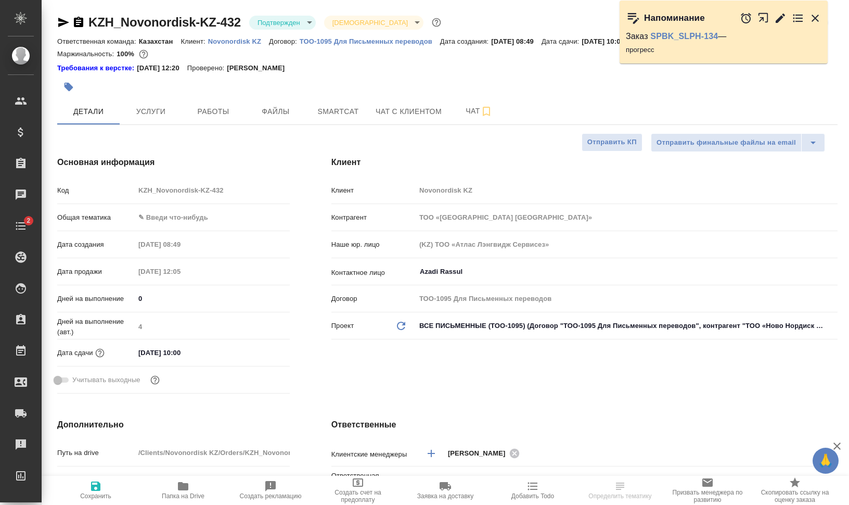
select select "RU"
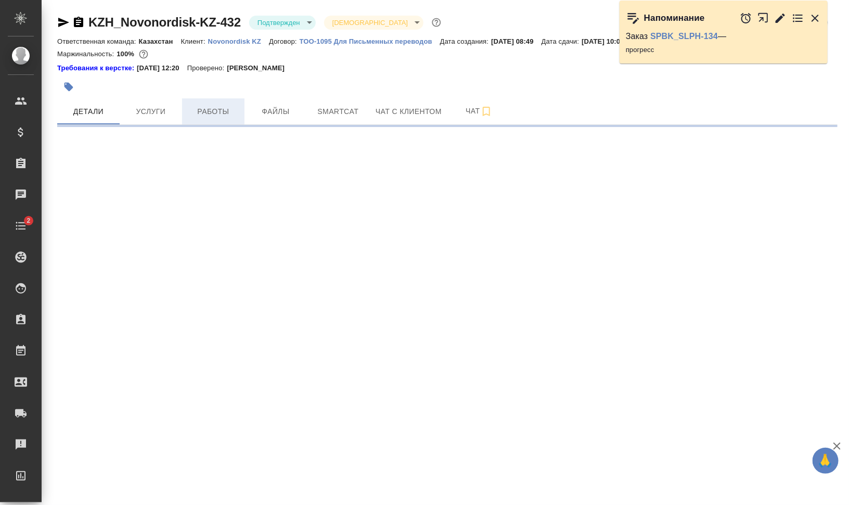
select select "RU"
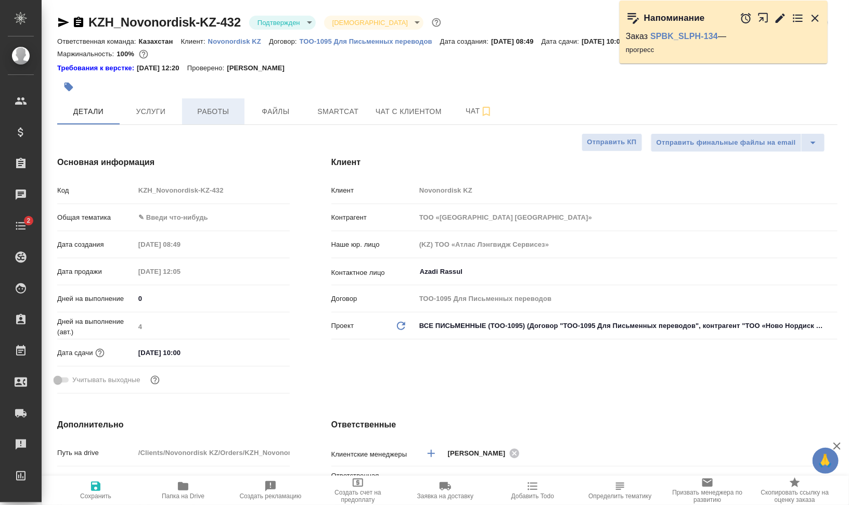
type textarea "x"
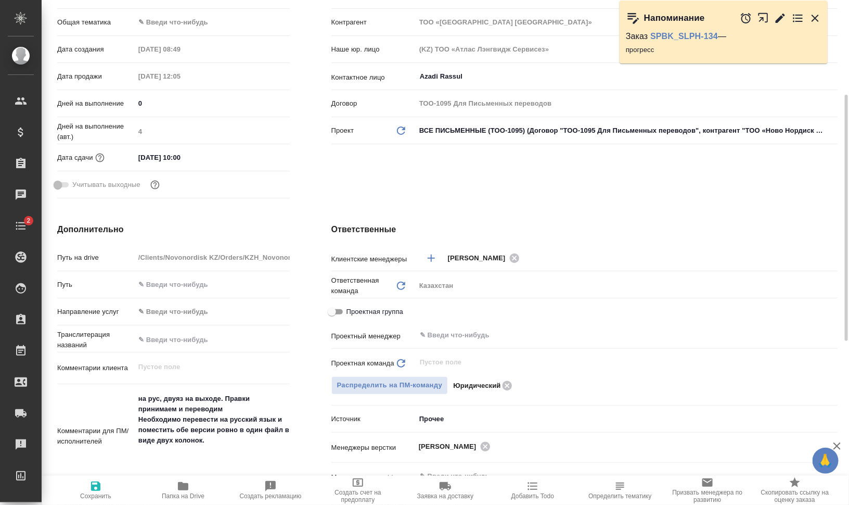
scroll to position [260, 0]
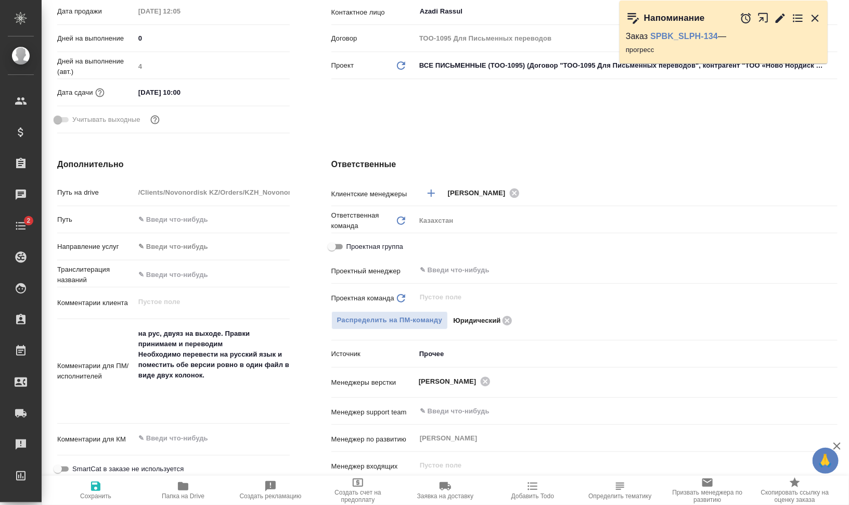
click at [185, 490] on icon "button" at bounding box center [183, 486] width 12 height 12
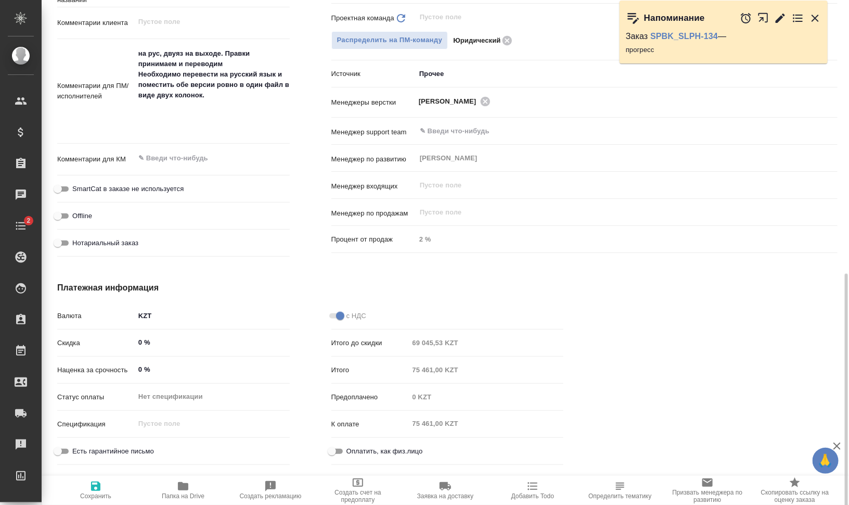
scroll to position [552, 0]
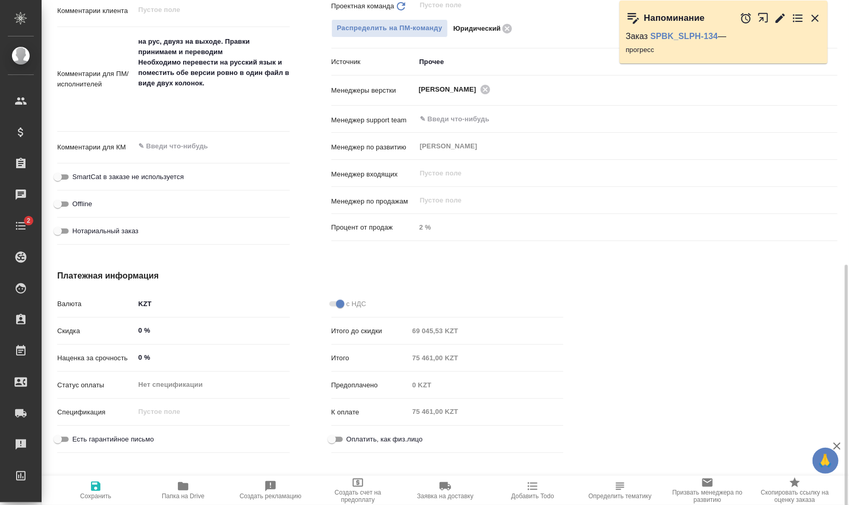
type textarea "x"
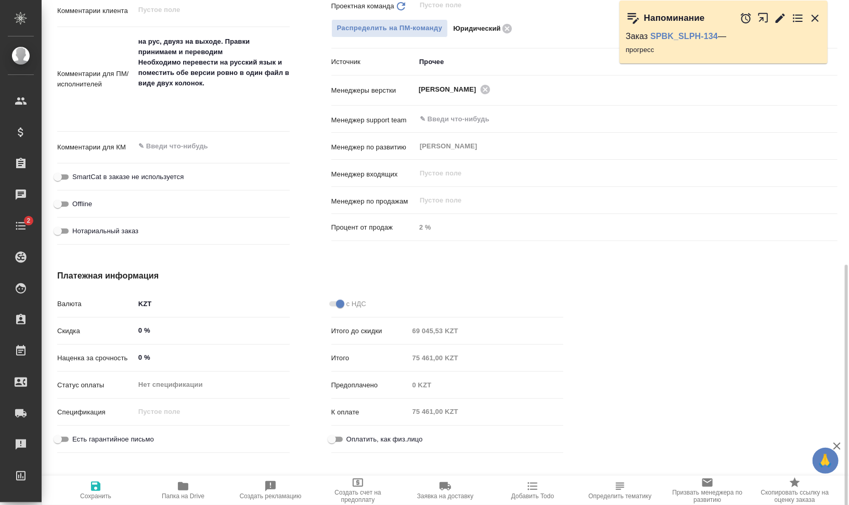
type textarea "x"
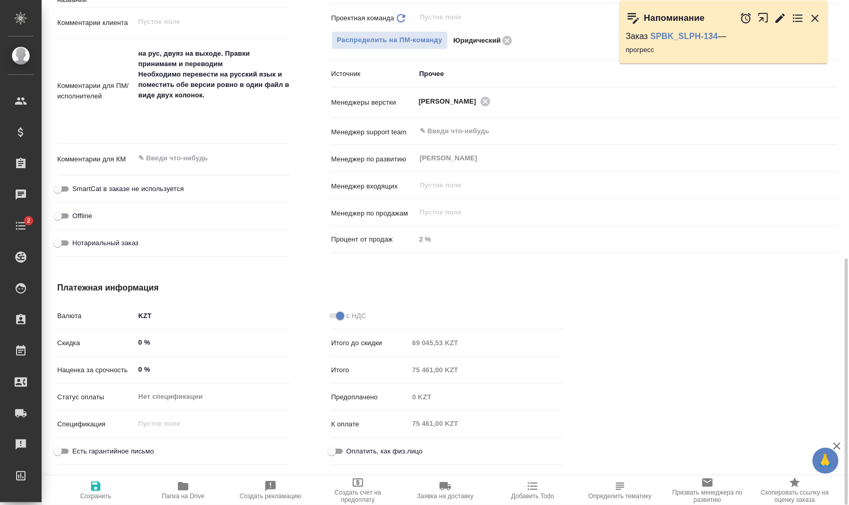
type textarea "x"
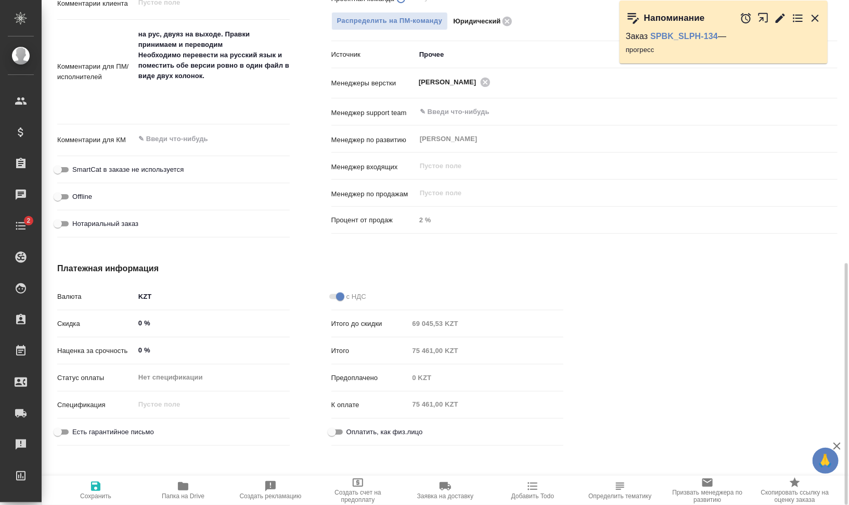
click at [759, 20] on icon "button" at bounding box center [765, 20] width 17 height 17
type textarea "x"
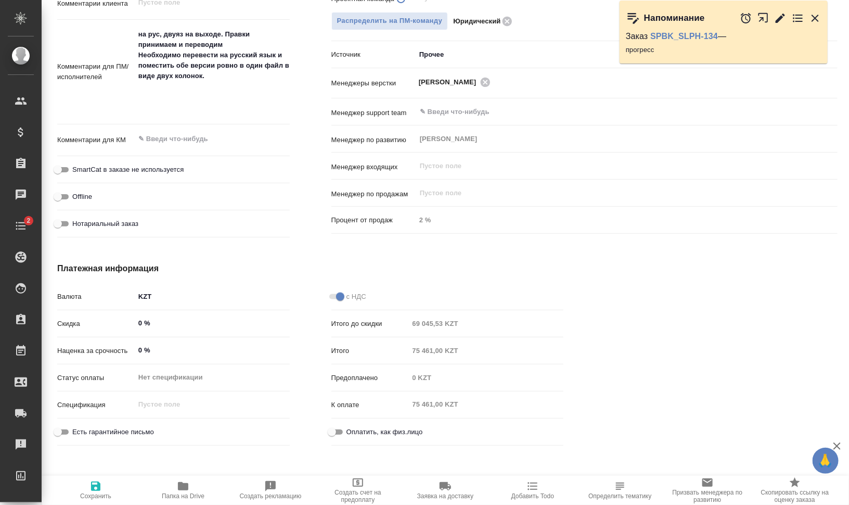
type textarea "x"
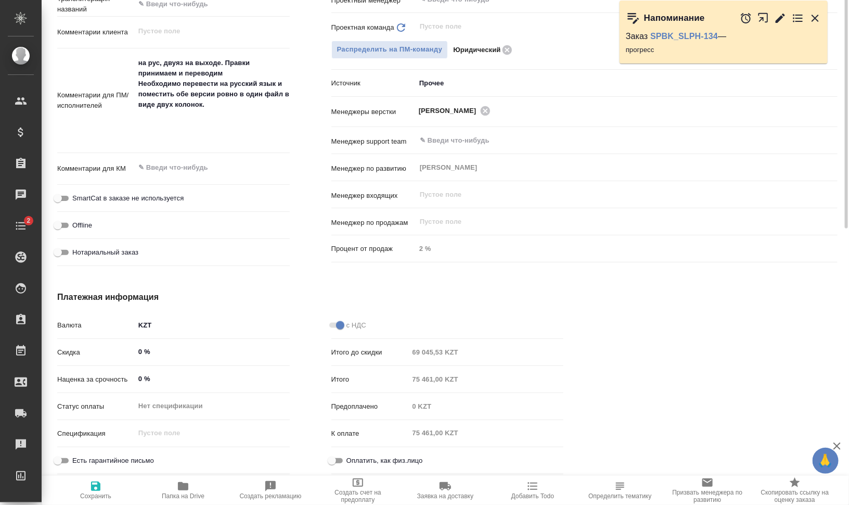
type textarea "x"
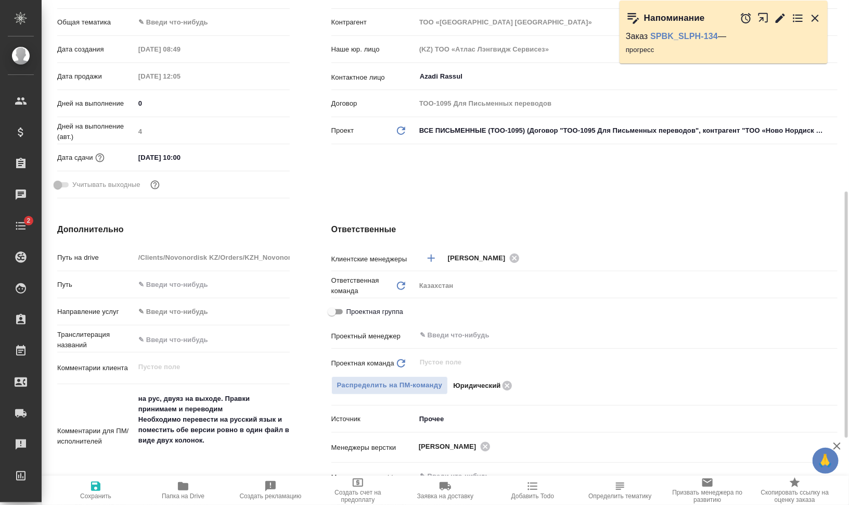
scroll to position [260, 0]
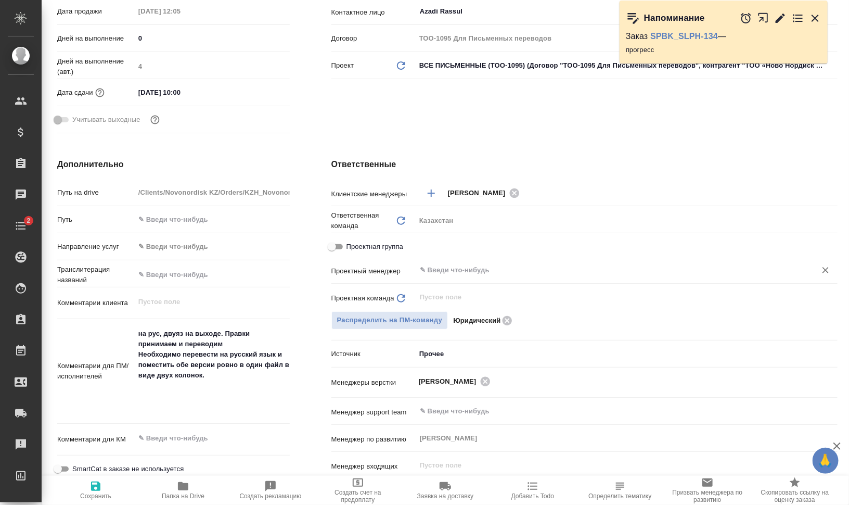
click at [503, 266] on input "text" at bounding box center [609, 270] width 381 height 12
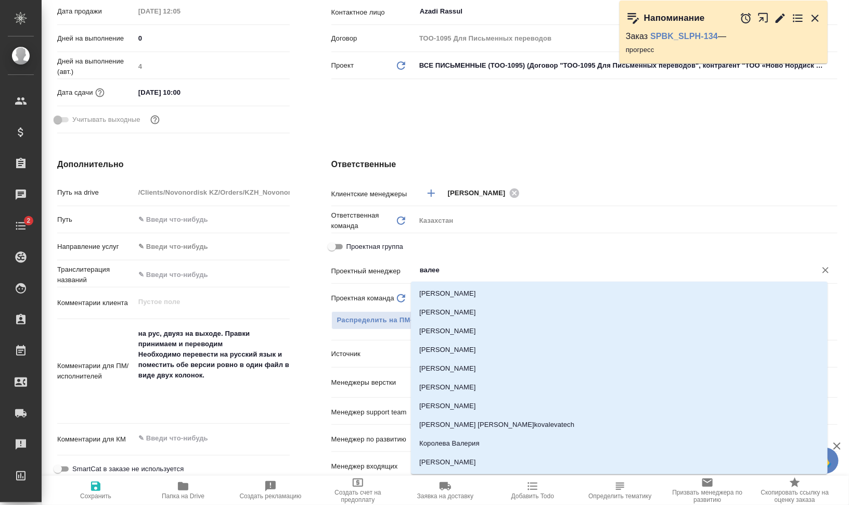
type input "[PERSON_NAME]"
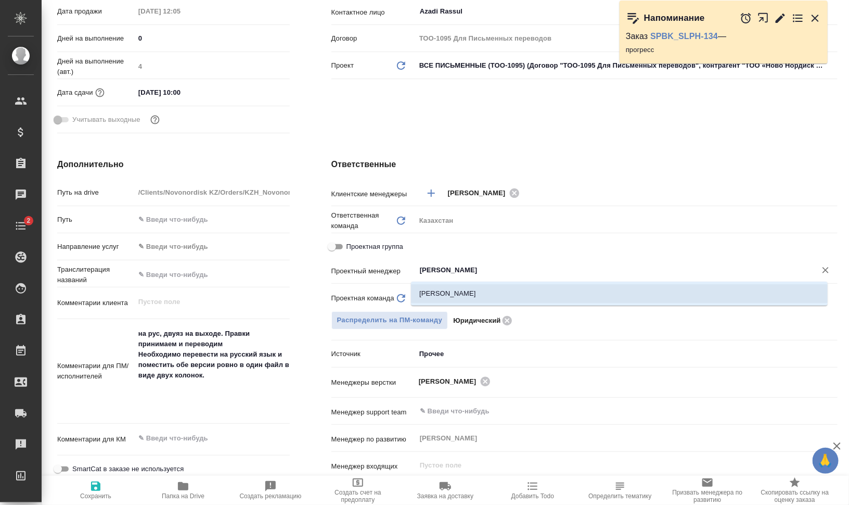
click at [491, 300] on li "[PERSON_NAME]" at bounding box center [619, 293] width 417 height 19
type textarea "x"
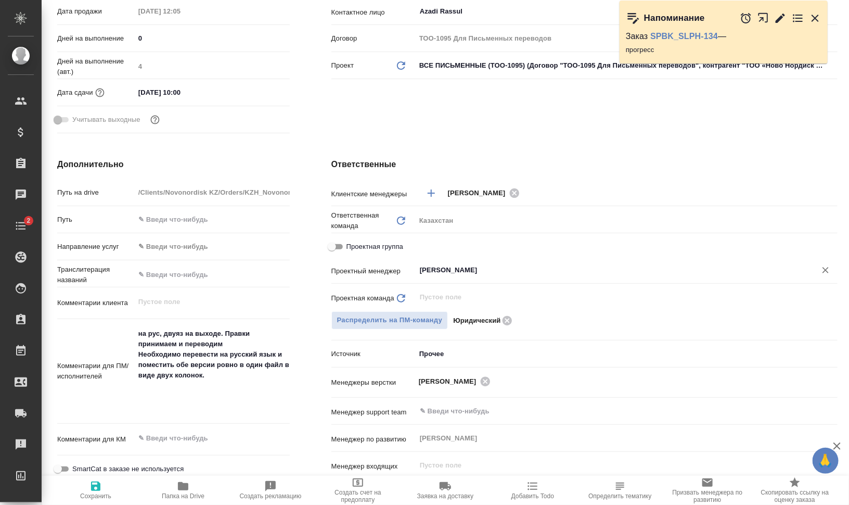
type input "[PERSON_NAME]"
click at [114, 486] on span "Сохранить" at bounding box center [95, 490] width 75 height 20
type textarea "x"
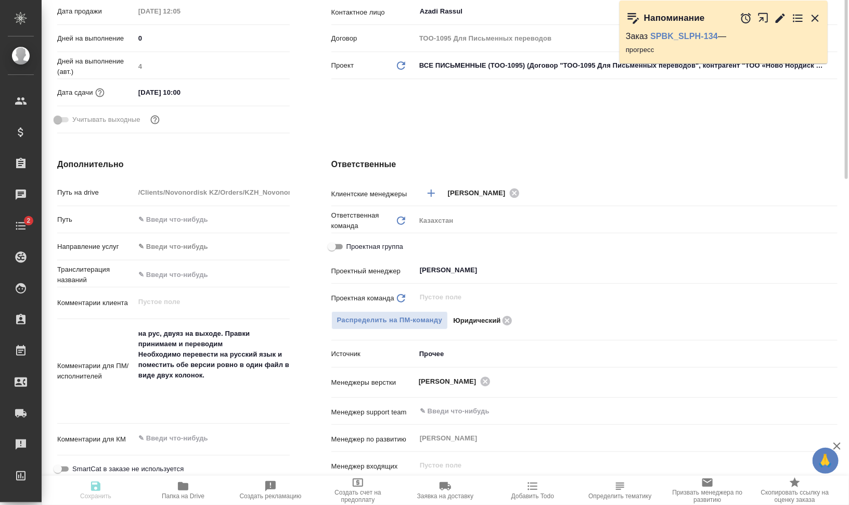
scroll to position [0, 0]
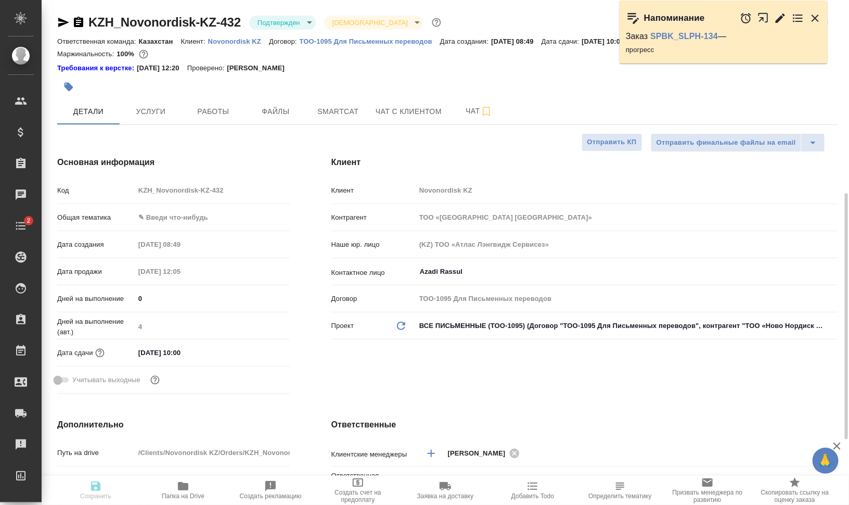
type textarea "x"
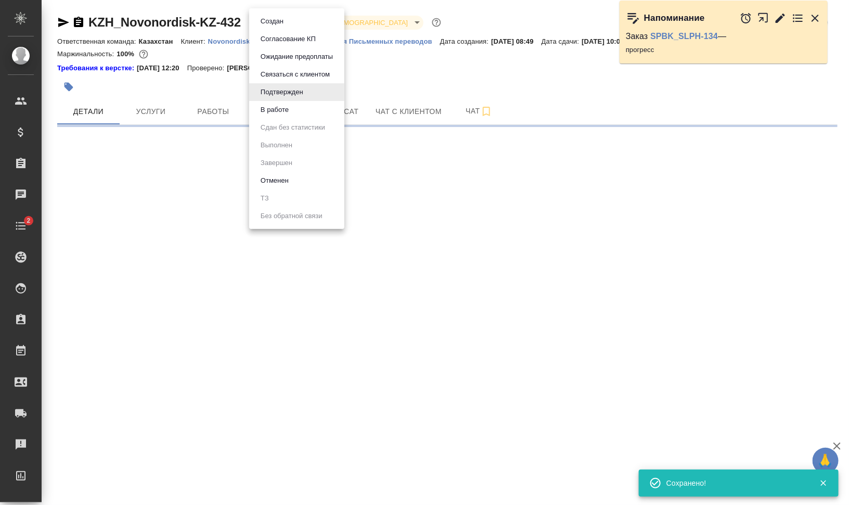
click at [292, 21] on body "🙏 .cls-1 fill:#fff; AWATERA [PERSON_NAME] Динар Клиенты Спецификации Заказы 0 Ч…" at bounding box center [424, 294] width 849 height 588
select select "RU"
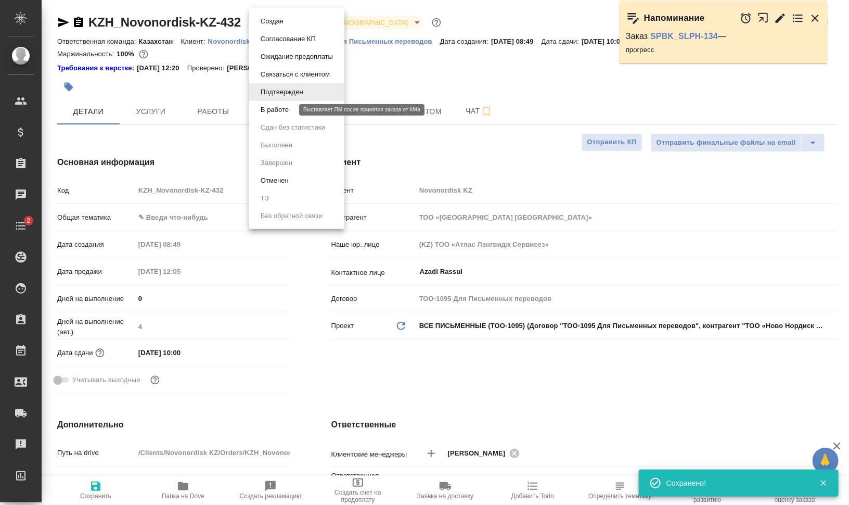
click at [287, 109] on button "В работе" at bounding box center [274, 109] width 34 height 11
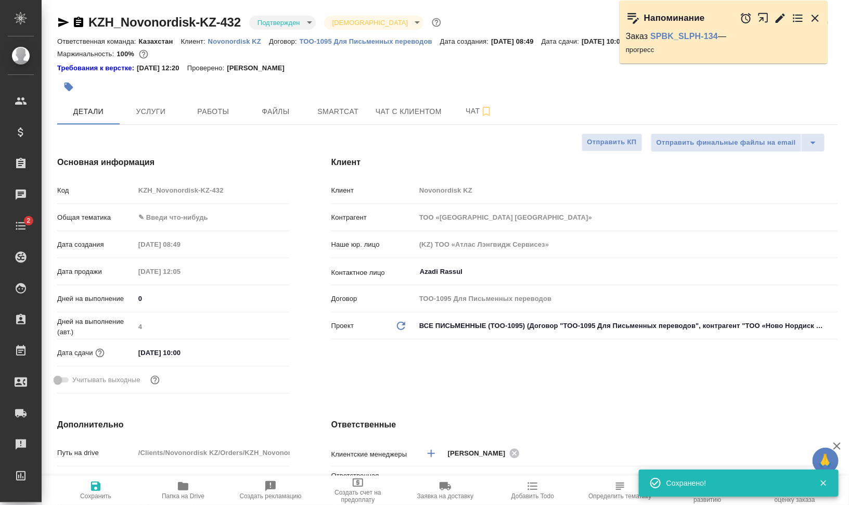
type textarea "x"
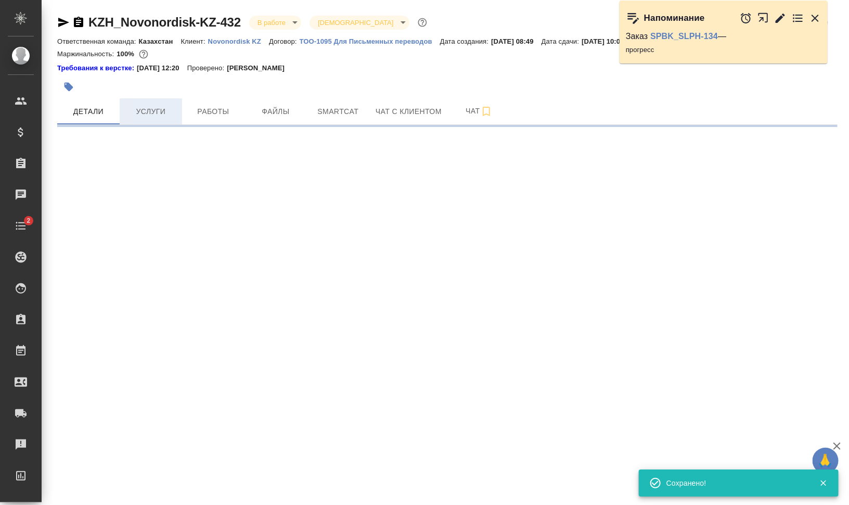
select select "RU"
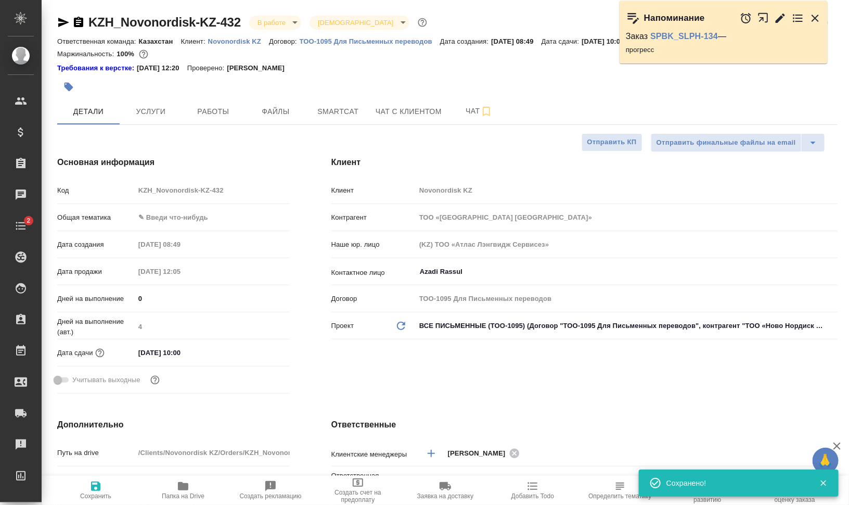
type textarea "x"
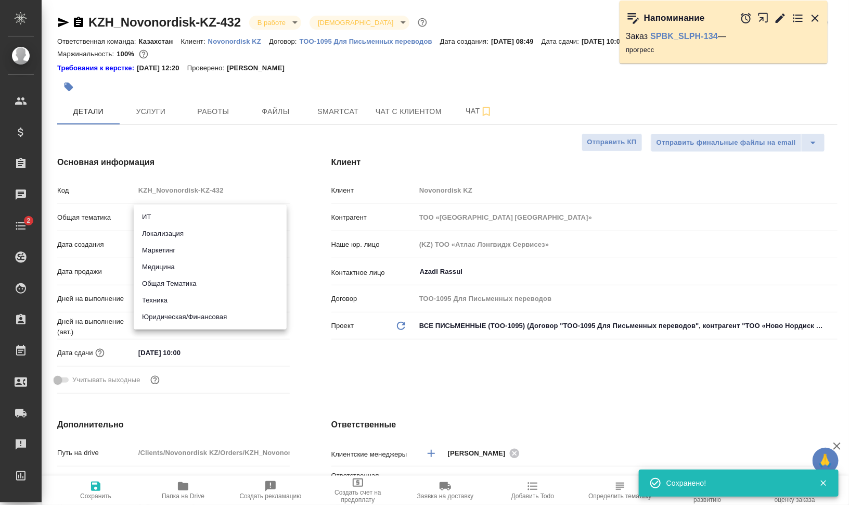
click at [209, 217] on body "🙏 .cls-1 fill:#fff; AWATERA [PERSON_NAME] [PERSON_NAME] Спецификации Заказы 0 Ч…" at bounding box center [424, 294] width 849 height 588
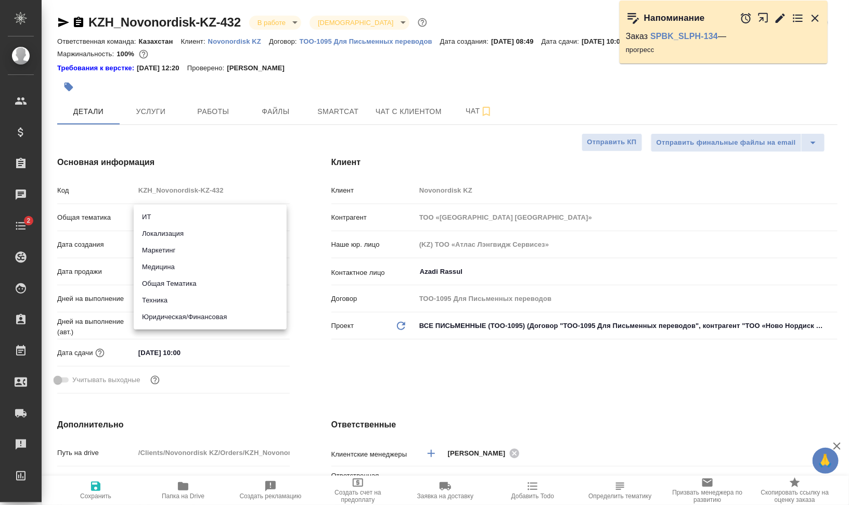
click at [219, 319] on li "Юридическая/Финансовая" at bounding box center [210, 316] width 153 height 17
type input "yr-fn"
type textarea "x"
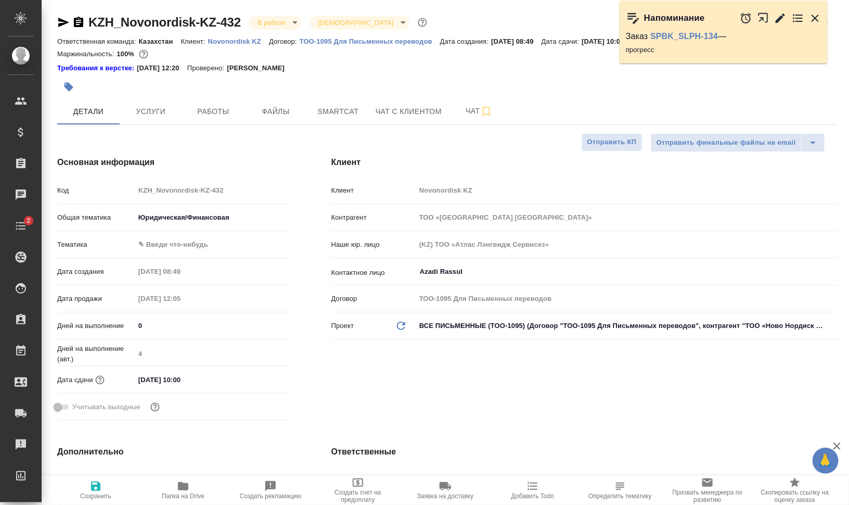
type textarea "x"
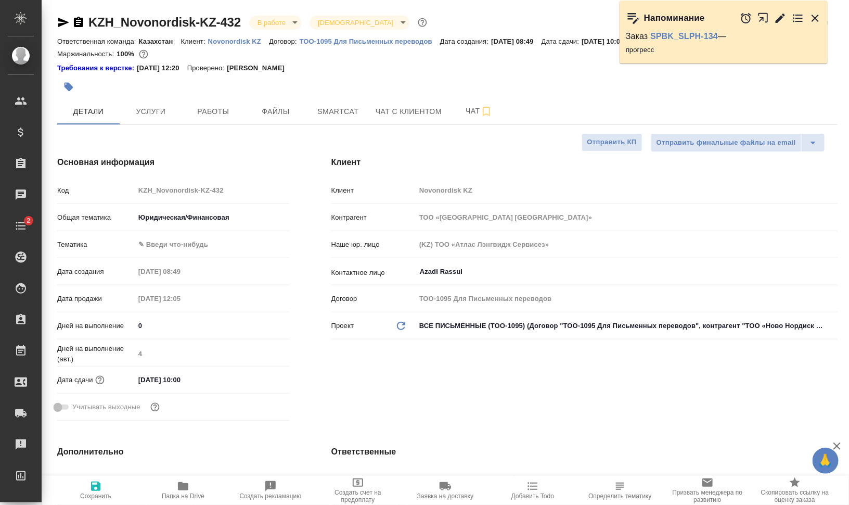
type textarea "x"
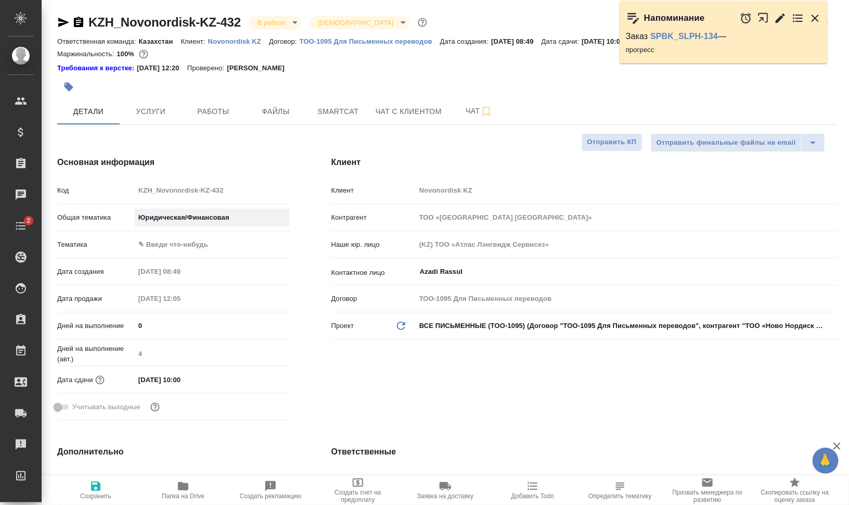
type textarea "x"
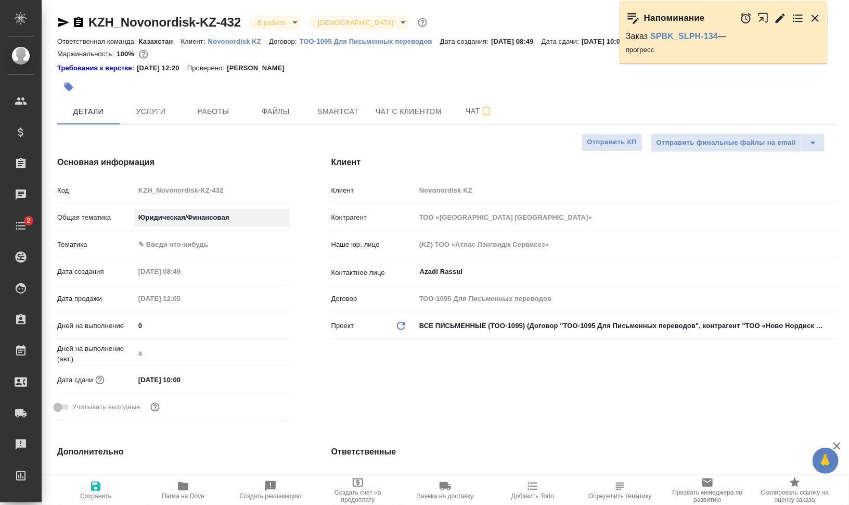
type textarea "x"
click at [486, 109] on icon "button" at bounding box center [486, 111] width 12 height 12
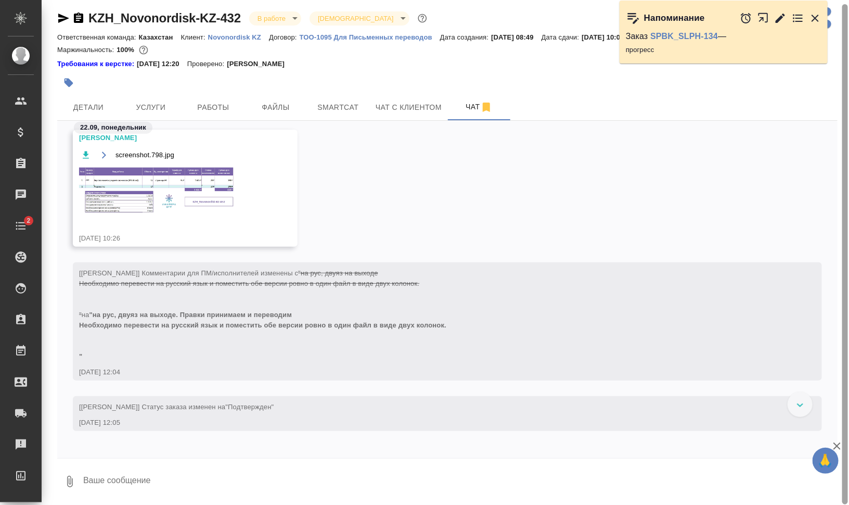
scroll to position [525, 0]
click at [122, 180] on img at bounding box center [157, 189] width 156 height 48
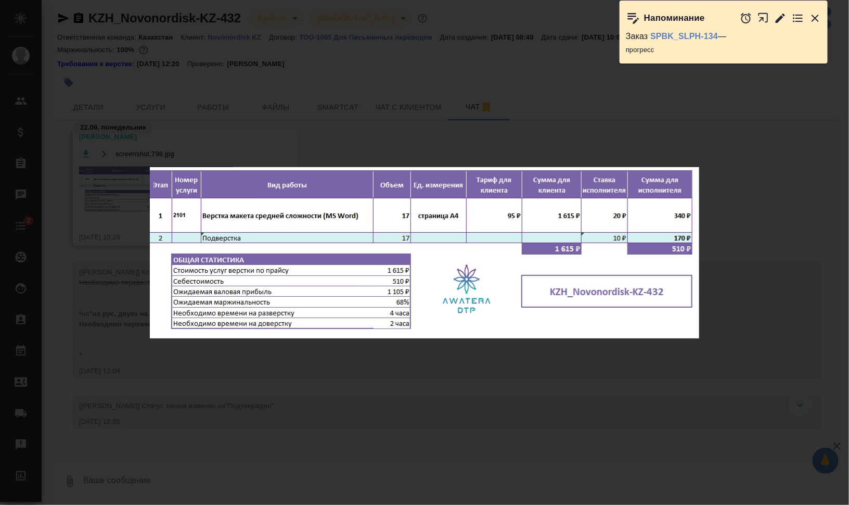
click at [743, 346] on div "screenshot.798.jpg 1 of 1" at bounding box center [424, 252] width 849 height 505
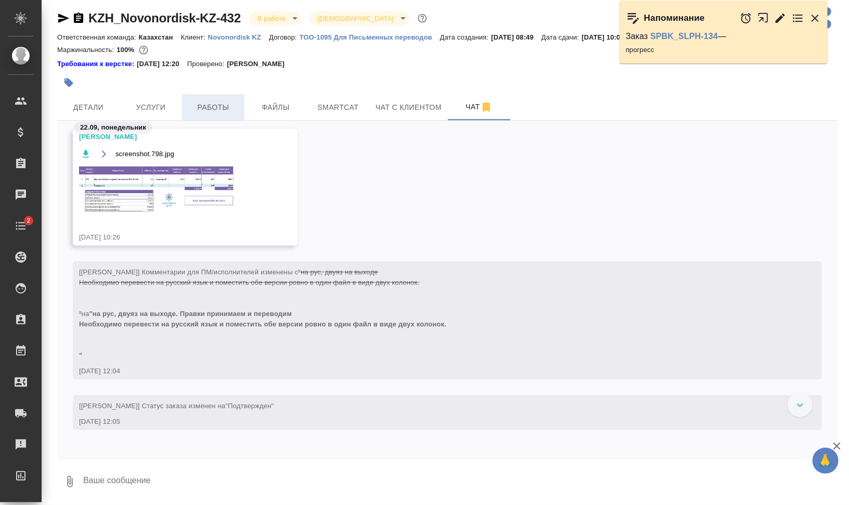
click at [213, 103] on span "Работы" at bounding box center [213, 107] width 50 height 13
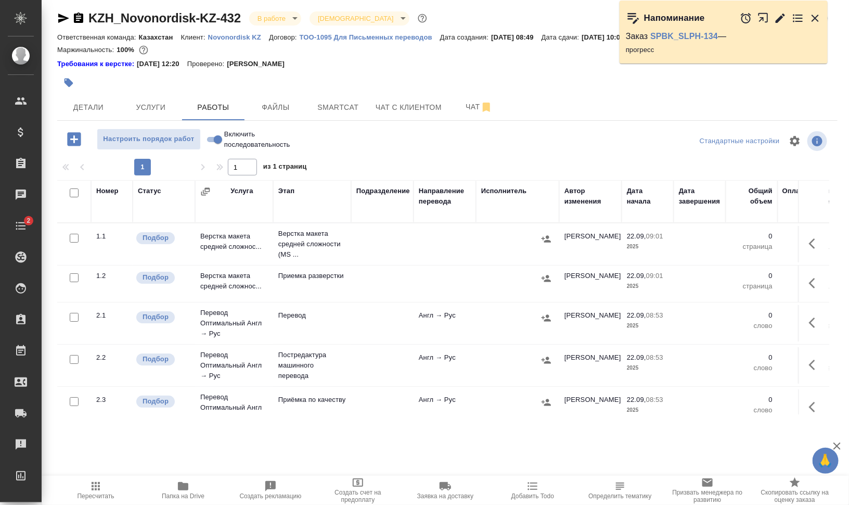
click at [71, 188] on input "checkbox" at bounding box center [74, 192] width 9 height 9
checkbox input "true"
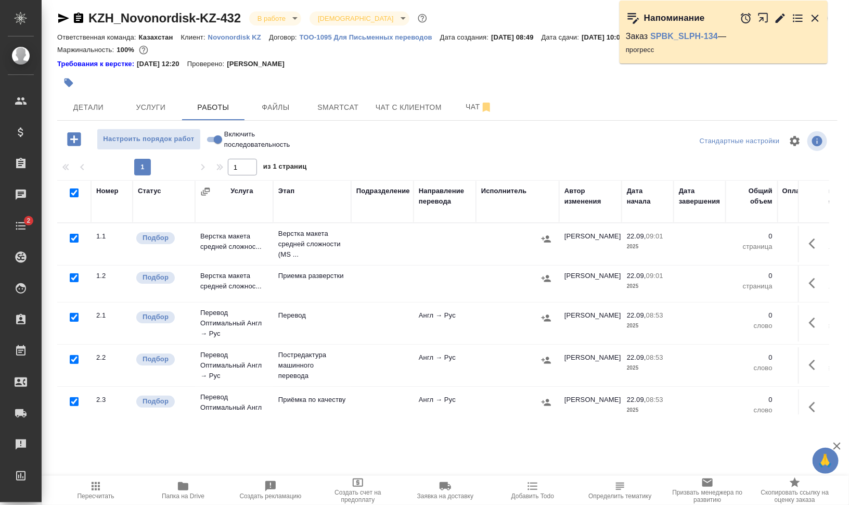
checkbox input "true"
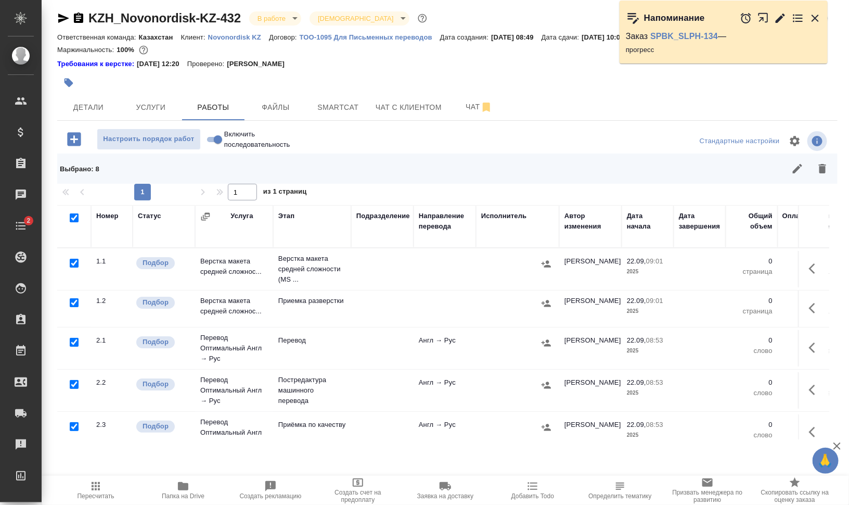
click at [72, 259] on input "checkbox" at bounding box center [74, 263] width 9 height 9
checkbox input "false"
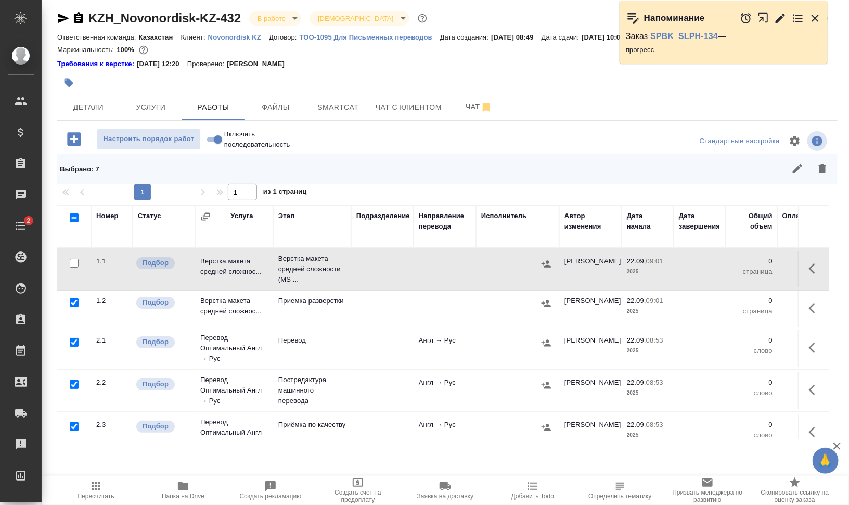
drag, startPoint x: 75, startPoint y: 381, endPoint x: 120, endPoint y: 381, distance: 44.7
click at [75, 381] on input "checkbox" at bounding box center [74, 384] width 9 height 9
checkbox input "false"
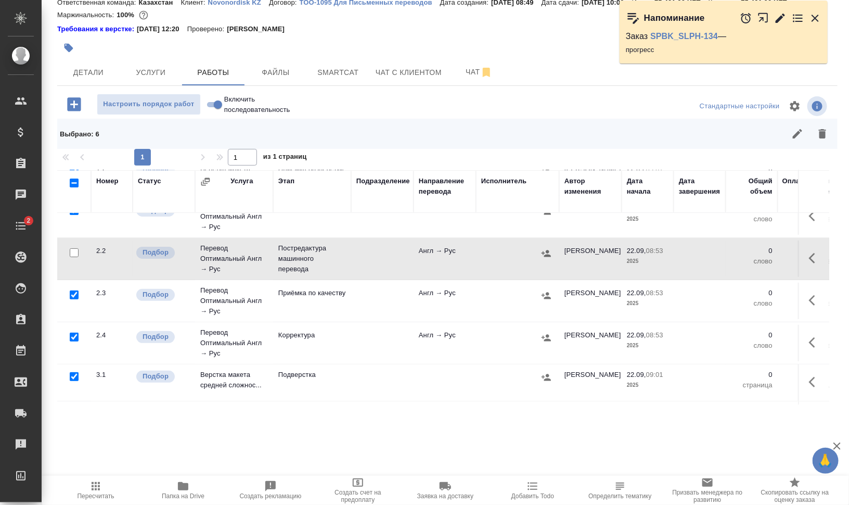
scroll to position [73, 0]
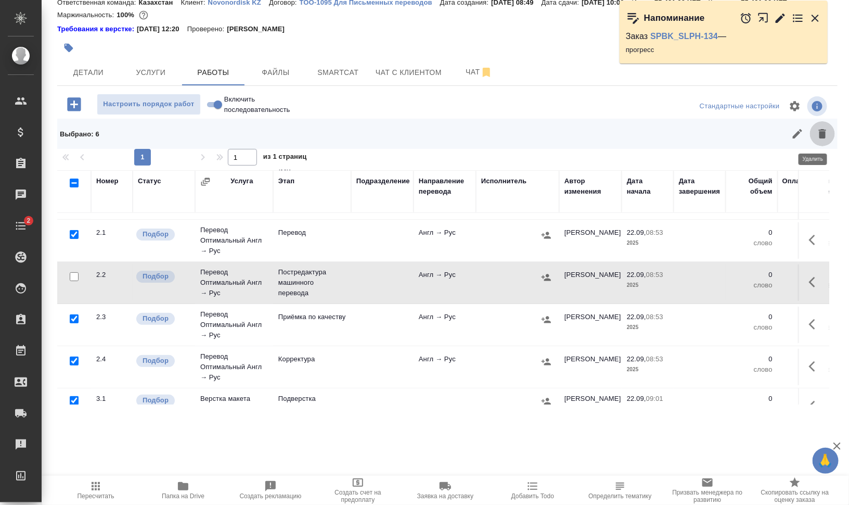
click at [816, 131] on icon "button" at bounding box center [822, 133] width 12 height 12
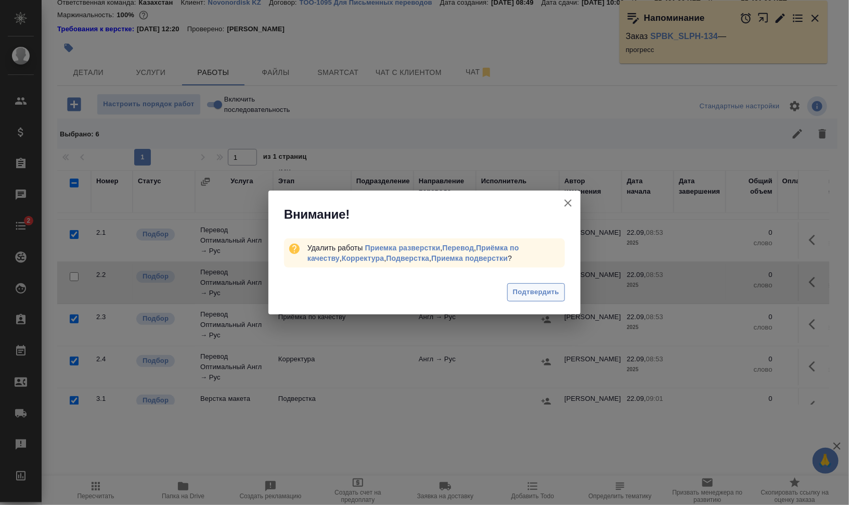
click at [536, 288] on span "Подтвердить" at bounding box center [536, 292] width 46 height 12
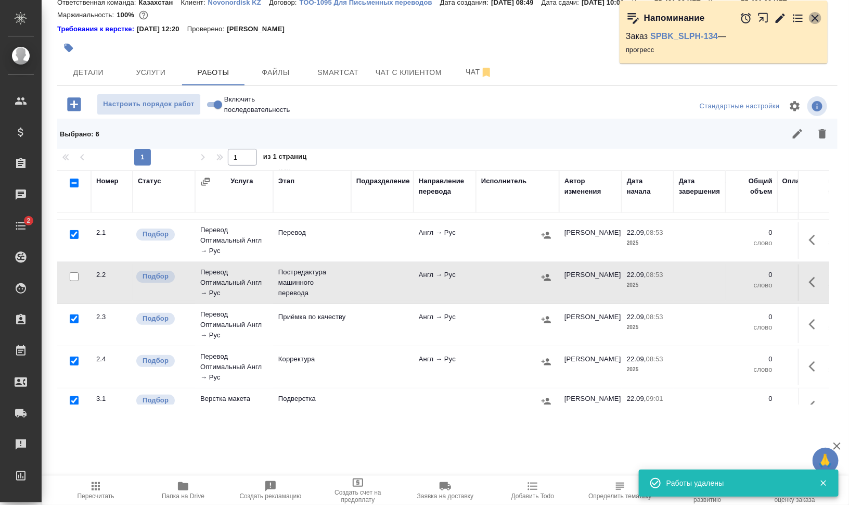
click at [816, 14] on icon "button" at bounding box center [815, 18] width 12 height 12
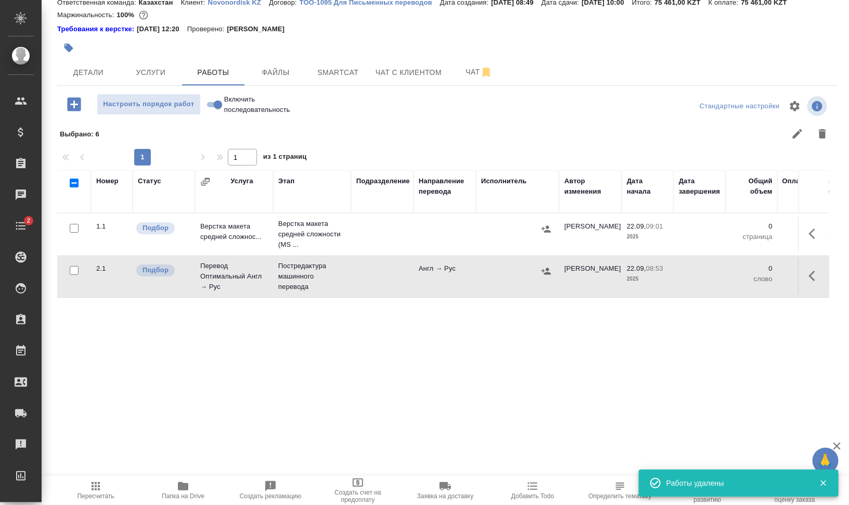
scroll to position [0, 0]
click at [63, 48] on button "button" at bounding box center [68, 47] width 23 height 23
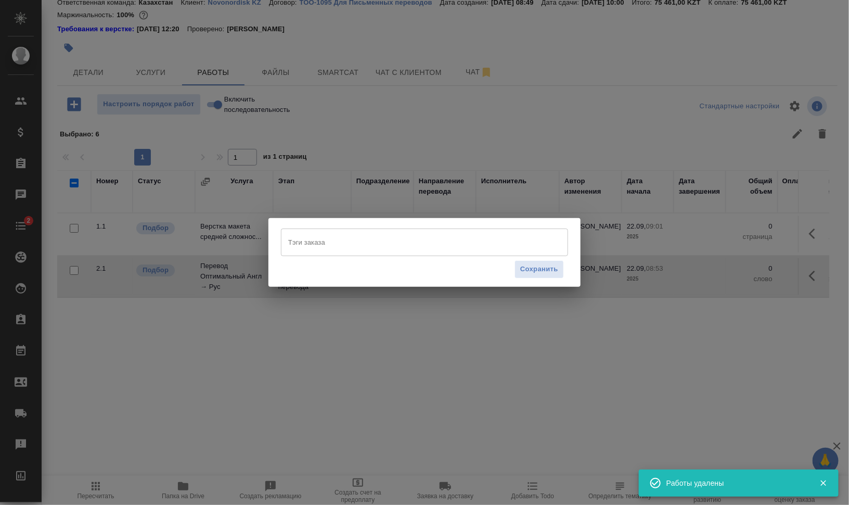
click at [334, 241] on input "Тэги заказа" at bounding box center [415, 242] width 258 height 18
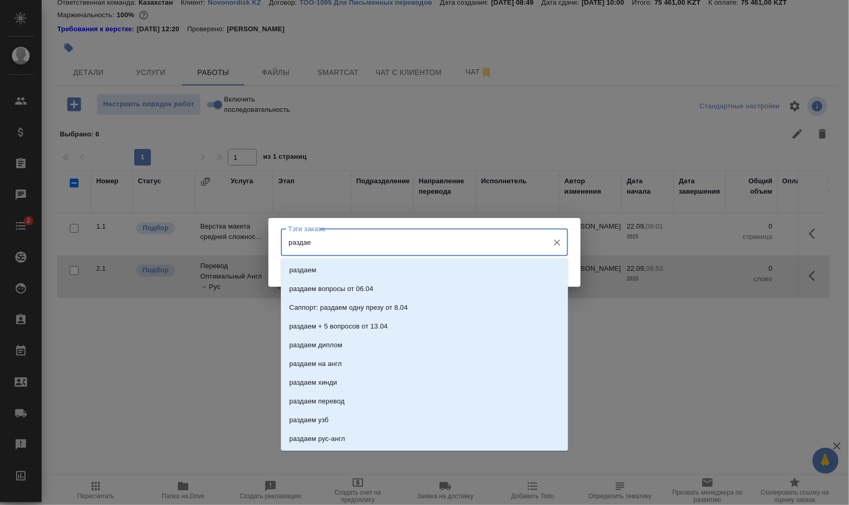
type input "раздаем"
click at [319, 265] on li "раздаем" at bounding box center [424, 270] width 287 height 19
type input "на ра"
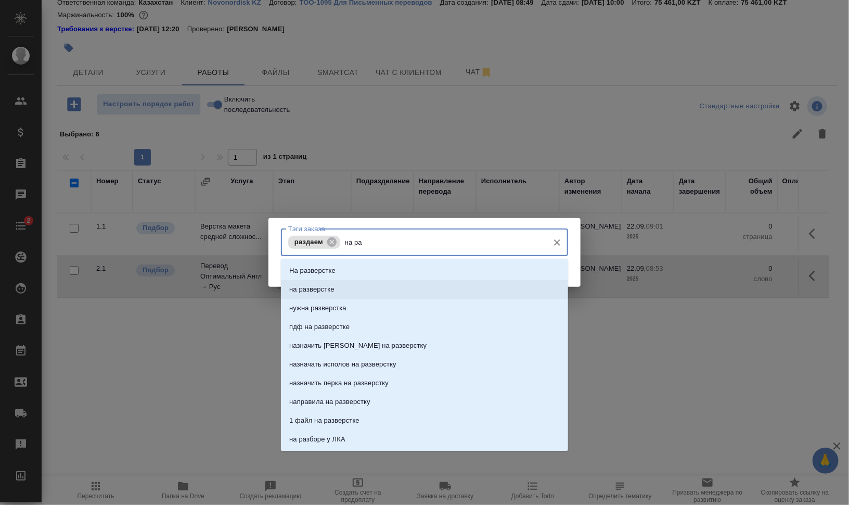
drag, startPoint x: 330, startPoint y: 284, endPoint x: 427, endPoint y: 283, distance: 96.2
click at [331, 285] on p "на разверстке" at bounding box center [311, 289] width 45 height 10
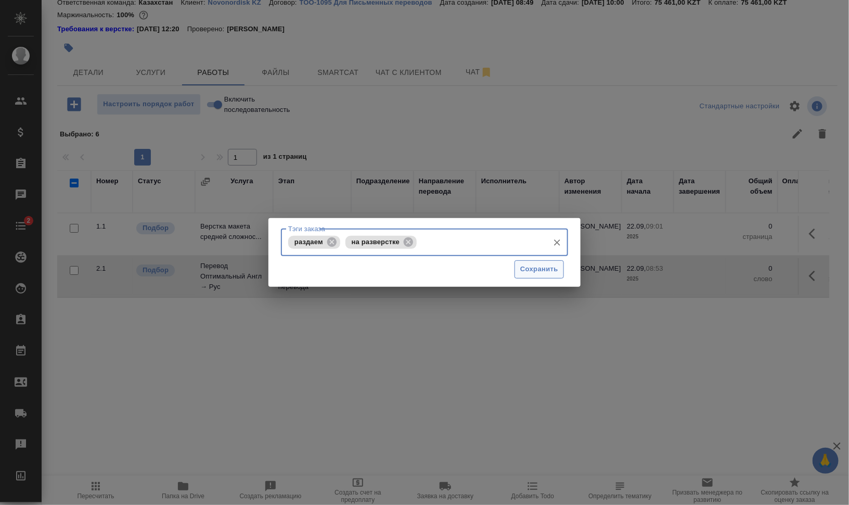
click at [523, 268] on span "Сохранить" at bounding box center [539, 269] width 38 height 12
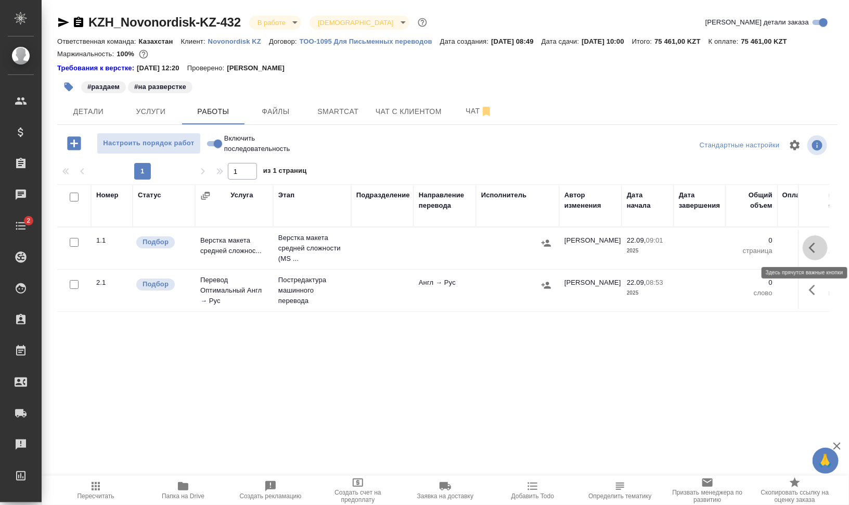
click at [813, 245] on icon "button" at bounding box center [815, 247] width 12 height 12
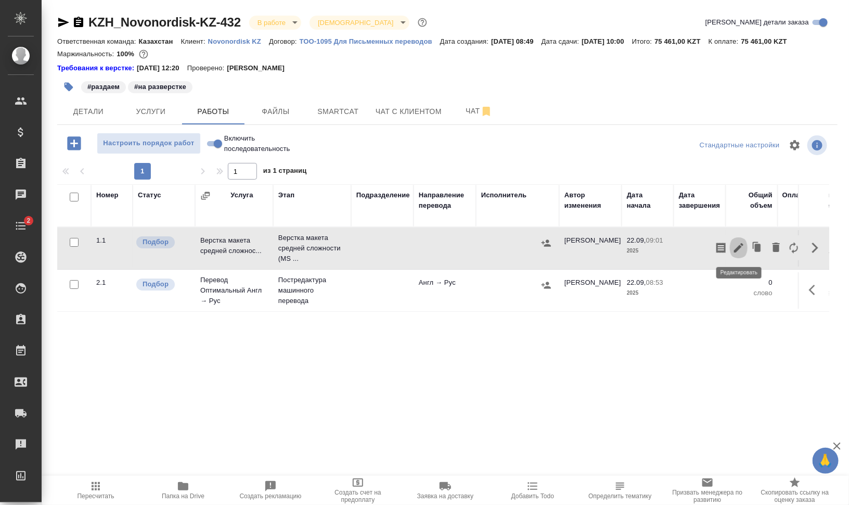
click at [740, 243] on icon "button" at bounding box center [738, 247] width 12 height 12
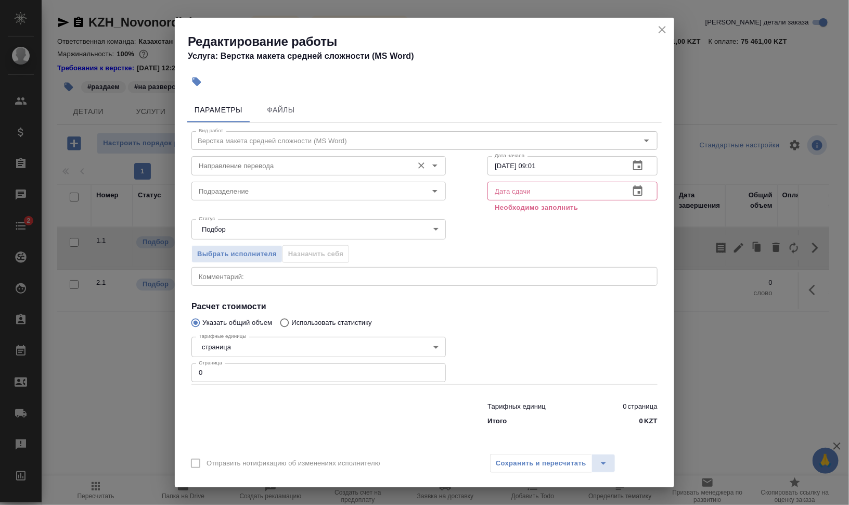
click at [237, 158] on div "Направление перевода" at bounding box center [318, 165] width 254 height 19
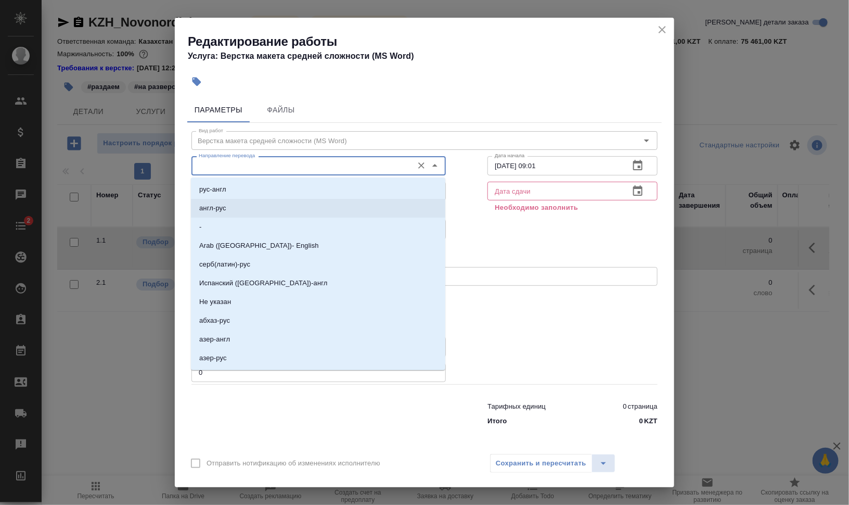
click at [241, 202] on li "англ-рус" at bounding box center [318, 208] width 254 height 19
type input "англ-рус"
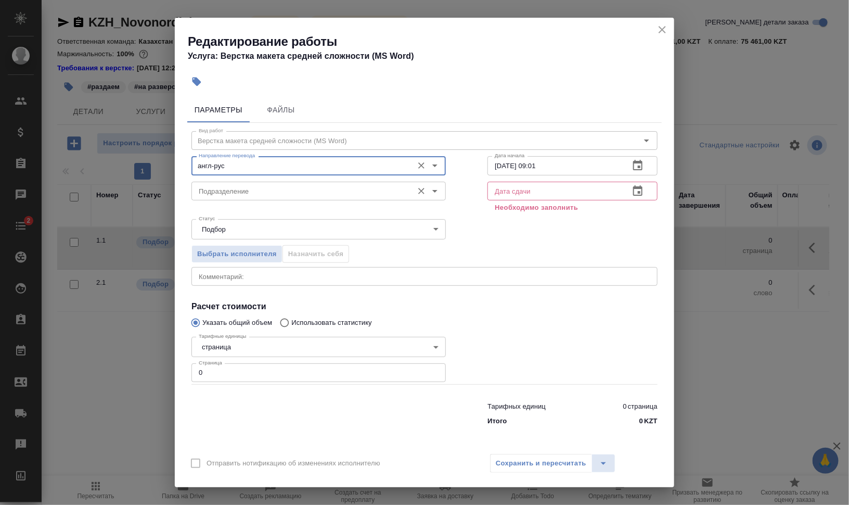
click at [260, 197] on div "Подразделение" at bounding box center [318, 191] width 254 height 19
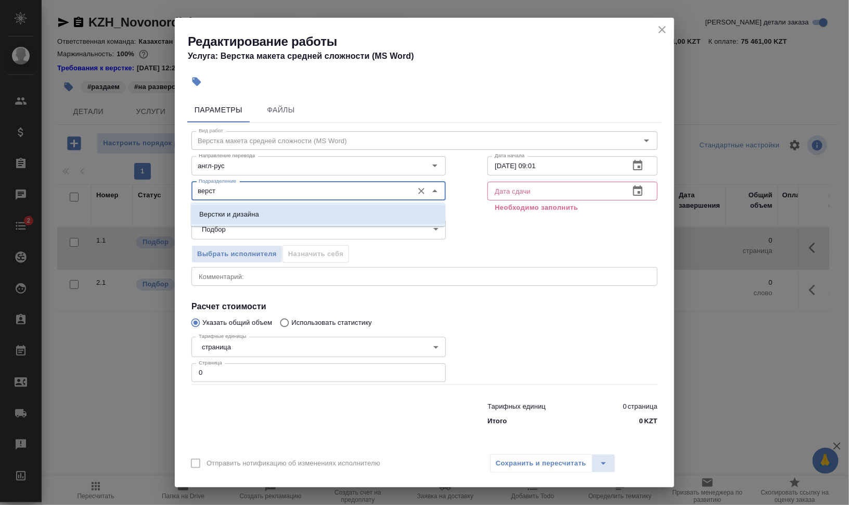
click at [262, 211] on li "Верстки и дизайна" at bounding box center [318, 214] width 254 height 19
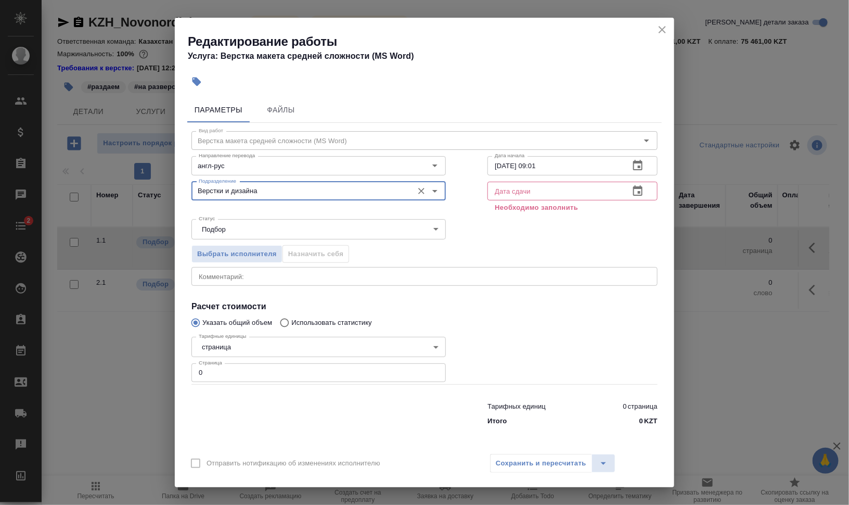
type input "Верстки и дизайна"
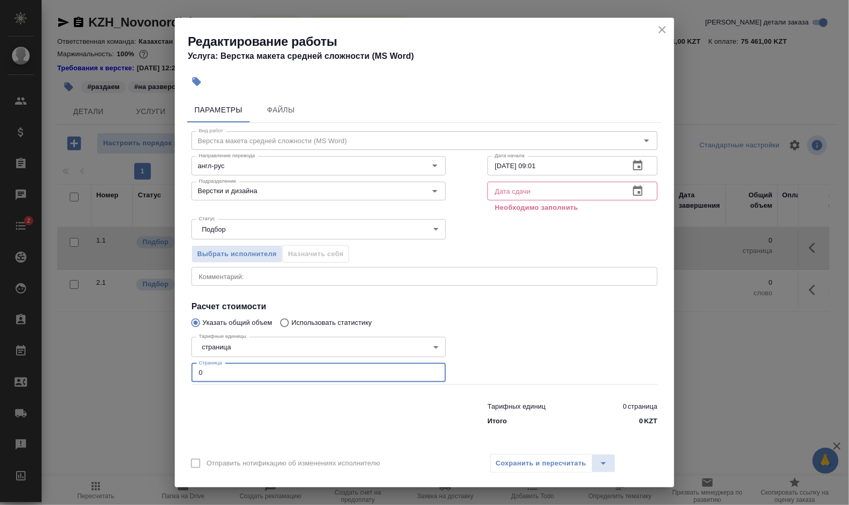
click at [184, 372] on div "Параметры Файлы Вид работ Верстка макета средней сложности (MS Word) Вид работ …" at bounding box center [424, 270] width 499 height 354
drag, startPoint x: 237, startPoint y: 368, endPoint x: 230, endPoint y: 379, distance: 12.6
click at [200, 368] on input "14" at bounding box center [318, 372] width 254 height 19
type input "17"
drag, startPoint x: 502, startPoint y: 186, endPoint x: 509, endPoint y: 187, distance: 6.8
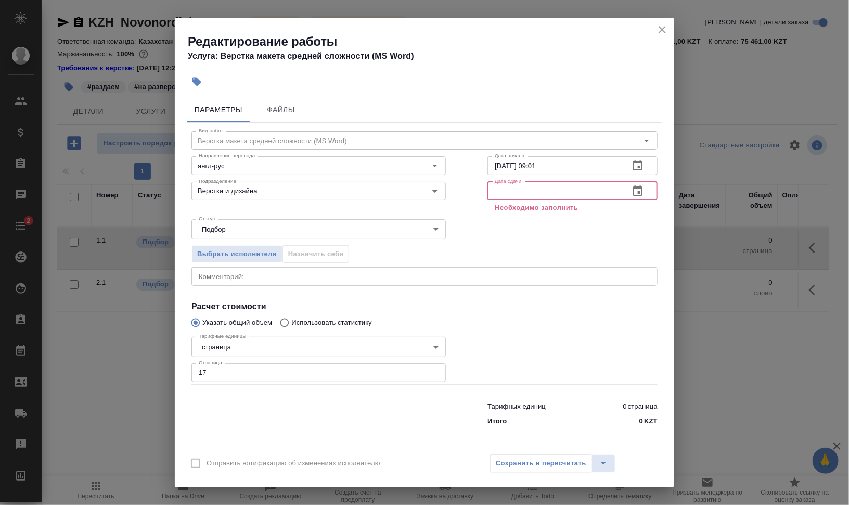
click at [502, 186] on input "text" at bounding box center [554, 191] width 134 height 19
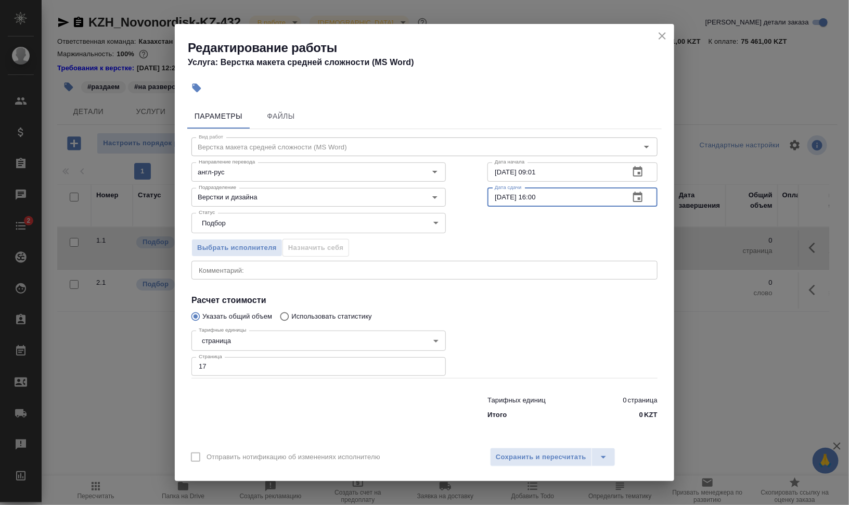
type input "[DATE] 16:00"
drag, startPoint x: 533, startPoint y: 170, endPoint x: 616, endPoint y: 174, distance: 83.4
click at [609, 174] on input "[DATE] 09:01" at bounding box center [554, 171] width 134 height 19
type input "[DATE] 12:22"
click at [278, 367] on input "17" at bounding box center [318, 366] width 254 height 19
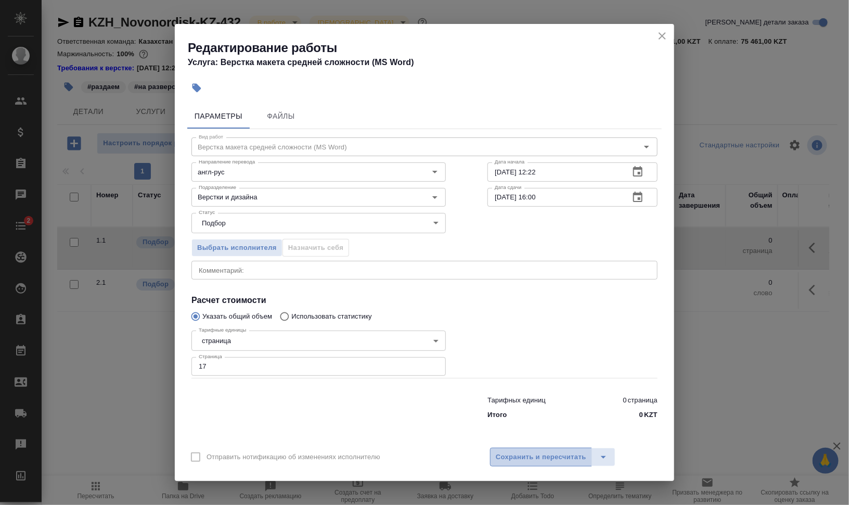
click at [514, 454] on span "Сохранить и пересчитать" at bounding box center [541, 457] width 91 height 12
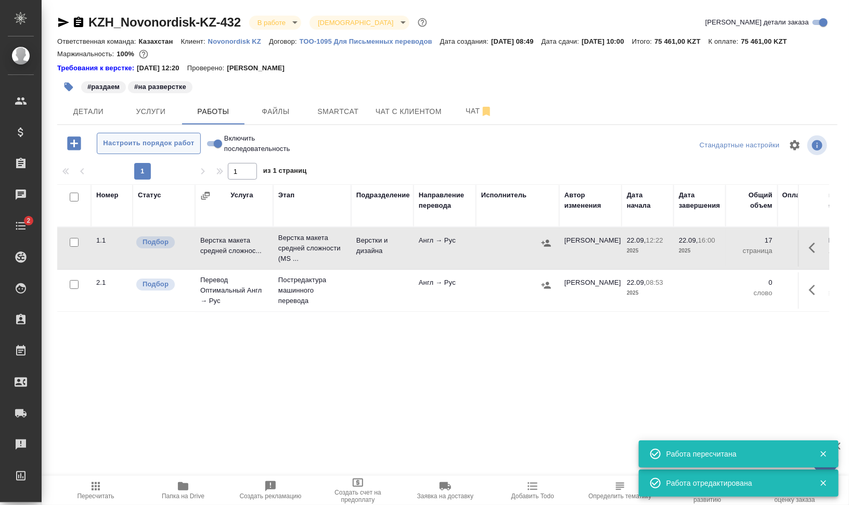
click at [158, 138] on span "Настроить порядок работ" at bounding box center [148, 143] width 93 height 12
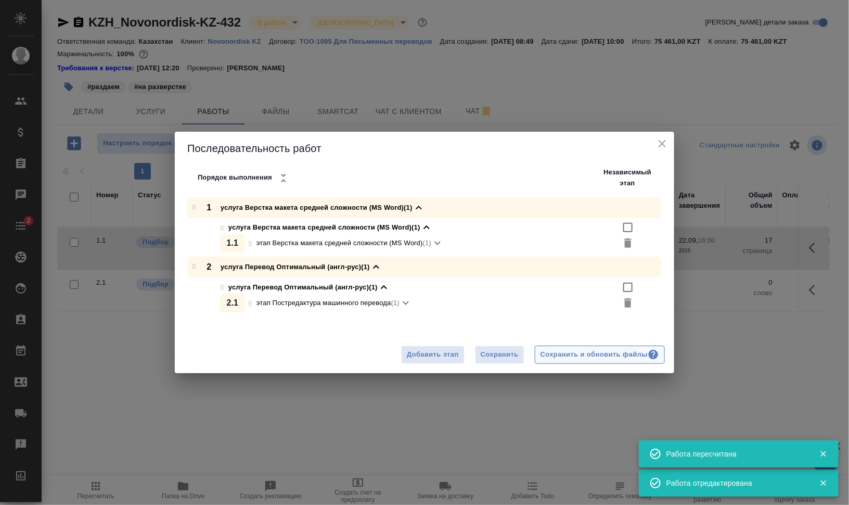
click at [603, 355] on div "Сохранить и обновить файлы" at bounding box center [599, 354] width 119 height 12
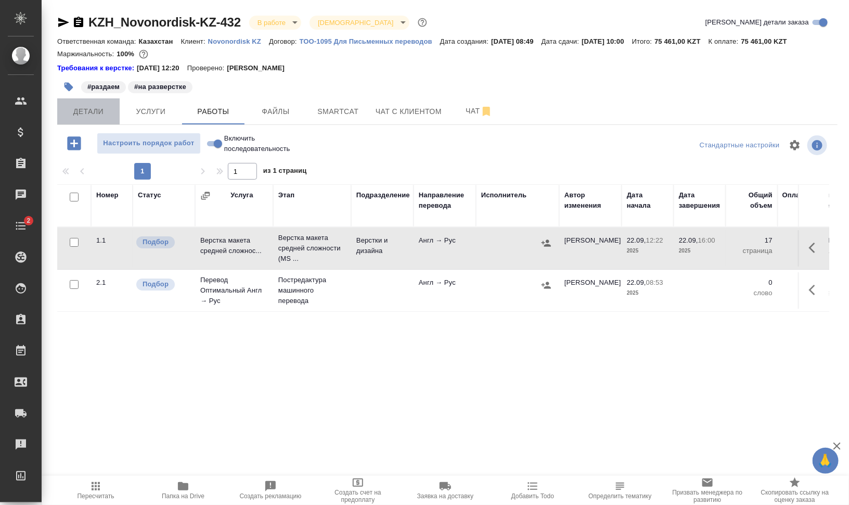
click at [87, 103] on button "Детали" at bounding box center [88, 111] width 62 height 26
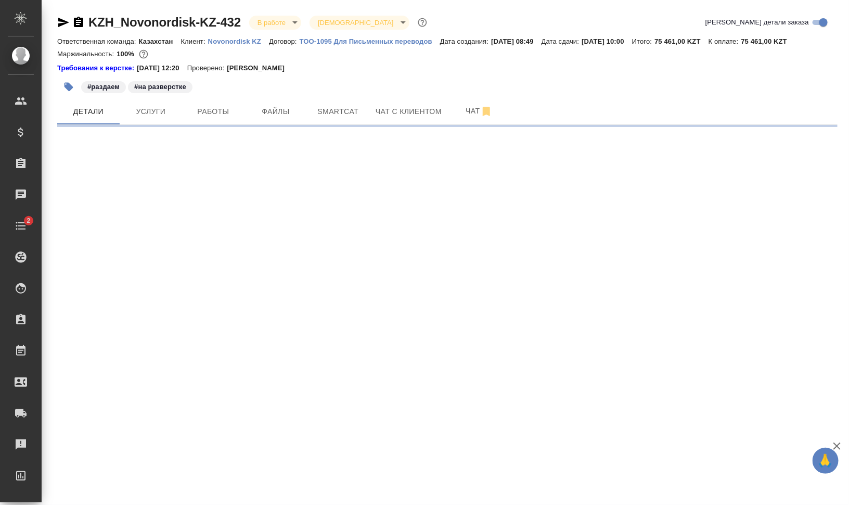
select select "RU"
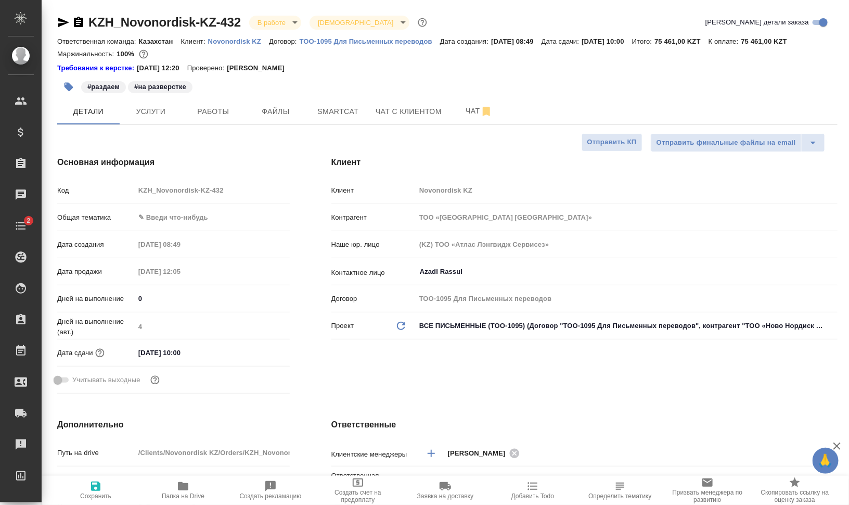
type textarea "x"
click at [162, 219] on body "🙏 .cls-1 fill:#fff; AWATERA [PERSON_NAME] [PERSON_NAME] Спецификации Заказы 0 Ч…" at bounding box center [424, 294] width 849 height 588
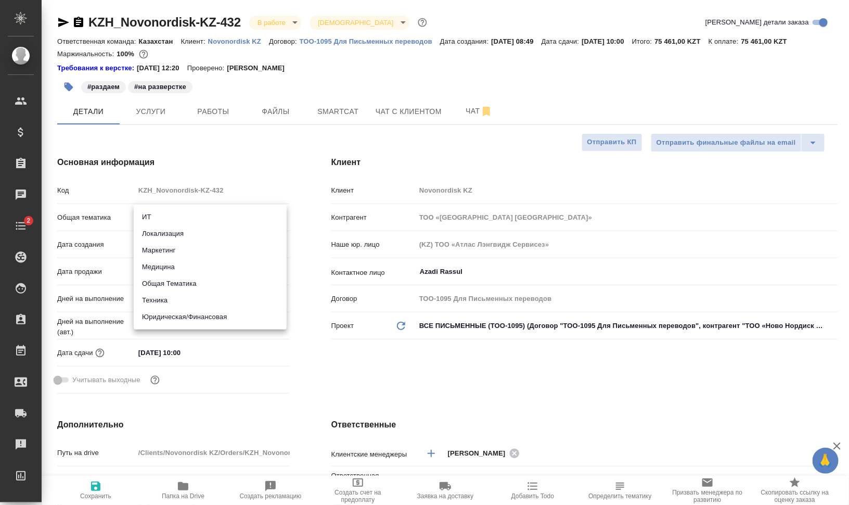
click at [205, 271] on li "Медицина" at bounding box center [210, 267] width 153 height 17
type input "med"
type textarea "x"
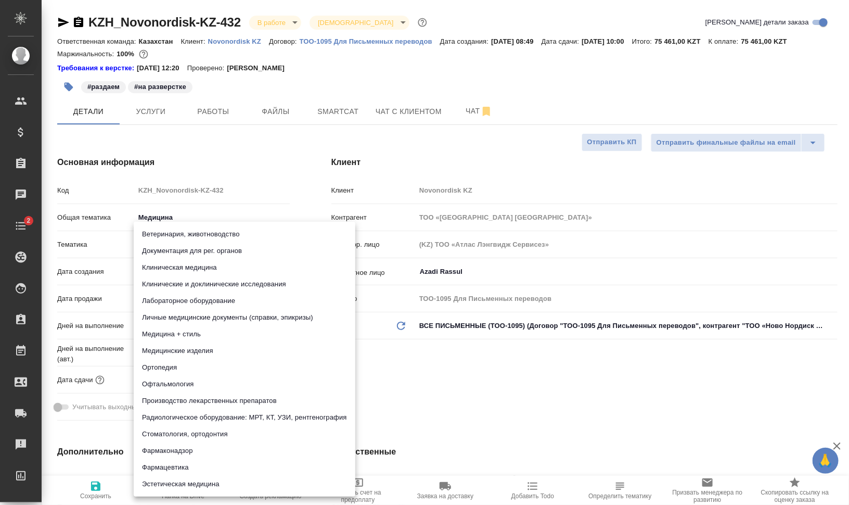
click at [206, 242] on body "🙏 .cls-1 fill:#fff; AWATERA [PERSON_NAME] [PERSON_NAME] Спецификации Заказы 0 Ч…" at bounding box center [424, 294] width 849 height 588
click at [251, 450] on li "Фармаконадзор" at bounding box center [245, 450] width 222 height 17
type textarea "x"
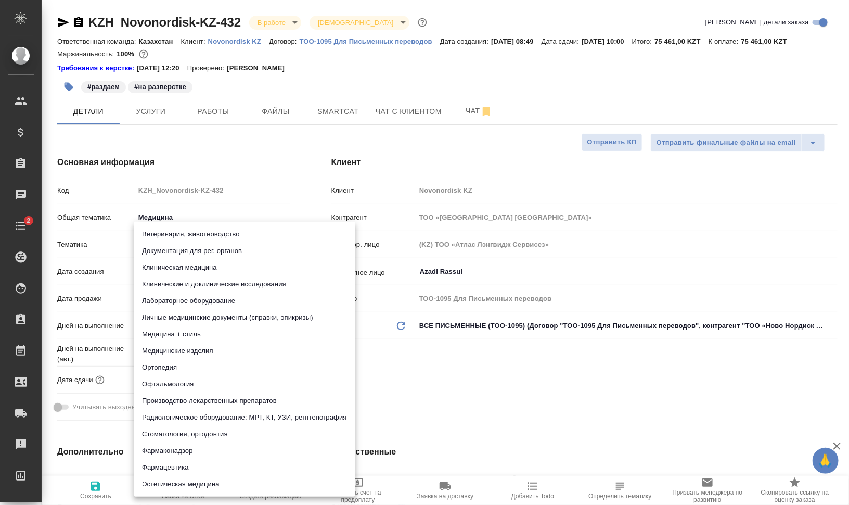
type input "66b350e715fdbd933886e8f8"
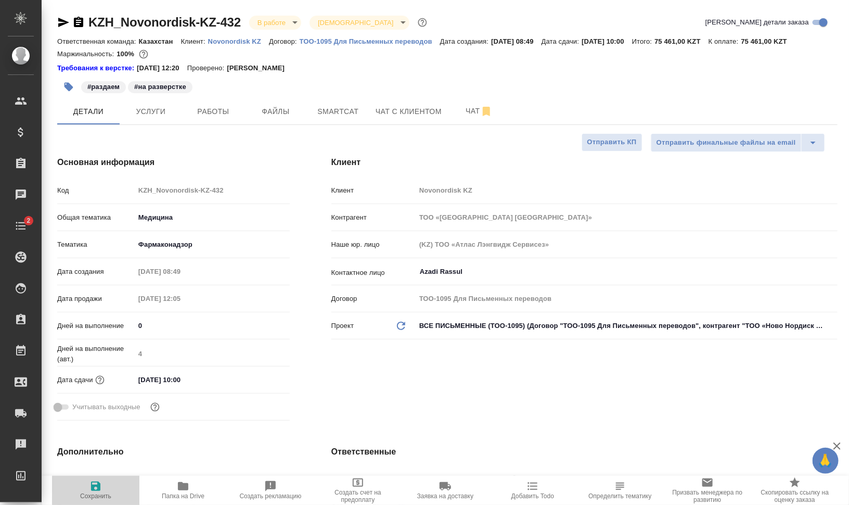
click at [106, 490] on span "Сохранить" at bounding box center [95, 490] width 75 height 20
type textarea "x"
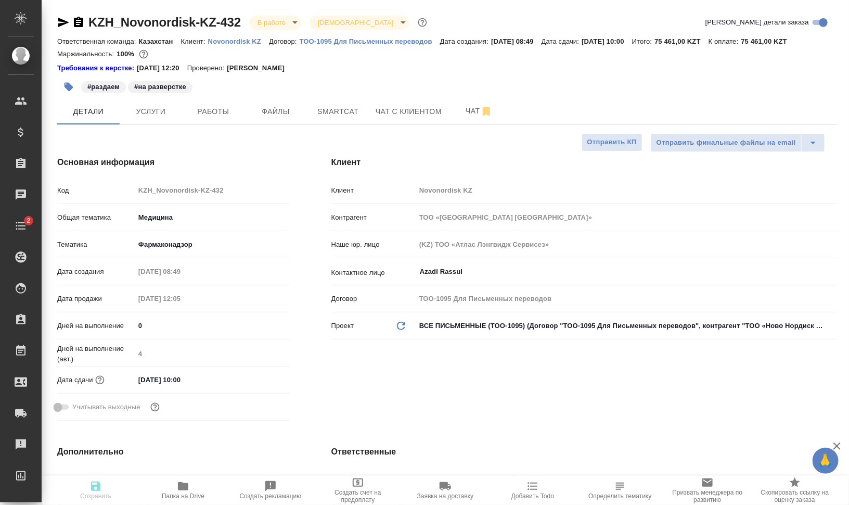
type textarea "x"
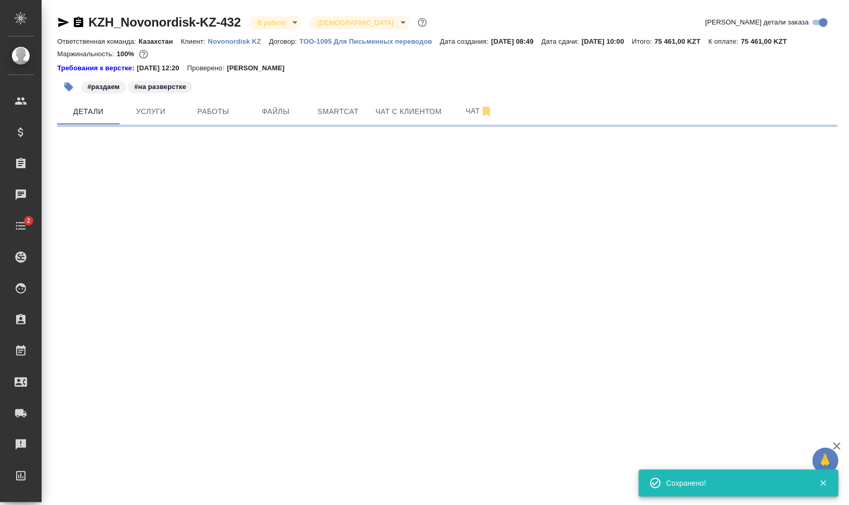
select select "RU"
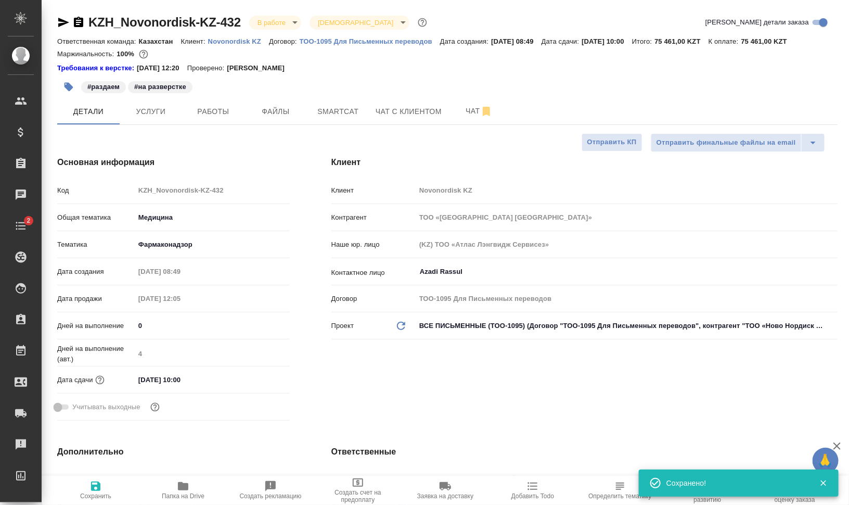
type textarea "x"
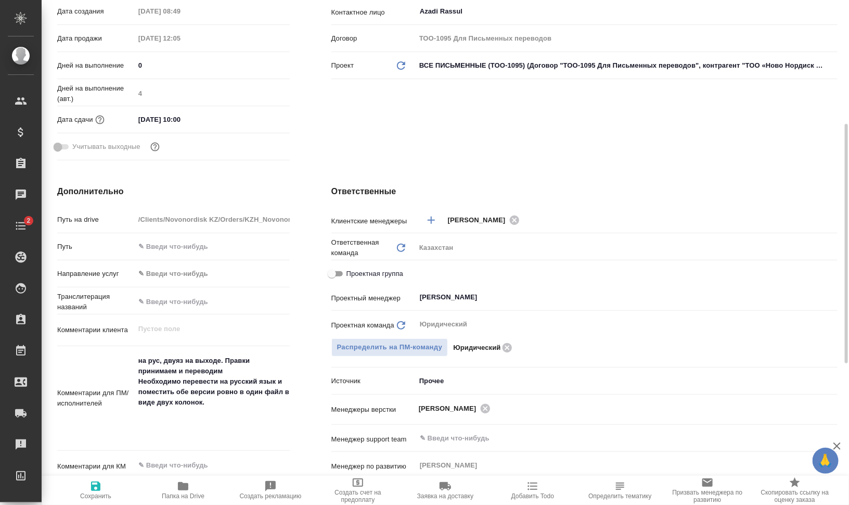
scroll to position [65, 0]
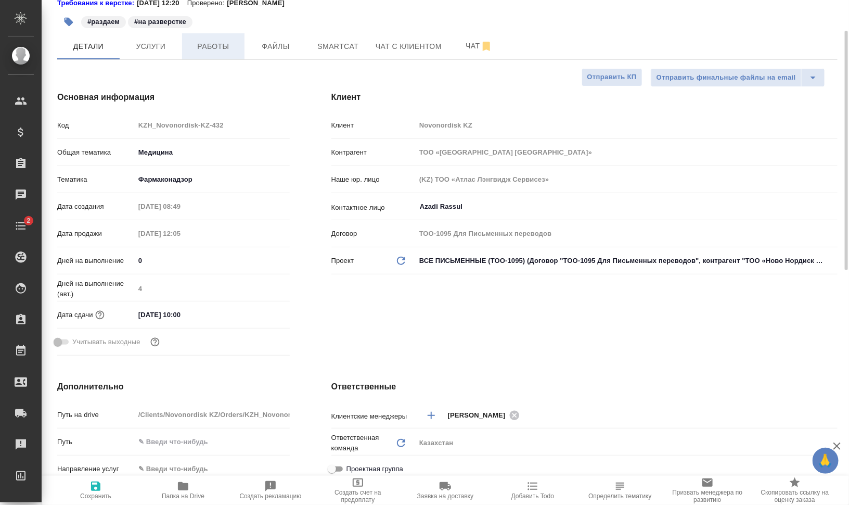
click at [203, 48] on span "Работы" at bounding box center [213, 46] width 50 height 13
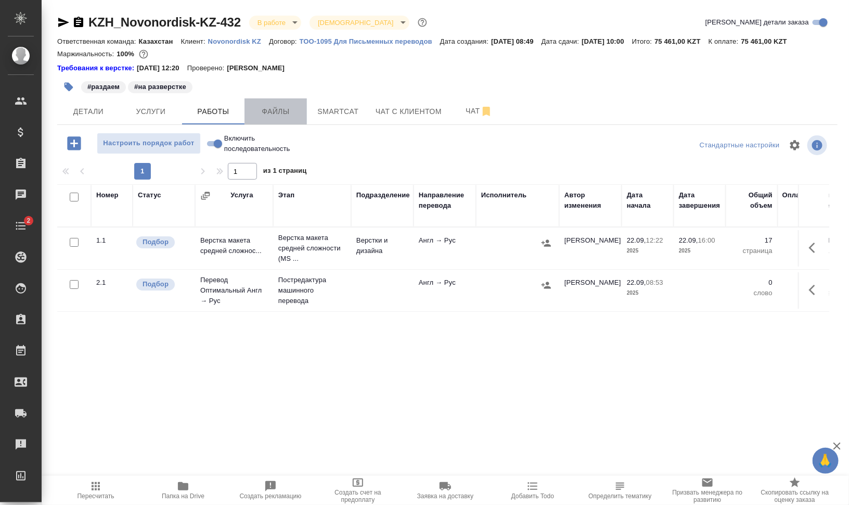
click at [276, 112] on span "Файлы" at bounding box center [276, 111] width 50 height 13
click at [227, 112] on span "Работы" at bounding box center [213, 111] width 50 height 13
click at [227, 111] on span "Работы" at bounding box center [213, 111] width 50 height 13
click at [265, 121] on button "Файлы" at bounding box center [275, 111] width 62 height 26
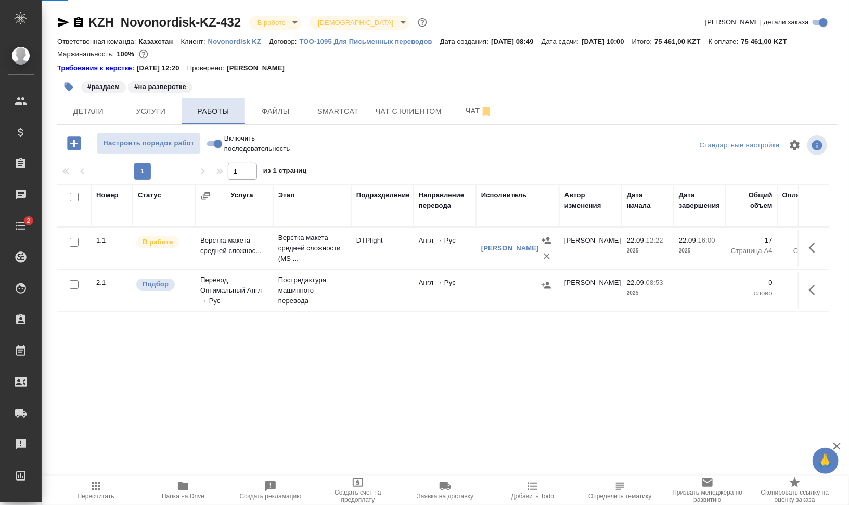
click at [204, 118] on button "Работы" at bounding box center [213, 111] width 62 height 26
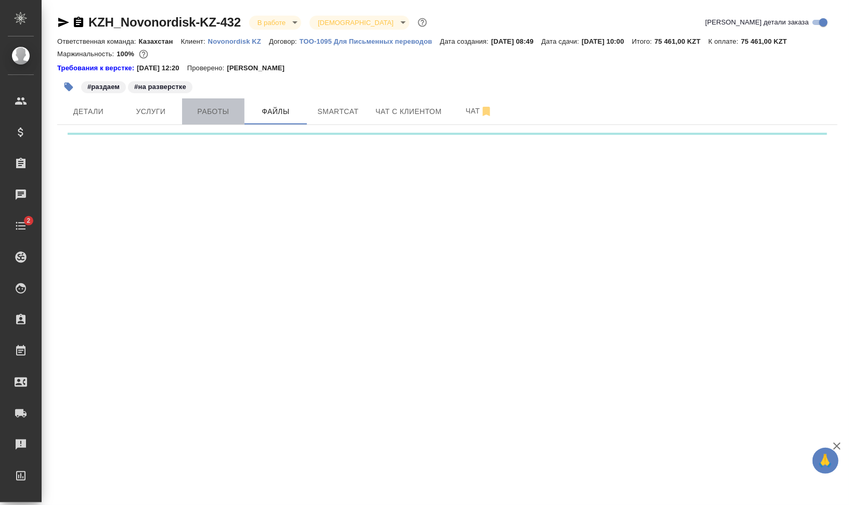
click at [213, 114] on span "Работы" at bounding box center [213, 111] width 50 height 13
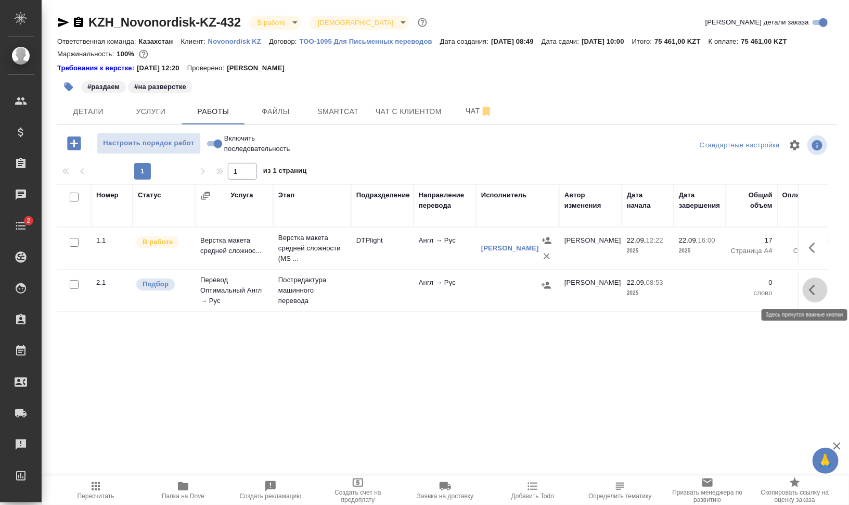
click at [816, 289] on icon "button" at bounding box center [815, 289] width 12 height 12
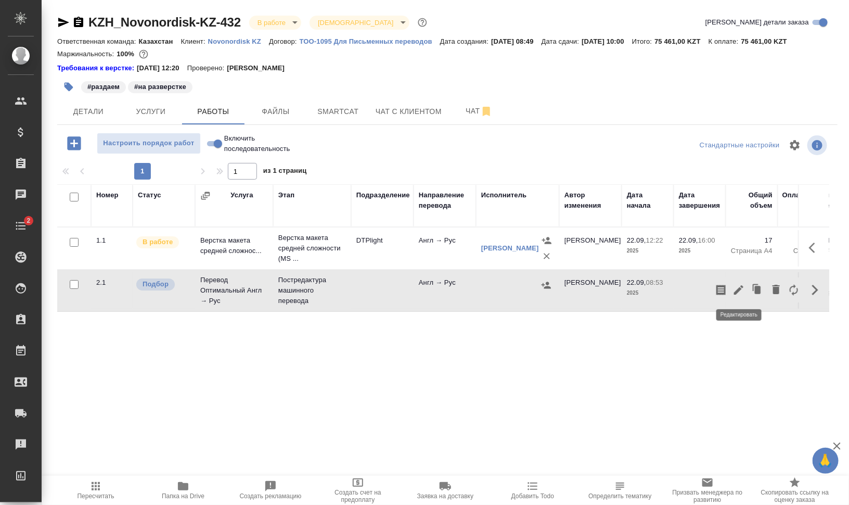
click at [734, 290] on icon "button" at bounding box center [738, 289] width 12 height 12
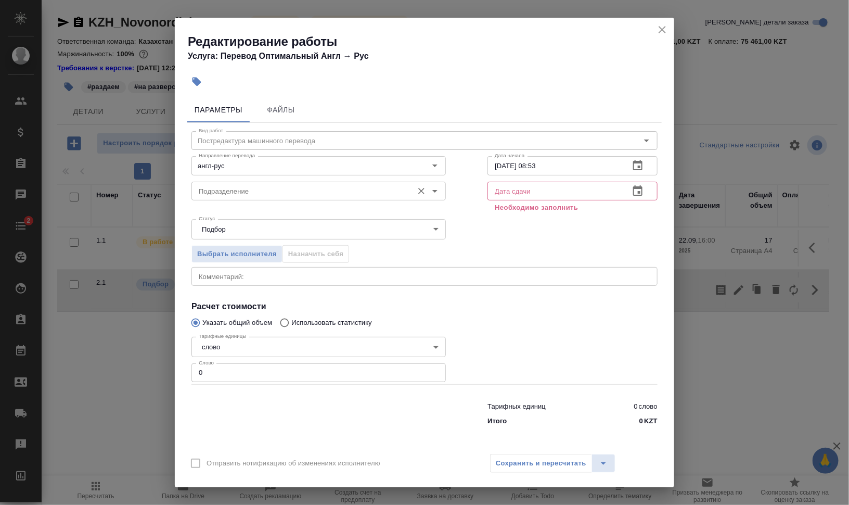
drag, startPoint x: 236, startPoint y: 197, endPoint x: 243, endPoint y: 197, distance: 7.8
click at [236, 198] on div "Подразделение" at bounding box center [318, 191] width 254 height 19
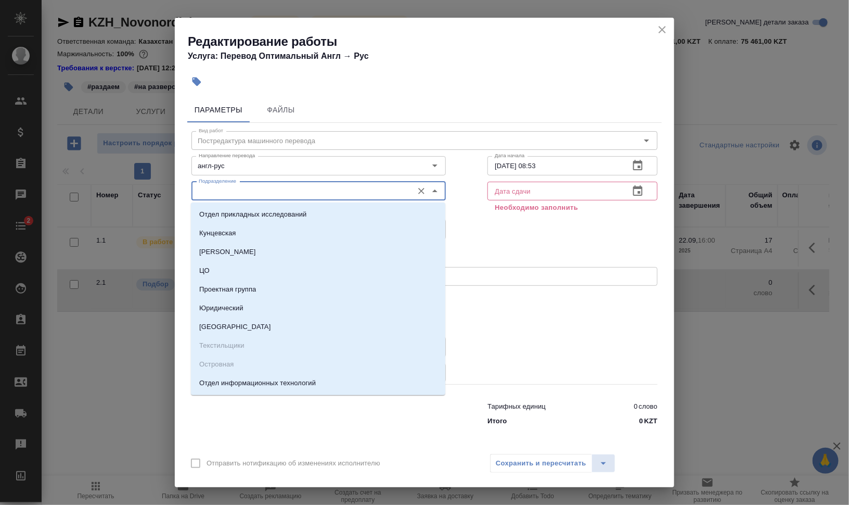
click at [265, 189] on input "Подразделение" at bounding box center [301, 191] width 213 height 12
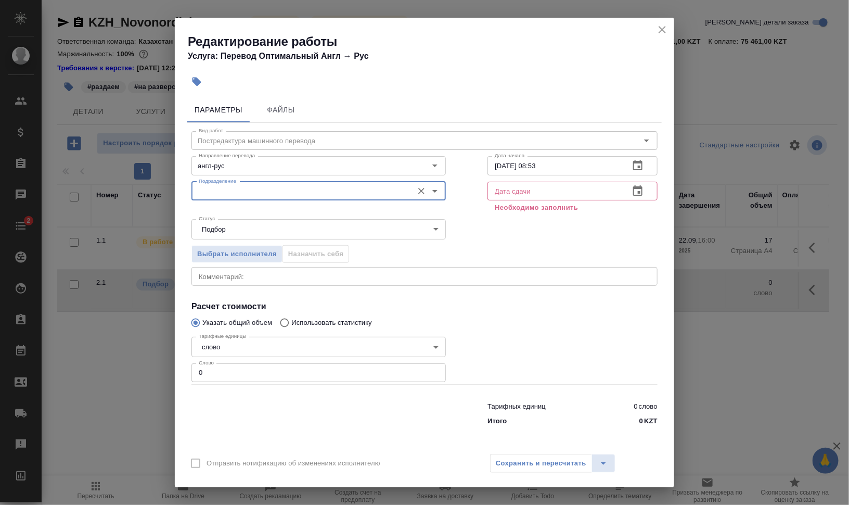
click at [328, 194] on input "Подразделение" at bounding box center [301, 191] width 213 height 12
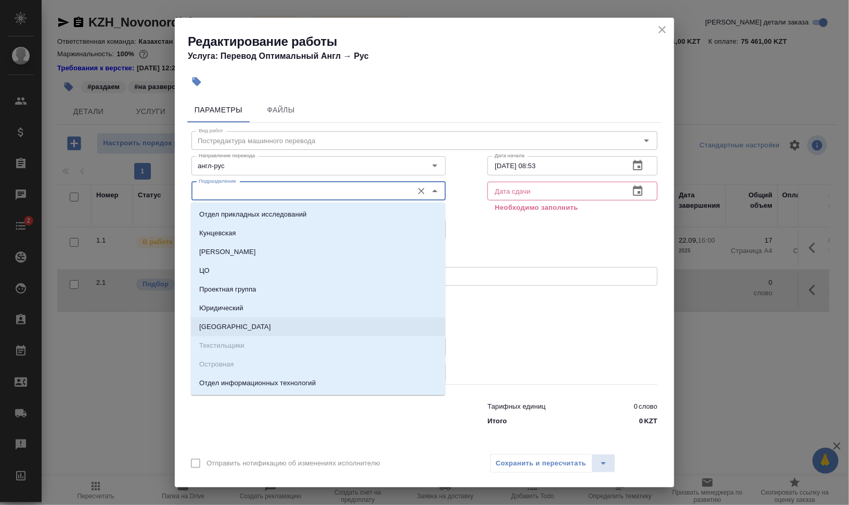
click at [522, 283] on div "x Комментарий:" at bounding box center [424, 276] width 466 height 19
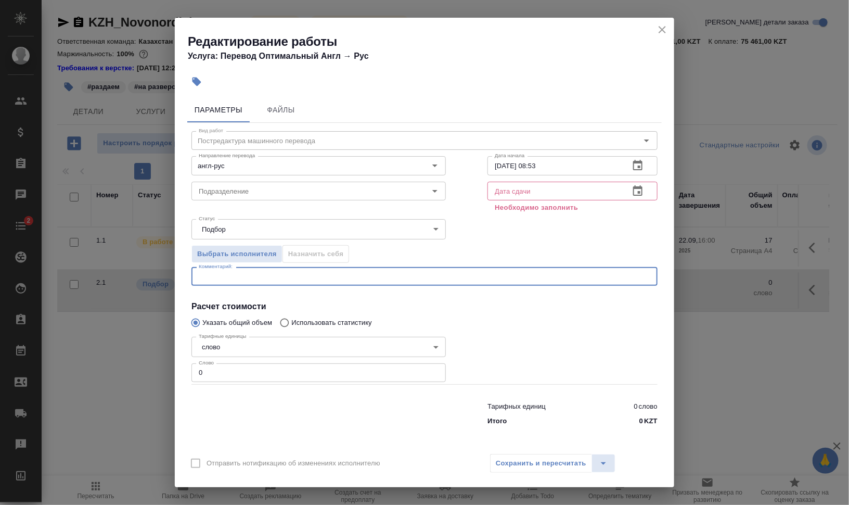
click at [455, 252] on div "Выбрать исполнителя Назначить себя" at bounding box center [319, 252] width 296 height 63
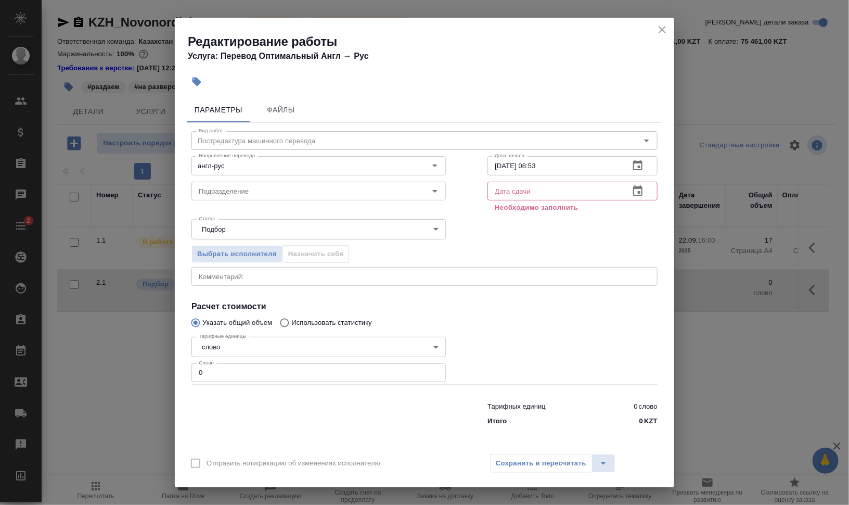
click at [158, 369] on div "Редактирование работы Услуга: Перевод Оптимальный Англ → [PERSON_NAME] Файлы Ви…" at bounding box center [424, 252] width 849 height 505
click at [303, 371] on input "0" at bounding box center [318, 372] width 254 height 19
click at [568, 326] on div at bounding box center [573, 358] width 212 height 93
click at [463, 210] on div "Статус Подбор recruiting Статус" at bounding box center [319, 228] width 296 height 68
click at [522, 185] on input "text" at bounding box center [554, 191] width 134 height 19
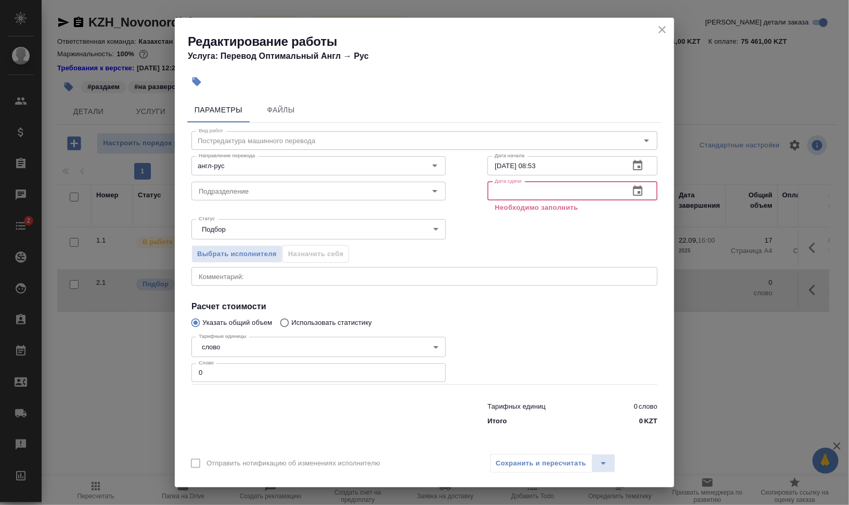
click at [641, 186] on icon "button" at bounding box center [637, 191] width 12 height 12
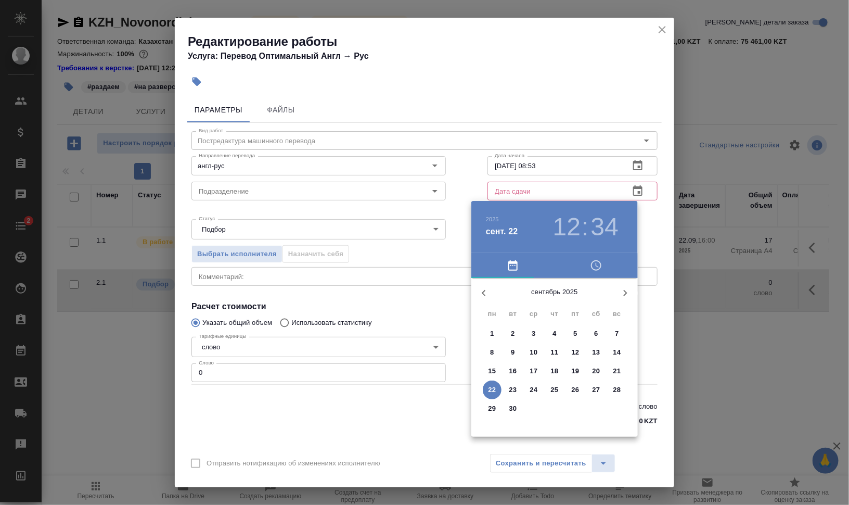
click at [457, 233] on div at bounding box center [424, 252] width 849 height 505
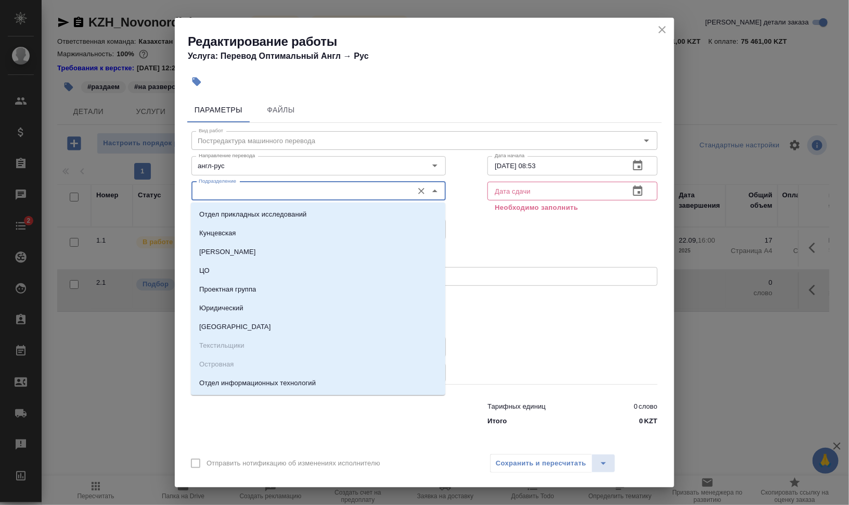
drag, startPoint x: 240, startPoint y: 187, endPoint x: 256, endPoint y: 188, distance: 16.7
click at [240, 187] on input "Подразделение" at bounding box center [301, 191] width 213 height 12
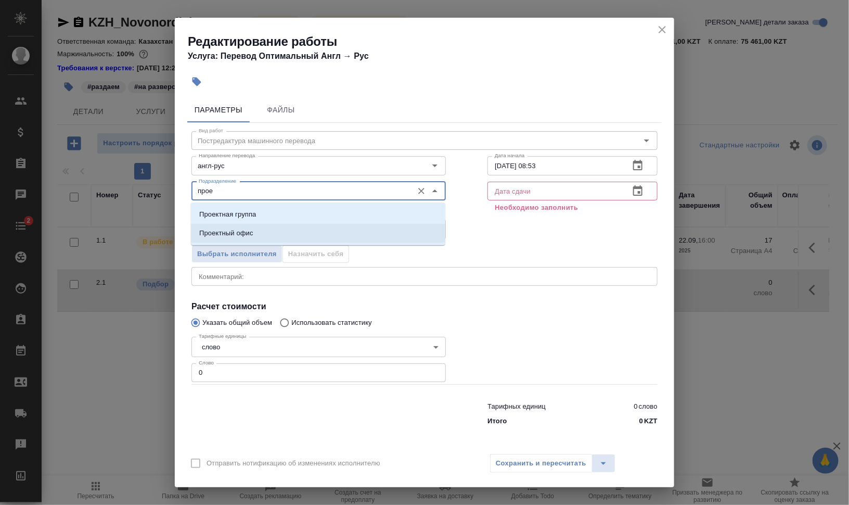
click at [467, 255] on div "Выбрать исполнителя Назначить себя" at bounding box center [425, 252] width 508 height 63
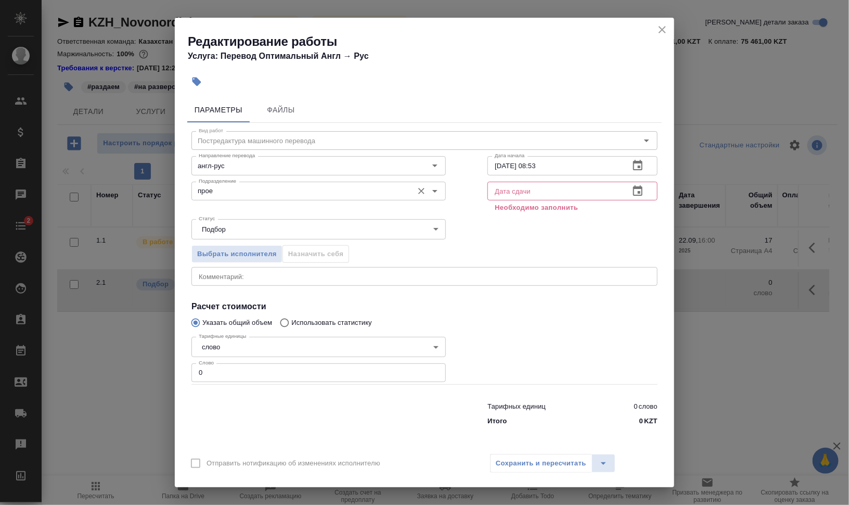
click at [257, 193] on input "прое" at bounding box center [301, 191] width 213 height 12
click at [451, 219] on div "Статус Подбор recruiting Статус" at bounding box center [319, 228] width 296 height 68
click at [252, 190] on input "прое" at bounding box center [301, 191] width 213 height 12
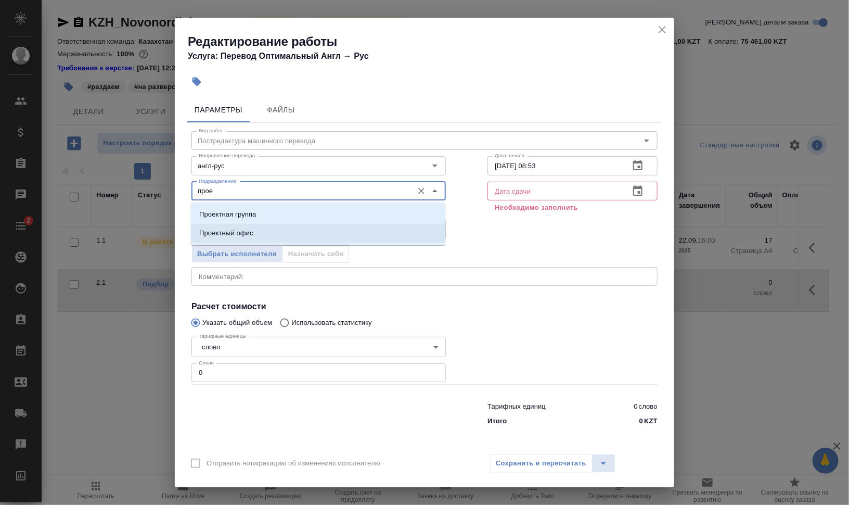
click at [268, 230] on li "Проектный офис" at bounding box center [318, 233] width 254 height 19
type input "Проектный офис"
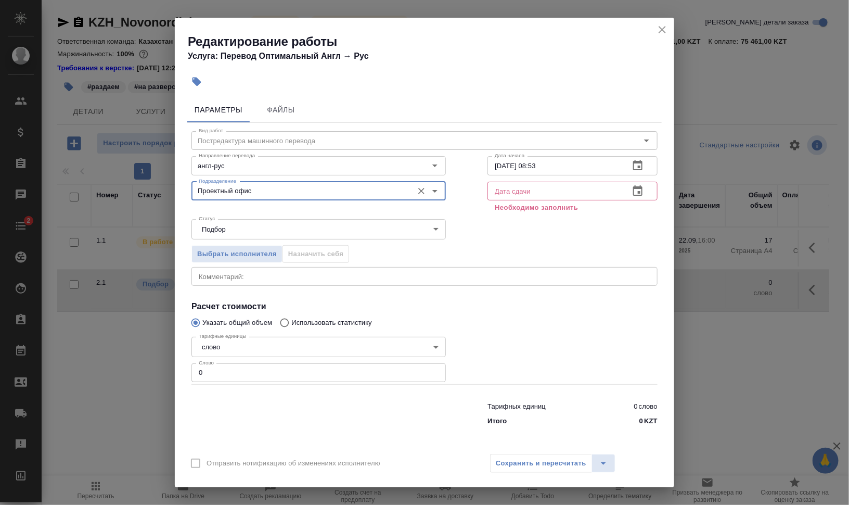
click at [476, 233] on div "Выбрать исполнителя Назначить себя" at bounding box center [425, 252] width 508 height 63
click at [661, 28] on icon "close" at bounding box center [661, 29] width 7 height 7
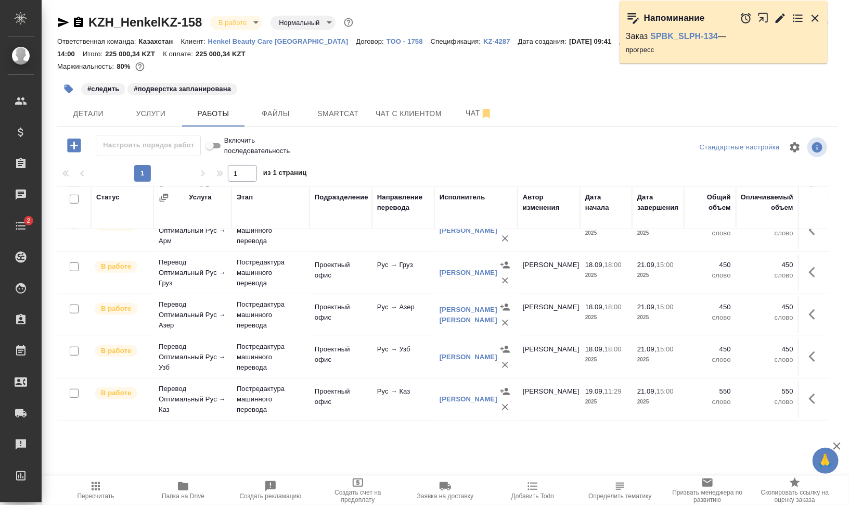
scroll to position [279, 0]
click at [816, 18] on icon "button" at bounding box center [814, 18] width 7 height 7
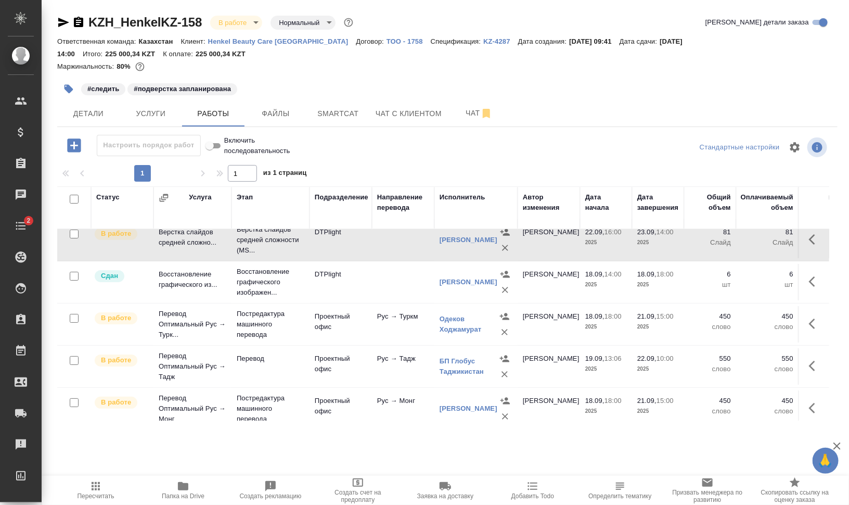
scroll to position [0, 0]
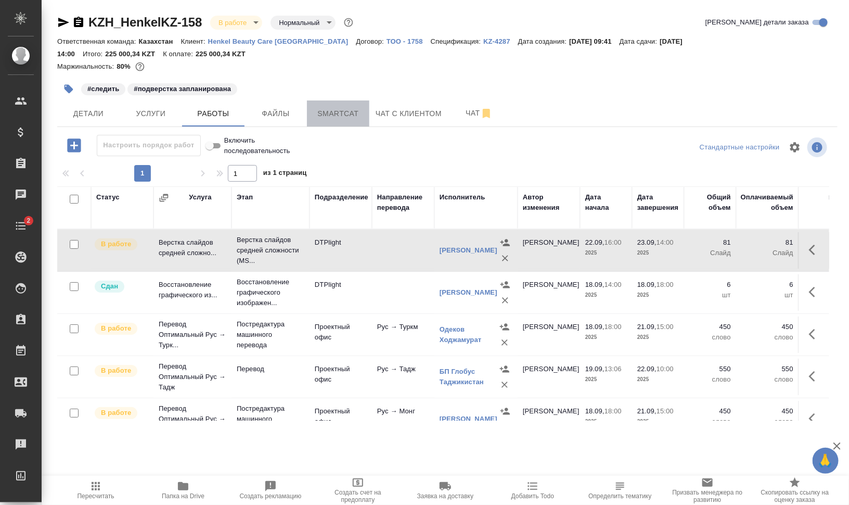
click at [346, 117] on span "Smartcat" at bounding box center [338, 113] width 50 height 13
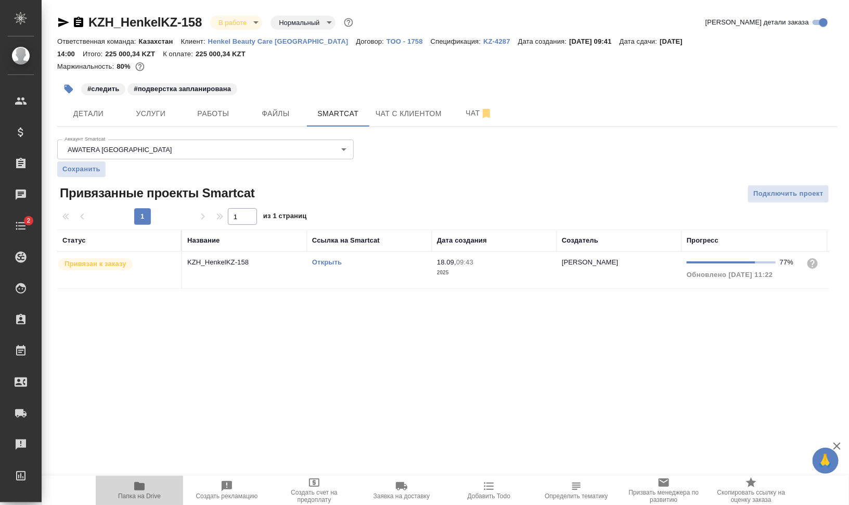
click at [164, 485] on span "Папка на Drive" at bounding box center [139, 490] width 75 height 20
click at [225, 113] on span "Работы" at bounding box center [213, 113] width 50 height 13
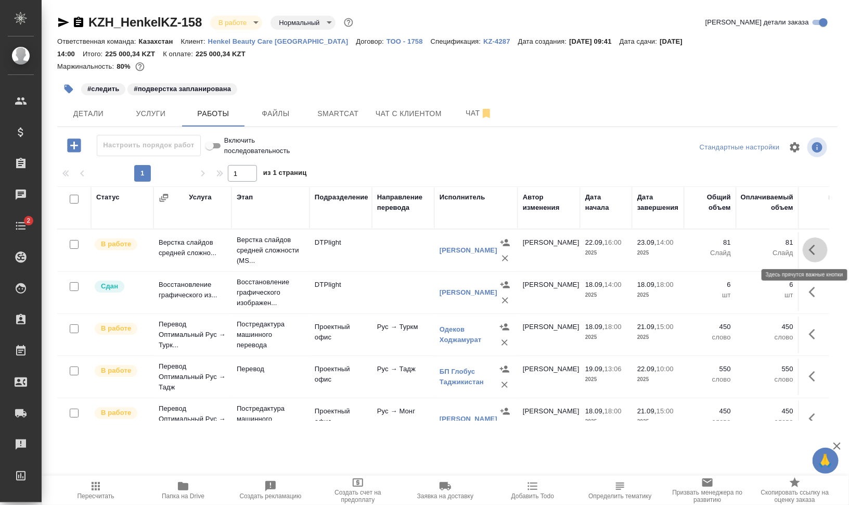
click at [809, 246] on icon "button" at bounding box center [815, 249] width 12 height 12
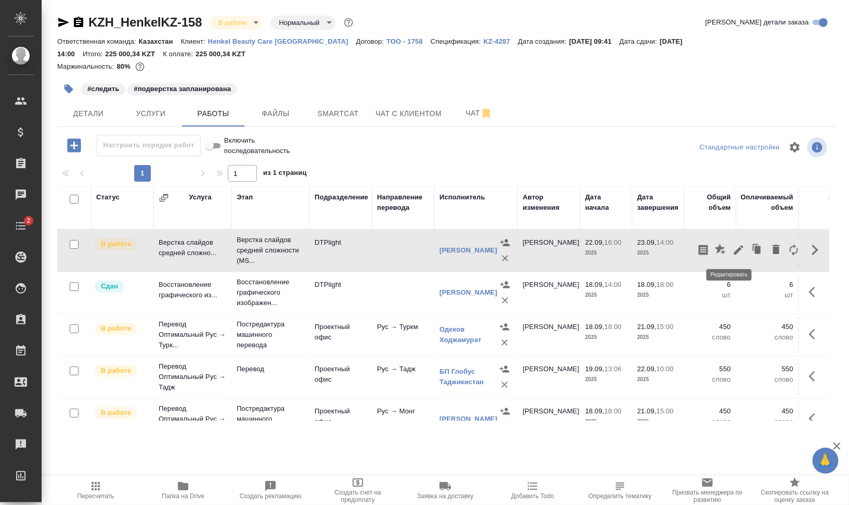
click at [732, 243] on icon "button" at bounding box center [738, 249] width 12 height 12
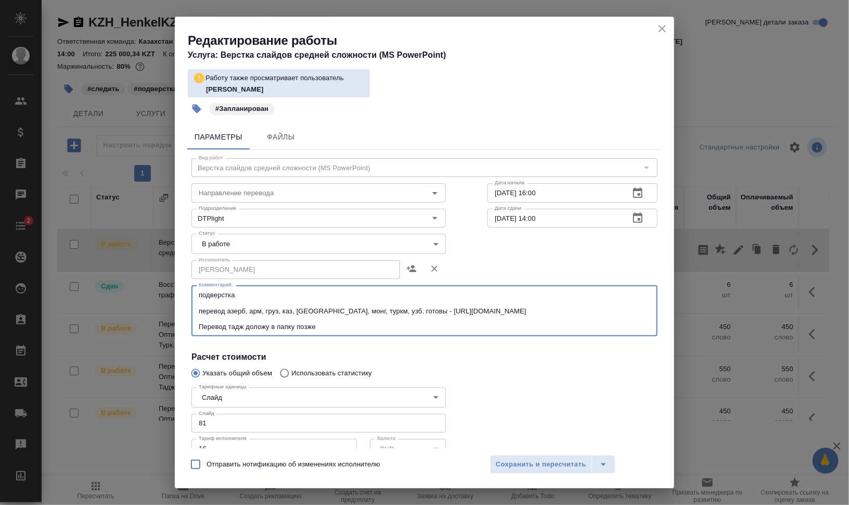
drag, startPoint x: 246, startPoint y: 327, endPoint x: 311, endPoint y: 327, distance: 65.0
click at [310, 327] on textarea "подверстка перевод азерб, арм, груз, каз, [GEOGRAPHIC_DATA], монг, туркм, узб. …" at bounding box center [424, 311] width 451 height 40
click at [321, 328] on textarea "подверстка перевод азерб, арм, груз, каз, [GEOGRAPHIC_DATA], монг, туркм, узб. …" at bounding box center [424, 311] width 451 height 40
click at [265, 326] on textarea "подверстка перевод азерб, арм, груз, каз, [GEOGRAPHIC_DATA], монг, туркм, узб. …" at bounding box center [424, 311] width 451 height 40
drag, startPoint x: 322, startPoint y: 326, endPoint x: 403, endPoint y: 357, distance: 86.9
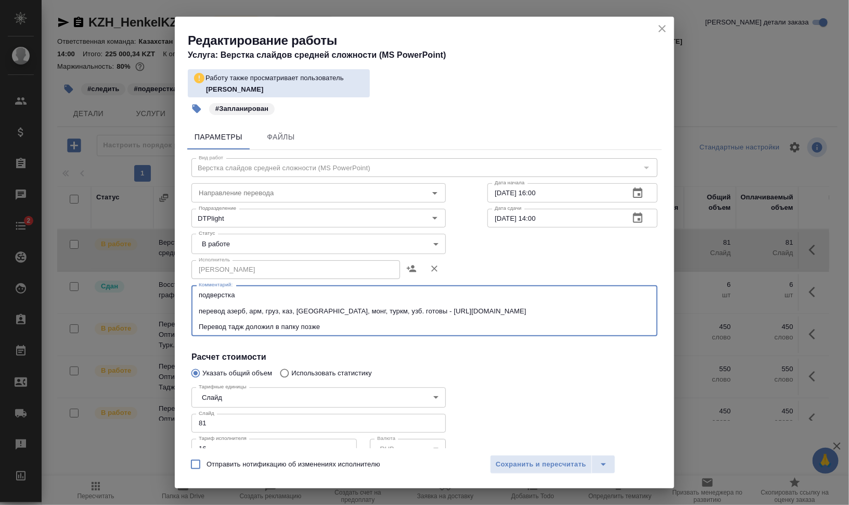
click at [302, 327] on textarea "подверстка перевод азерб, арм, груз, каз, кирг, монг, туркм, узб. готовы - http…" at bounding box center [424, 311] width 451 height 40
type textarea "подверстка перевод азерб, арм, груз, каз, кирг, монг, туркм, узб. готовы - http…"
click at [264, 235] on body "🙏 .cls-1 fill:#fff; AWATERA Валеев Динар Клиенты Спецификации Заказы 0 Чаты 2 T…" at bounding box center [424, 294] width 849 height 588
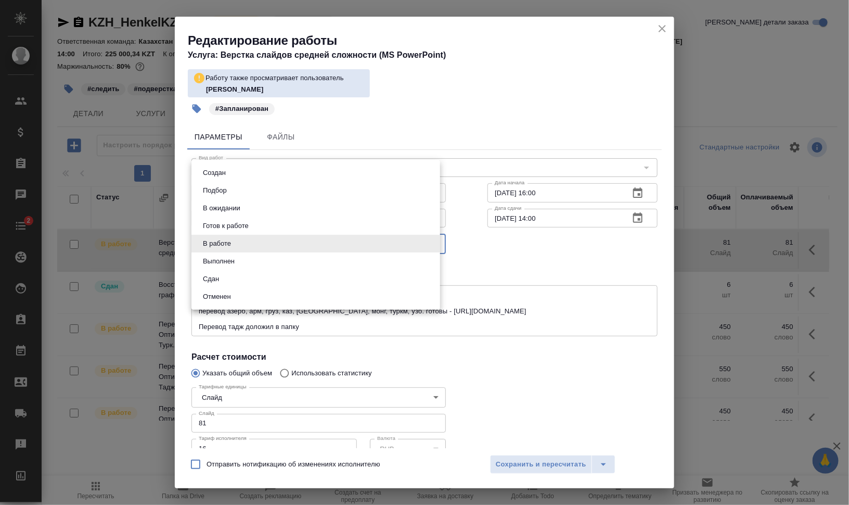
click at [257, 274] on li "Сдан" at bounding box center [315, 279] width 249 height 18
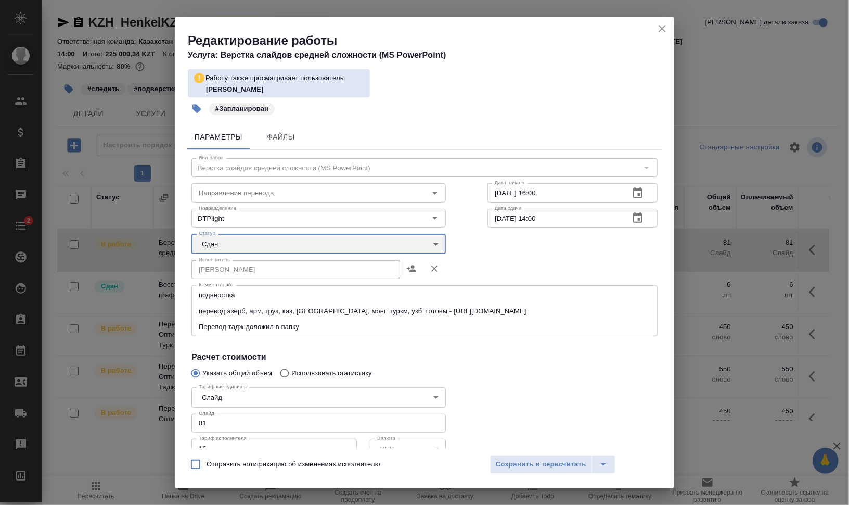
type input "closed"
click at [522, 459] on span "Сохранить и пересчитать" at bounding box center [541, 464] width 91 height 12
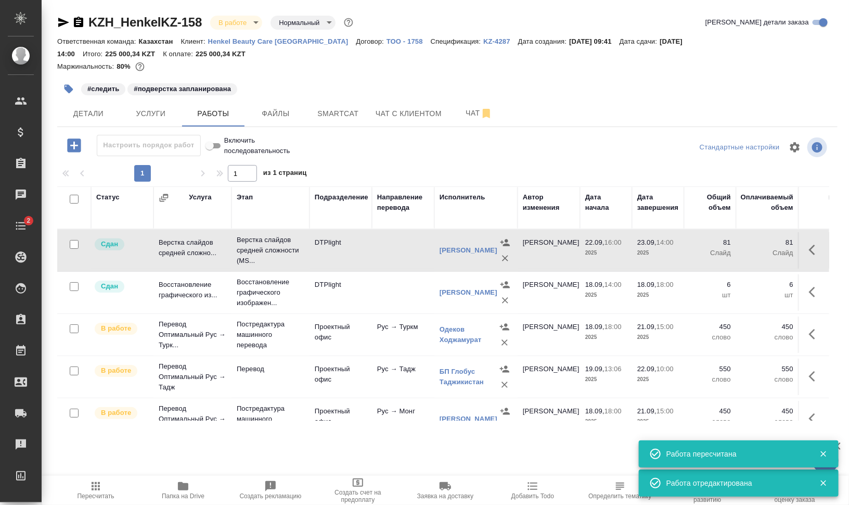
click at [65, 86] on icon "button" at bounding box center [68, 89] width 9 height 9
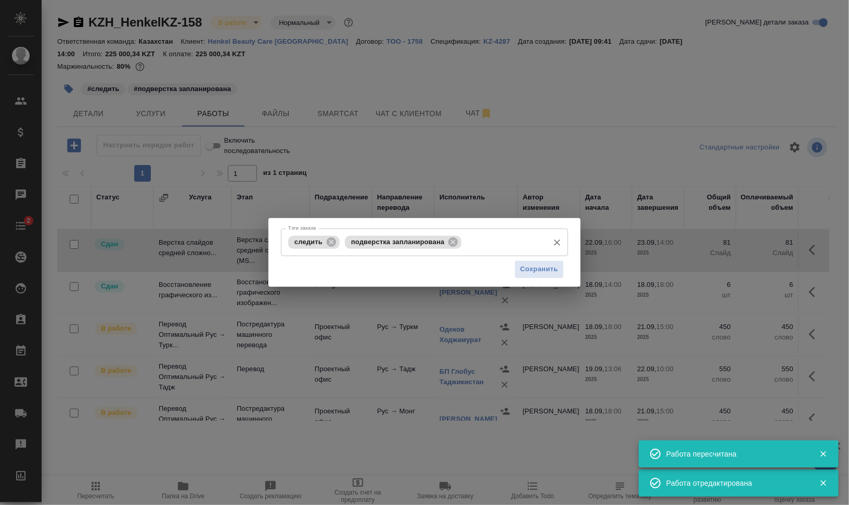
click at [331, 239] on icon at bounding box center [331, 241] width 9 height 9
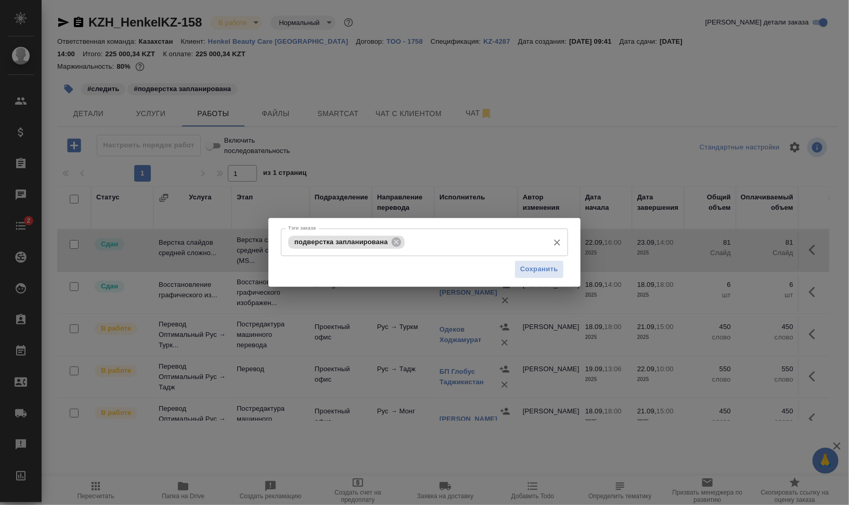
click at [399, 236] on icon at bounding box center [396, 241] width 11 height 11
click at [419, 242] on input "Тэги заказа" at bounding box center [415, 242] width 258 height 18
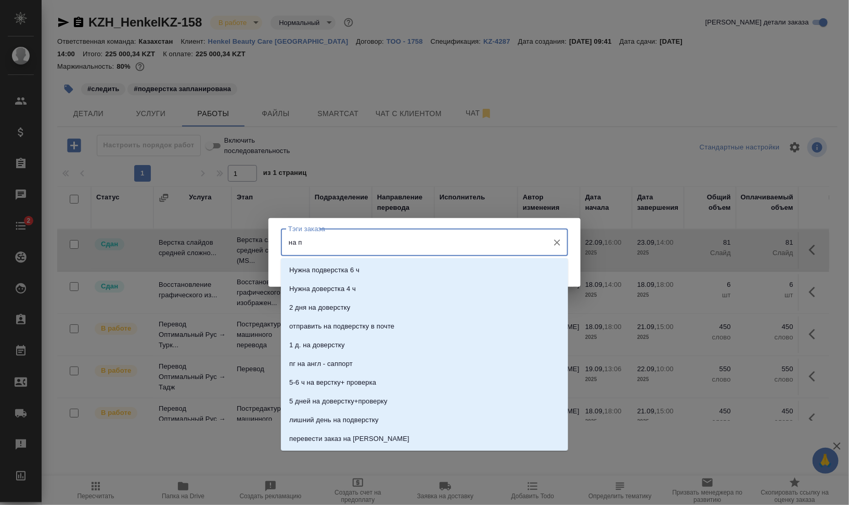
type input "на по"
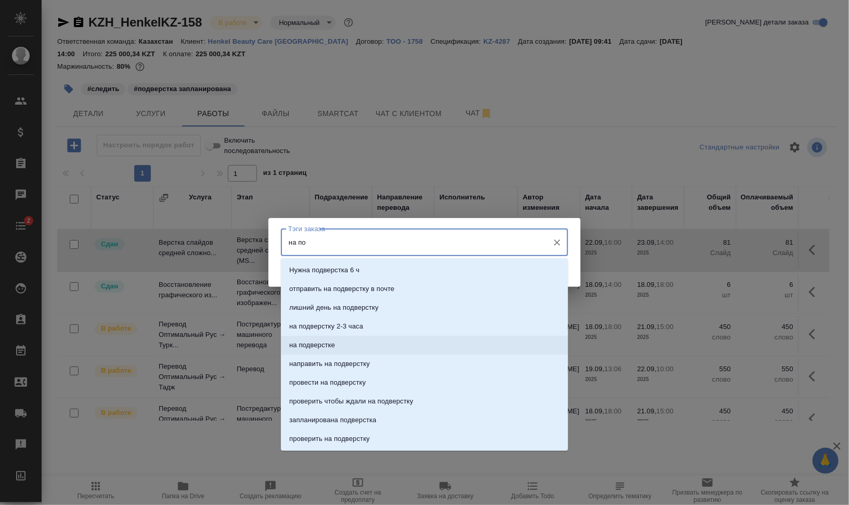
click at [432, 346] on li "на подверстке" at bounding box center [424, 344] width 287 height 19
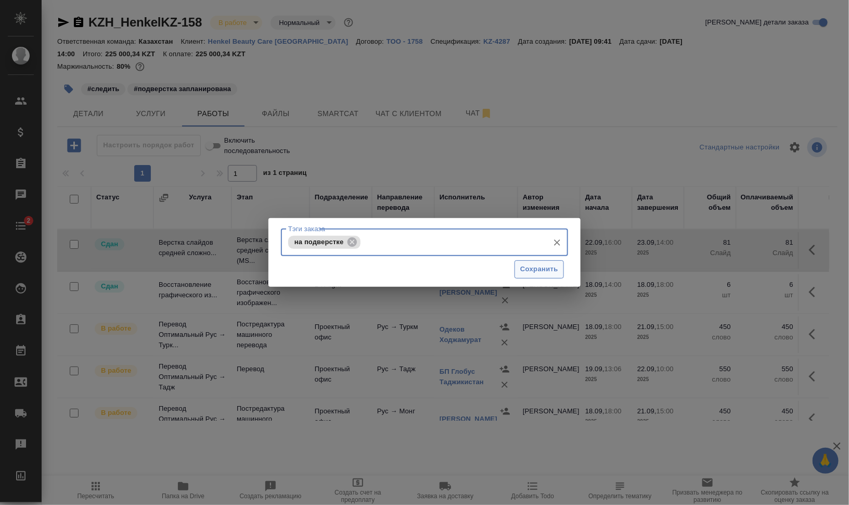
click at [549, 269] on span "Сохранить" at bounding box center [539, 269] width 38 height 12
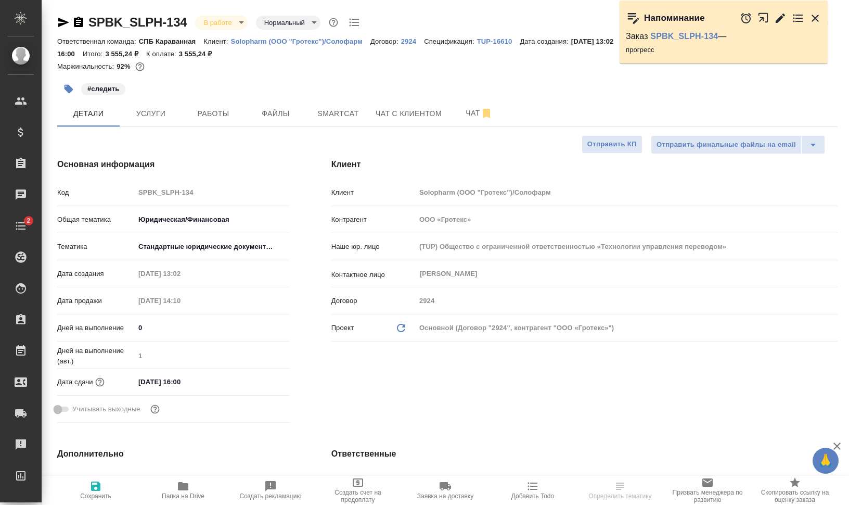
select select "RU"
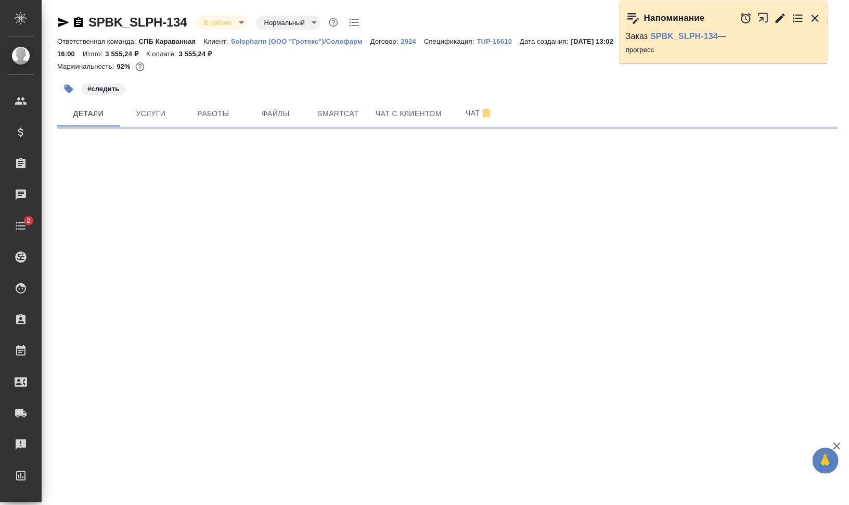
select select "RU"
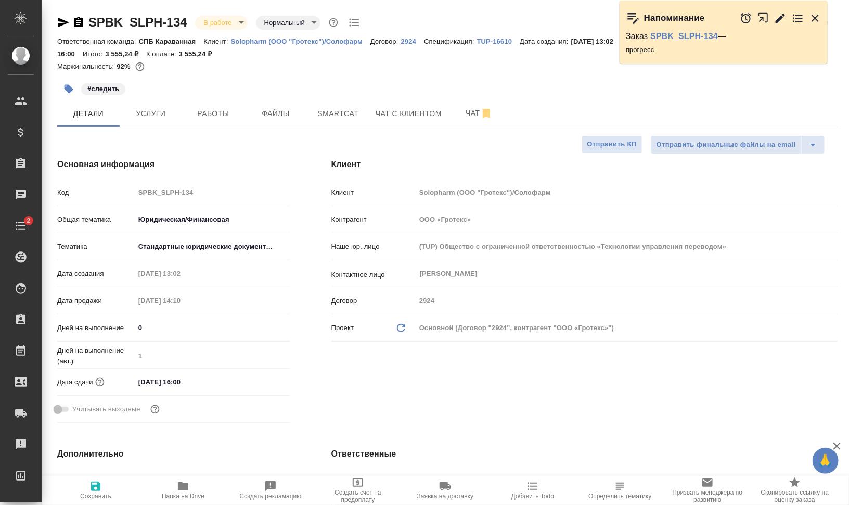
type textarea "x"
click at [363, 102] on button "Smartcat" at bounding box center [338, 113] width 62 height 26
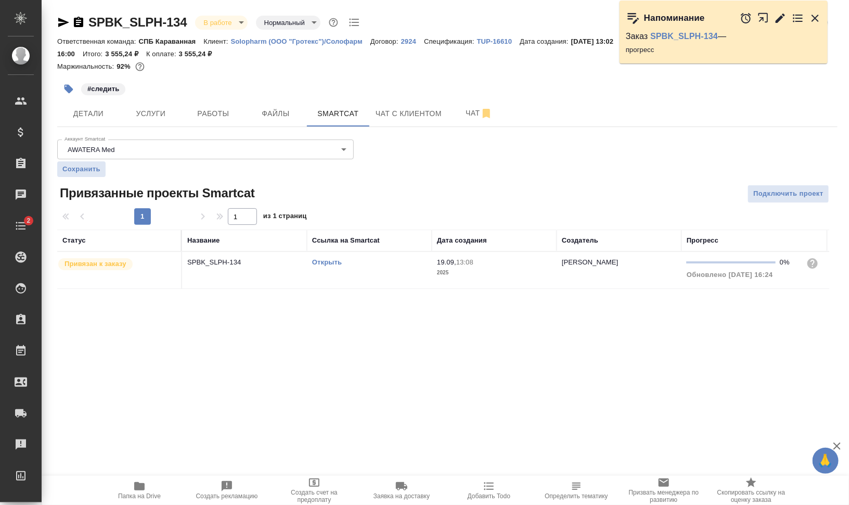
click at [325, 261] on link "Открыть" at bounding box center [327, 262] width 30 height 8
click at [320, 261] on link "Открыть" at bounding box center [327, 262] width 30 height 8
click at [393, 269] on td "Открыть" at bounding box center [369, 270] width 125 height 36
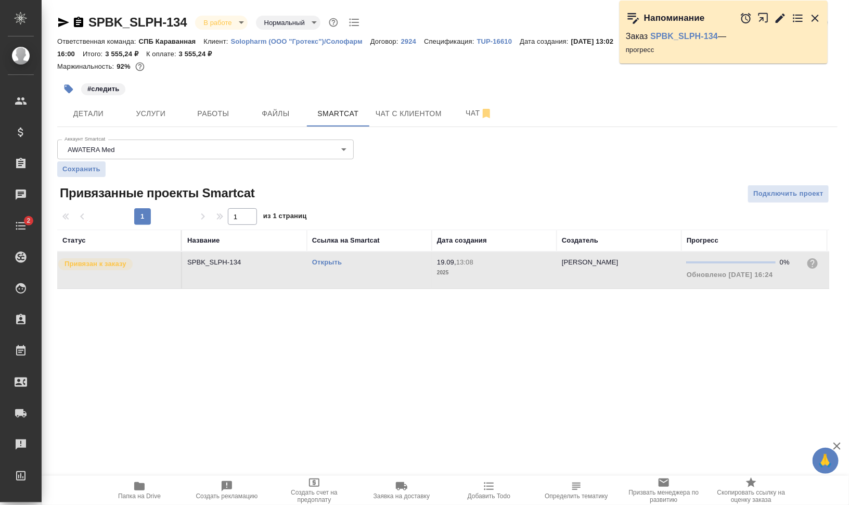
click at [393, 269] on td "Открыть" at bounding box center [369, 270] width 125 height 36
click at [201, 107] on button "Работы" at bounding box center [213, 113] width 62 height 26
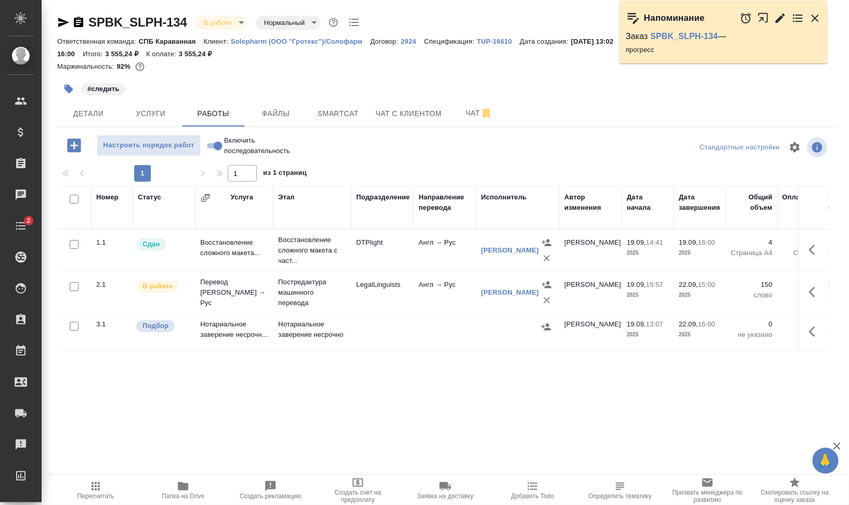
click at [781, 13] on icon "button" at bounding box center [780, 18] width 12 height 12
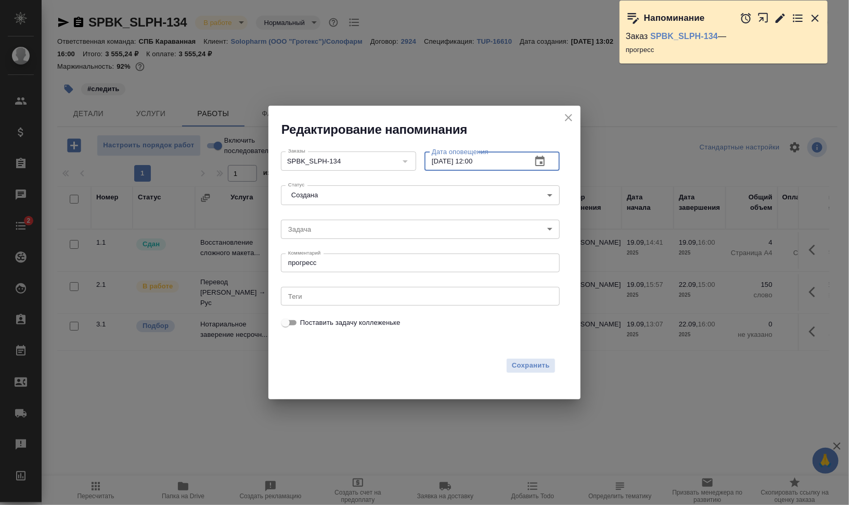
drag, startPoint x: 471, startPoint y: 161, endPoint x: 522, endPoint y: 160, distance: 50.5
click at [516, 160] on input "[DATE] 12:00" at bounding box center [473, 160] width 99 height 19
type input "[DATE] 14:50"
drag, startPoint x: 370, startPoint y: 268, endPoint x: 245, endPoint y: 268, distance: 124.8
click at [246, 268] on div "Редактирование напоминания Заказы SPBK_SLPH-134 Заказы Дата оповещения [DATE] 1…" at bounding box center [424, 252] width 849 height 505
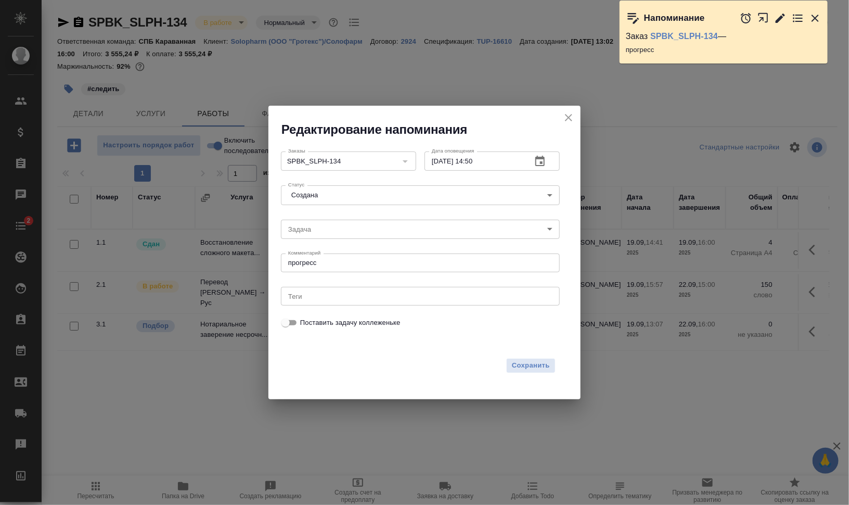
drag, startPoint x: 245, startPoint y: 268, endPoint x: 315, endPoint y: 261, distance: 70.6
click at [315, 261] on textarea "прогресс" at bounding box center [420, 263] width 264 height 8
click at [320, 228] on body "🙏 .cls-1 fill:#fff; AWATERA [PERSON_NAME] Динар Клиенты Спецификации Заказы 0 Ч…" at bounding box center [424, 294] width 849 height 588
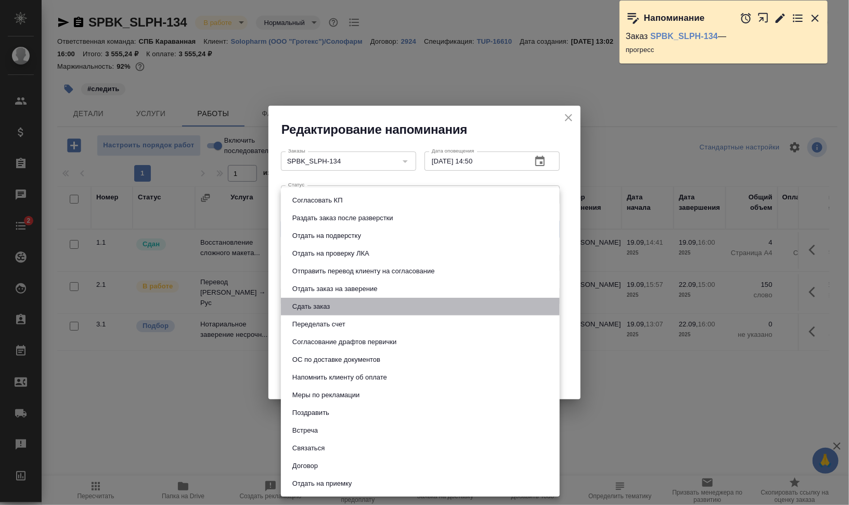
click at [328, 309] on button "Сдать заказ" at bounding box center [311, 306] width 44 height 11
type input "Сдать заказ"
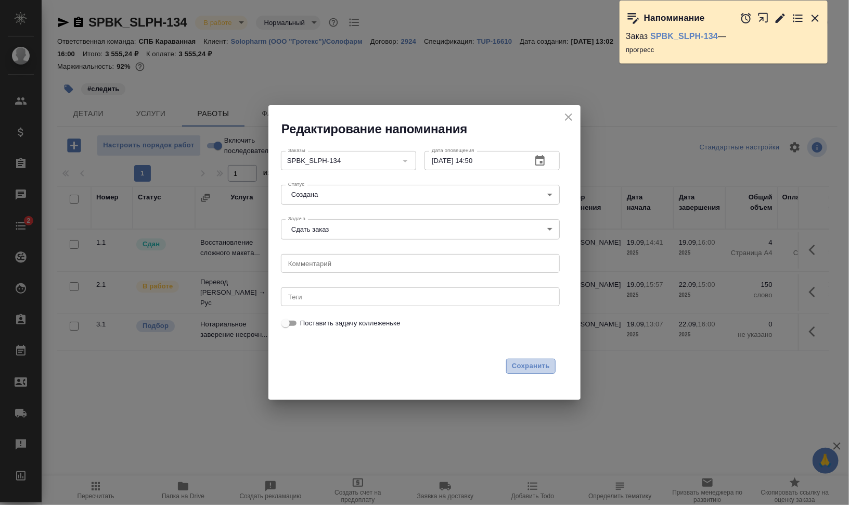
click at [527, 372] on button "Сохранить" at bounding box center [530, 365] width 49 height 15
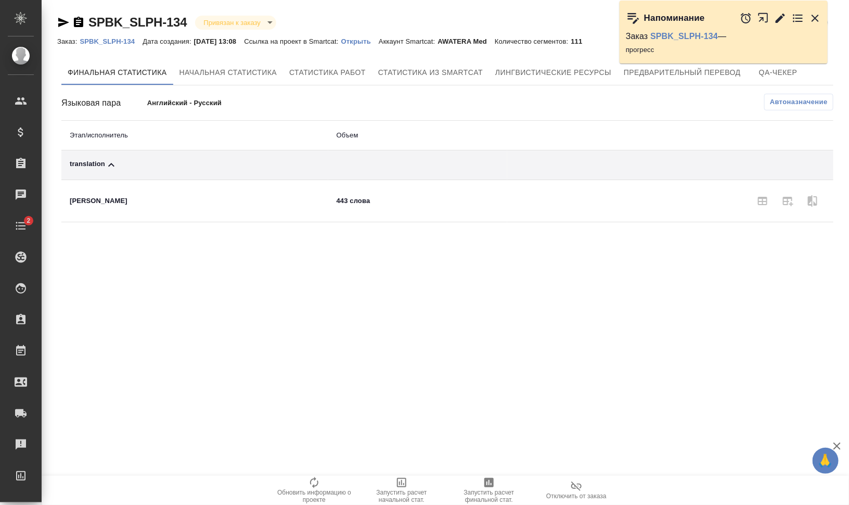
click at [771, 106] on span "Автоназначение" at bounding box center [799, 102] width 58 height 10
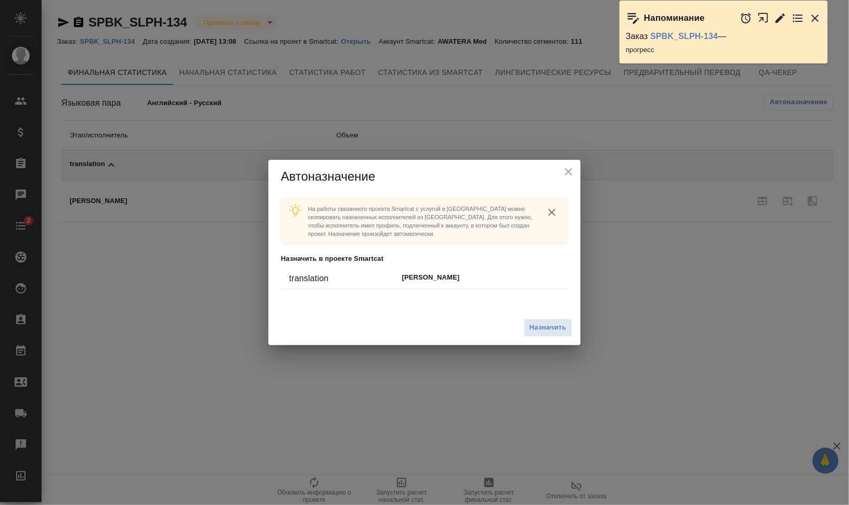
click at [544, 338] on div "Назначить" at bounding box center [424, 327] width 312 height 35
click at [544, 329] on span "Назначить" at bounding box center [547, 327] width 37 height 12
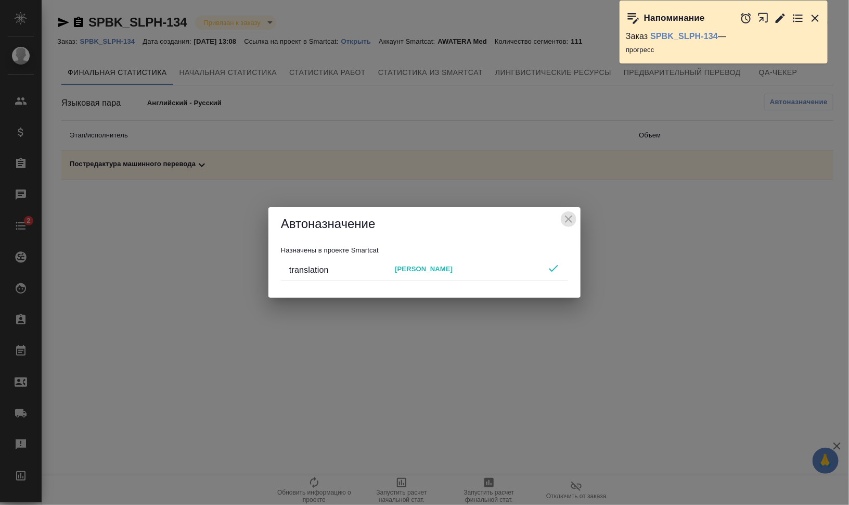
click at [567, 220] on icon "close" at bounding box center [568, 218] width 7 height 7
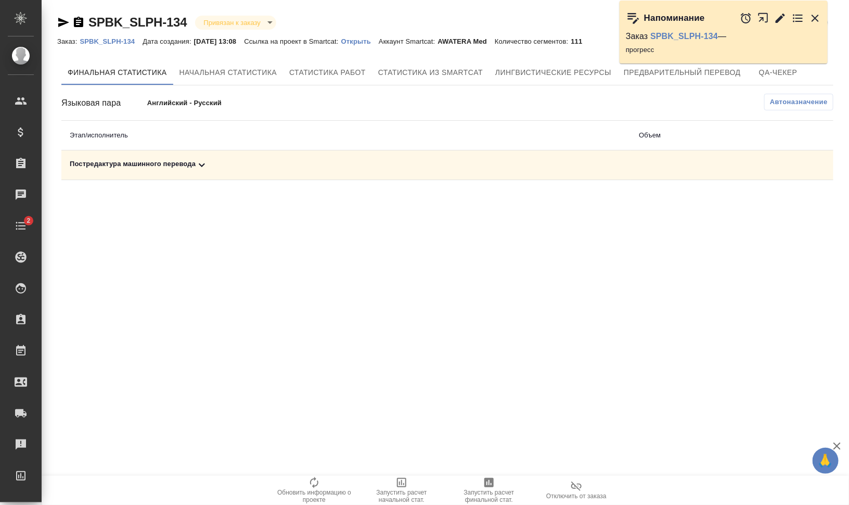
click at [219, 176] on td "Постредактура машинного перевода" at bounding box center [345, 165] width 569 height 30
click at [218, 164] on div "Постредактура машинного перевода" at bounding box center [346, 165] width 552 height 12
click at [493, 492] on span "Запустить расчет финальной стат." at bounding box center [488, 495] width 75 height 15
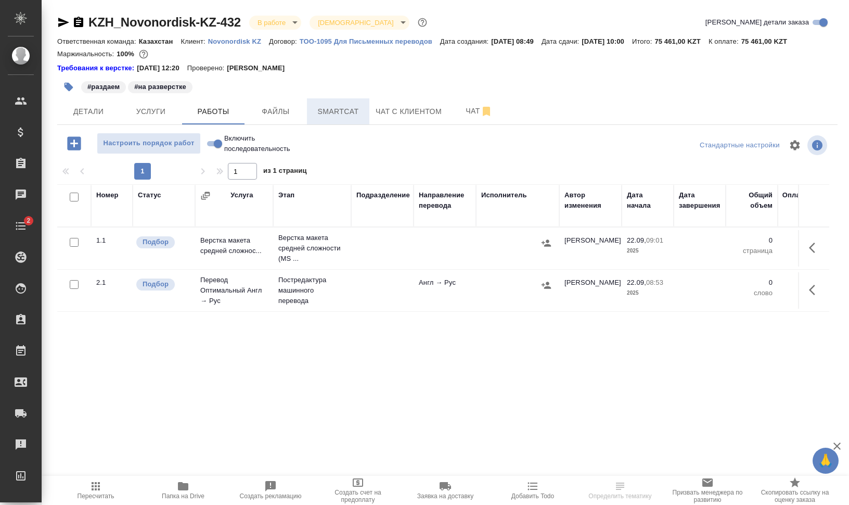
drag, startPoint x: 0, startPoint y: 0, endPoint x: 352, endPoint y: 122, distance: 372.2
click at [350, 115] on span "Smartcat" at bounding box center [338, 111] width 50 height 13
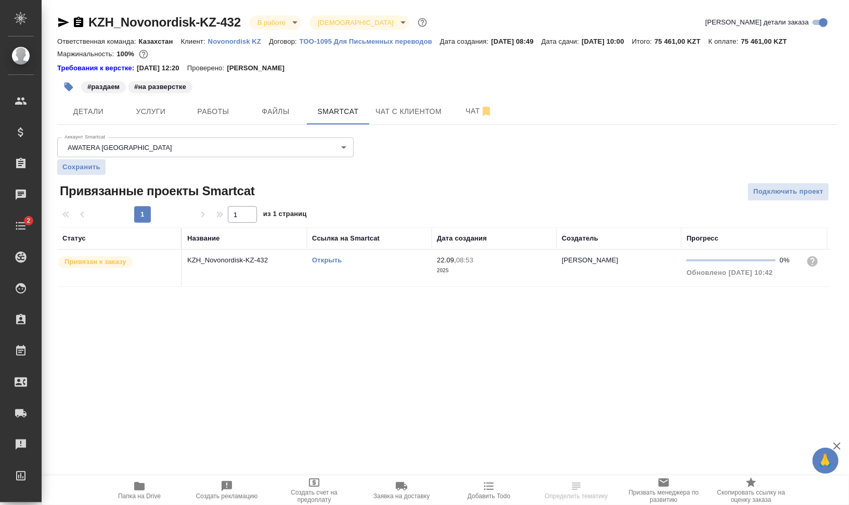
click at [315, 69] on div "Требования к верстке: [DATE] 12:20 Проверено: [PERSON_NAME]" at bounding box center [447, 68] width 780 height 10
click at [466, 109] on span "Чат" at bounding box center [479, 111] width 50 height 13
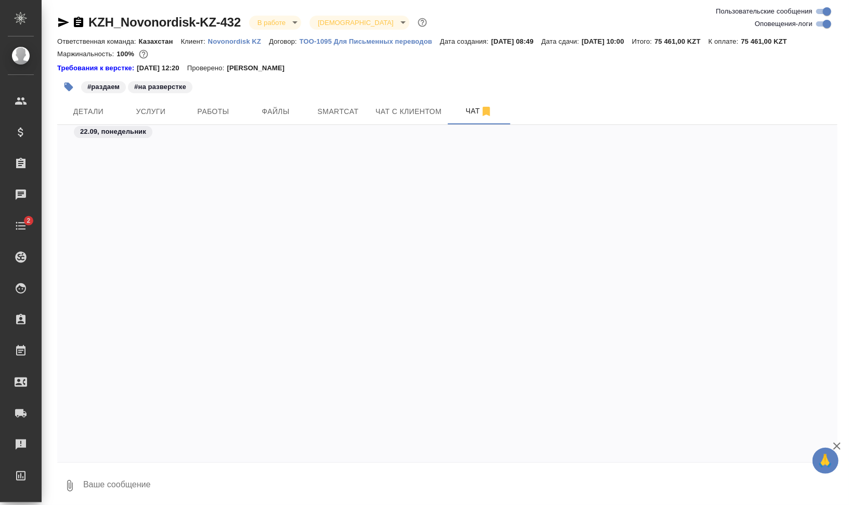
scroll to position [642, 0]
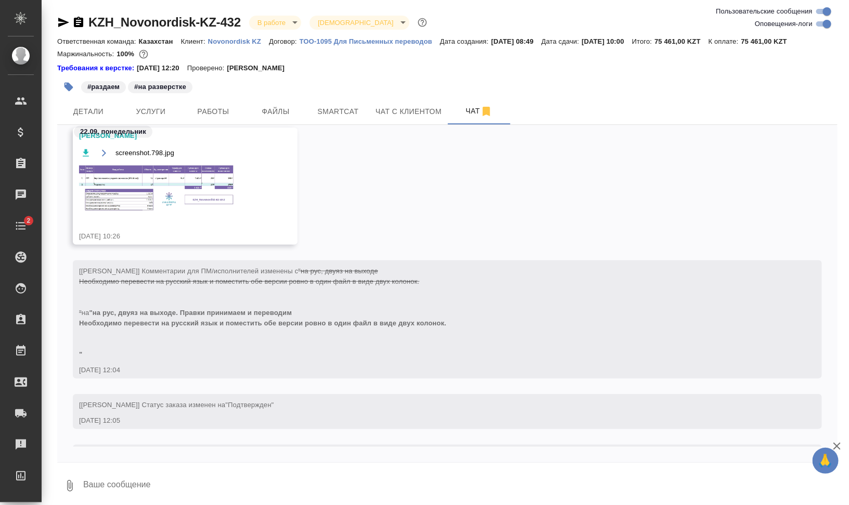
click at [148, 176] on img at bounding box center [157, 188] width 156 height 48
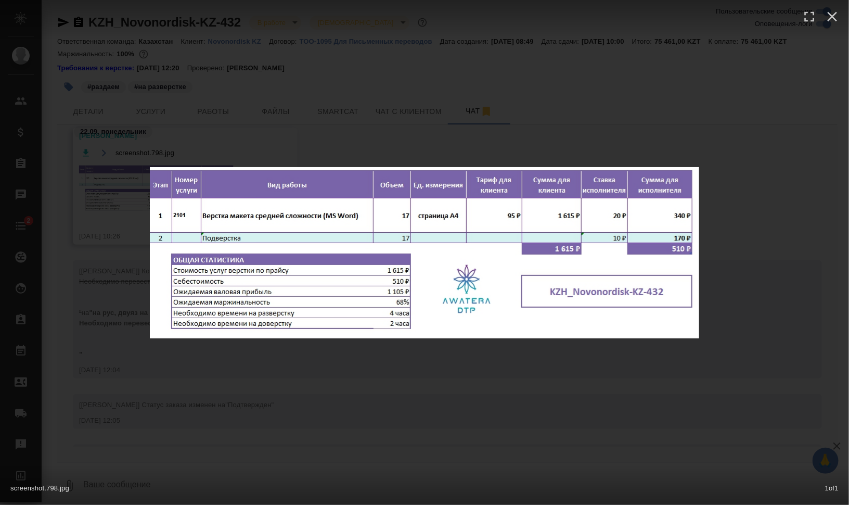
click at [483, 367] on div "screenshot.798.jpg 1 of 1" at bounding box center [424, 252] width 849 height 505
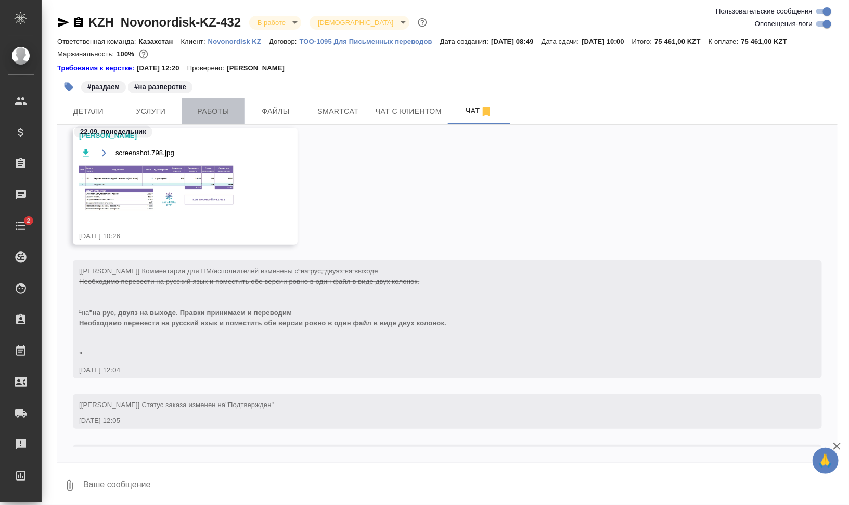
click at [219, 110] on span "Работы" at bounding box center [213, 111] width 50 height 13
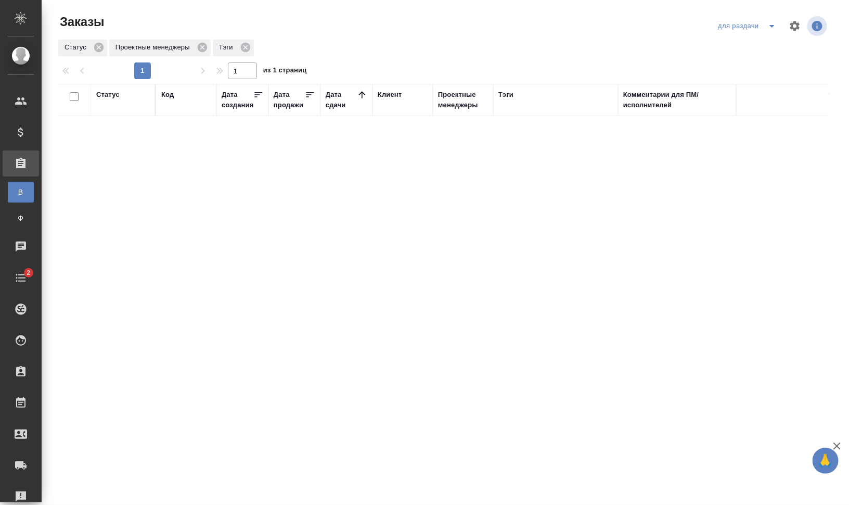
click at [770, 26] on icon "split button" at bounding box center [772, 26] width 12 height 12
click at [742, 45] on li "заказы команды" at bounding box center [748, 46] width 73 height 17
click at [169, 93] on div "Код" at bounding box center [167, 94] width 12 height 10
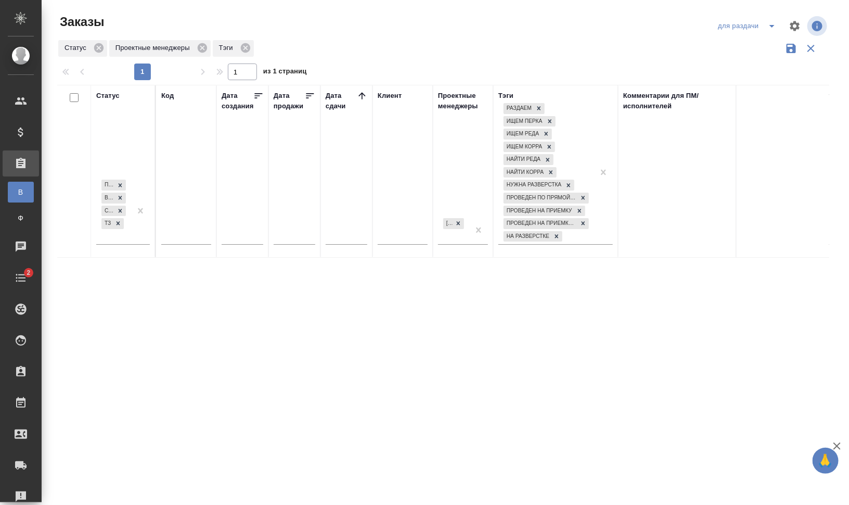
click at [111, 94] on div "Статус" at bounding box center [107, 96] width 23 height 10
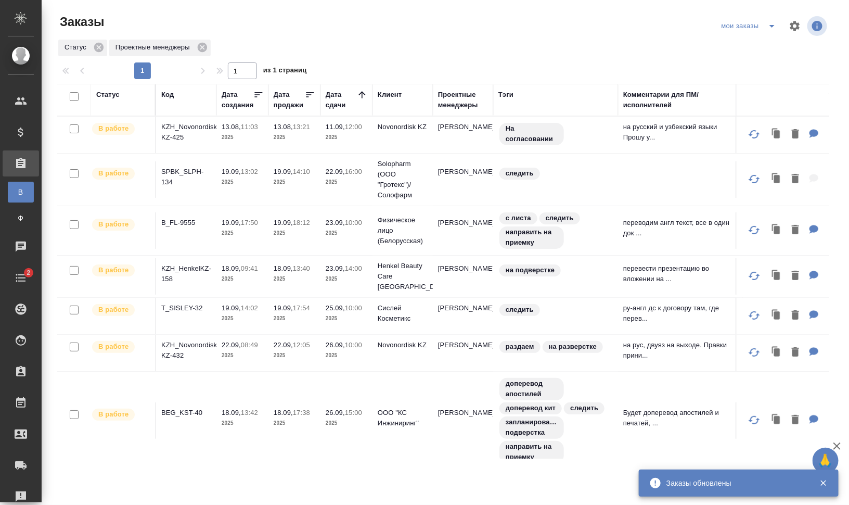
scroll to position [19, 0]
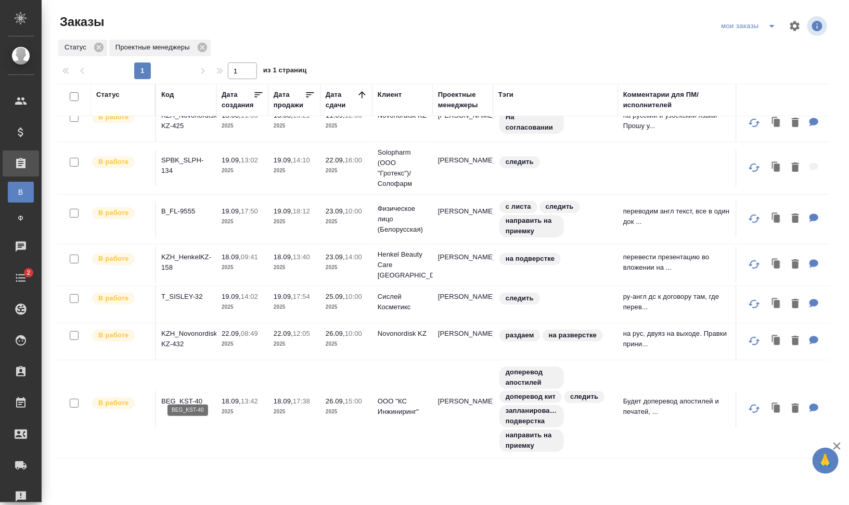
click at [187, 396] on p "BEG_KST-40" at bounding box center [186, 401] width 50 height 10
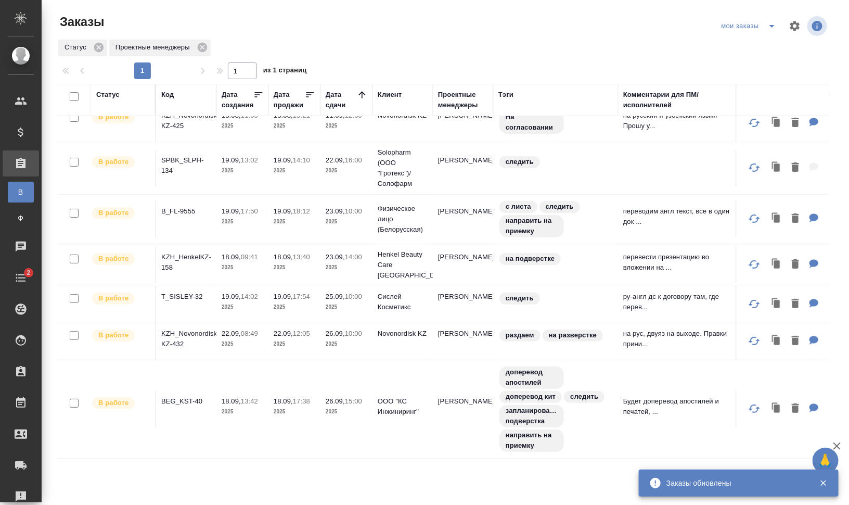
scroll to position [0, 0]
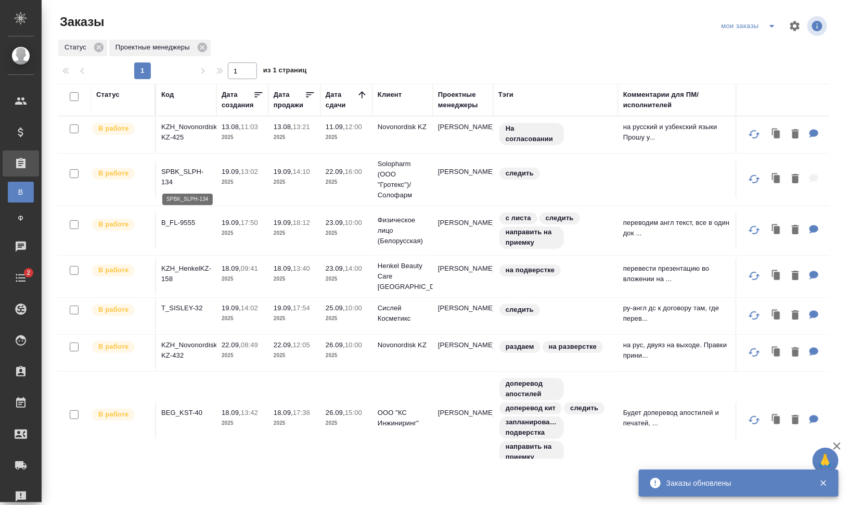
click at [178, 166] on p "SPBK_SLPH-134" at bounding box center [186, 176] width 50 height 21
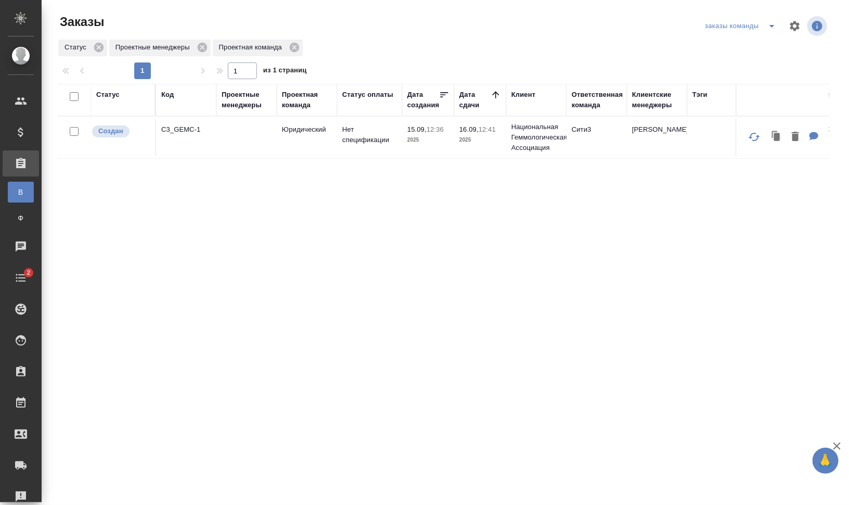
click at [112, 95] on div "Статус" at bounding box center [107, 94] width 23 height 10
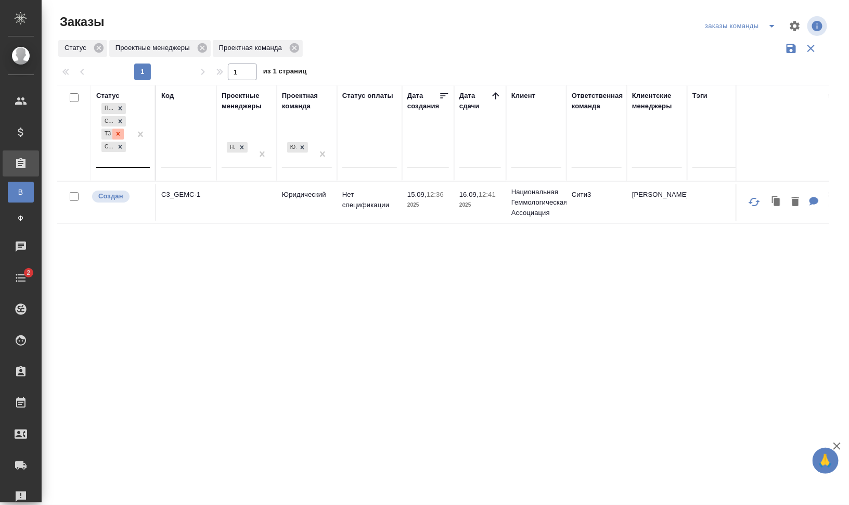
click at [116, 135] on icon at bounding box center [117, 133] width 7 height 7
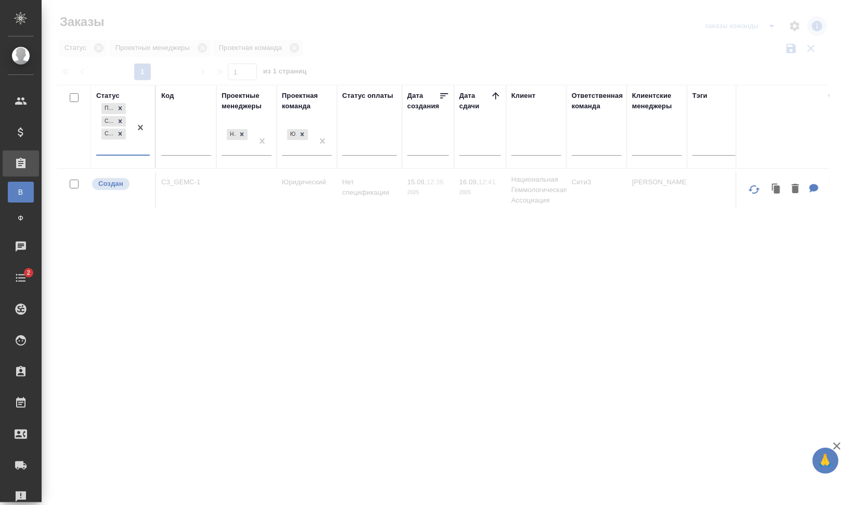
click at [126, 146] on div "Подтвержден Создан Согласование КП" at bounding box center [113, 128] width 35 height 54
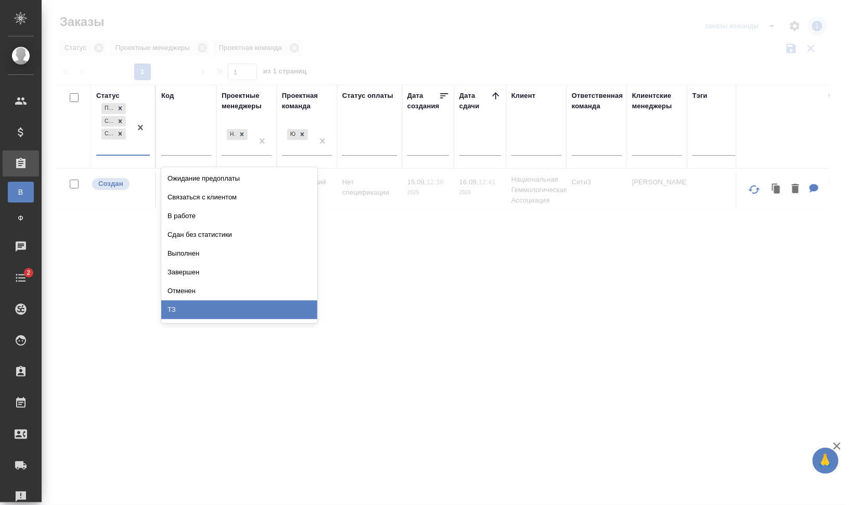
click at [229, 307] on div "ТЗ" at bounding box center [239, 309] width 156 height 19
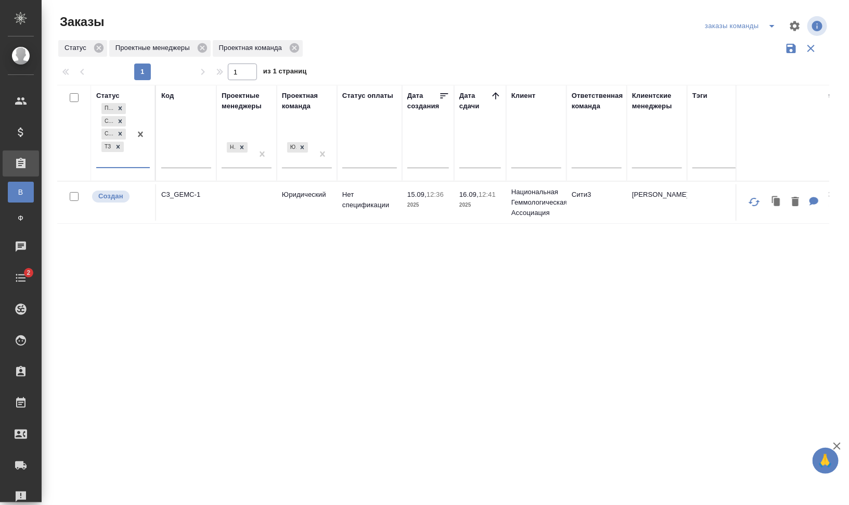
click at [165, 98] on div "Код" at bounding box center [167, 96] width 12 height 10
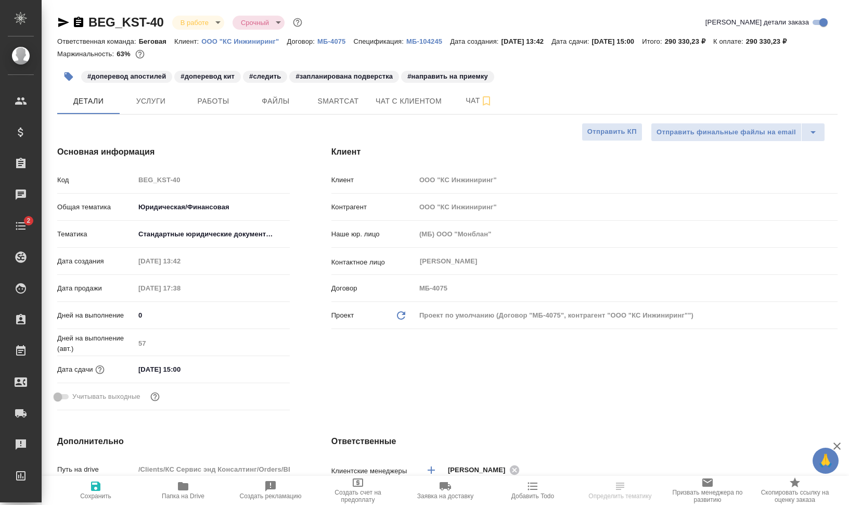
select select "RU"
click at [215, 98] on span "Работы" at bounding box center [213, 101] width 50 height 13
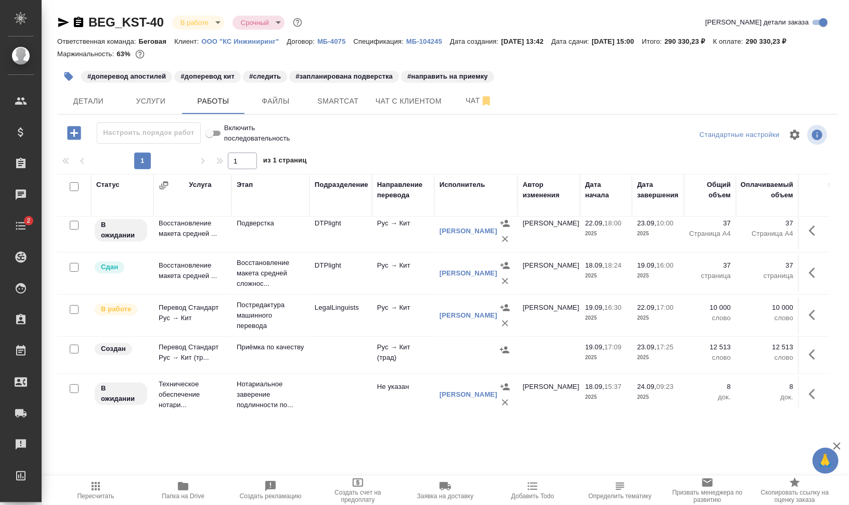
scroll to position [23, 0]
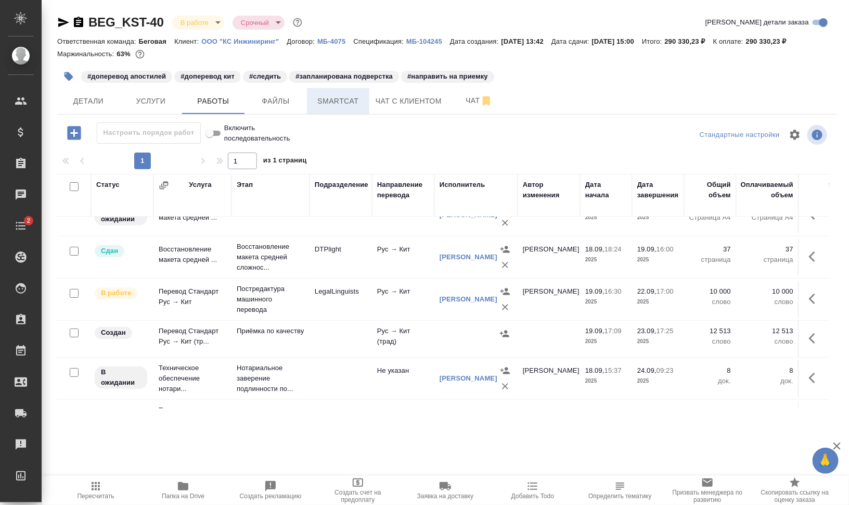
click at [332, 100] on span "Smartcat" at bounding box center [338, 101] width 50 height 13
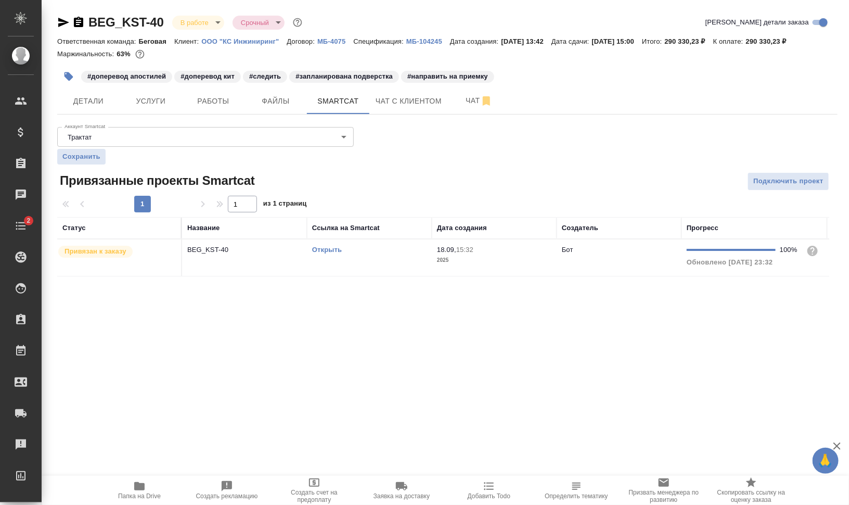
click at [330, 248] on link "Открыть" at bounding box center [327, 249] width 30 height 8
click at [324, 250] on link "Открыть" at bounding box center [327, 249] width 30 height 8
click at [351, 261] on td "Открыть" at bounding box center [369, 257] width 125 height 36
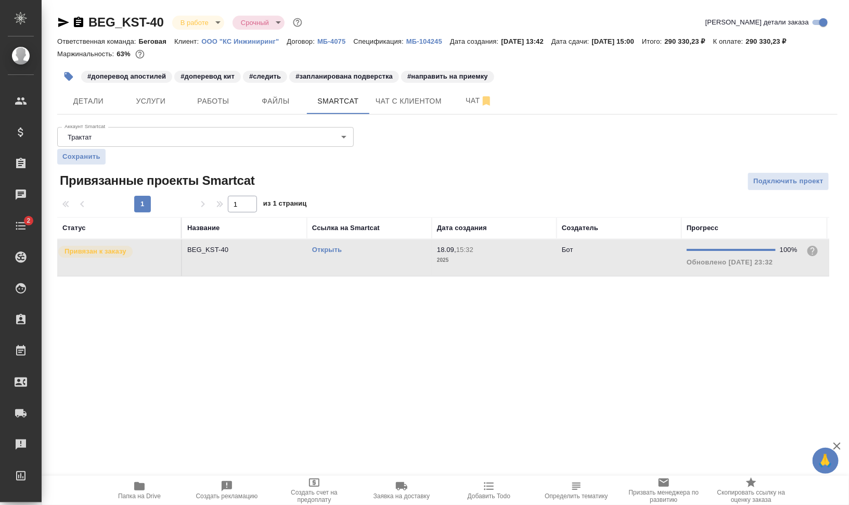
click at [351, 261] on td "Открыть" at bounding box center [369, 257] width 125 height 36
click at [204, 105] on span "Работы" at bounding box center [213, 101] width 50 height 13
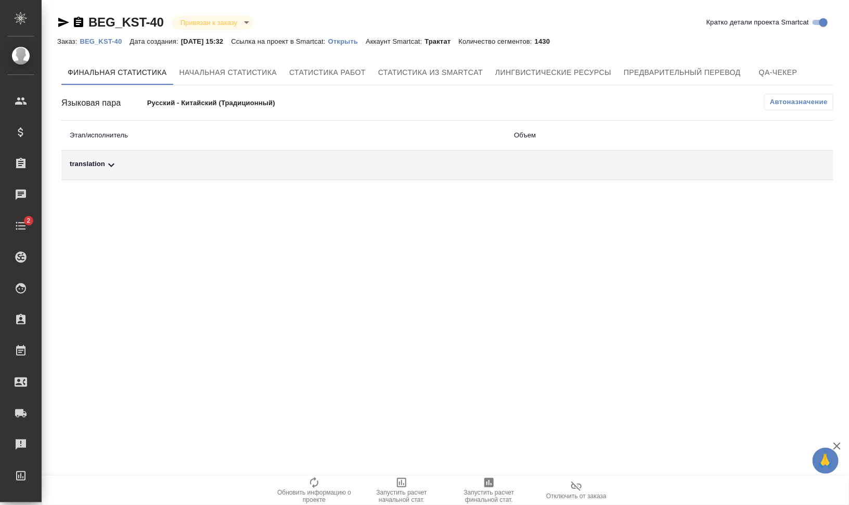
click at [832, 95] on button "Автоназначение" at bounding box center [798, 102] width 69 height 17
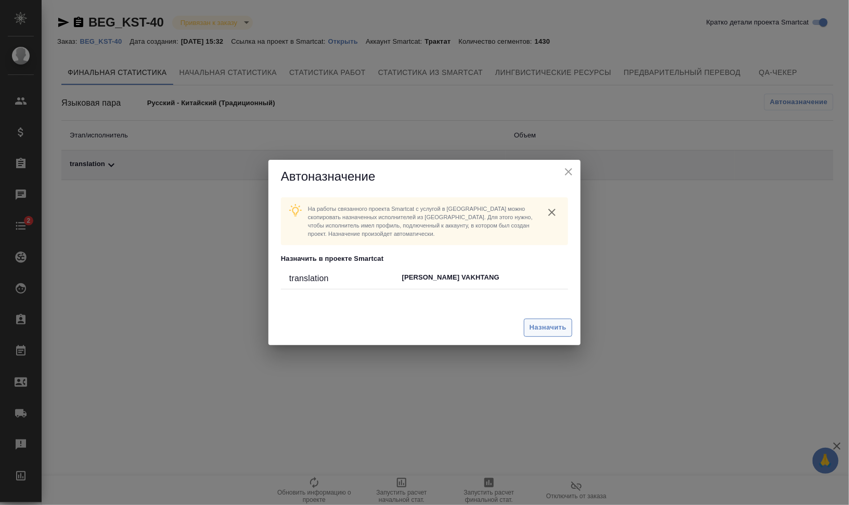
click at [549, 320] on button "Назначить" at bounding box center [548, 327] width 48 height 18
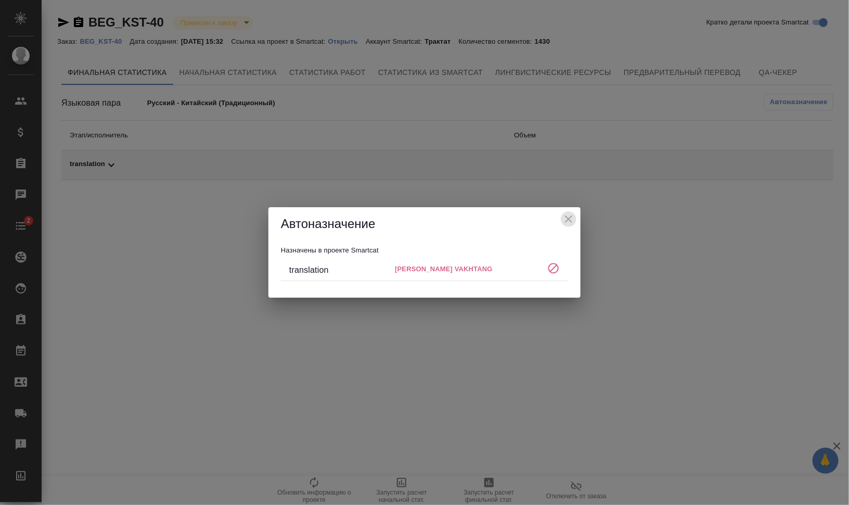
click at [567, 216] on icon "close" at bounding box center [568, 219] width 12 height 12
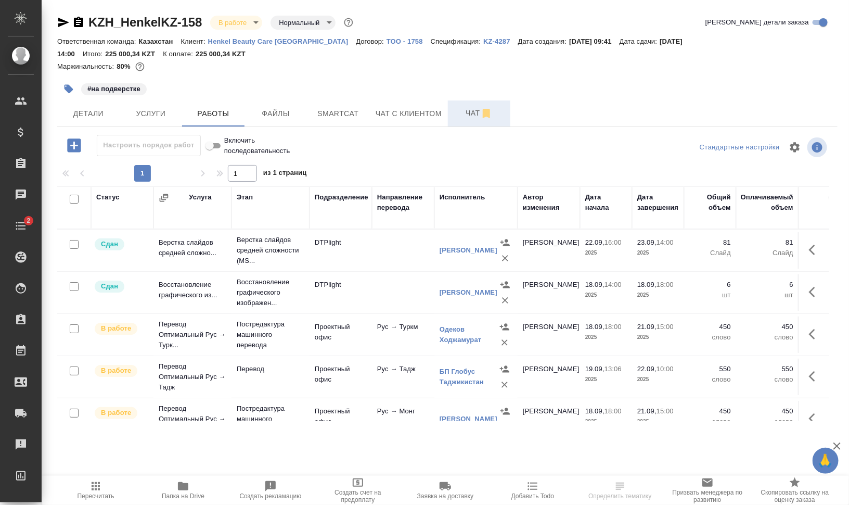
click at [466, 119] on span "Чат" at bounding box center [479, 113] width 50 height 13
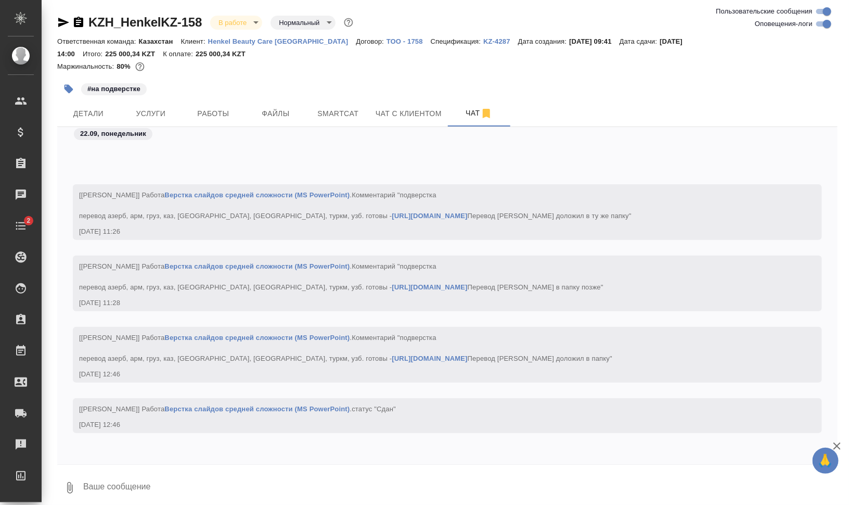
scroll to position [5251, 0]
click at [209, 126] on button "Работы" at bounding box center [213, 113] width 62 height 26
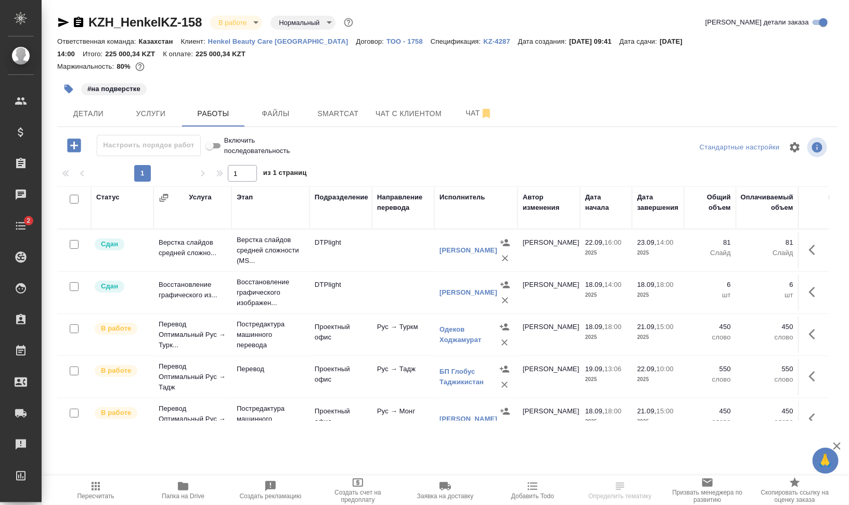
click at [809, 253] on icon "button" at bounding box center [815, 249] width 12 height 12
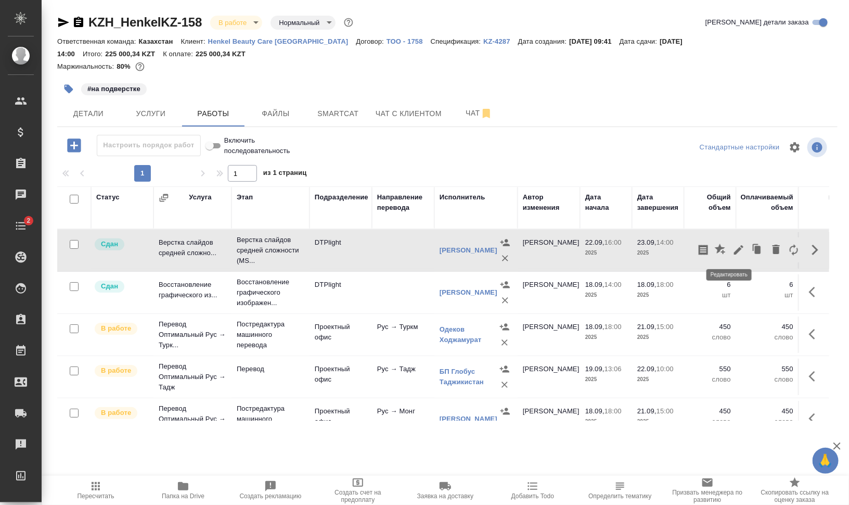
click at [734, 250] on icon "button" at bounding box center [738, 249] width 9 height 9
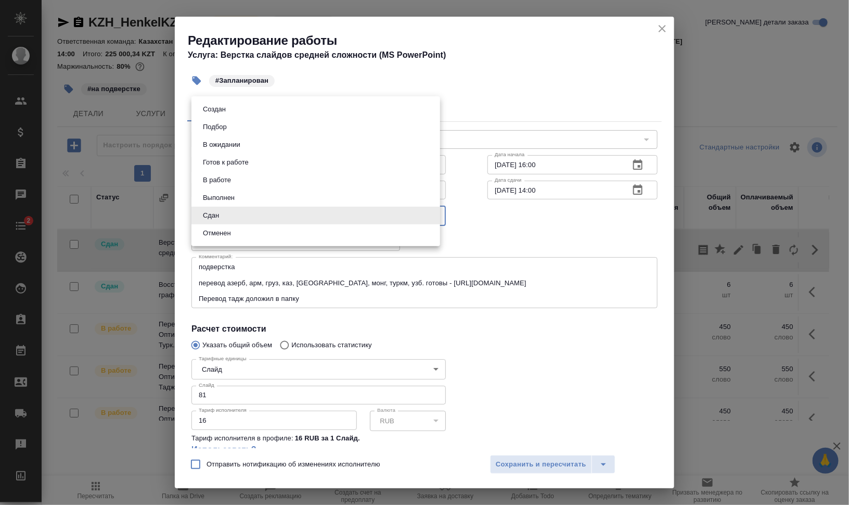
click at [240, 215] on body "🙏 .cls-1 fill:#fff; AWATERA Валеев Динар Клиенты Спецификации Заказы 0 Чаты 2 T…" at bounding box center [424, 294] width 849 height 588
click at [526, 231] on div at bounding box center [424, 252] width 849 height 505
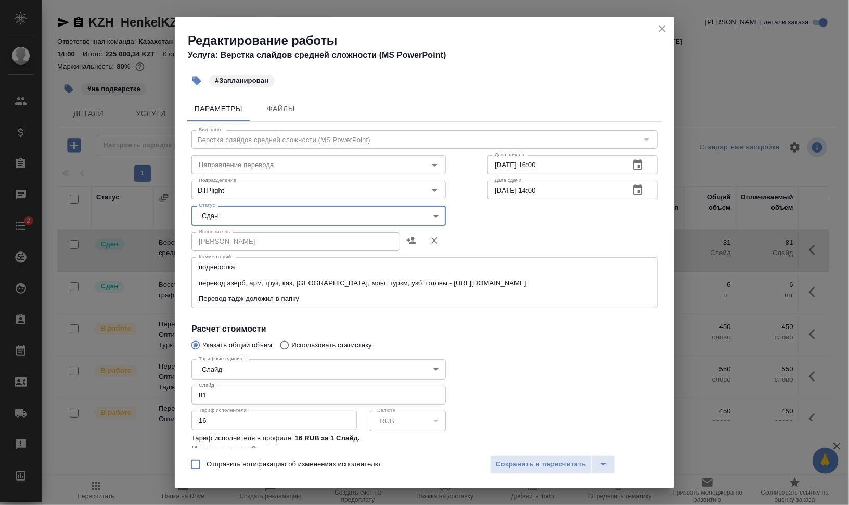
click at [270, 211] on body "🙏 .cls-1 fill:#fff; AWATERA Валеев Динар Клиенты Спецификации Заказы 0 Чаты 2 T…" at bounding box center [424, 294] width 849 height 588
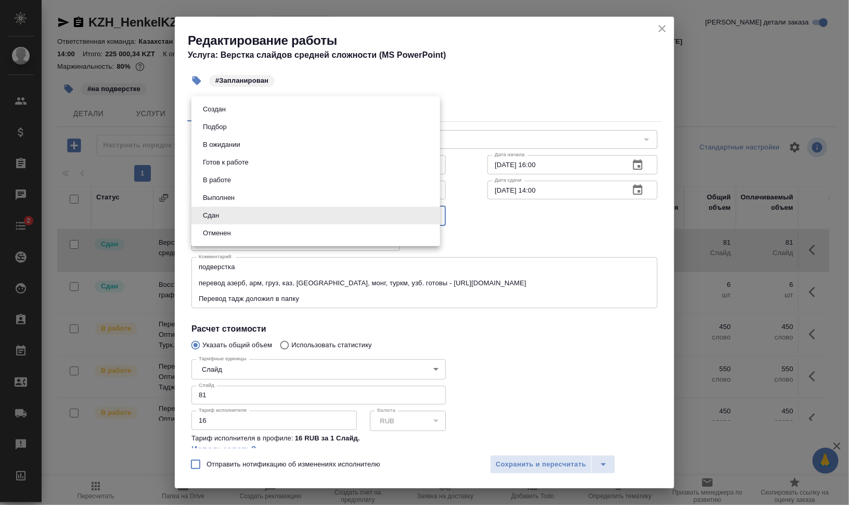
click at [571, 248] on div at bounding box center [424, 252] width 849 height 505
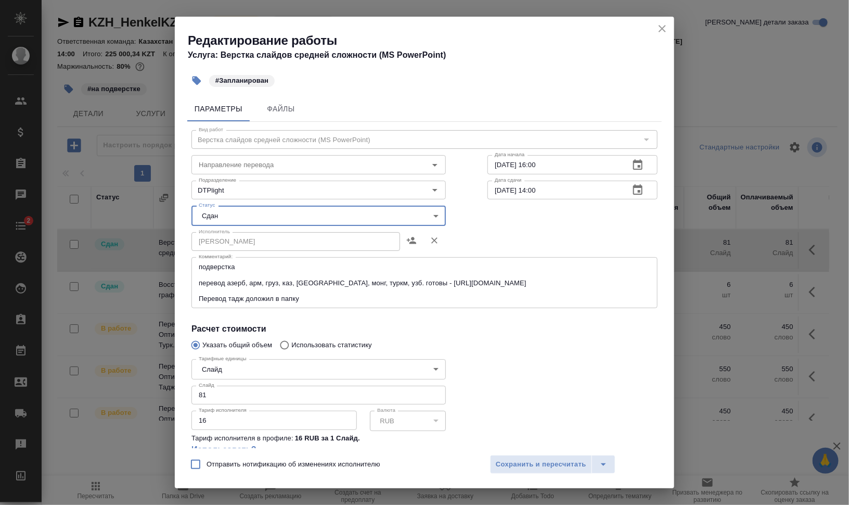
click at [255, 213] on body "🙏 .cls-1 fill:#fff; AWATERA Валеев Динар Клиенты Спецификации Заказы 0 Чаты 2 T…" at bounding box center [424, 294] width 849 height 588
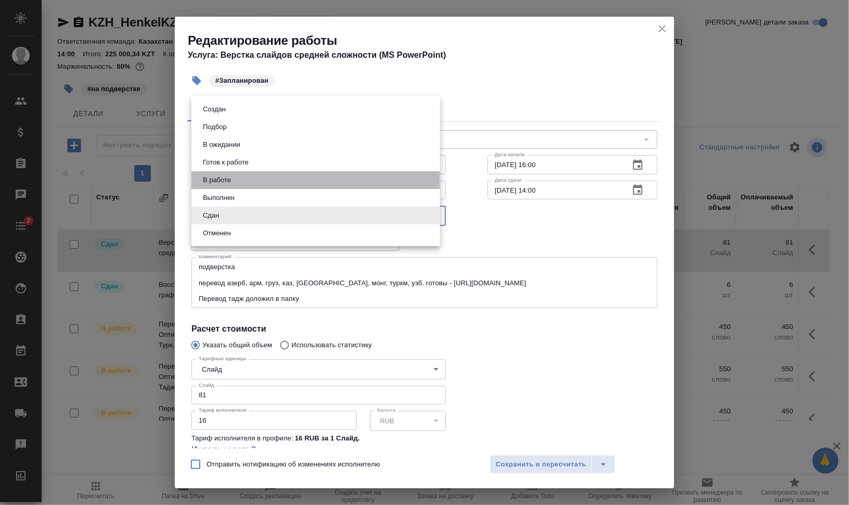
click at [257, 177] on li "В работе" at bounding box center [315, 180] width 249 height 18
type input "inProgress"
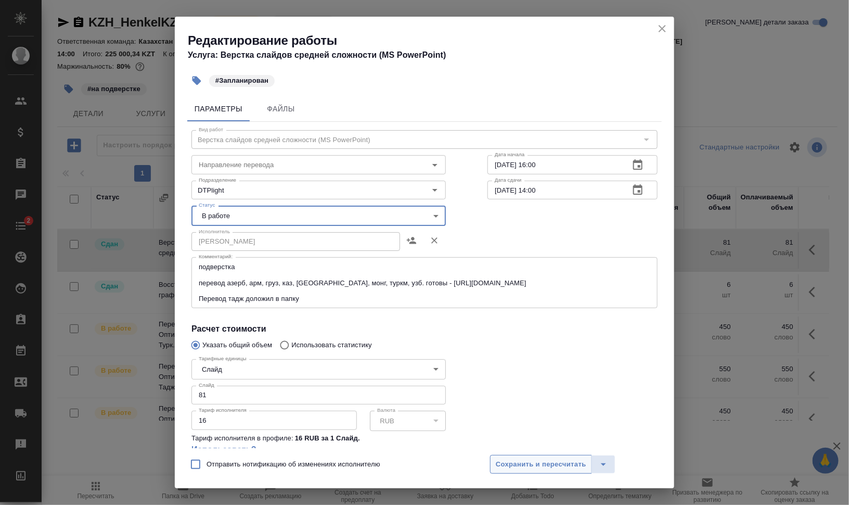
click at [534, 459] on span "Сохранить и пересчитать" at bounding box center [541, 464] width 91 height 12
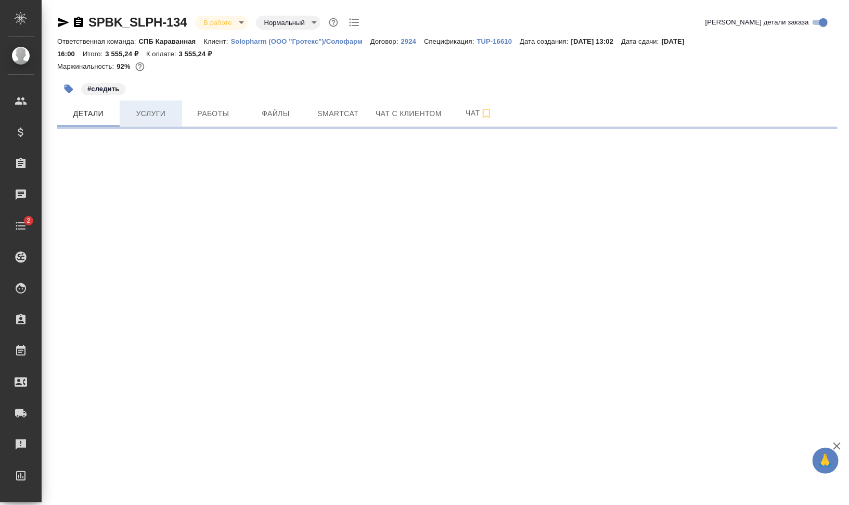
click at [155, 115] on span "Услуги" at bounding box center [151, 113] width 50 height 13
select select "RU"
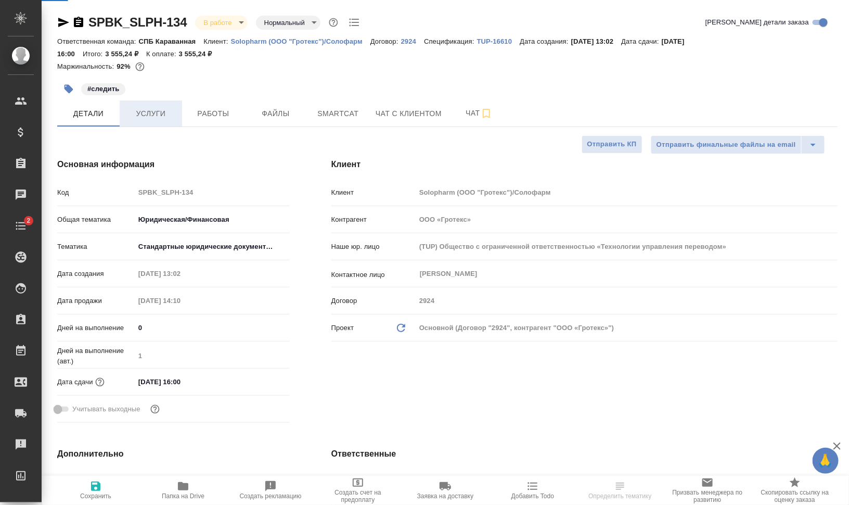
type textarea "x"
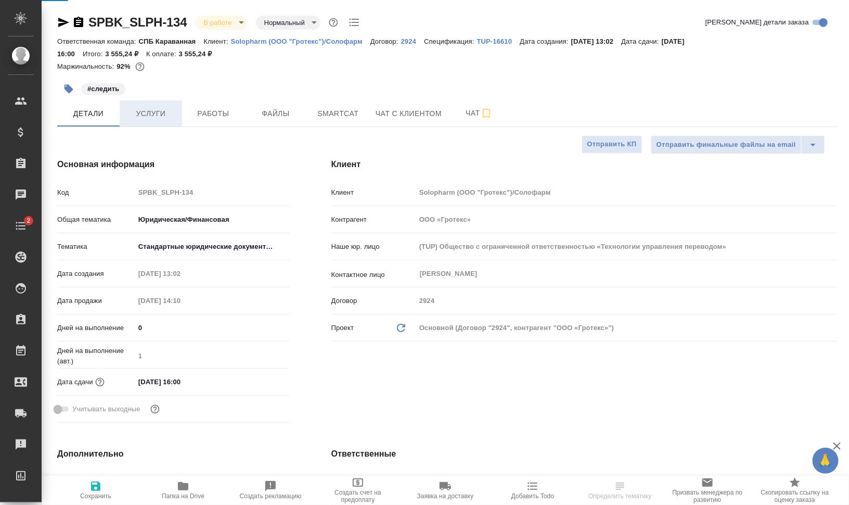
type textarea "x"
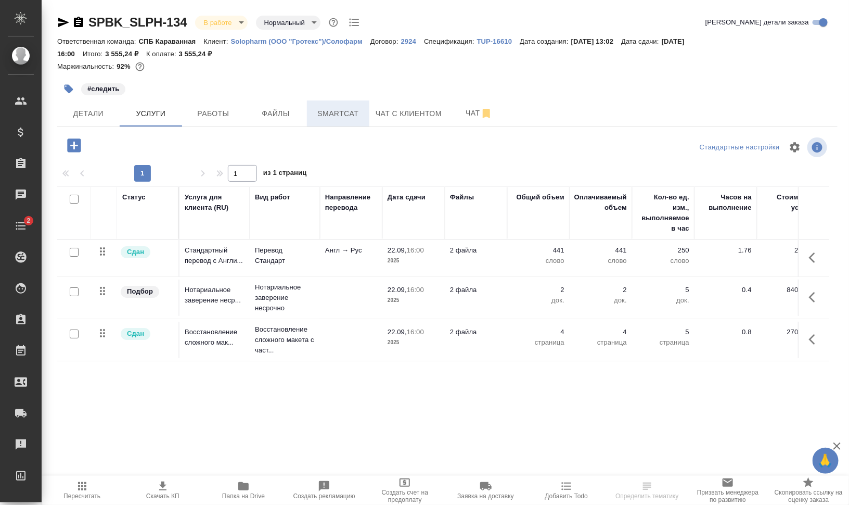
click at [340, 115] on span "Smartcat" at bounding box center [338, 113] width 50 height 13
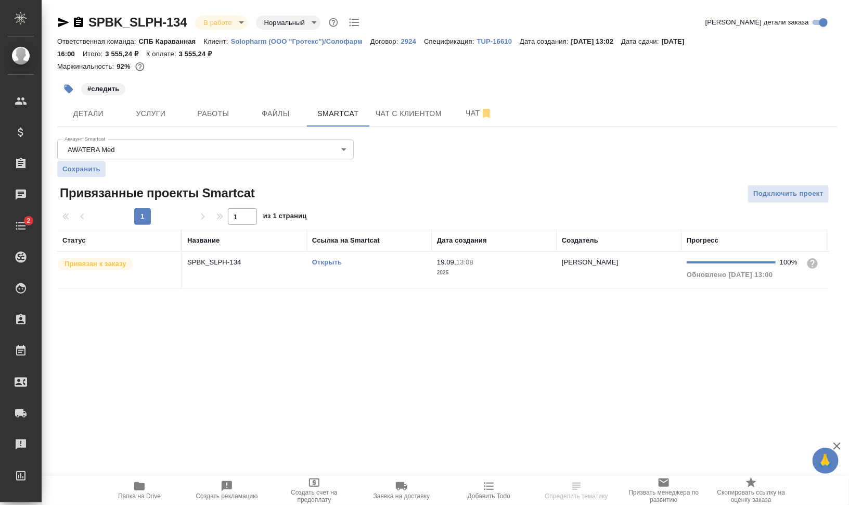
click at [350, 273] on td "Открыть" at bounding box center [369, 270] width 125 height 36
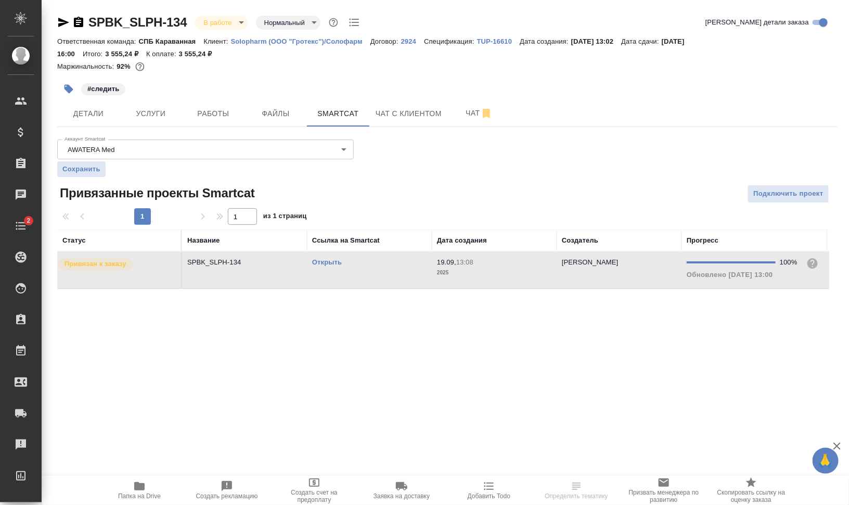
click at [350, 273] on td "Открыть" at bounding box center [369, 270] width 125 height 36
click at [211, 112] on span "Работы" at bounding box center [213, 113] width 50 height 13
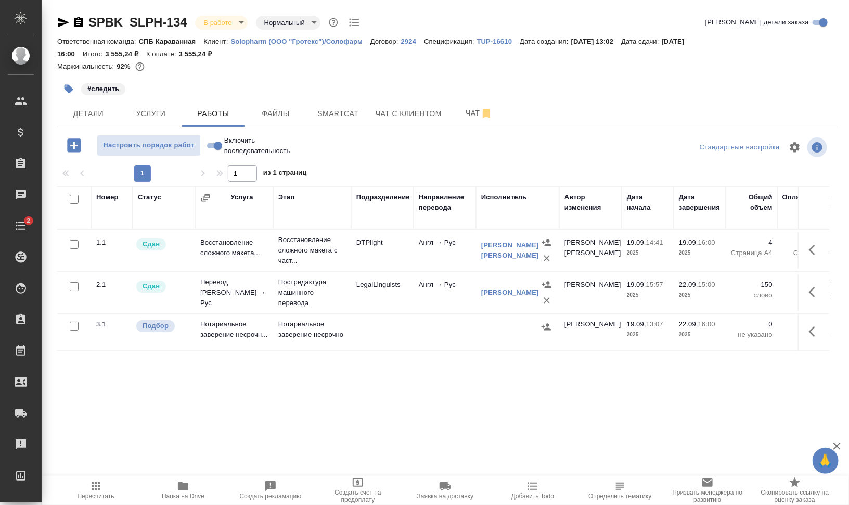
click at [99, 489] on icon "button" at bounding box center [96, 486] width 8 height 8
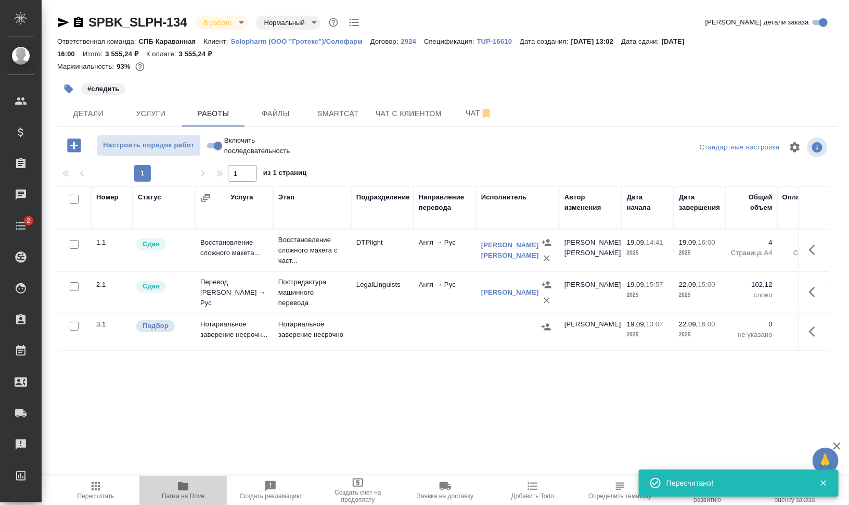
click at [187, 492] on icon "button" at bounding box center [183, 486] width 12 height 12
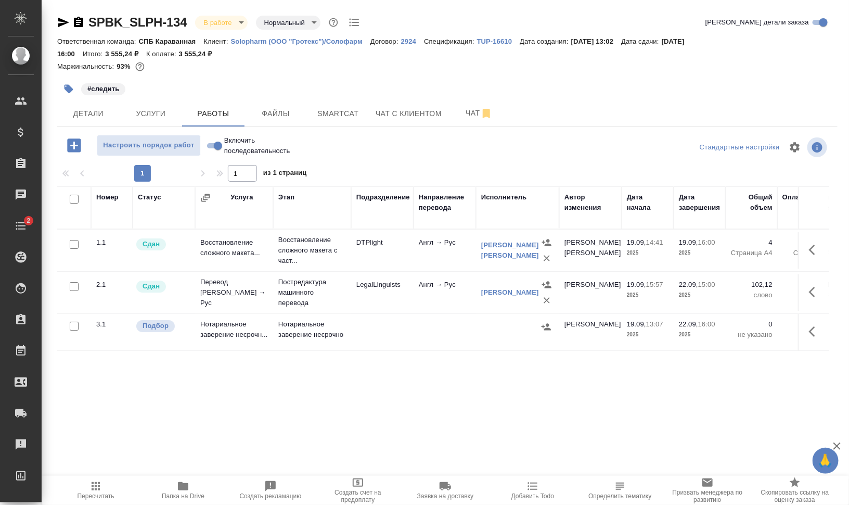
click at [182, 474] on div ".cls-1 fill:#fff; AWATERA Валеев Динар Клиенты Спецификации Заказы 0 Чаты 2 Tod…" at bounding box center [424, 252] width 849 height 505
click at [185, 484] on icon "button" at bounding box center [183, 486] width 10 height 8
click at [215, 15] on body "🙏 .cls-1 fill:#fff; AWATERA Валеев Динар Клиенты Спецификации Заказы 0 Чаты 2 T…" at bounding box center [424, 294] width 849 height 588
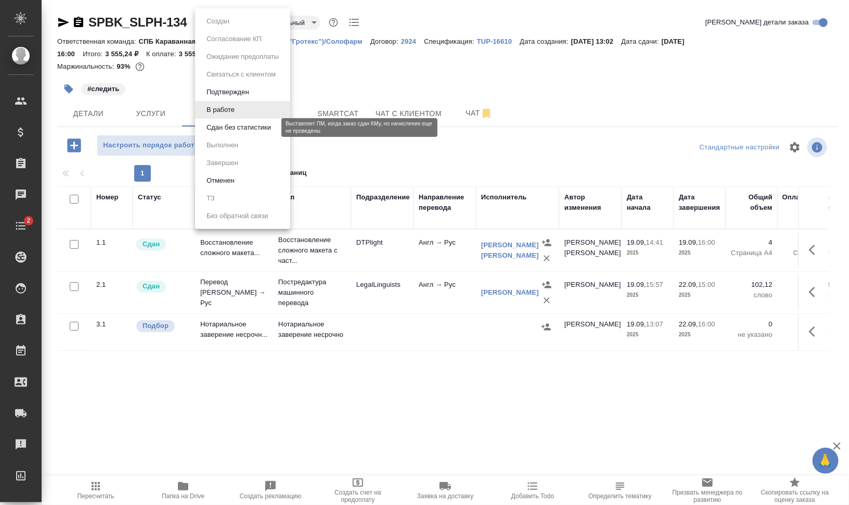
click at [242, 126] on button "Сдан без статистики" at bounding box center [238, 127] width 71 height 11
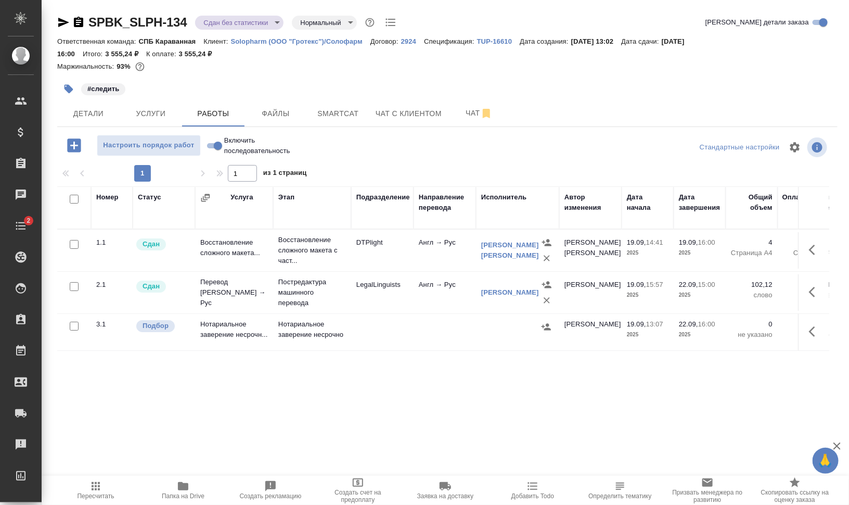
click at [66, 87] on icon "button" at bounding box center [68, 89] width 9 height 9
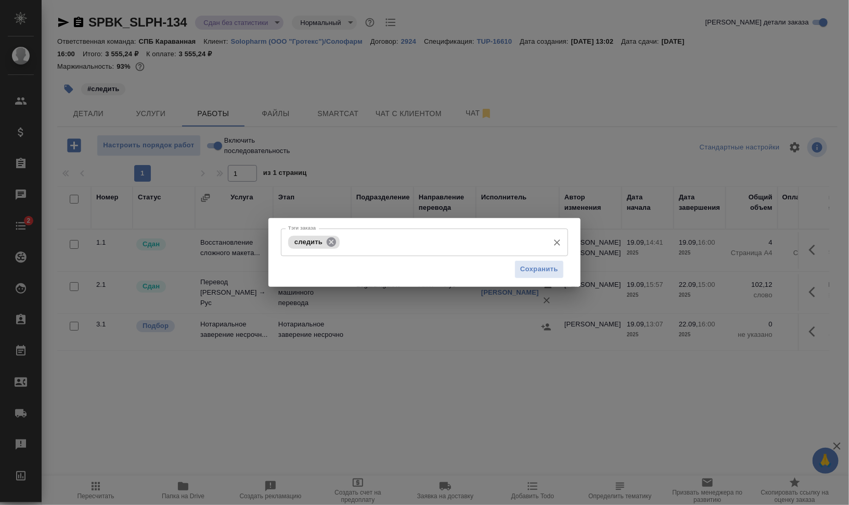
click at [329, 240] on icon at bounding box center [331, 241] width 9 height 9
click at [545, 274] on span "Сохранить" at bounding box center [539, 269] width 38 height 12
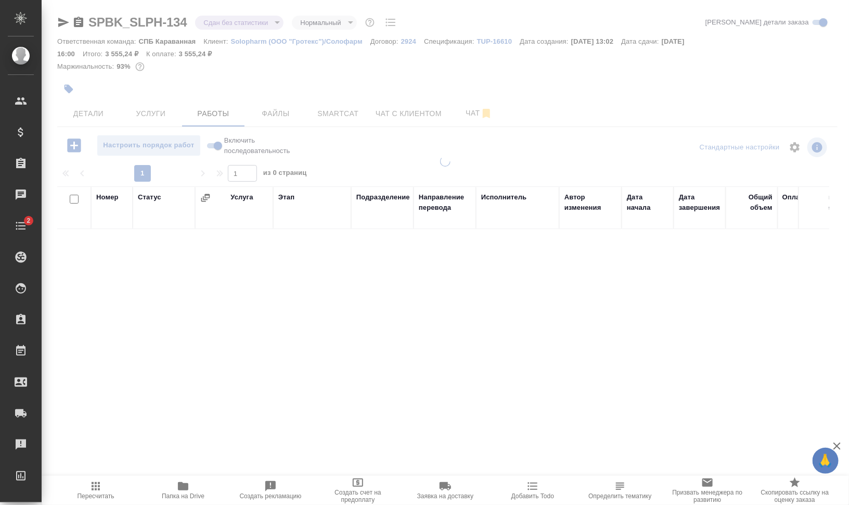
click at [257, 22] on div at bounding box center [445, 223] width 807 height 447
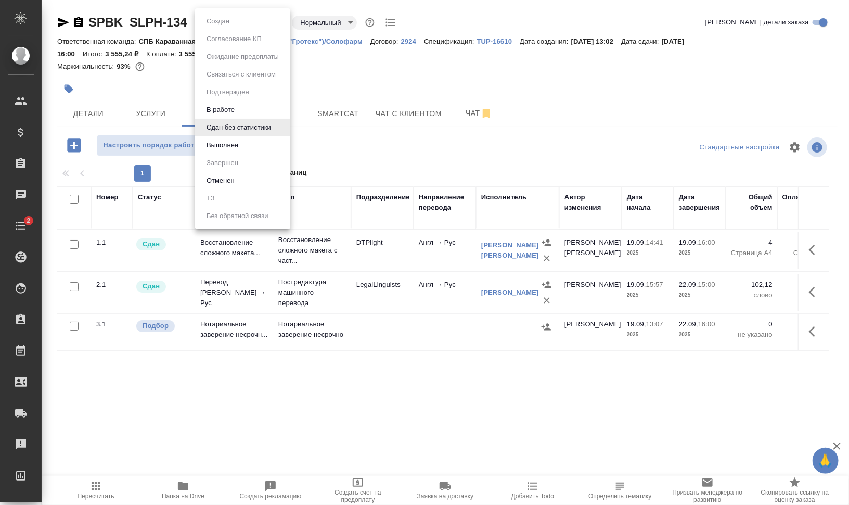
click at [260, 25] on body "🙏 .cls-1 fill:#fff; AWATERA Валеев Динар Клиенты Спецификации Заказы 0 Чаты 2 T…" at bounding box center [424, 294] width 849 height 588
click at [263, 141] on li "Выполнен" at bounding box center [242, 145] width 95 height 18
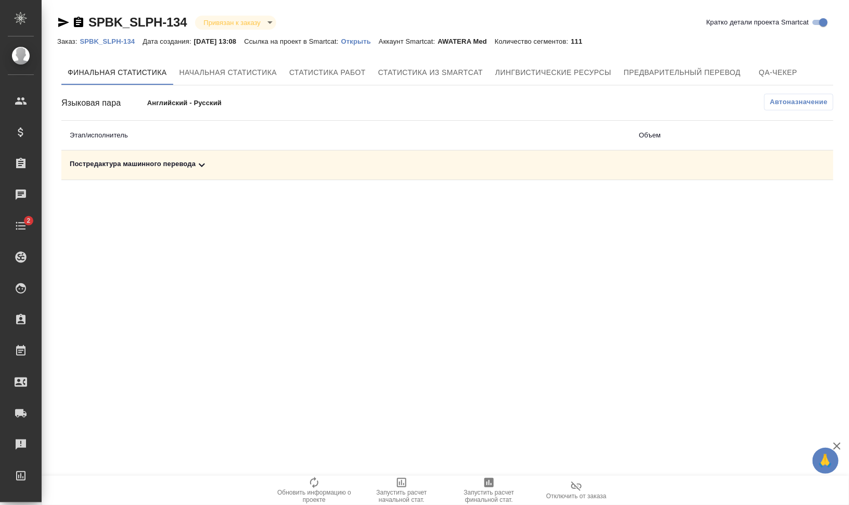
click at [165, 159] on div "Постредактура машинного перевода" at bounding box center [346, 165] width 552 height 12
click at [789, 203] on icon "button" at bounding box center [787, 201] width 12 height 12
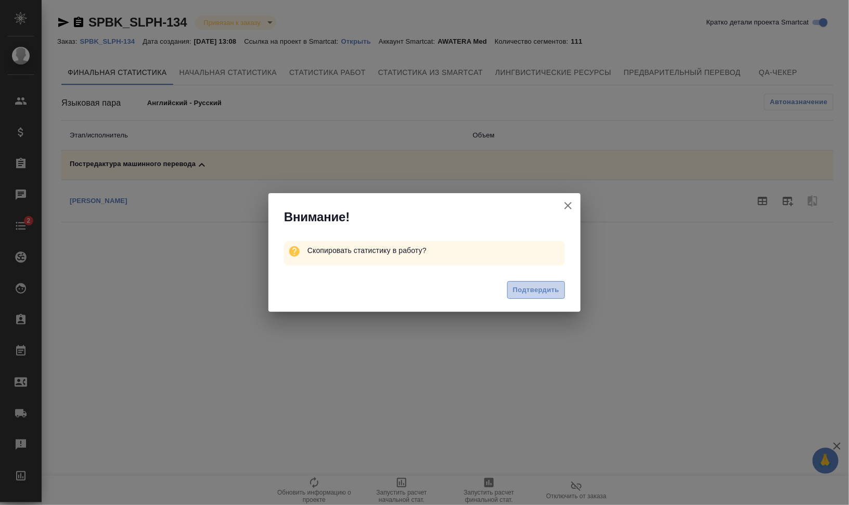
click at [556, 286] on span "Подтвердить" at bounding box center [536, 290] width 46 height 12
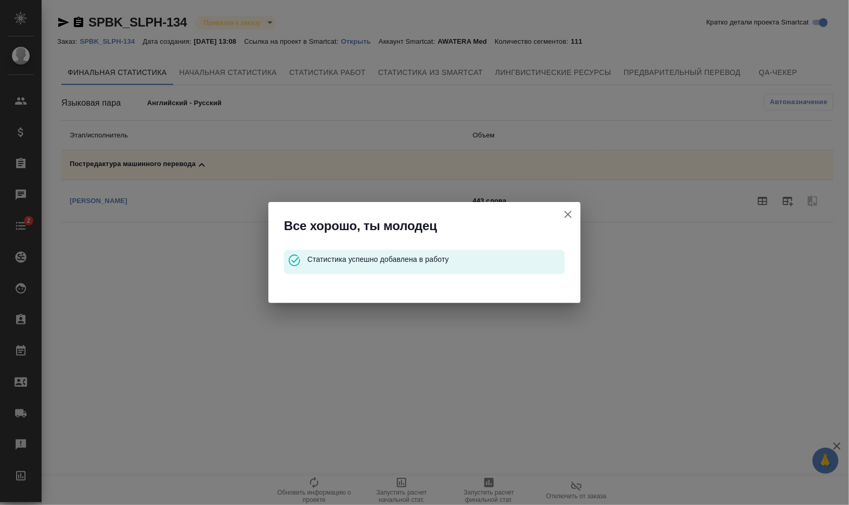
click at [567, 213] on icon "button" at bounding box center [567, 214] width 7 height 7
